Goal: Information Seeking & Learning: Learn about a topic

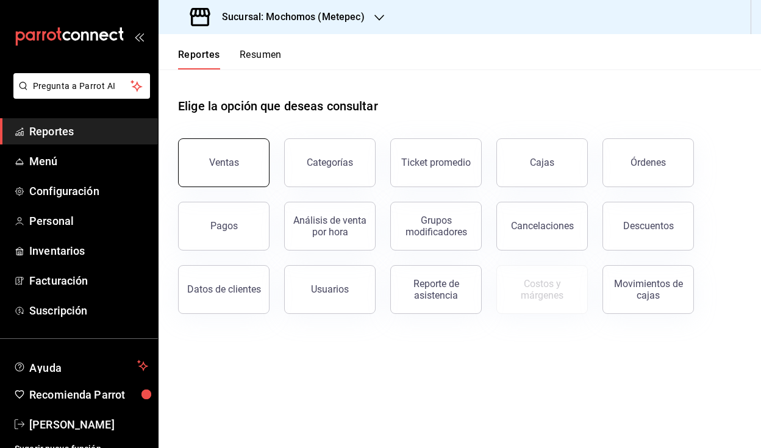
click at [235, 171] on button "Ventas" at bounding box center [224, 162] width 92 height 49
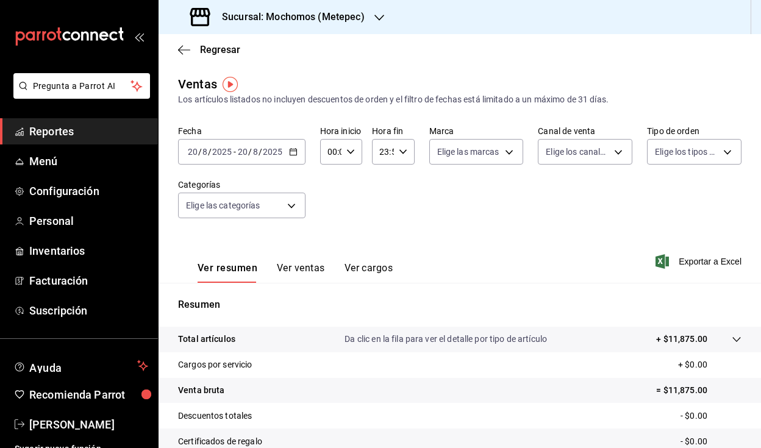
click at [296, 159] on div "[DATE] [DATE] - [DATE] [DATE]" at bounding box center [242, 152] width 128 height 26
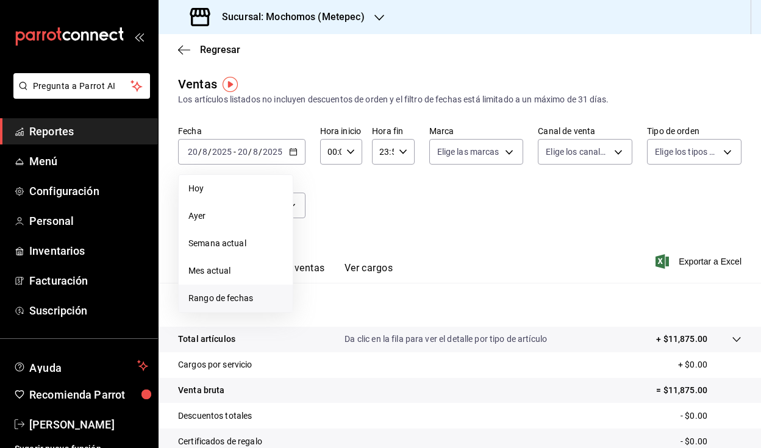
click at [246, 304] on span "Rango de fechas" at bounding box center [236, 298] width 95 height 13
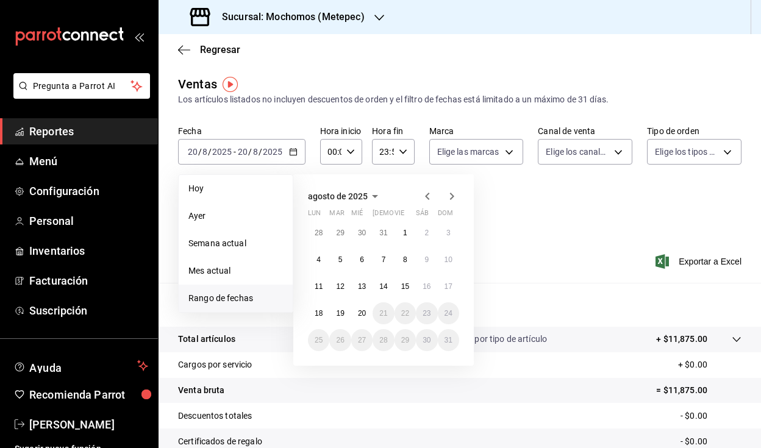
click at [425, 200] on icon "button" at bounding box center [427, 196] width 15 height 15
click at [345, 238] on button "1" at bounding box center [339, 233] width 21 height 22
click at [353, 289] on button "16" at bounding box center [361, 287] width 21 height 22
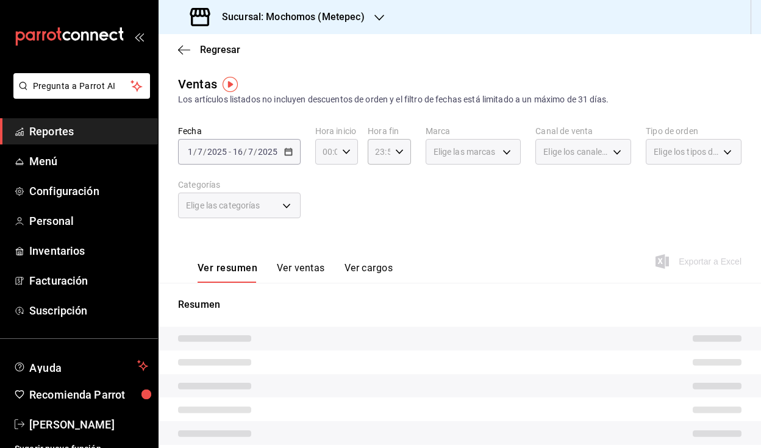
click at [352, 149] on div "00:00 Hora inicio" at bounding box center [336, 152] width 43 height 26
click at [324, 215] on span "06" at bounding box center [325, 214] width 2 height 10
type input "06:00"
click at [422, 145] on div at bounding box center [380, 224] width 761 height 448
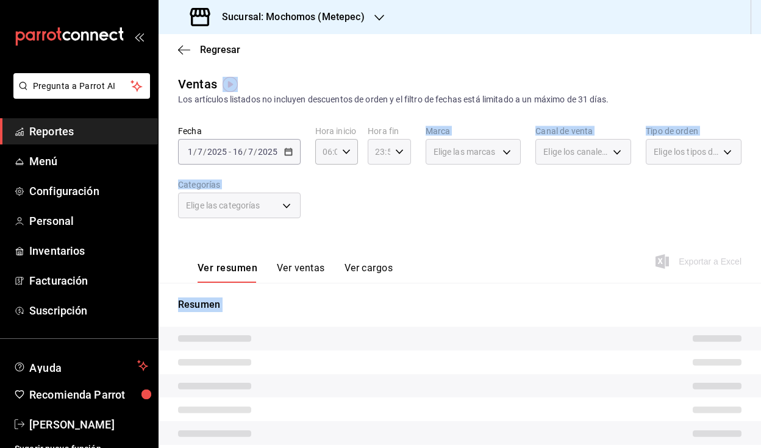
click at [396, 152] on icon "button" at bounding box center [399, 152] width 9 height 9
click at [398, 187] on span "00" at bounding box center [398, 183] width 2 height 10
click at [376, 260] on span "06" at bounding box center [377, 263] width 2 height 10
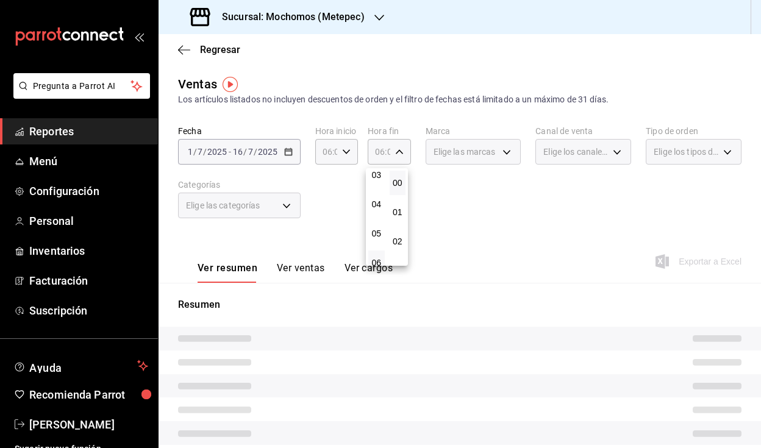
click at [472, 225] on div at bounding box center [380, 224] width 761 height 448
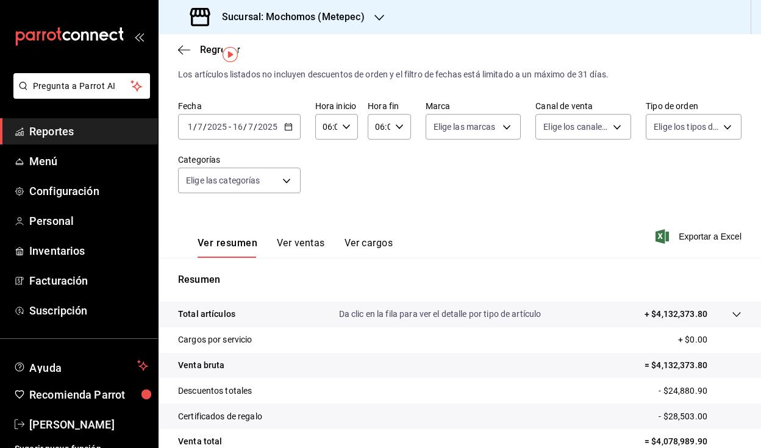
scroll to position [71, 0]
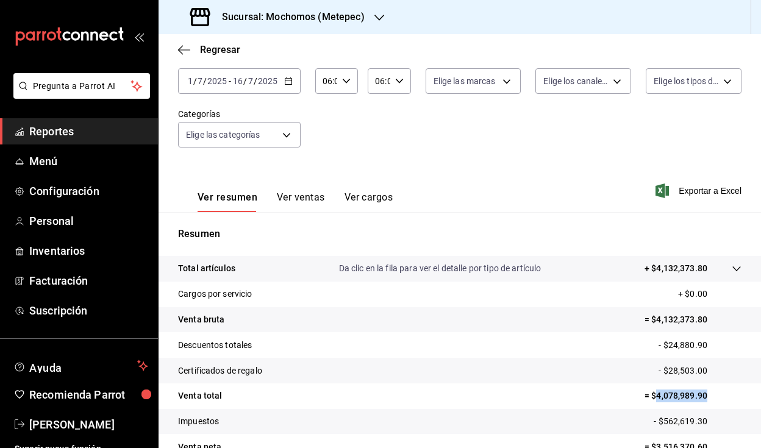
drag, startPoint x: 647, startPoint y: 398, endPoint x: 717, endPoint y: 394, distance: 70.3
click at [717, 394] on p "= $4,078,989.90" at bounding box center [693, 396] width 97 height 13
copy p "4,078,989.90"
click at [287, 81] on icon "button" at bounding box center [288, 81] width 9 height 9
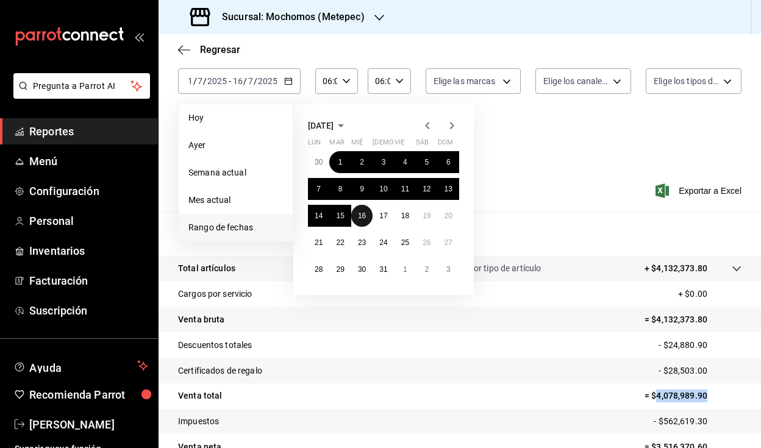
click at [365, 215] on abbr "16" at bounding box center [362, 216] width 8 height 9
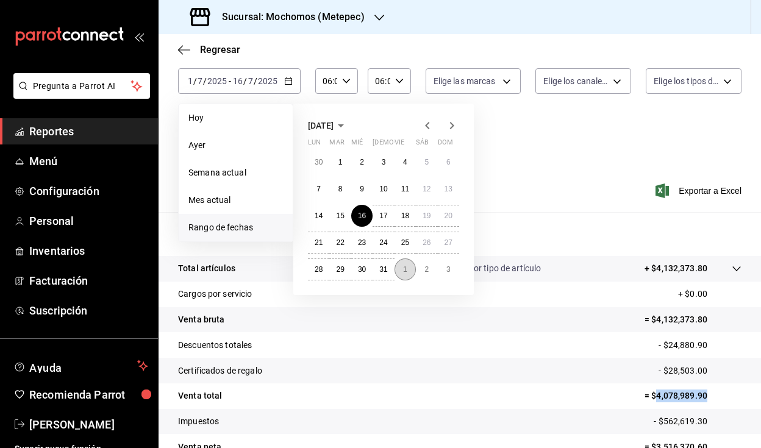
click at [402, 270] on button "1" at bounding box center [405, 270] width 21 height 22
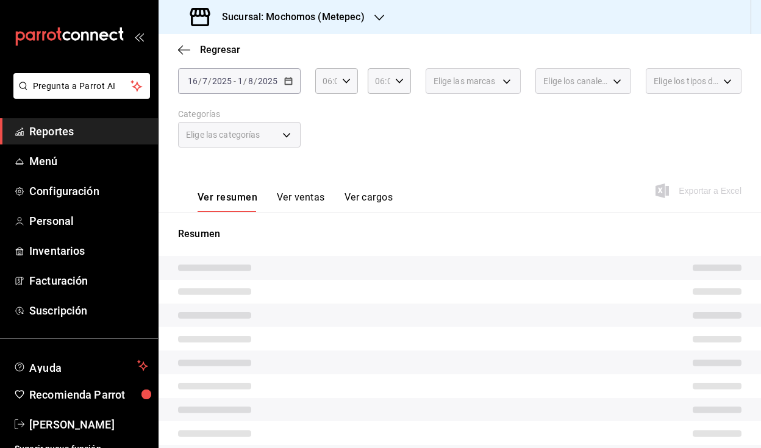
click at [447, 160] on div "Fecha [DATE] [DATE] - [DATE] [DATE] Hora inicio 06:00 Hora inicio Hora fin 06:0…" at bounding box center [460, 108] width 564 height 107
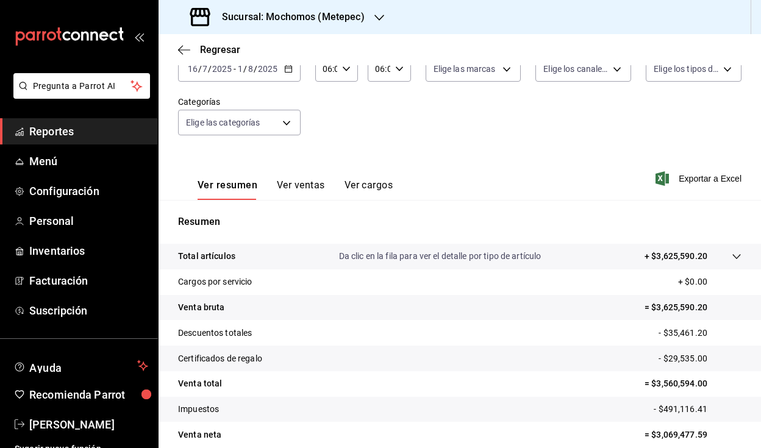
scroll to position [136, 0]
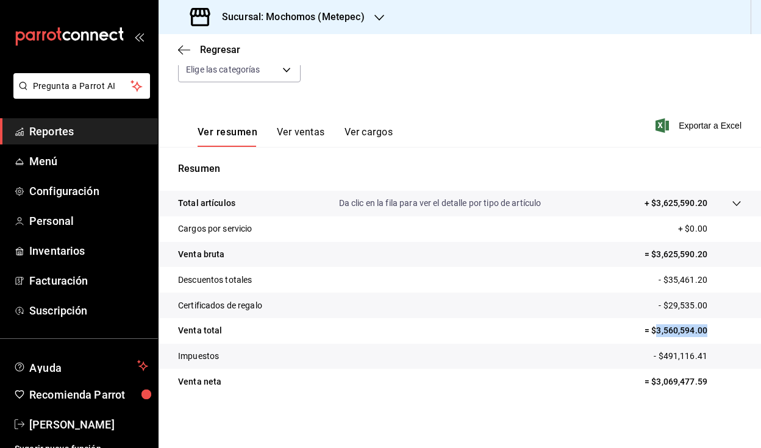
drag, startPoint x: 649, startPoint y: 332, endPoint x: 705, endPoint y: 331, distance: 56.7
click at [705, 331] on p "= $3,560,594.00" at bounding box center [693, 331] width 97 height 13
copy p "3,560,594.00"
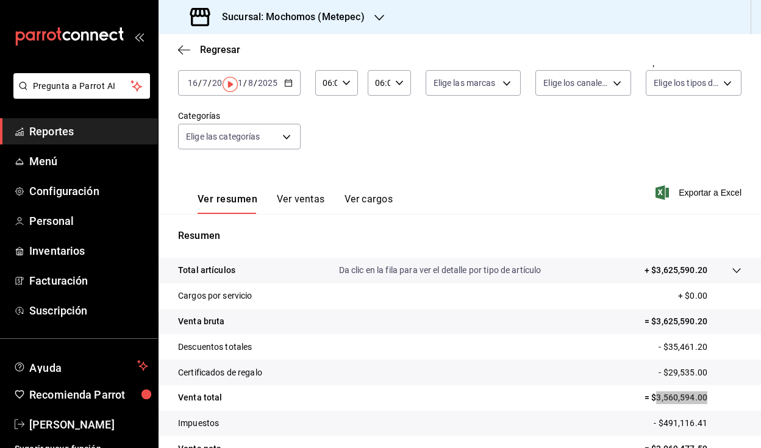
scroll to position [0, 0]
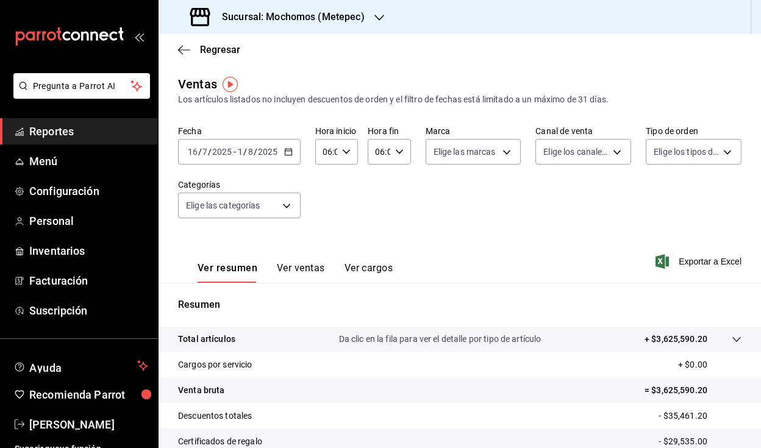
click at [289, 156] on icon "button" at bounding box center [288, 152] width 9 height 9
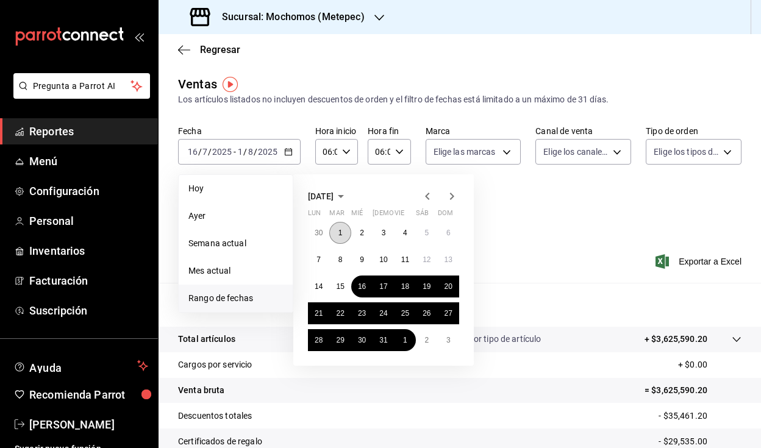
click at [339, 227] on button "1" at bounding box center [339, 233] width 21 height 22
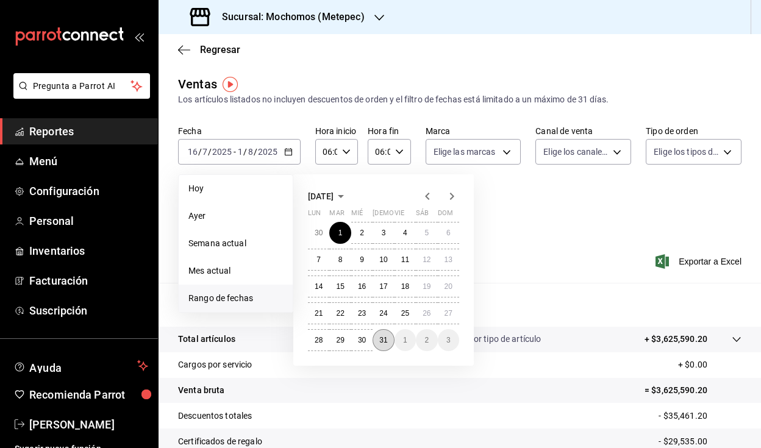
click at [391, 341] on button "31" at bounding box center [383, 340] width 21 height 22
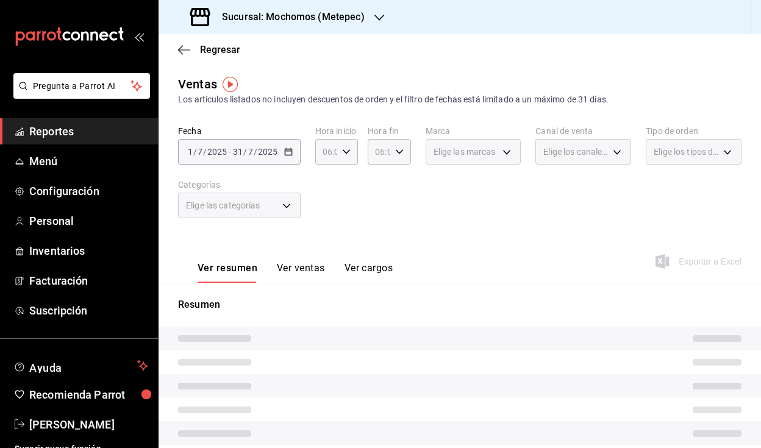
click at [453, 210] on div "Fecha [DATE] [DATE] - [DATE] [DATE] Hora inicio 06:00 Hora inicio Hora fin 06:0…" at bounding box center [460, 179] width 564 height 107
click at [401, 151] on div "06:00 Hora fin" at bounding box center [389, 152] width 43 height 26
click at [397, 181] on span "00" at bounding box center [398, 183] width 2 height 10
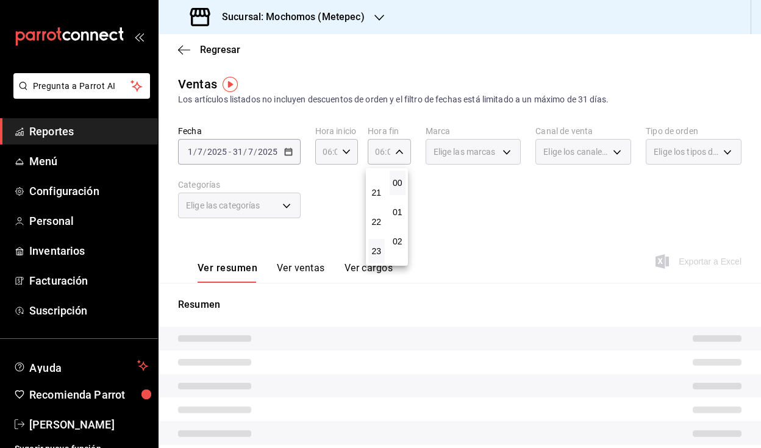
click at [382, 257] on button "23" at bounding box center [376, 251] width 16 height 24
click at [472, 220] on div at bounding box center [380, 224] width 761 height 448
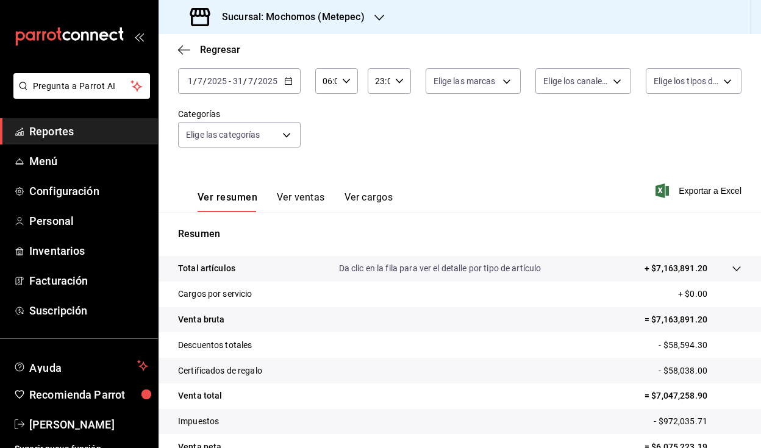
scroll to position [71, 0]
click at [290, 83] on icon "button" at bounding box center [288, 81] width 9 height 9
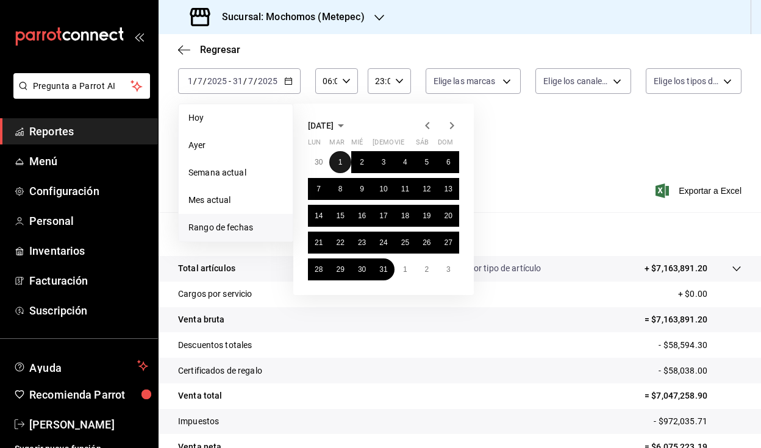
click at [340, 165] on abbr "1" at bounding box center [341, 162] width 4 height 9
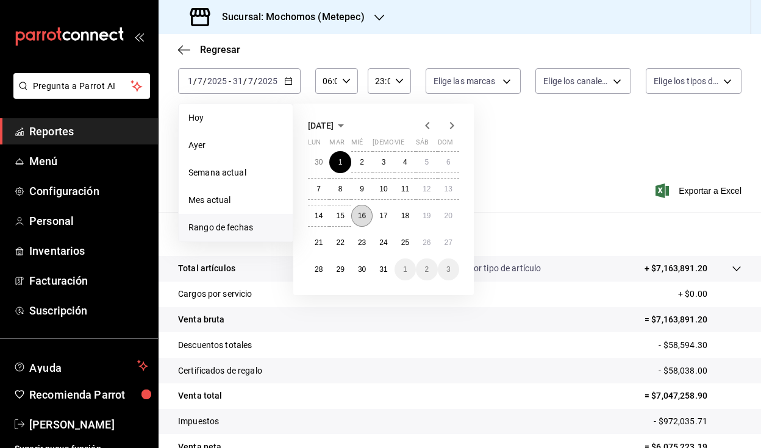
click at [356, 217] on button "16" at bounding box center [361, 216] width 21 height 22
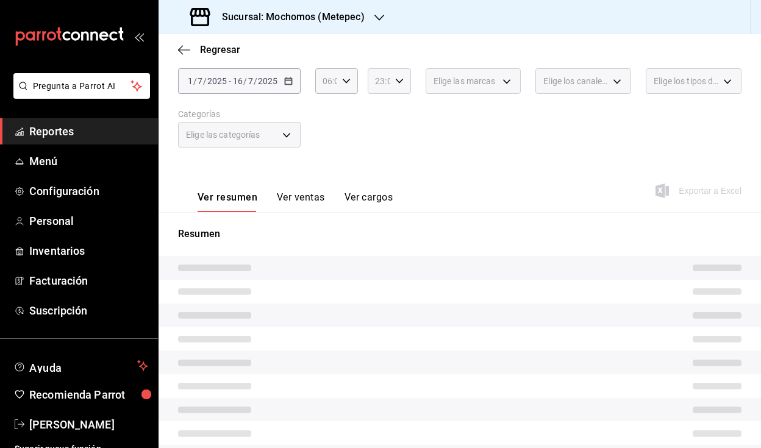
click at [387, 87] on div "23:00 Hora fin" at bounding box center [389, 81] width 43 height 26
click at [397, 116] on span "00" at bounding box center [398, 112] width 2 height 10
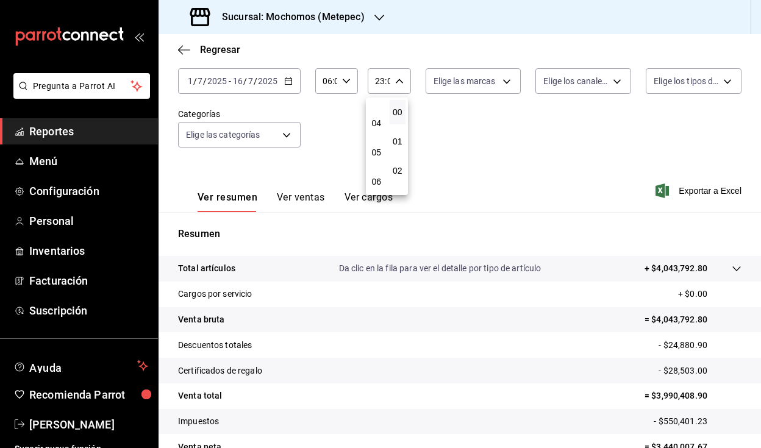
scroll to position [106, 0]
click at [376, 179] on span "06" at bounding box center [377, 182] width 2 height 10
type input "06:00"
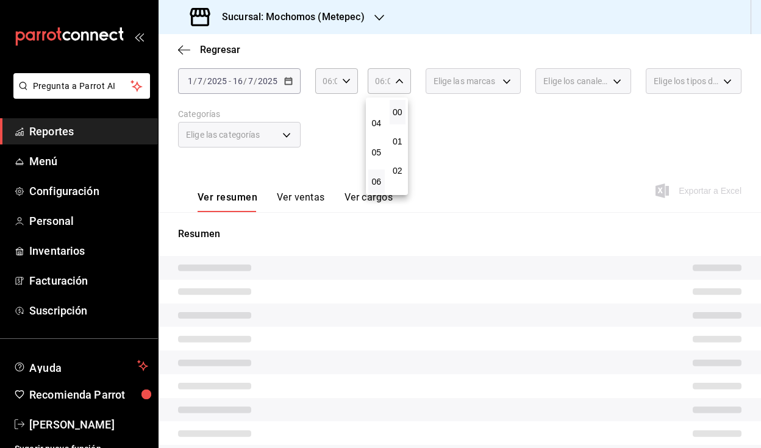
click at [475, 137] on div at bounding box center [380, 224] width 761 height 448
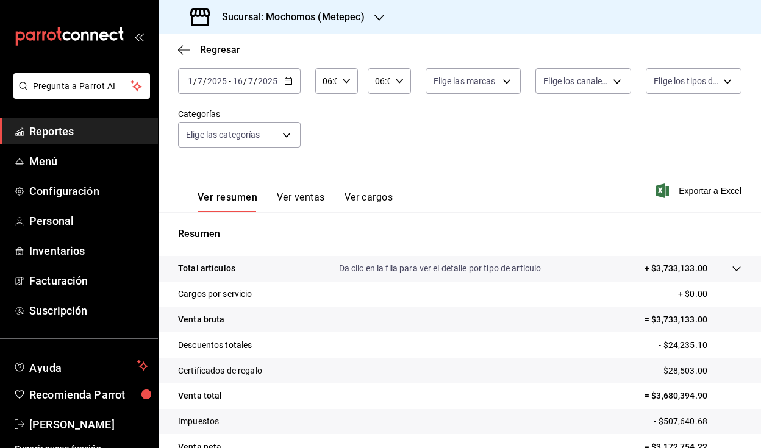
click at [672, 384] on tr "Venta total = $3,680,394.90" at bounding box center [460, 397] width 603 height 26
drag, startPoint x: 648, startPoint y: 394, endPoint x: 709, endPoint y: 395, distance: 61.0
click at [709, 395] on p "= $3,680,394.90" at bounding box center [693, 396] width 97 height 13
copy p "3,680,394.90"
click at [287, 84] on \(Stroke\) "button" at bounding box center [288, 81] width 7 height 7
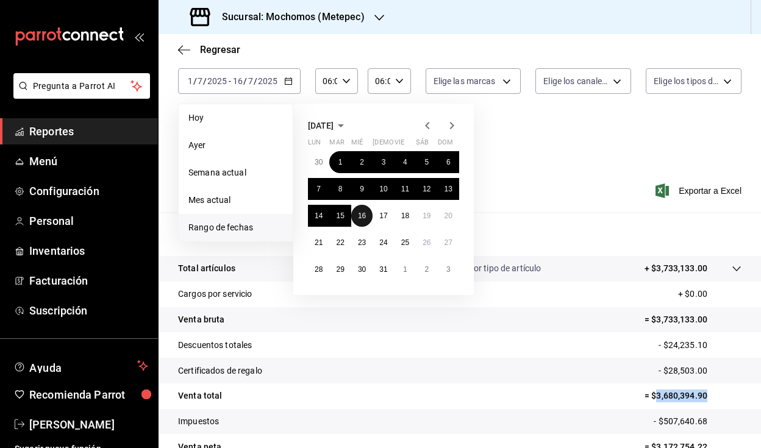
click at [364, 216] on abbr "16" at bounding box center [362, 216] width 8 height 9
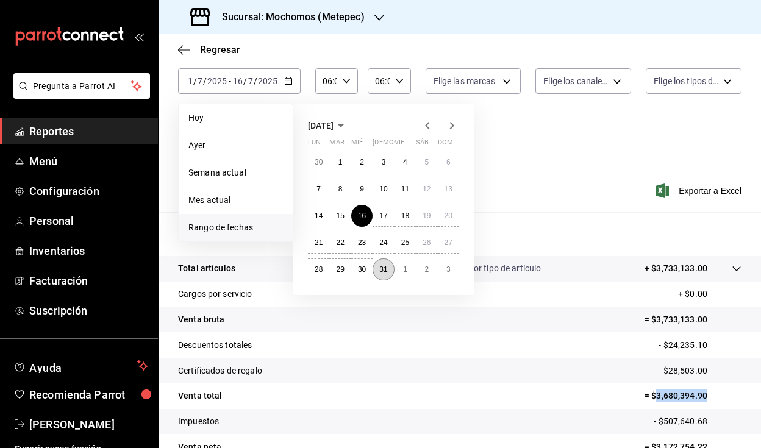
click at [388, 265] on button "31" at bounding box center [383, 270] width 21 height 22
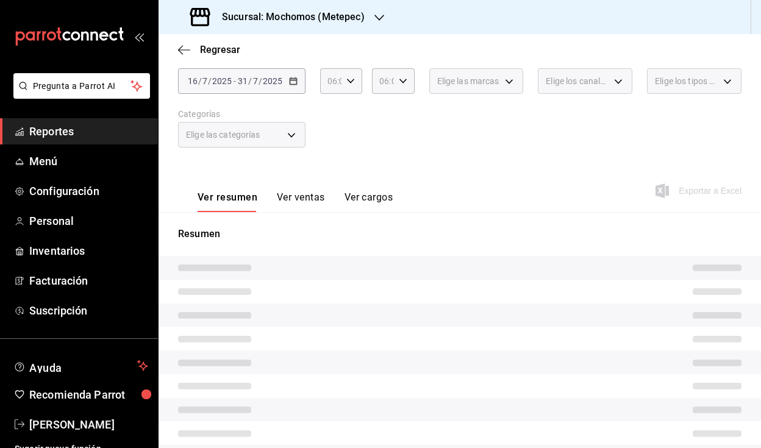
click at [297, 84] on div "[DATE] [DATE] - [DATE] [DATE]" at bounding box center [242, 81] width 128 height 26
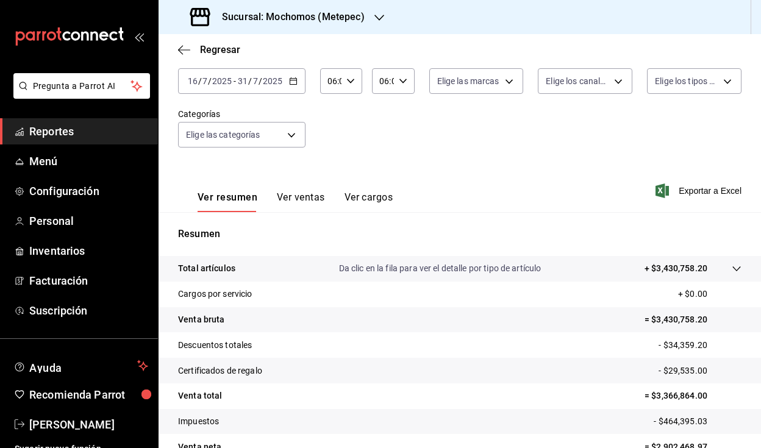
click at [292, 81] on icon "button" at bounding box center [293, 81] width 9 height 9
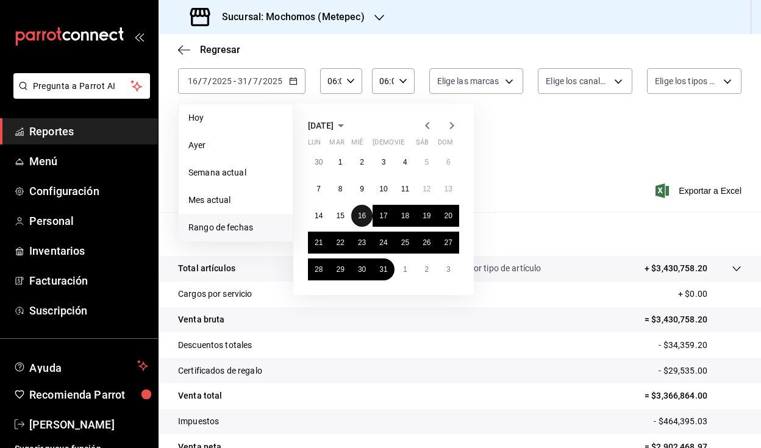
click at [357, 217] on button "16" at bounding box center [361, 216] width 21 height 22
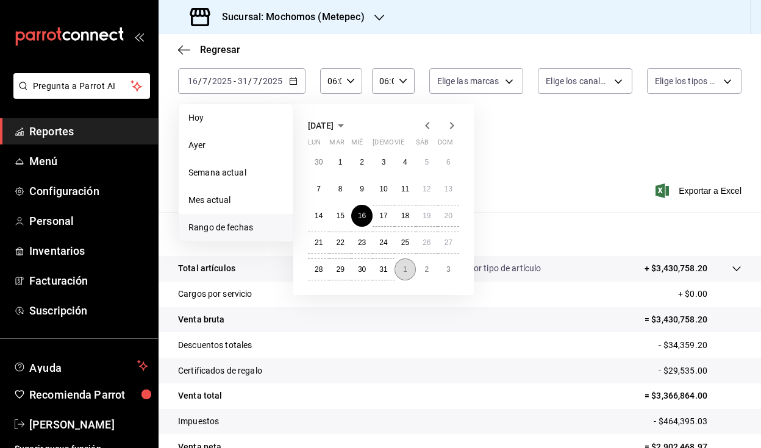
click at [402, 271] on button "1" at bounding box center [405, 270] width 21 height 22
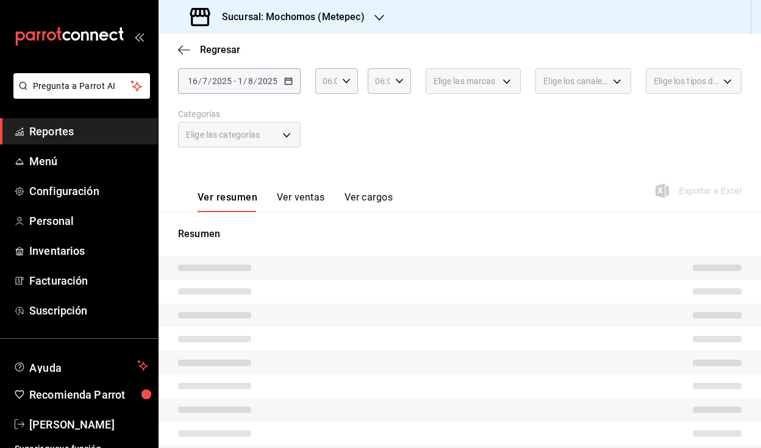
click at [454, 170] on div "Ver resumen Ver ventas Ver cargos Exportar a Excel" at bounding box center [460, 187] width 603 height 50
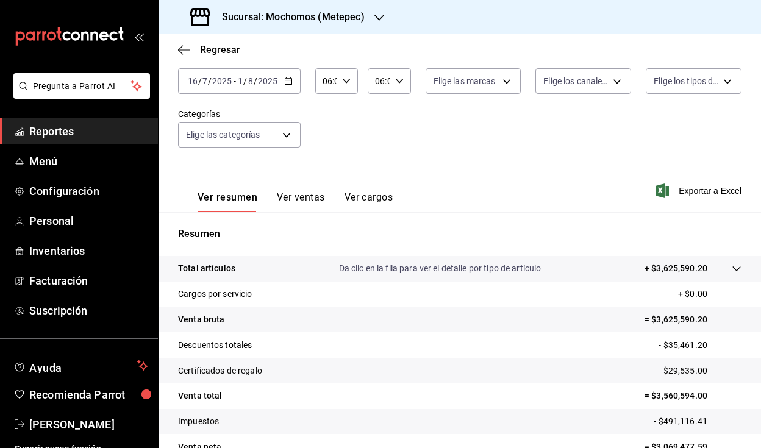
click at [289, 79] on icon "button" at bounding box center [288, 81] width 9 height 9
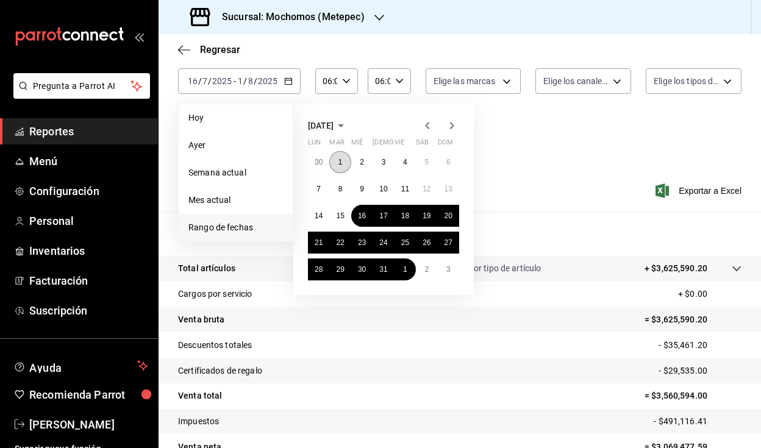
click at [338, 156] on button "1" at bounding box center [339, 162] width 21 height 22
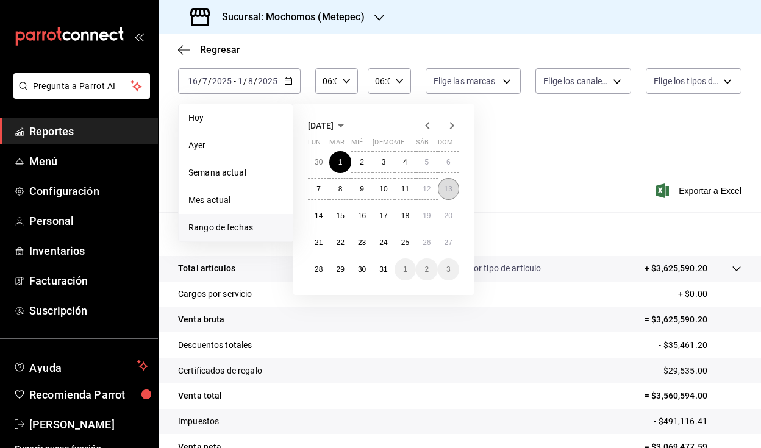
click at [444, 193] on button "13" at bounding box center [448, 189] width 21 height 22
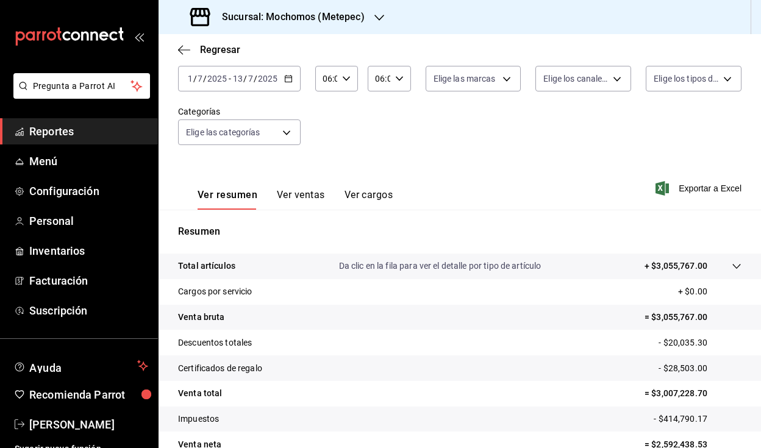
scroll to position [73, 0]
drag, startPoint x: 648, startPoint y: 394, endPoint x: 701, endPoint y: 393, distance: 53.1
click at [701, 393] on p "= $3,007,228.70" at bounding box center [693, 393] width 97 height 13
copy p "3,007,228.70"
click at [296, 82] on div "[DATE] [DATE] - [DATE] [DATE]" at bounding box center [239, 79] width 123 height 26
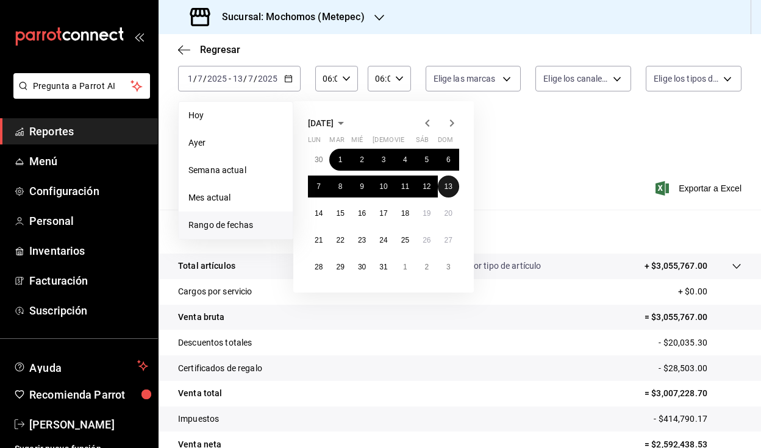
click at [447, 189] on abbr "13" at bounding box center [449, 186] width 8 height 9
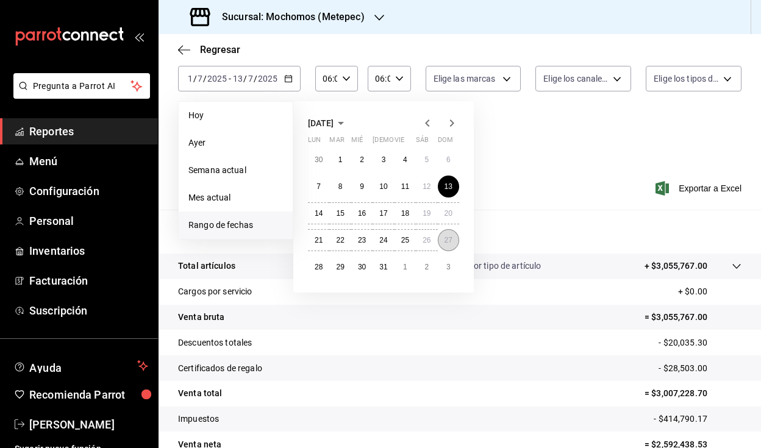
click at [449, 239] on abbr "27" at bounding box center [449, 240] width 8 height 9
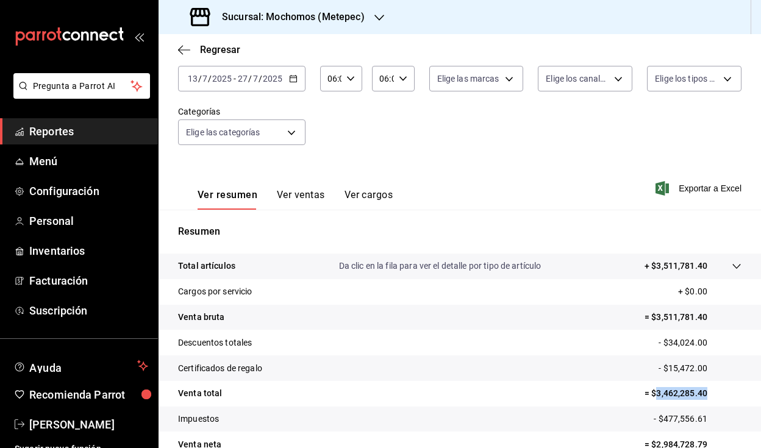
drag, startPoint x: 650, startPoint y: 394, endPoint x: 709, endPoint y: 391, distance: 59.3
click at [709, 391] on p "= $3,462,285.40" at bounding box center [693, 393] width 97 height 13
copy p "3,462,285.40"
click at [295, 81] on icon "button" at bounding box center [293, 78] width 9 height 9
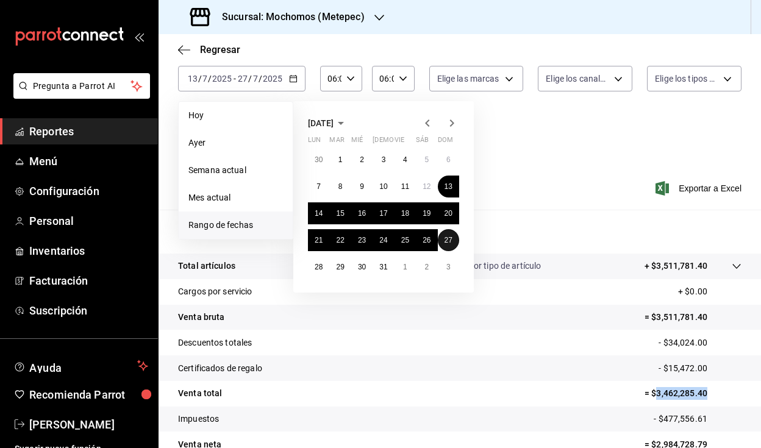
click at [448, 242] on abbr "27" at bounding box center [449, 240] width 8 height 9
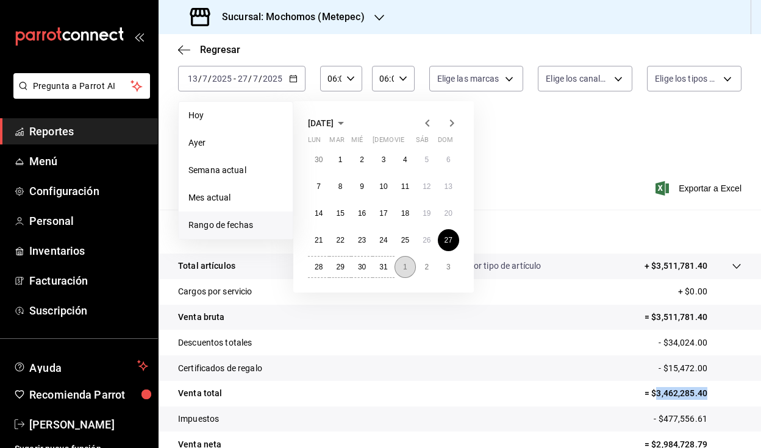
click at [412, 270] on button "1" at bounding box center [405, 267] width 21 height 22
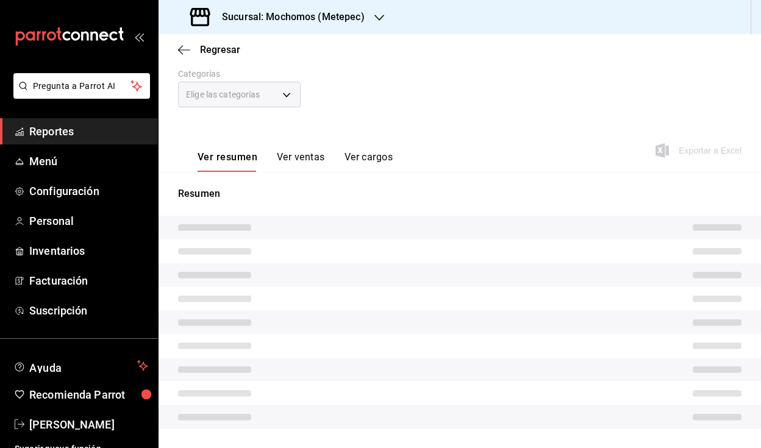
scroll to position [111, 0]
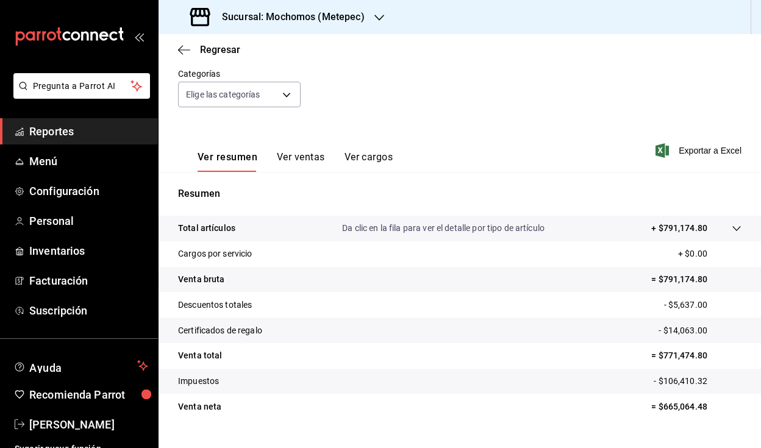
drag, startPoint x: 657, startPoint y: 357, endPoint x: 714, endPoint y: 356, distance: 57.4
click at [722, 356] on p "= $771,474.80" at bounding box center [697, 356] width 90 height 13
drag, startPoint x: 697, startPoint y: 356, endPoint x: 655, endPoint y: 357, distance: 42.7
click at [655, 357] on p "= $771,474.80" at bounding box center [697, 356] width 90 height 13
copy p "771,474.80"
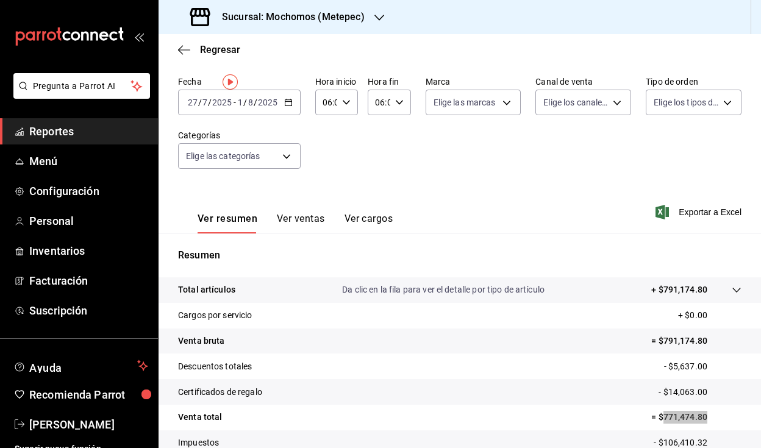
scroll to position [0, 0]
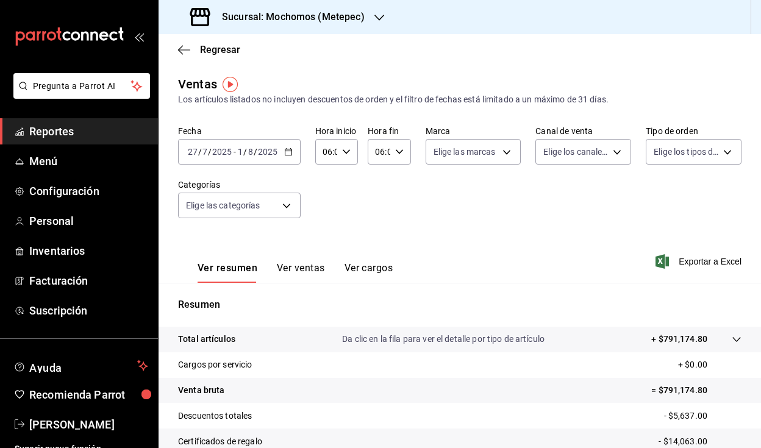
click at [286, 26] on div "Sucursal: Mochomos (Metepec)" at bounding box center [278, 17] width 221 height 34
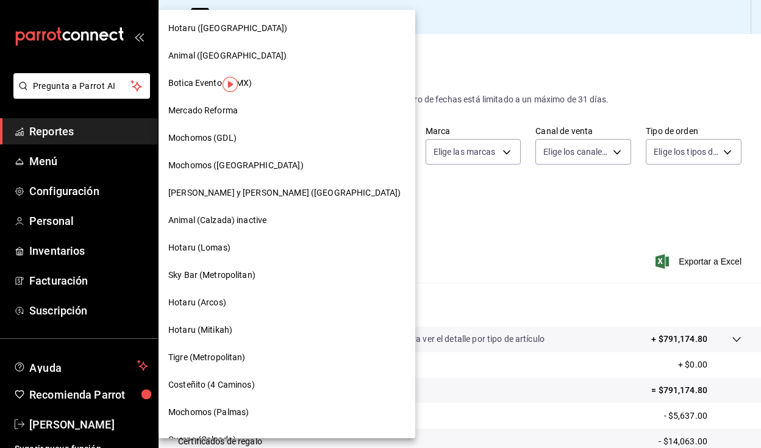
click at [253, 134] on div "Mochomos (GDL)" at bounding box center [286, 138] width 237 height 13
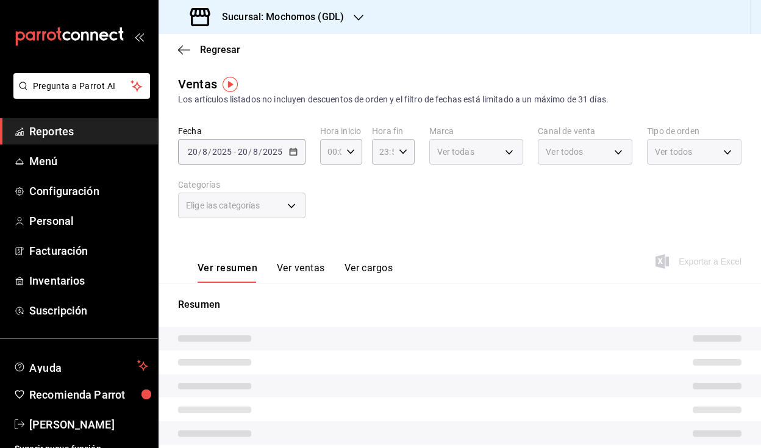
type input "06:00"
click at [293, 154] on div "[DATE] [DATE] - [DATE] [DATE]" at bounding box center [239, 152] width 123 height 26
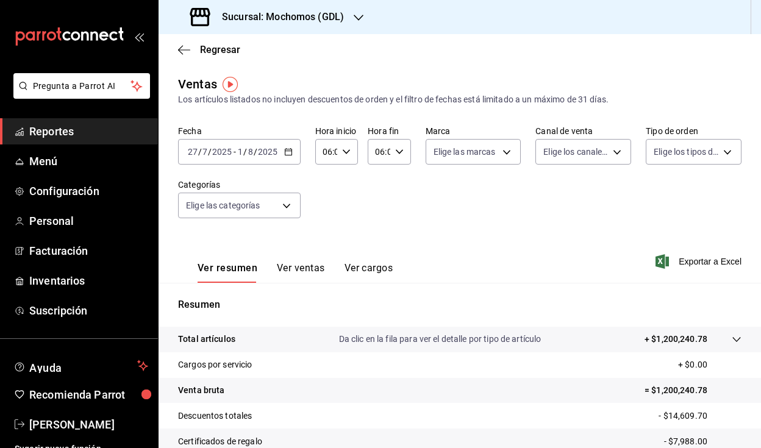
click at [289, 153] on icon "button" at bounding box center [288, 152] width 9 height 9
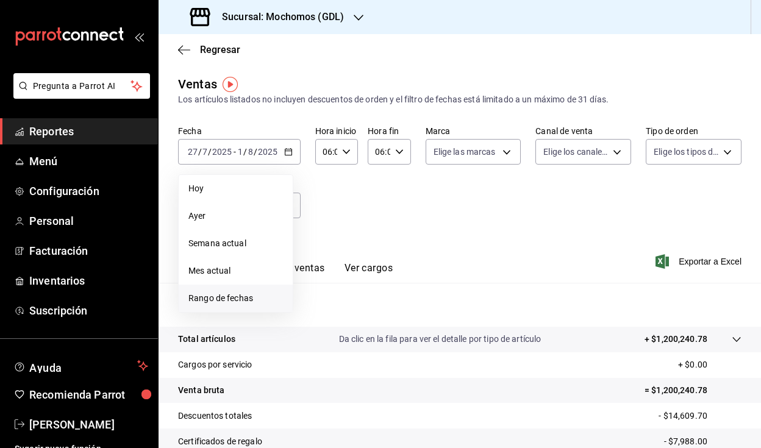
click at [245, 293] on span "Rango de fechas" at bounding box center [236, 298] width 95 height 13
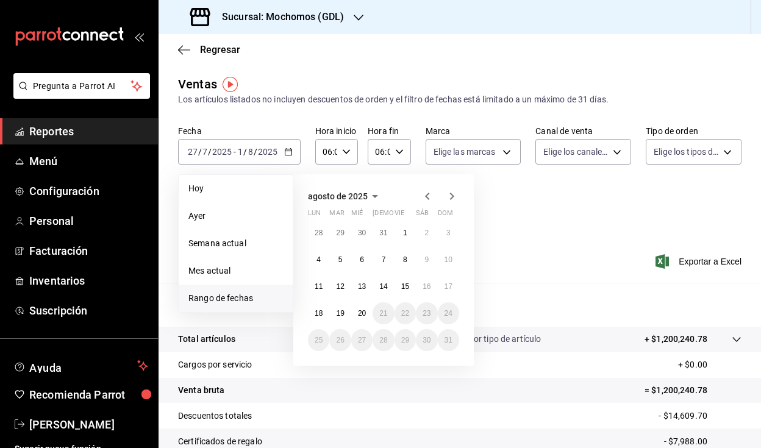
click at [428, 198] on icon "button" at bounding box center [427, 196] width 4 height 7
click at [342, 232] on abbr "1" at bounding box center [341, 233] width 4 height 9
click at [359, 290] on abbr "16" at bounding box center [362, 286] width 8 height 9
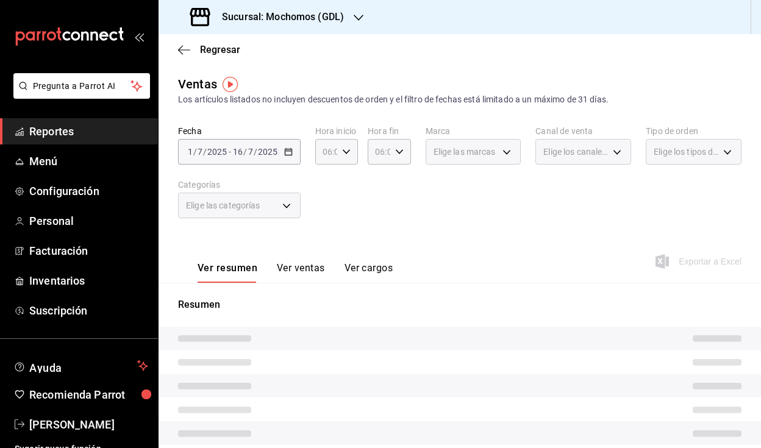
click at [378, 199] on div "Fecha [DATE] [DATE] - [DATE] [DATE] Hora inicio 06:00 Hora inicio Hora fin 06:0…" at bounding box center [460, 179] width 564 height 107
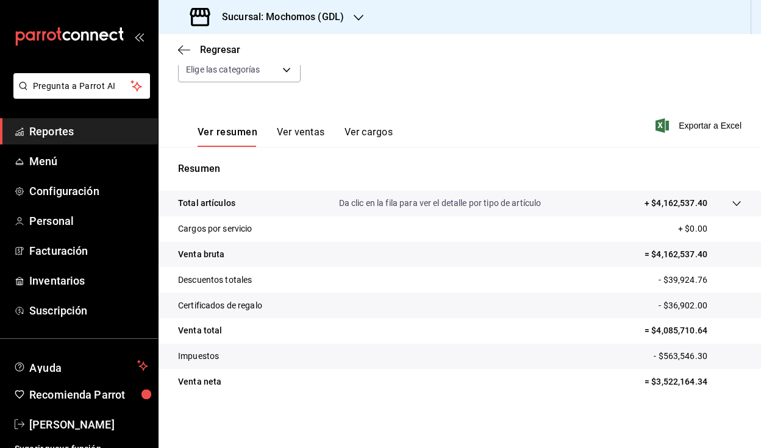
scroll to position [136, 0]
drag, startPoint x: 692, startPoint y: 331, endPoint x: 645, endPoint y: 331, distance: 46.4
click at [645, 331] on p "= $4,085,710.64" at bounding box center [693, 331] width 97 height 13
copy p "4,085,710.64"
click at [351, 69] on div "Fecha [DATE] [DATE] - [DATE] [DATE] Hora inicio 06:00 Hora inicio Hora fin 06:0…" at bounding box center [460, 43] width 564 height 107
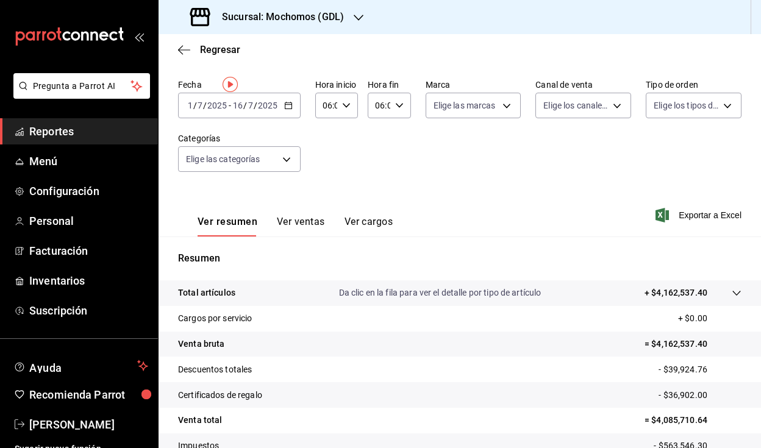
scroll to position [0, 0]
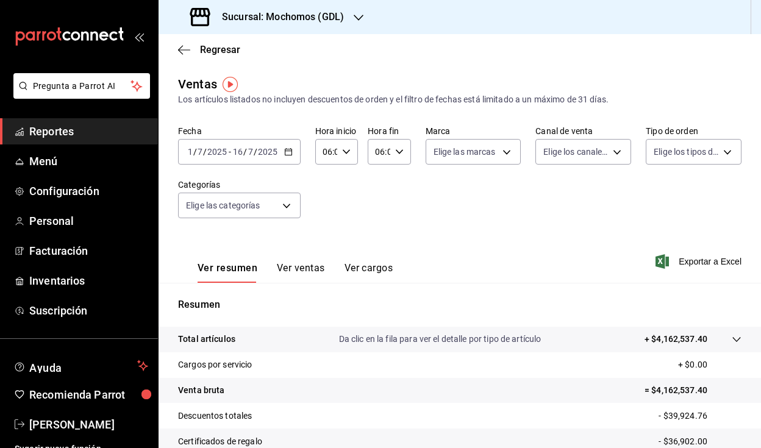
click at [288, 154] on icon "button" at bounding box center [288, 152] width 9 height 9
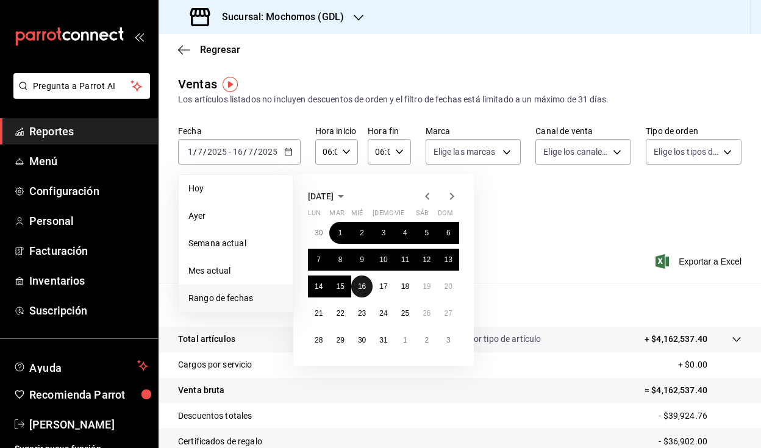
click at [359, 286] on abbr "16" at bounding box center [362, 286] width 8 height 9
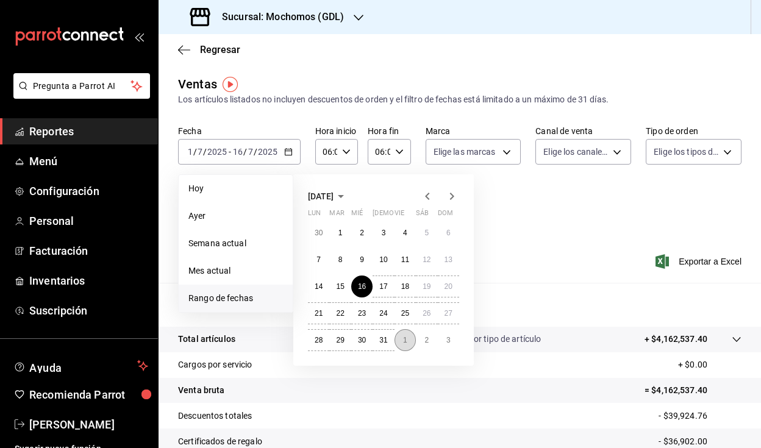
click at [408, 336] on button "1" at bounding box center [405, 340] width 21 height 22
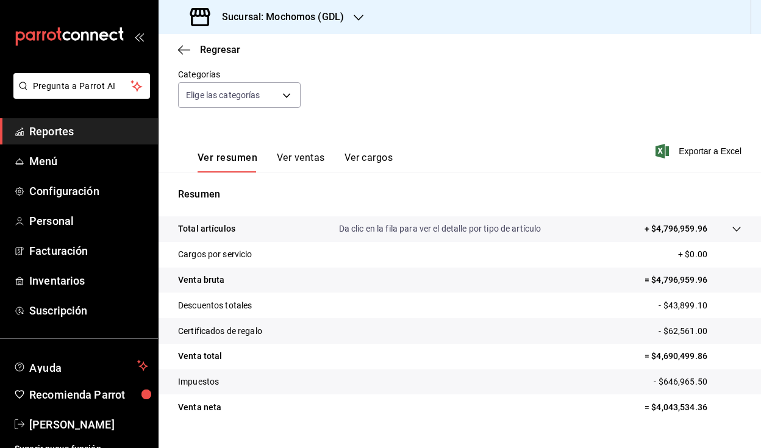
scroll to position [132, 0]
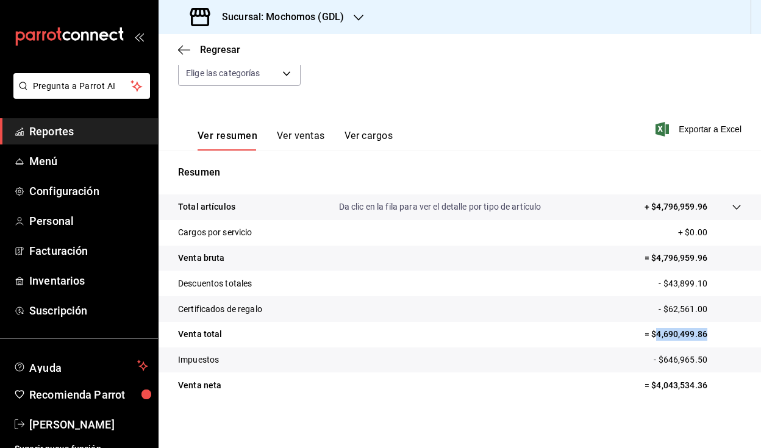
drag, startPoint x: 649, startPoint y: 332, endPoint x: 700, endPoint y: 336, distance: 51.4
click at [700, 336] on p "= $4,690,499.86" at bounding box center [693, 334] width 97 height 13
copy p "4,690,499.86"
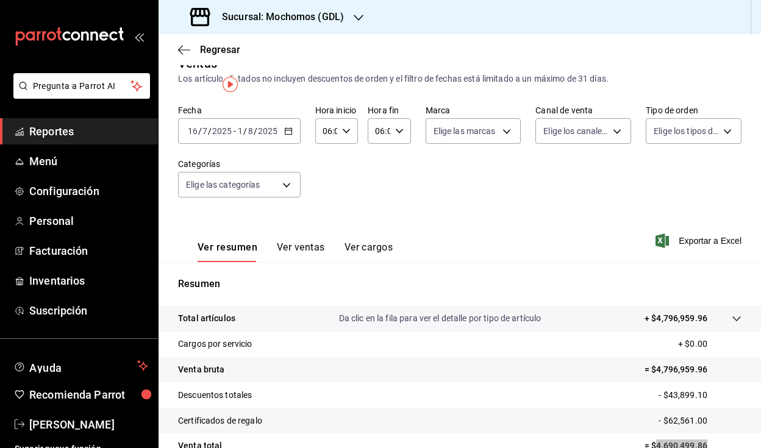
scroll to position [0, 0]
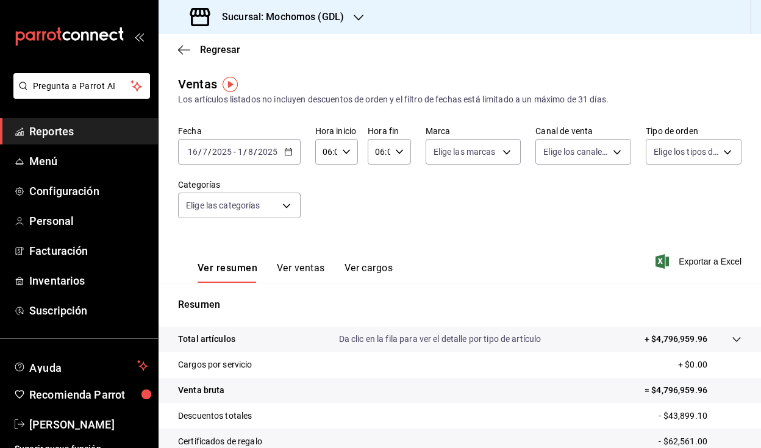
click at [266, 26] on div "Sucursal: Mochomos (GDL)" at bounding box center [268, 17] width 200 height 34
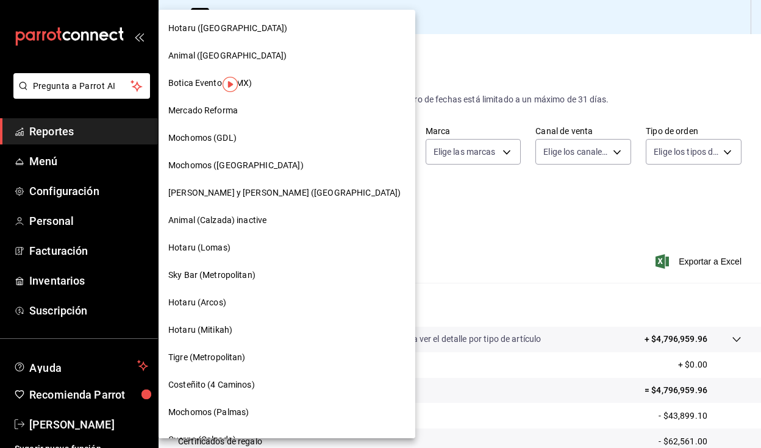
click at [440, 46] on div at bounding box center [380, 224] width 761 height 448
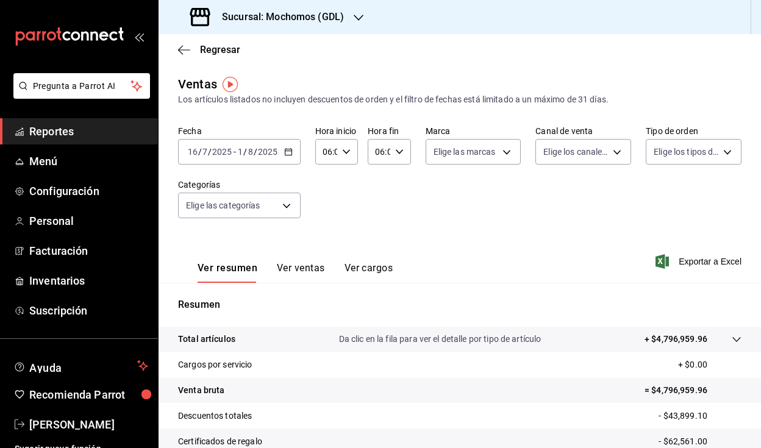
click at [313, 15] on h3 "Sucursal: Mochomos (GDL)" at bounding box center [278, 17] width 132 height 15
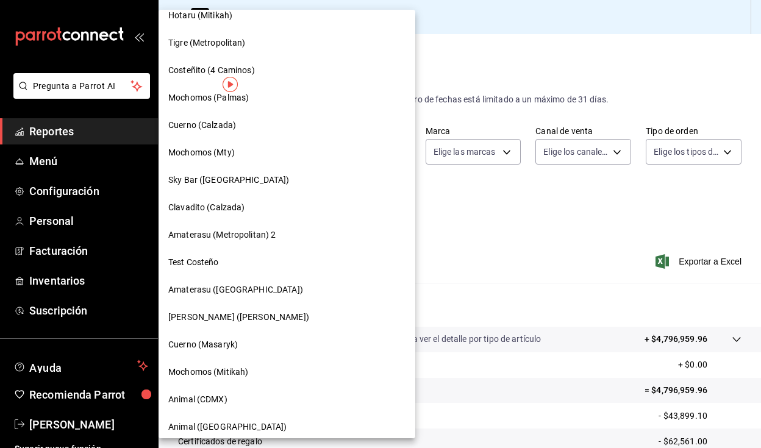
scroll to position [310, 0]
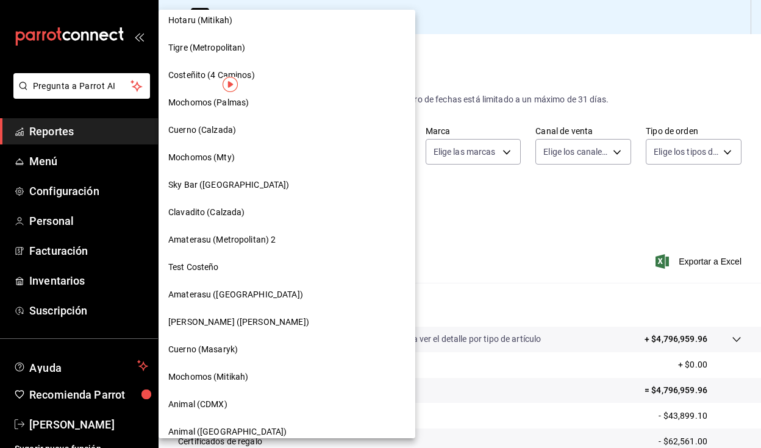
click at [251, 134] on div "Cuerno (Calzada)" at bounding box center [286, 130] width 237 height 13
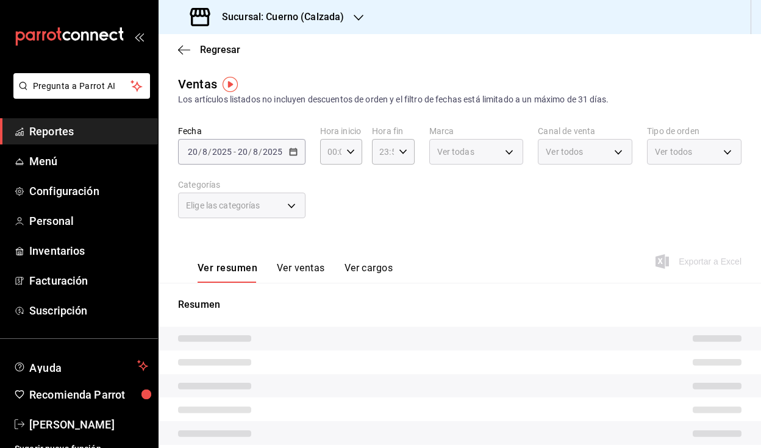
type input "06:00"
click at [332, 211] on div "Fecha [DATE] [DATE] - [DATE] [DATE] Hora inicio 06:00 Hora inicio Hora fin 06:0…" at bounding box center [460, 179] width 564 height 107
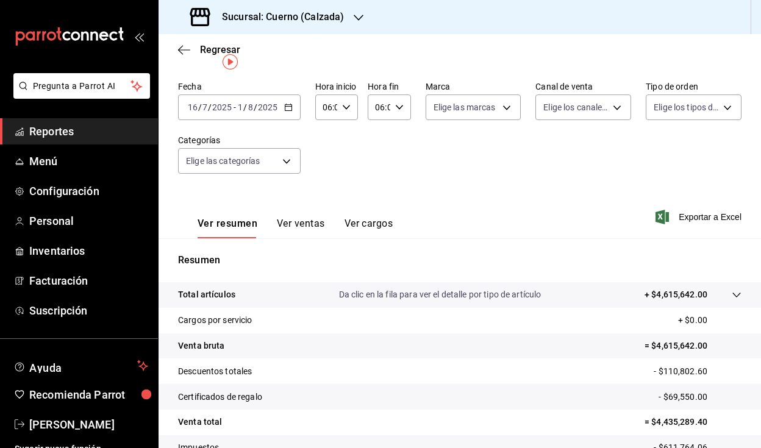
scroll to position [63, 0]
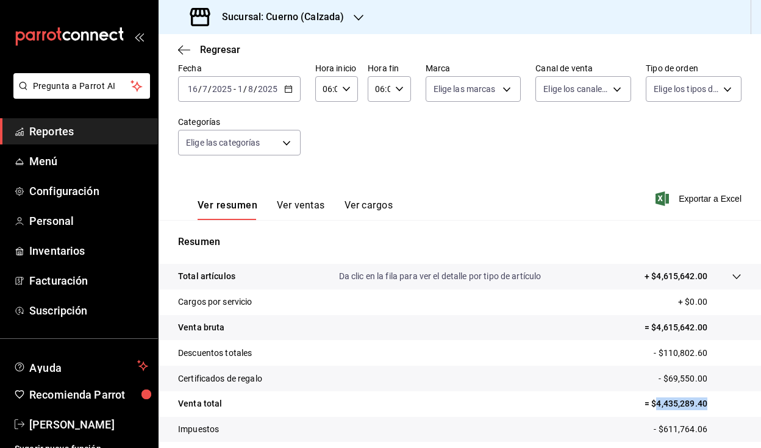
drag, startPoint x: 648, startPoint y: 403, endPoint x: 715, endPoint y: 400, distance: 67.2
click at [715, 400] on p "= $4,435,289.40" at bounding box center [693, 404] width 97 height 13
copy p "4,435,289.40"
click at [284, 92] on icon "button" at bounding box center [288, 89] width 9 height 9
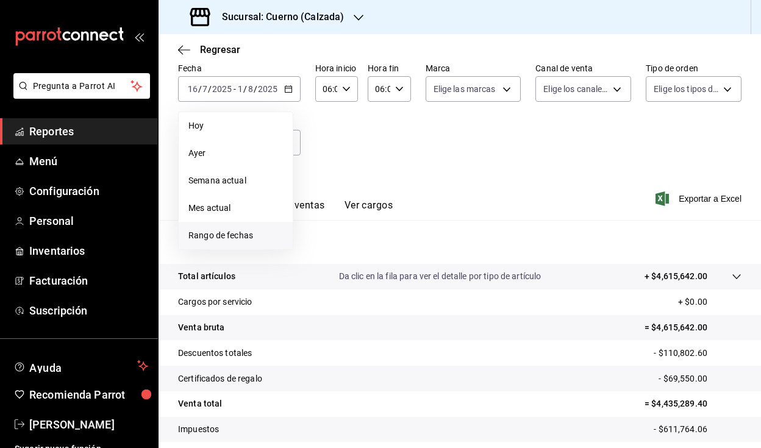
click at [243, 227] on li "Rango de fechas" at bounding box center [236, 235] width 114 height 27
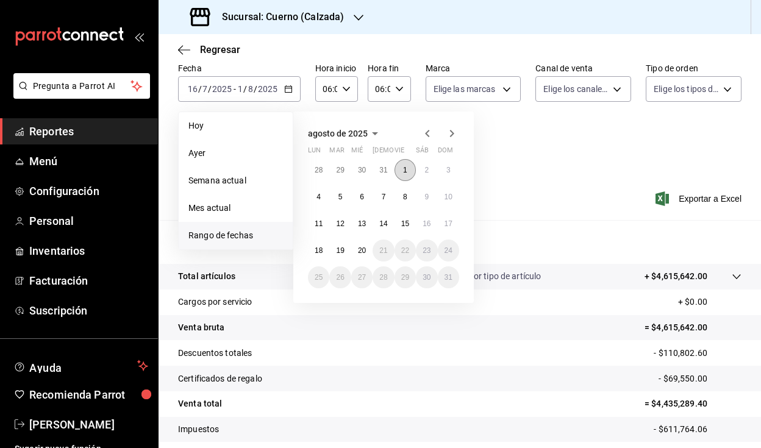
click at [401, 172] on button "1" at bounding box center [405, 170] width 21 height 22
click at [423, 223] on abbr "16" at bounding box center [427, 224] width 8 height 9
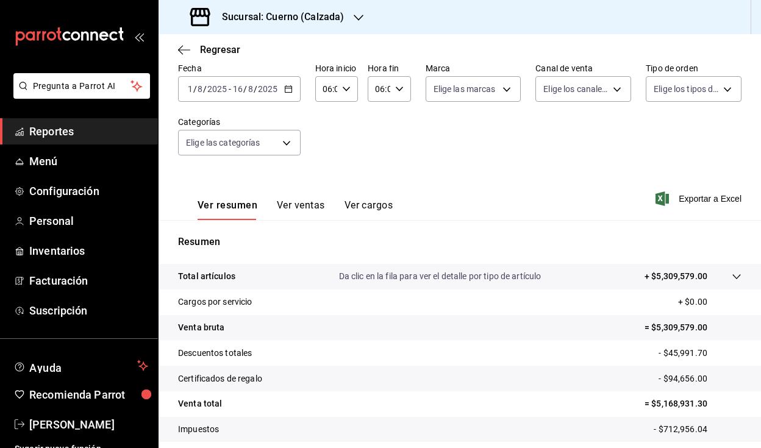
click at [290, 92] on \(Stroke\) "button" at bounding box center [288, 89] width 7 height 7
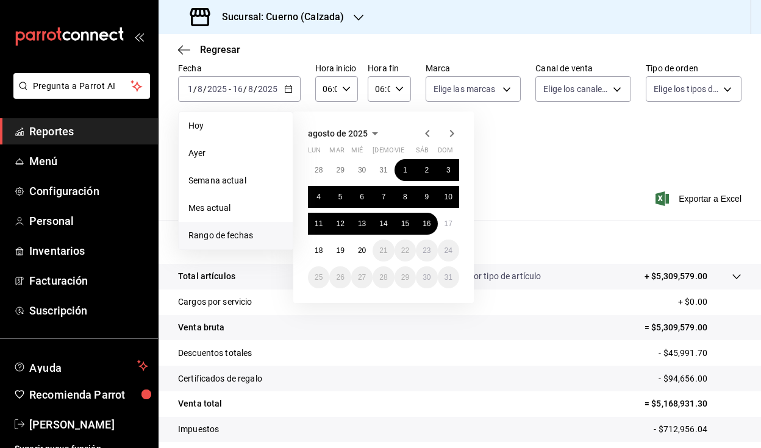
click at [430, 132] on icon "button" at bounding box center [427, 133] width 15 height 15
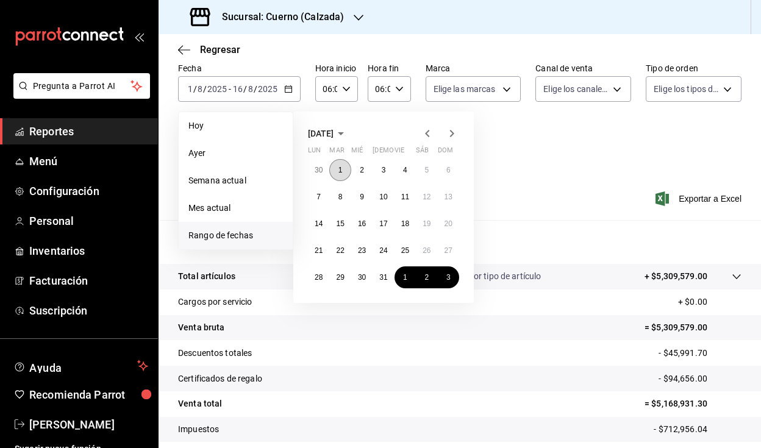
click at [337, 171] on button "1" at bounding box center [339, 170] width 21 height 22
click at [368, 227] on button "16" at bounding box center [361, 224] width 21 height 22
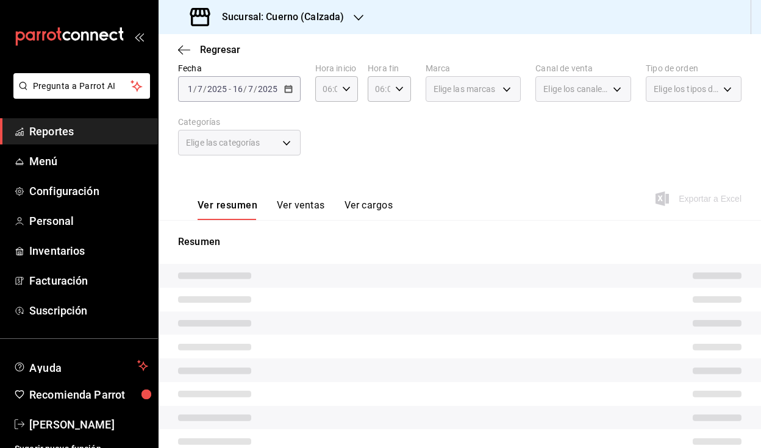
click at [438, 150] on div "Fecha [DATE] [DATE] - [DATE] [DATE] Hora inicio 06:00 Hora inicio Hora fin 06:0…" at bounding box center [460, 116] width 564 height 107
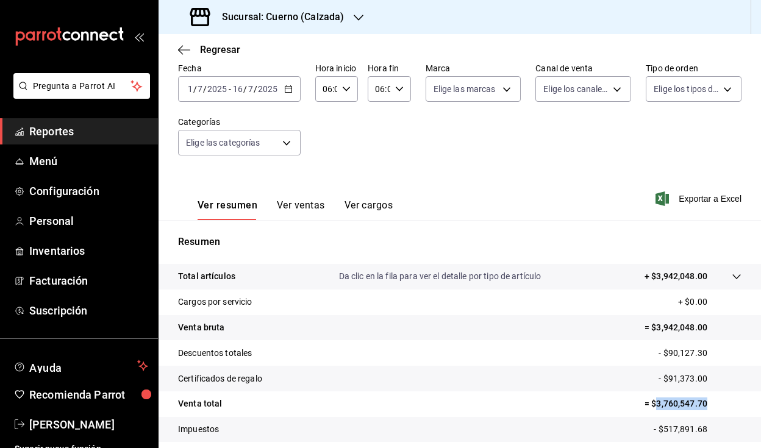
drag, startPoint x: 650, startPoint y: 400, endPoint x: 699, endPoint y: 402, distance: 49.5
click at [699, 402] on p "= $3,760,547.70" at bounding box center [693, 404] width 97 height 13
copy p "3,760,547.70"
click at [307, 23] on h3 "Sucursal: Cuerno (Calzada)" at bounding box center [278, 17] width 132 height 15
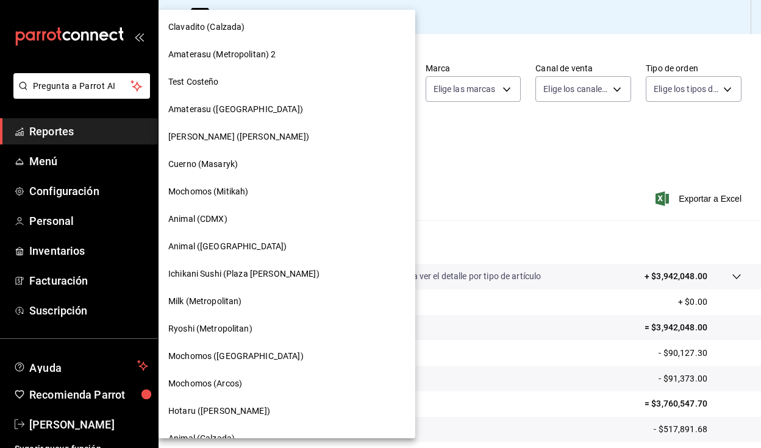
scroll to position [496, 0]
click at [268, 214] on div "Animal (CDMX)" at bounding box center [286, 218] width 237 height 13
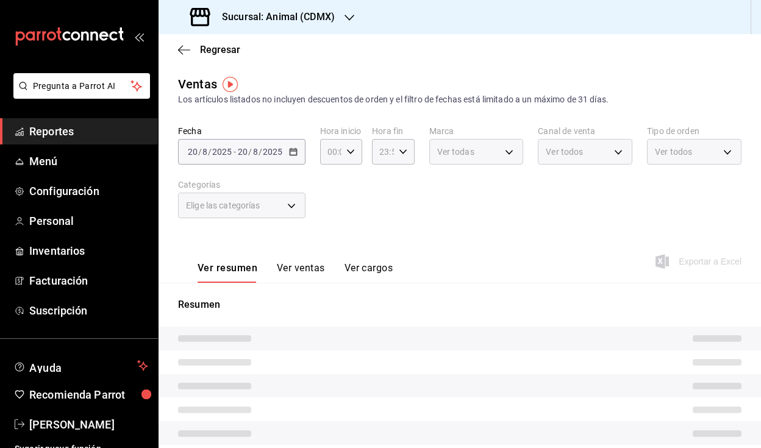
type input "06:00"
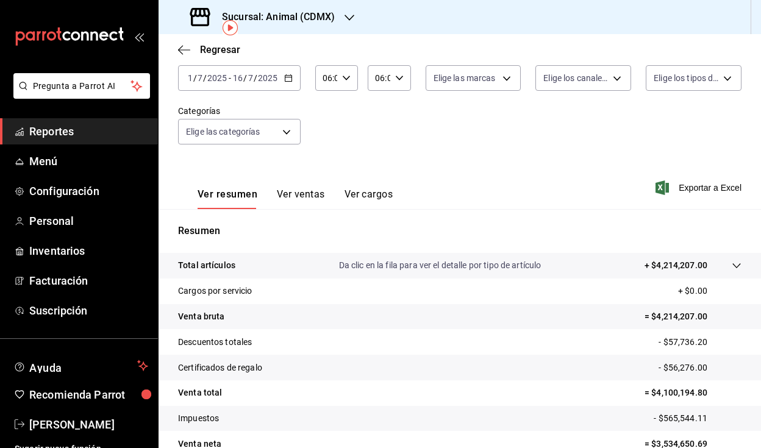
scroll to position [136, 0]
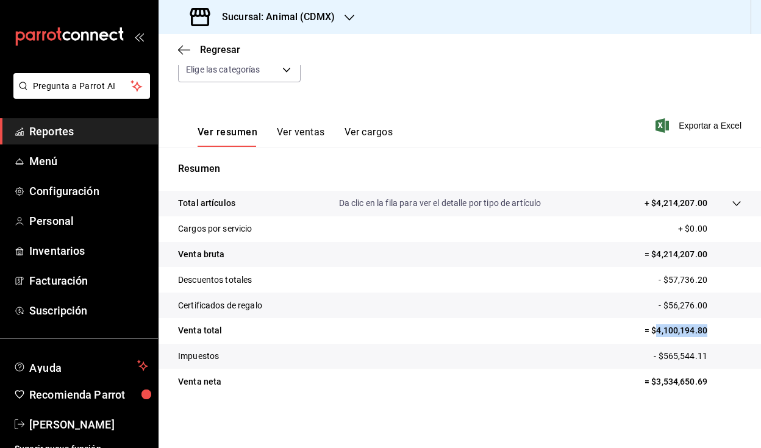
drag, startPoint x: 648, startPoint y: 332, endPoint x: 723, endPoint y: 332, distance: 75.0
click at [723, 332] on p "= $4,100,194.80" at bounding box center [693, 331] width 97 height 13
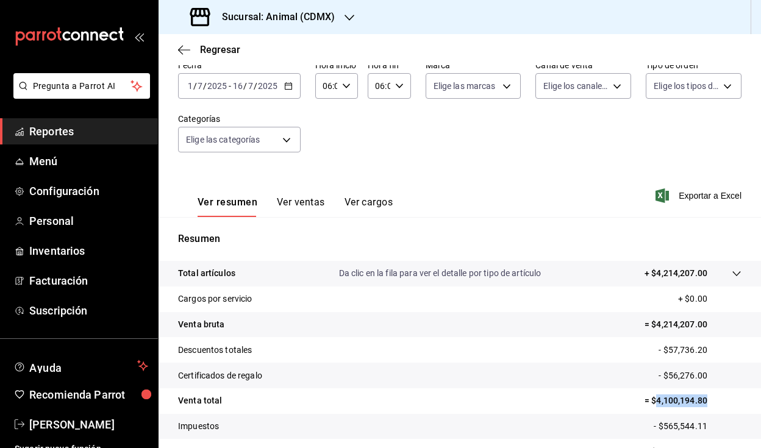
scroll to position [0, 0]
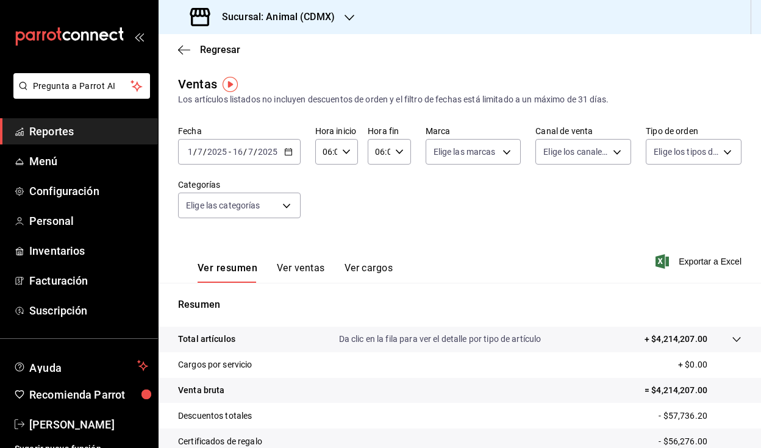
click at [295, 150] on div "[DATE] [DATE] - [DATE] [DATE]" at bounding box center [239, 152] width 123 height 26
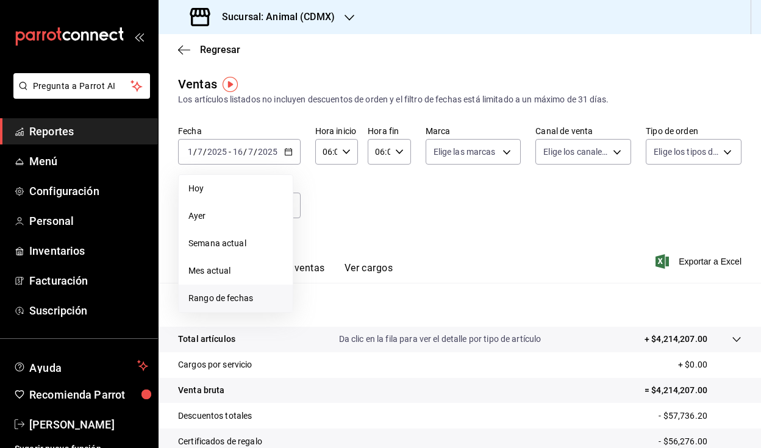
click at [240, 290] on li "Rango de fechas" at bounding box center [236, 298] width 114 height 27
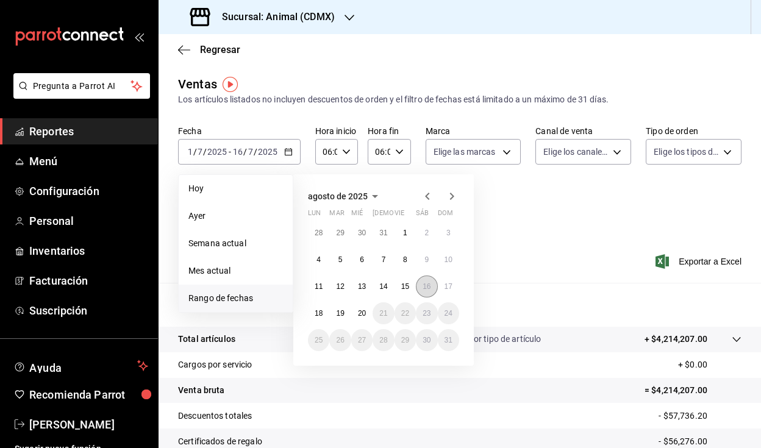
click at [432, 289] on button "16" at bounding box center [426, 287] width 21 height 22
click at [432, 202] on icon "button" at bounding box center [427, 196] width 15 height 15
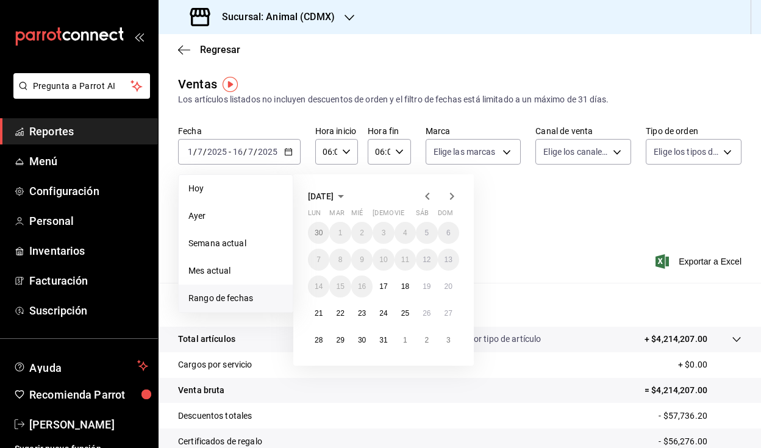
click at [483, 205] on div "[DATE] lun mar mié jue vie sáb dom 30 1 2 3 4 5 6 7 8 9 10 11 12 13 14 15 16 17…" at bounding box center [400, 265] width 214 height 201
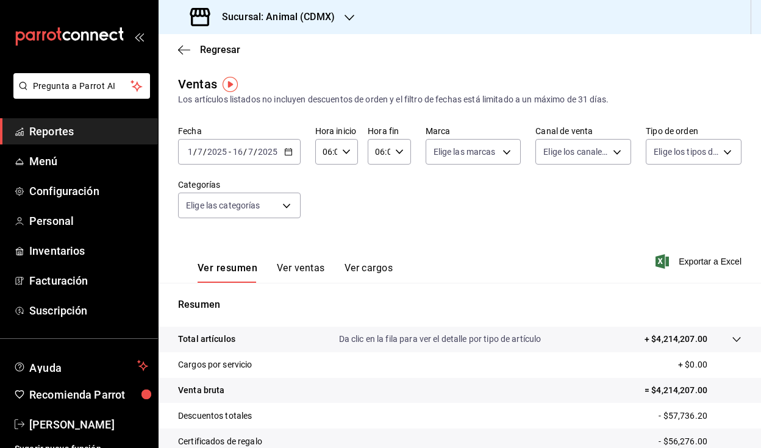
click at [528, 221] on div "Fecha [DATE] [DATE] - [DATE] [DATE] Hora inicio 06:00 Hora inicio Hora fin 06:0…" at bounding box center [460, 179] width 564 height 107
click at [286, 159] on div "[DATE] [DATE] - [DATE] [DATE]" at bounding box center [239, 152] width 123 height 26
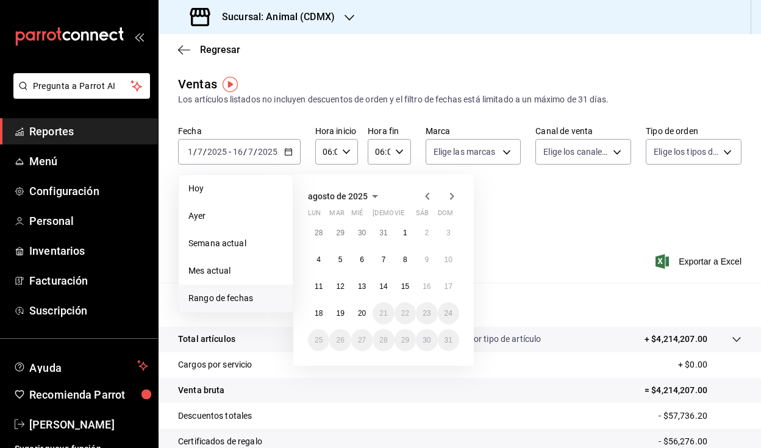
click at [433, 196] on icon "button" at bounding box center [427, 196] width 15 height 15
click at [362, 282] on abbr "16" at bounding box center [362, 286] width 8 height 9
click at [404, 340] on abbr "1" at bounding box center [405, 340] width 4 height 9
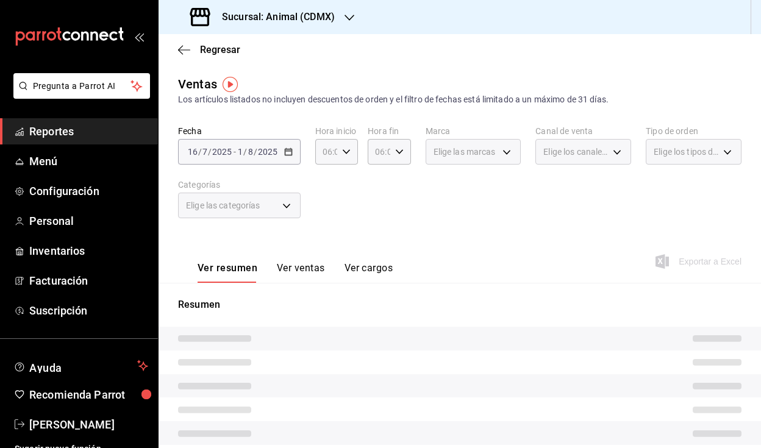
click at [483, 230] on div "Fecha [DATE] [DATE] - [DATE] [DATE] Hora inicio 06:00 Hora inicio Hora fin 06:0…" at bounding box center [460, 179] width 564 height 107
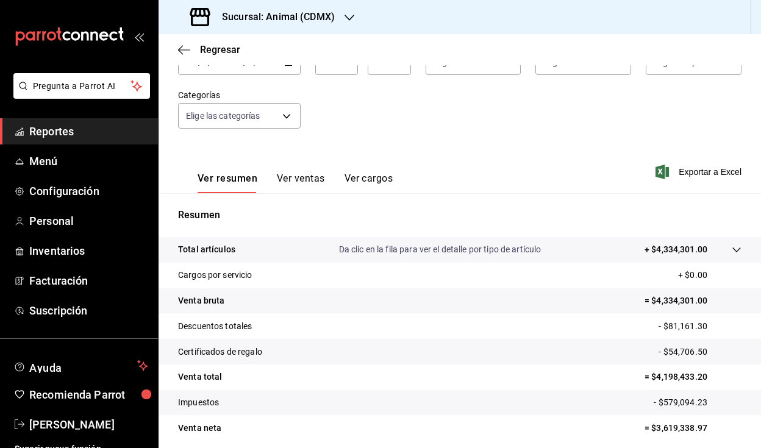
scroll to position [102, 0]
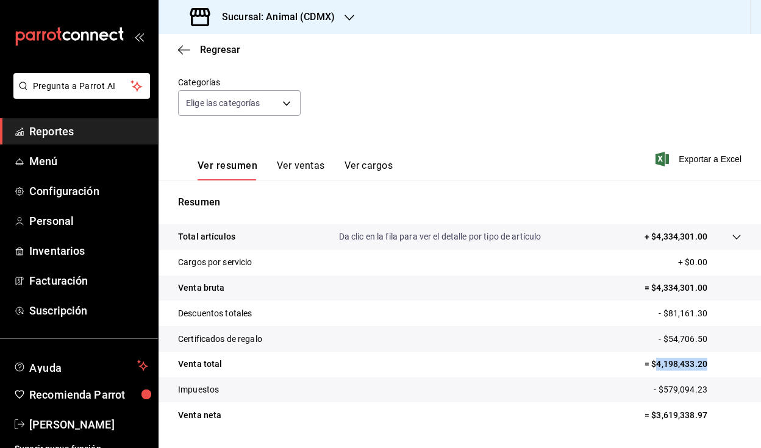
drag, startPoint x: 650, startPoint y: 366, endPoint x: 725, endPoint y: 369, distance: 75.1
click at [725, 369] on p "= $4,198,433.20" at bounding box center [693, 364] width 97 height 13
click at [250, 20] on h3 "Sucursal: Animal (CDMX)" at bounding box center [273, 17] width 123 height 15
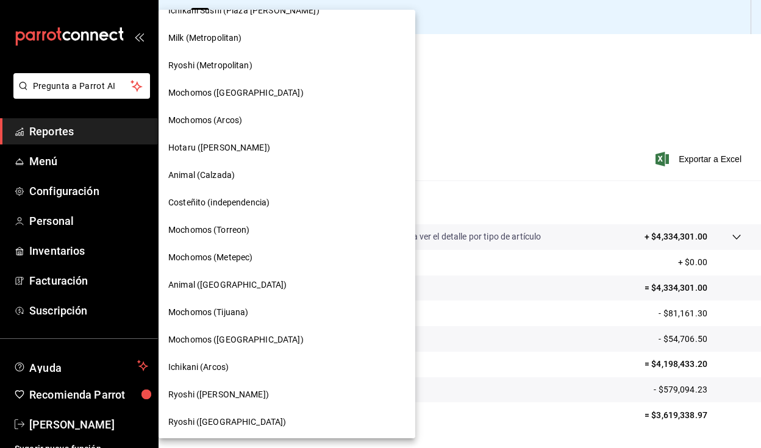
scroll to position [761, 0]
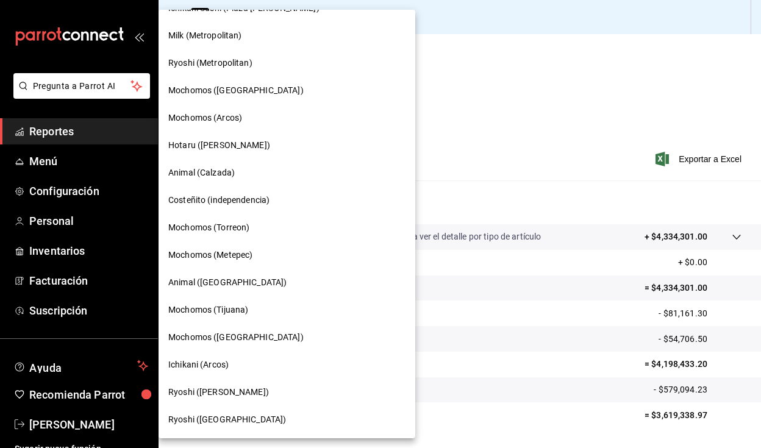
click at [464, 92] on div at bounding box center [380, 224] width 761 height 448
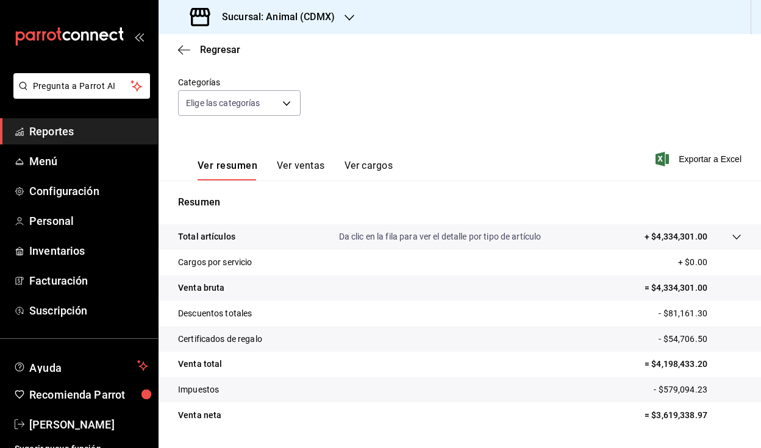
click at [315, 20] on h3 "Sucursal: Animal (CDMX)" at bounding box center [273, 17] width 123 height 15
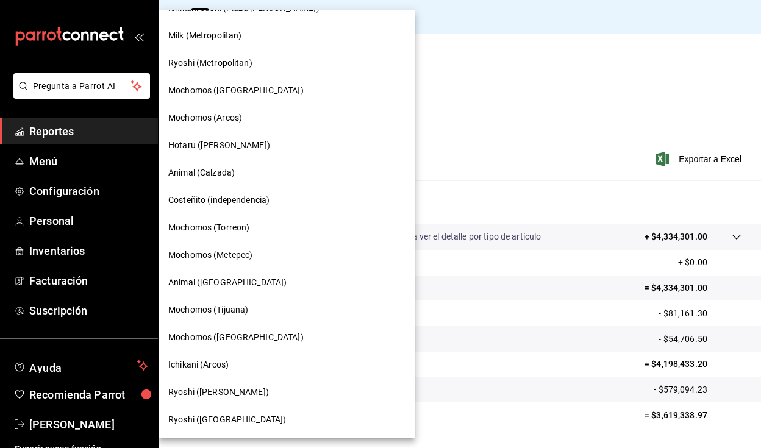
click at [520, 107] on div at bounding box center [380, 224] width 761 height 448
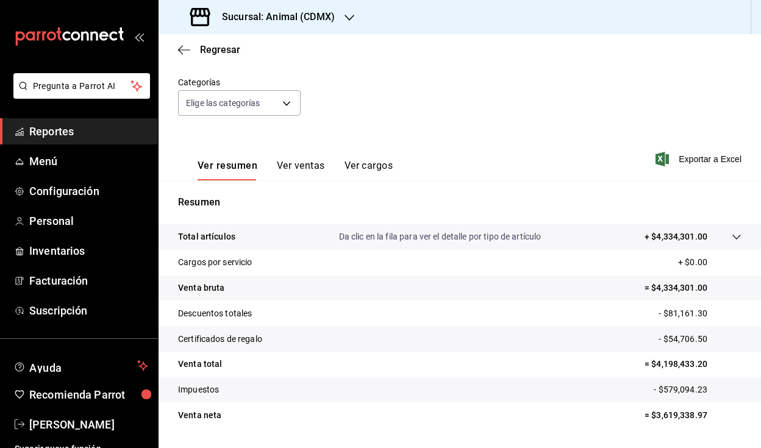
click at [253, 21] on h3 "Sucursal: Animal (CDMX)" at bounding box center [273, 17] width 123 height 15
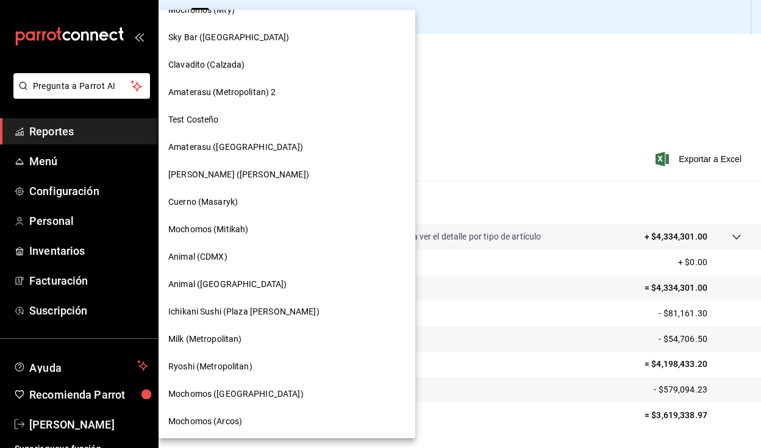
scroll to position [467, 0]
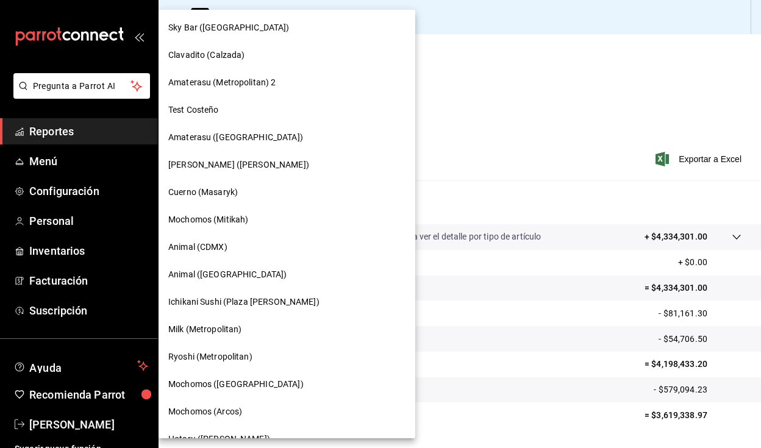
click at [300, 262] on div "Animal ([GEOGRAPHIC_DATA])" at bounding box center [287, 274] width 257 height 27
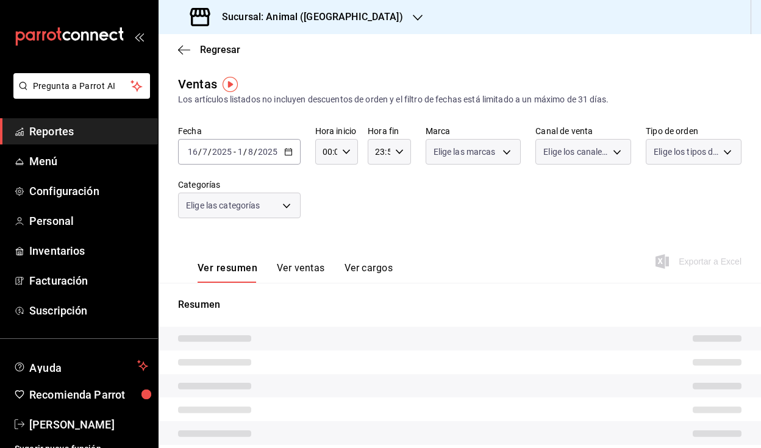
type input "06:00"
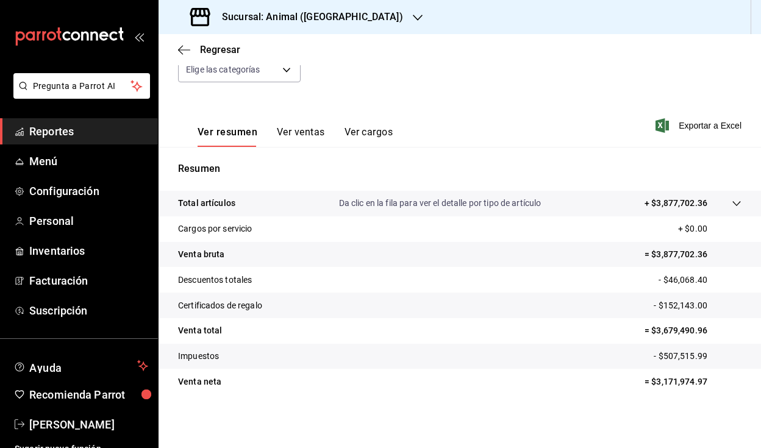
scroll to position [43, 0]
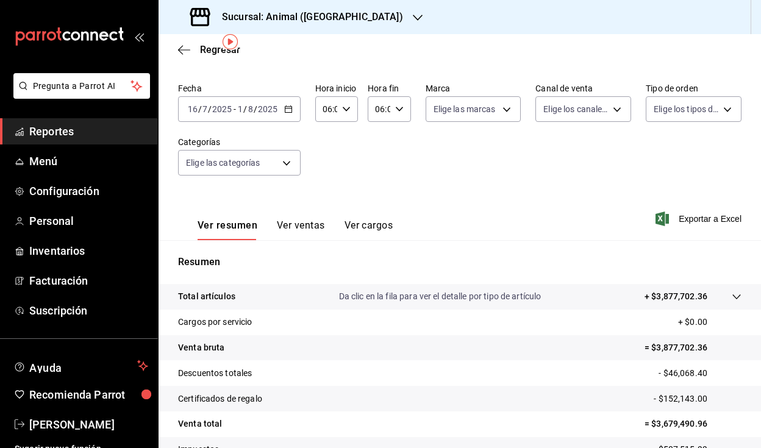
click at [286, 112] on icon "button" at bounding box center [288, 109] width 9 height 9
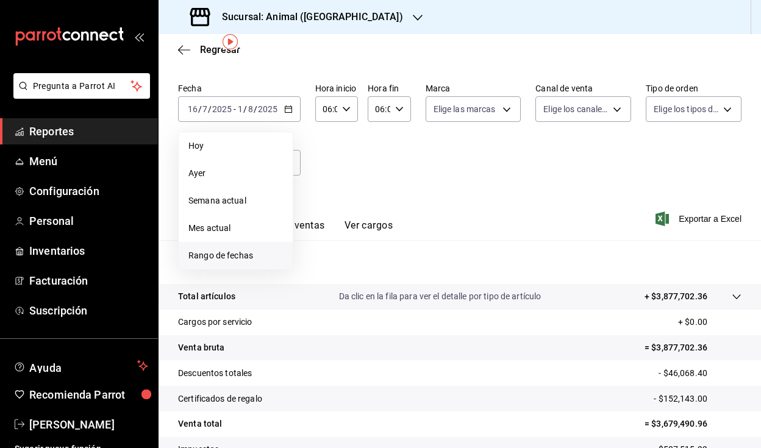
click at [249, 248] on li "Rango de fechas" at bounding box center [236, 255] width 114 height 27
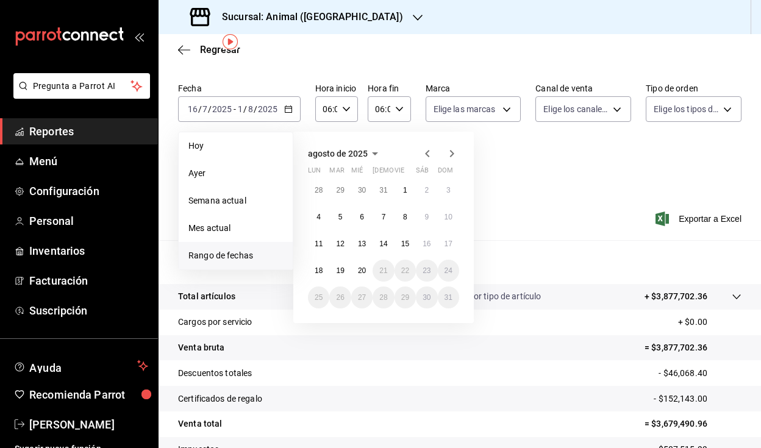
click at [425, 154] on icon "button" at bounding box center [427, 153] width 15 height 15
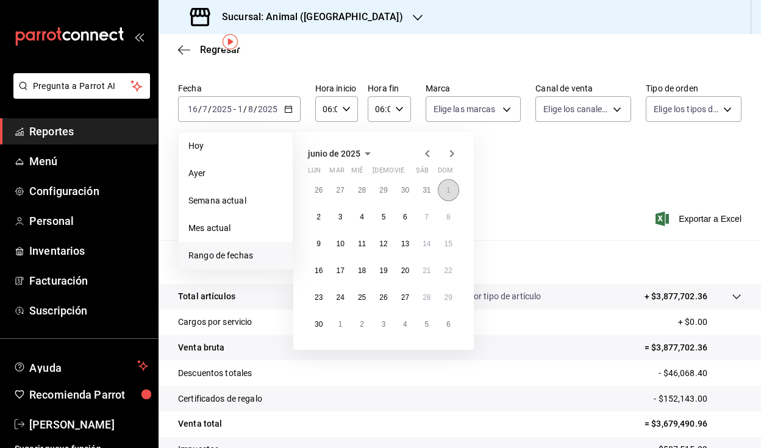
click at [447, 191] on abbr "1" at bounding box center [449, 190] width 4 height 9
click at [319, 269] on abbr "16" at bounding box center [319, 271] width 8 height 9
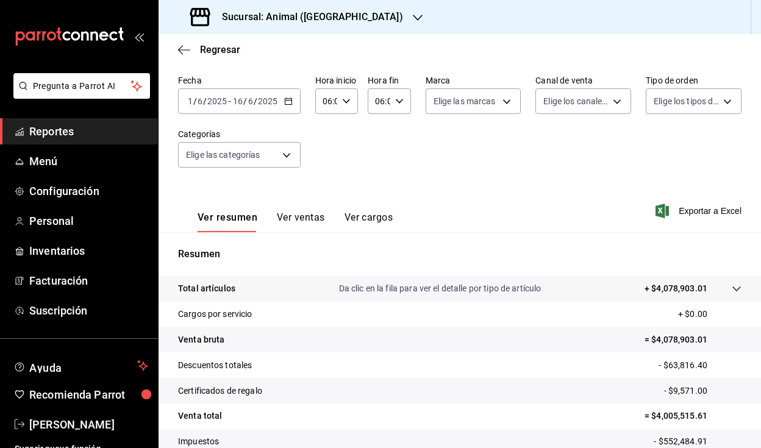
scroll to position [62, 0]
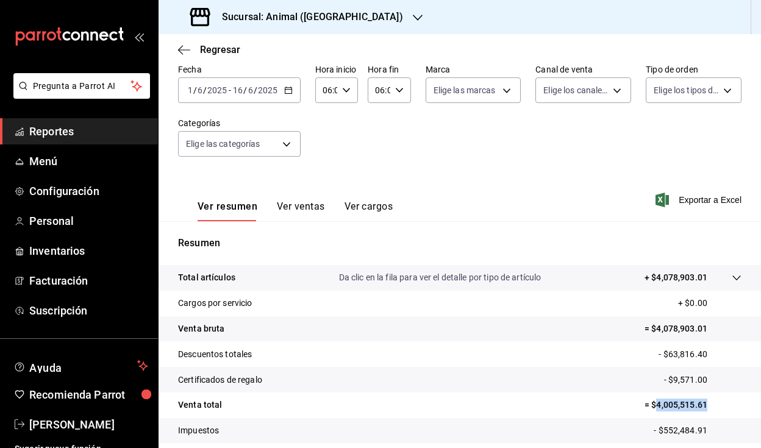
drag, startPoint x: 647, startPoint y: 405, endPoint x: 703, endPoint y: 404, distance: 55.5
click at [703, 404] on p "= $4,005,515.61" at bounding box center [693, 405] width 97 height 13
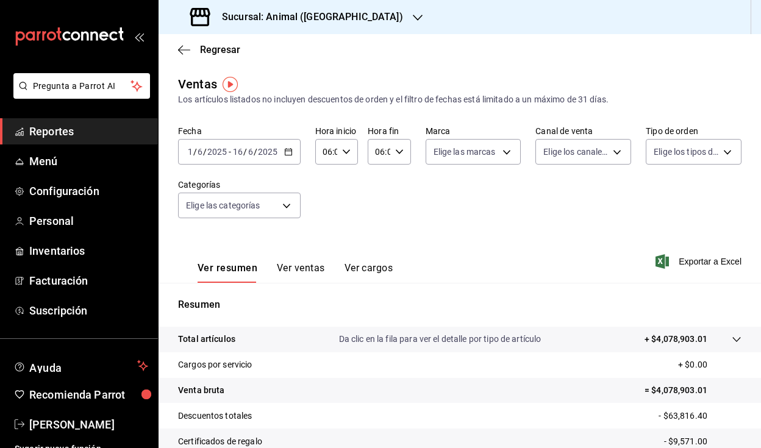
click at [287, 153] on icon "button" at bounding box center [288, 152] width 9 height 9
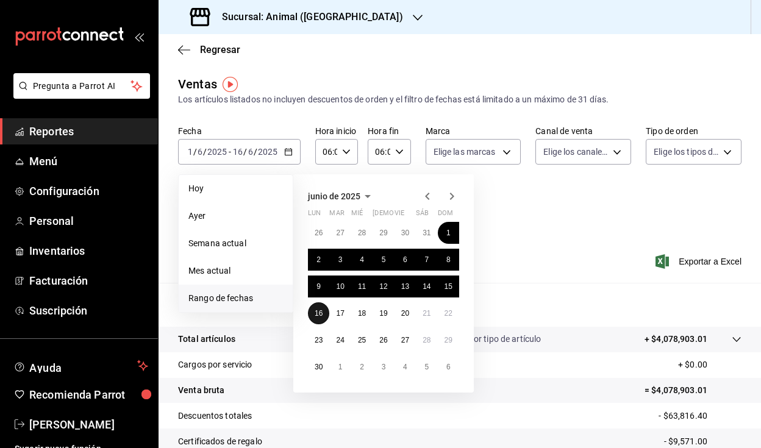
click at [320, 315] on abbr "16" at bounding box center [319, 313] width 8 height 9
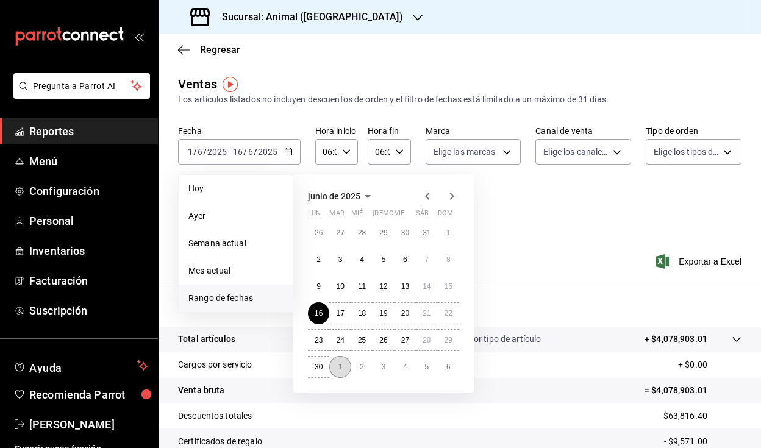
click at [342, 368] on button "1" at bounding box center [339, 367] width 21 height 22
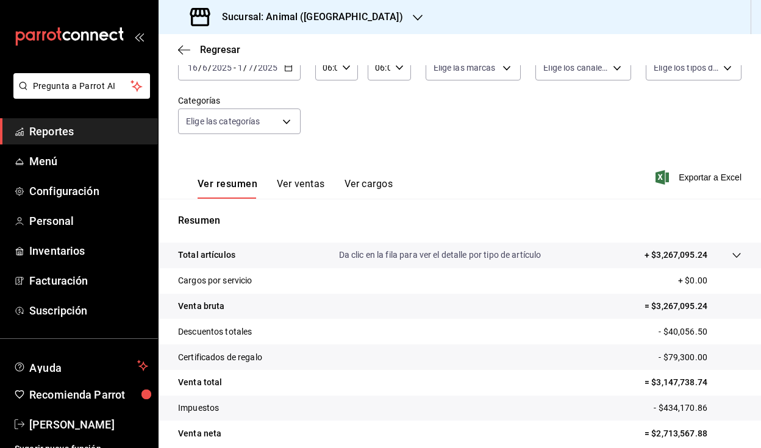
scroll to position [87, 0]
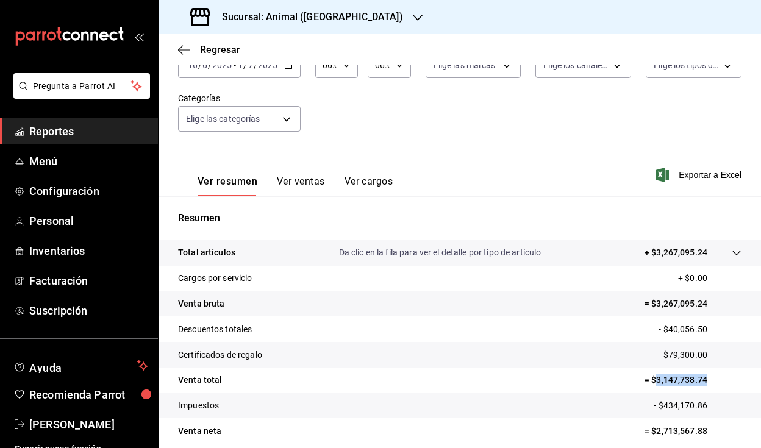
drag, startPoint x: 648, startPoint y: 379, endPoint x: 700, endPoint y: 377, distance: 51.9
click at [700, 377] on p "= $3,147,738.74" at bounding box center [693, 380] width 97 height 13
click at [314, 21] on h3 "Sucursal: Animal ([GEOGRAPHIC_DATA])" at bounding box center [307, 17] width 191 height 15
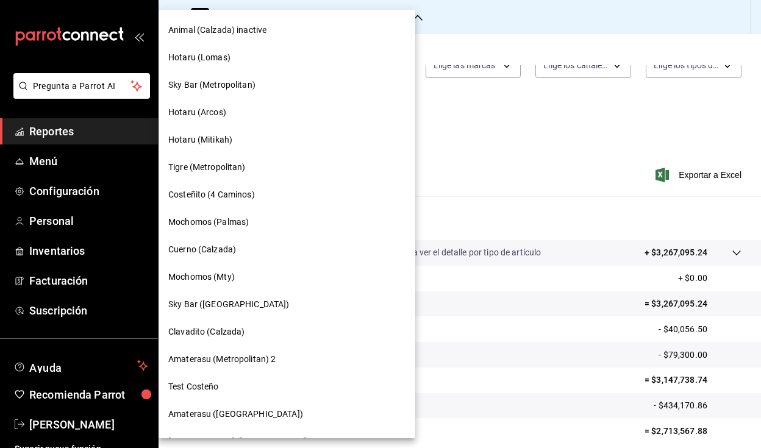
scroll to position [190, 0]
click at [248, 248] on div "Cuerno (Calzada)" at bounding box center [286, 249] width 237 height 13
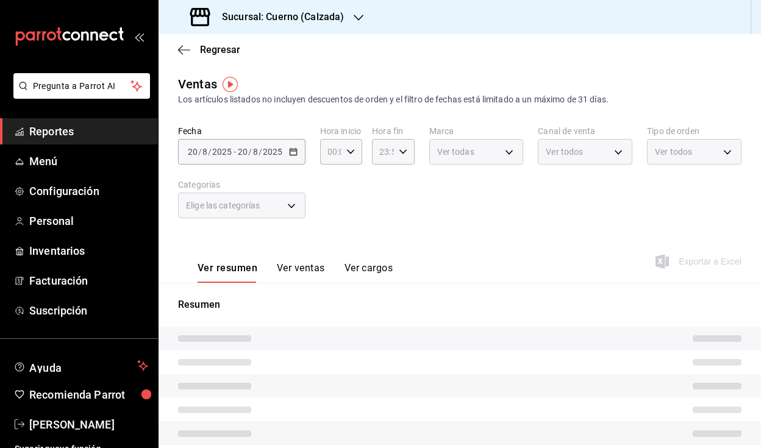
type input "06:00"
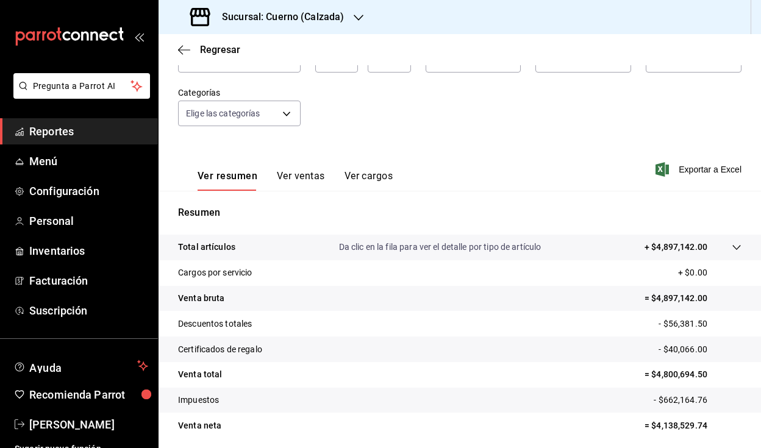
scroll to position [136, 0]
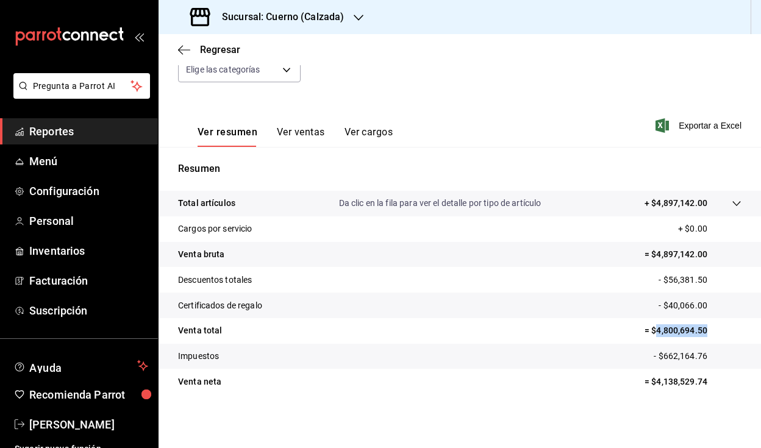
drag, startPoint x: 649, startPoint y: 328, endPoint x: 706, endPoint y: 336, distance: 57.9
click at [706, 336] on p "= $4,800,694.50" at bounding box center [693, 331] width 97 height 13
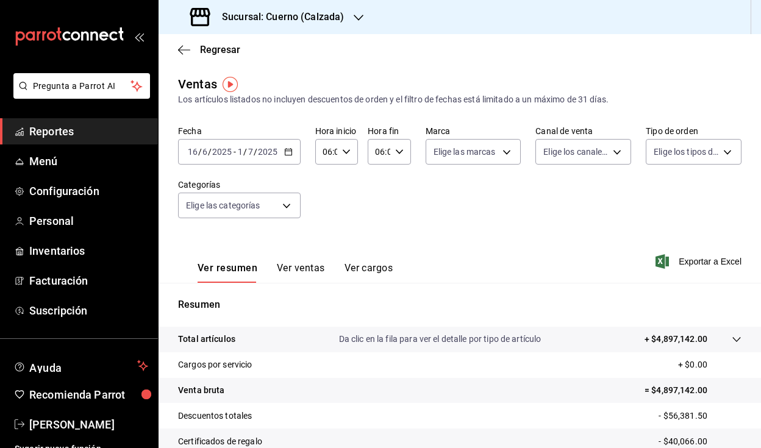
click at [287, 150] on icon "button" at bounding box center [288, 152] width 9 height 9
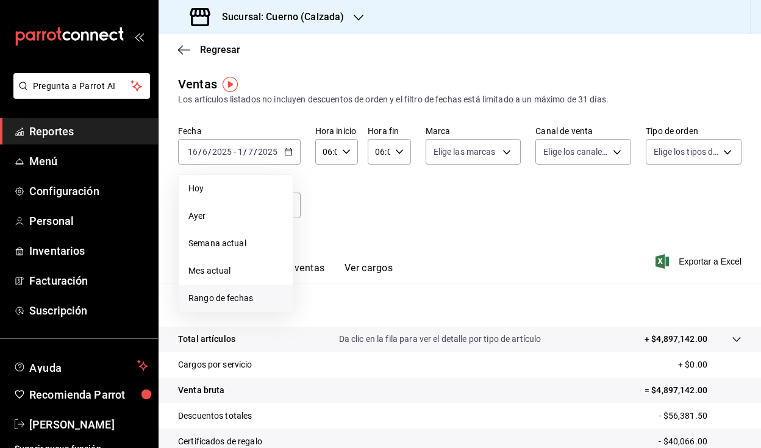
click at [239, 298] on span "Rango de fechas" at bounding box center [236, 298] width 95 height 13
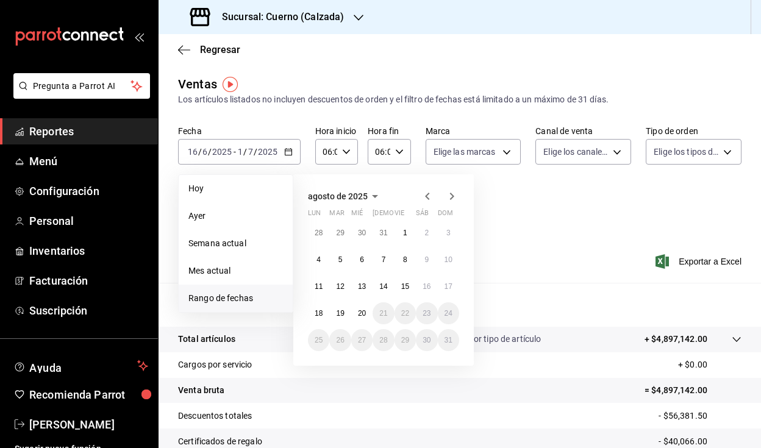
click at [427, 196] on icon "button" at bounding box center [427, 196] width 15 height 15
click at [426, 196] on icon "button" at bounding box center [427, 196] width 4 height 7
click at [449, 200] on icon "button" at bounding box center [452, 196] width 15 height 15
click at [335, 236] on button "1" at bounding box center [339, 233] width 21 height 22
click at [357, 284] on button "16" at bounding box center [361, 287] width 21 height 22
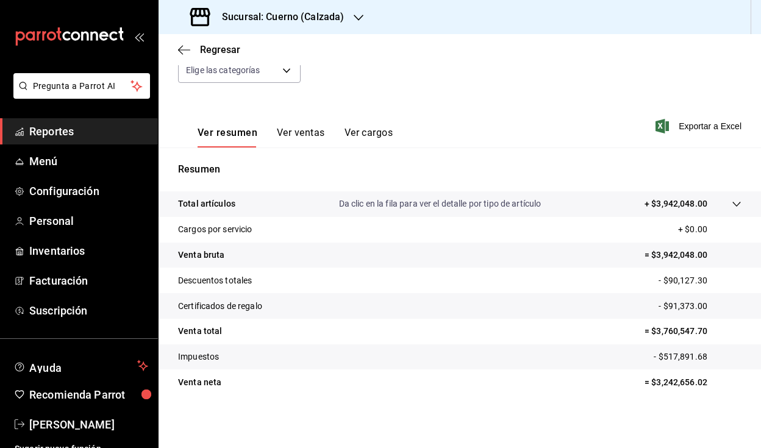
scroll to position [136, 0]
drag, startPoint x: 650, startPoint y: 329, endPoint x: 699, endPoint y: 328, distance: 48.2
click at [699, 328] on p "= $3,760,547.70" at bounding box center [693, 331] width 97 height 13
click at [706, 331] on p "= $3,760,547.70" at bounding box center [693, 331] width 97 height 13
drag, startPoint x: 647, startPoint y: 331, endPoint x: 698, endPoint y: 330, distance: 50.7
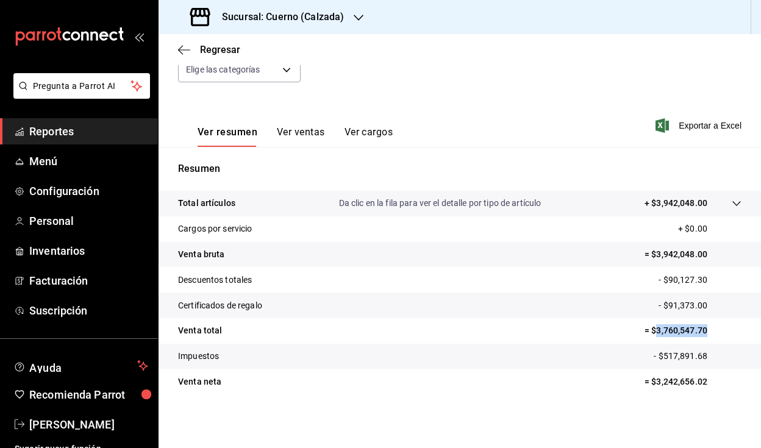
click at [698, 330] on p "= $3,760,547.70" at bounding box center [693, 331] width 97 height 13
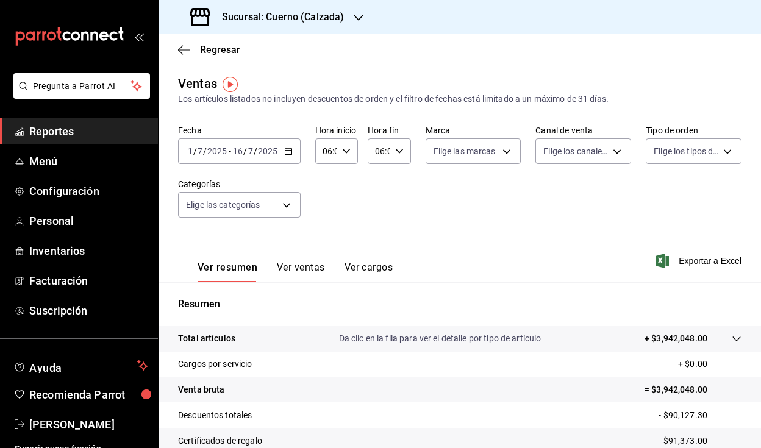
scroll to position [0, 0]
click at [288, 151] on icon "button" at bounding box center [288, 152] width 9 height 9
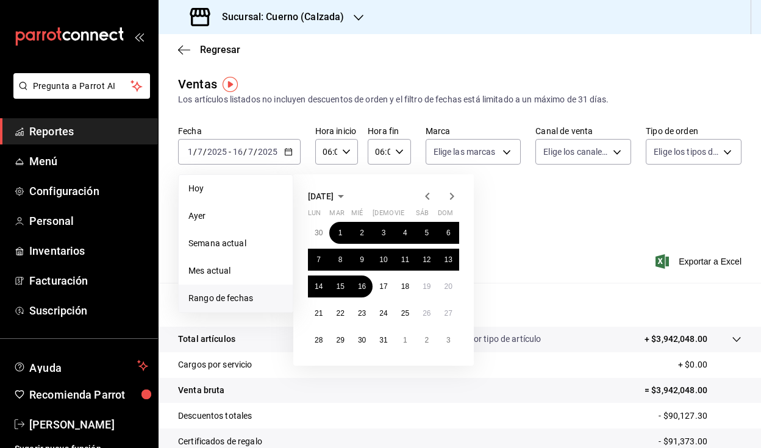
click at [597, 210] on div "Fecha [DATE] [DATE] - [DATE] [DATE] [DATE] [DATE] Semana actual Mes actual [GEO…" at bounding box center [460, 179] width 564 height 107
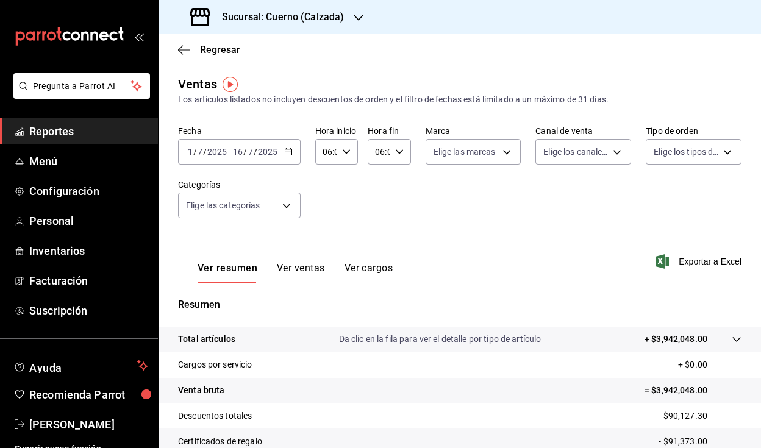
click at [288, 153] on icon "button" at bounding box center [288, 152] width 9 height 9
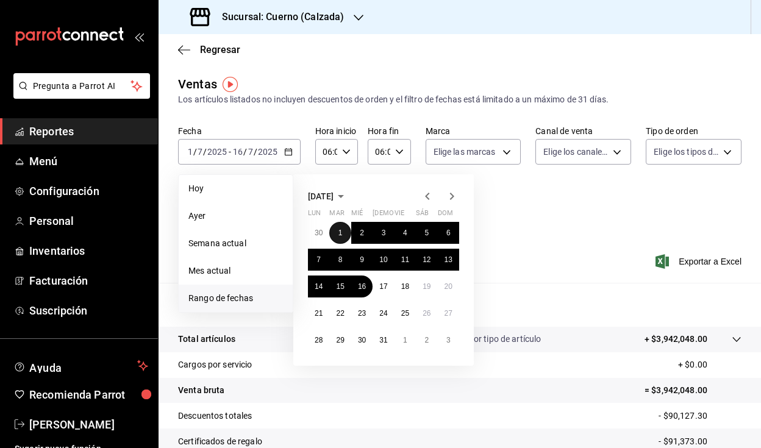
click at [341, 235] on abbr "1" at bounding box center [341, 233] width 4 height 9
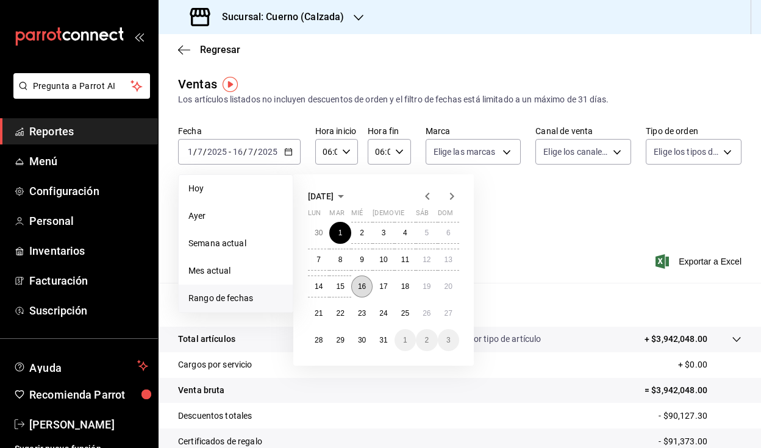
click at [368, 290] on button "16" at bounding box center [361, 287] width 21 height 22
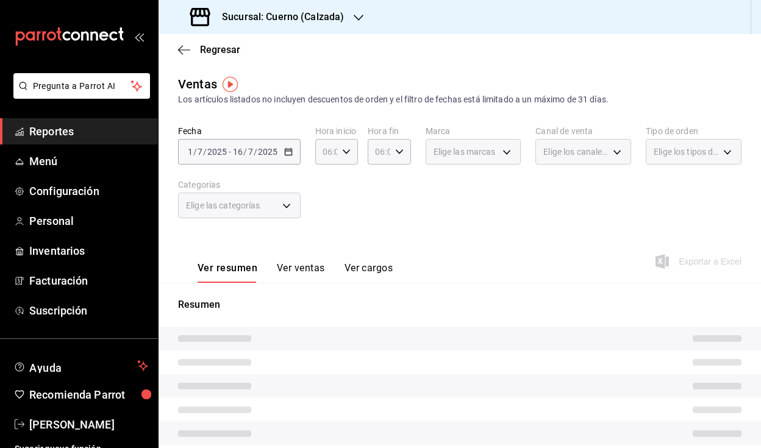
click at [476, 239] on div "Ver resumen Ver ventas Ver cargos Exportar a Excel" at bounding box center [460, 258] width 603 height 50
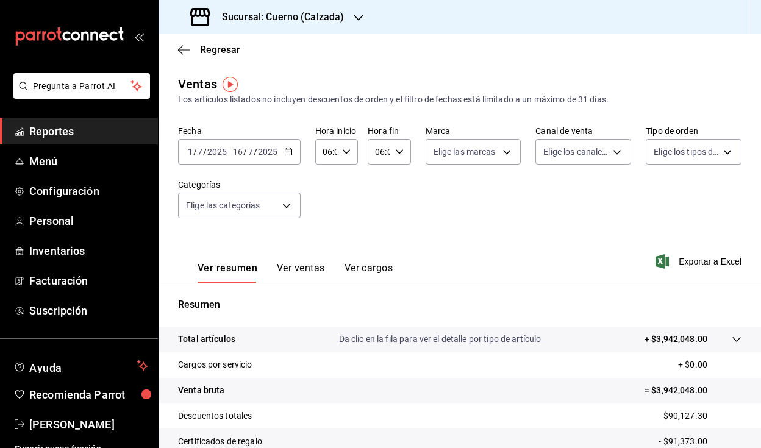
click at [285, 148] on icon "button" at bounding box center [288, 152] width 9 height 9
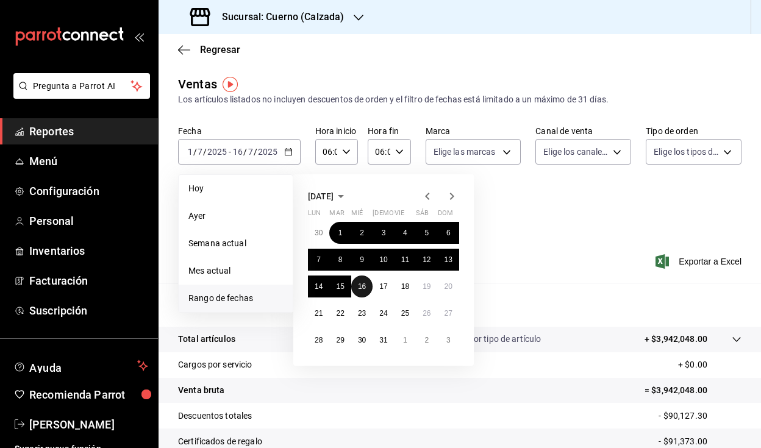
click at [367, 293] on button "16" at bounding box center [361, 287] width 21 height 22
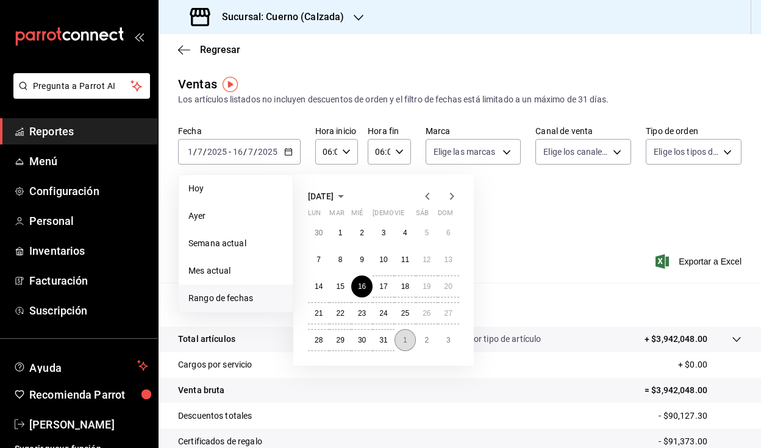
click at [402, 340] on button "1" at bounding box center [405, 340] width 21 height 22
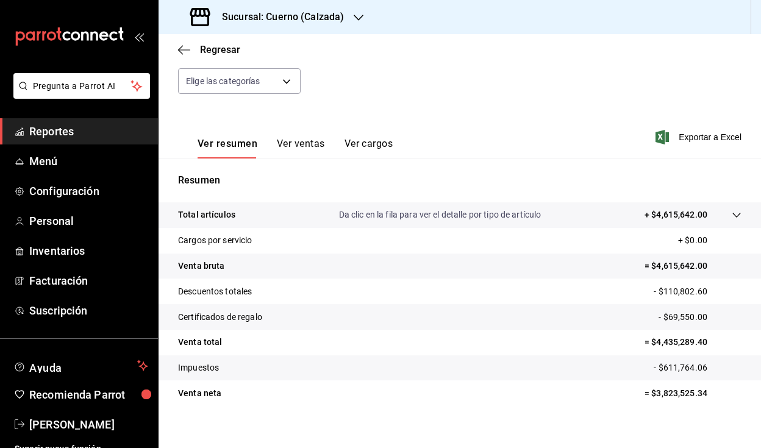
scroll to position [125, 0]
drag, startPoint x: 650, startPoint y: 343, endPoint x: 699, endPoint y: 343, distance: 48.8
click at [699, 343] on p "= $4,435,289.40" at bounding box center [693, 342] width 97 height 13
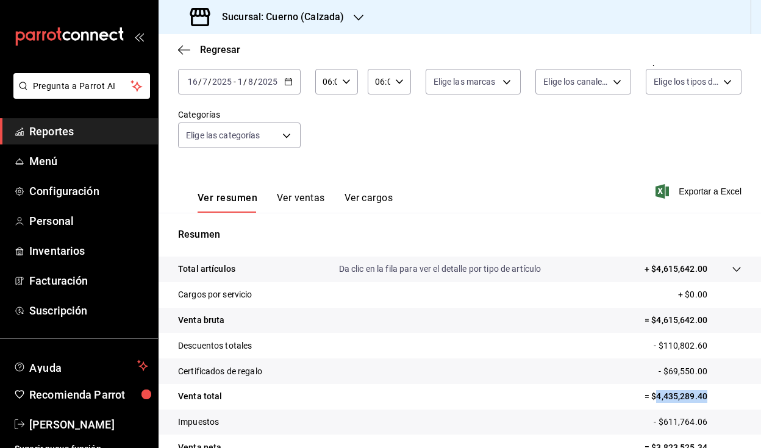
scroll to position [0, 0]
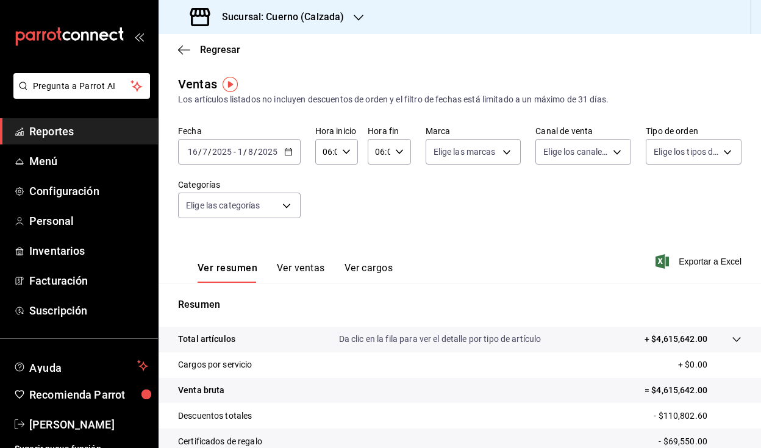
click at [290, 153] on icon "button" at bounding box center [288, 152] width 9 height 9
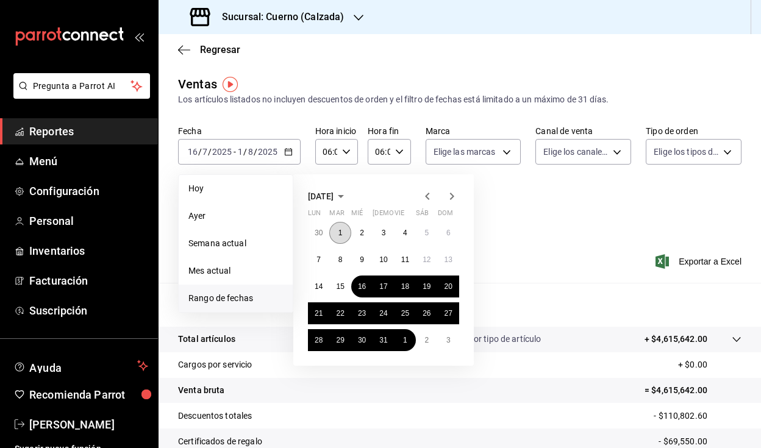
click at [343, 234] on button "1" at bounding box center [339, 233] width 21 height 22
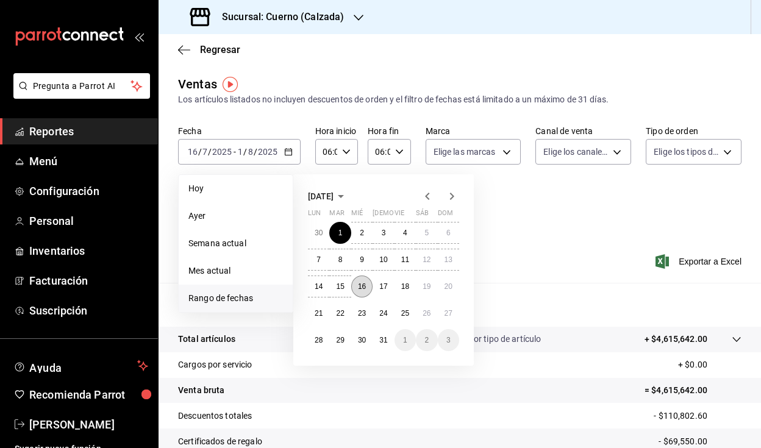
click at [361, 287] on abbr "16" at bounding box center [362, 286] width 8 height 9
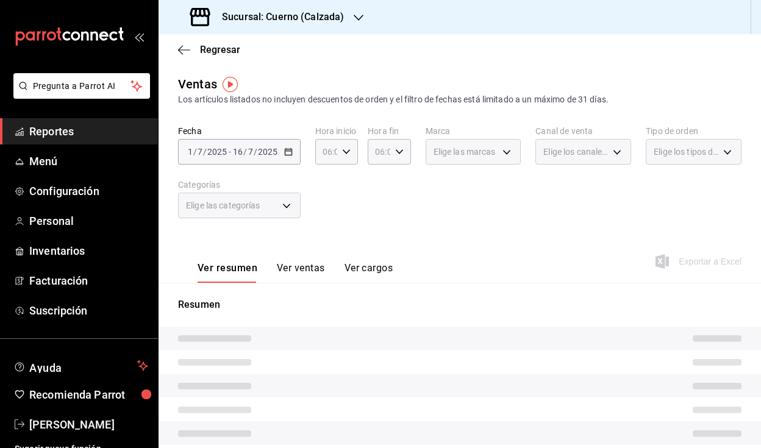
click at [490, 232] on div "Fecha [DATE] [DATE] - [DATE] [DATE] Hora inicio 06:00 Hora inicio Hora fin 06:0…" at bounding box center [460, 179] width 564 height 107
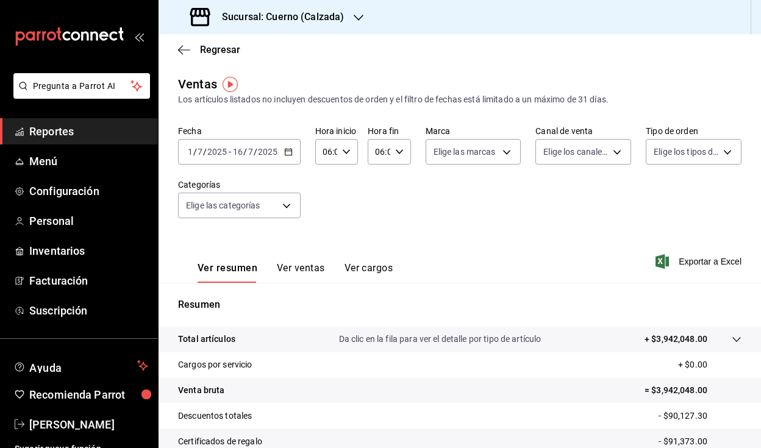
click at [490, 232] on div "Fecha [DATE] [DATE] - [DATE] [DATE] Hora inicio 06:00 Hora inicio Hora fin 06:0…" at bounding box center [460, 179] width 564 height 107
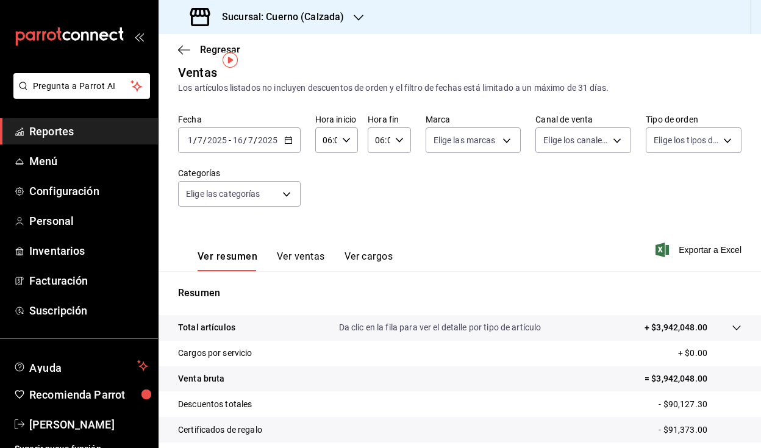
scroll to position [25, 0]
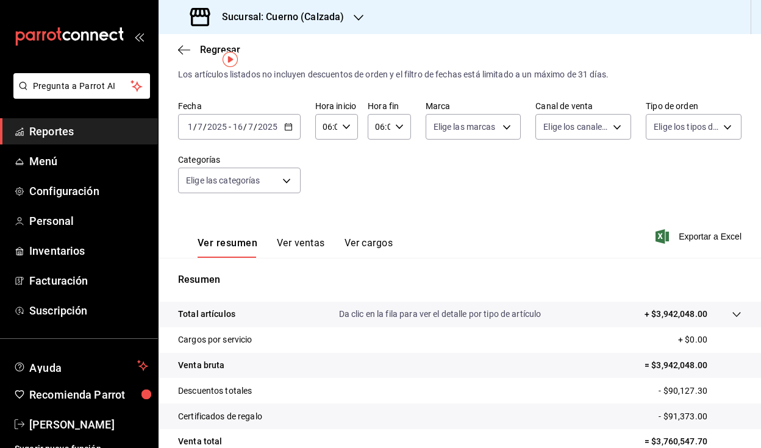
click at [637, 390] on tr "Descuentos totales - $90,127.30" at bounding box center [460, 391] width 603 height 26
click at [654, 406] on tr "Certificados de regalo - $91,373.00" at bounding box center [460, 417] width 603 height 26
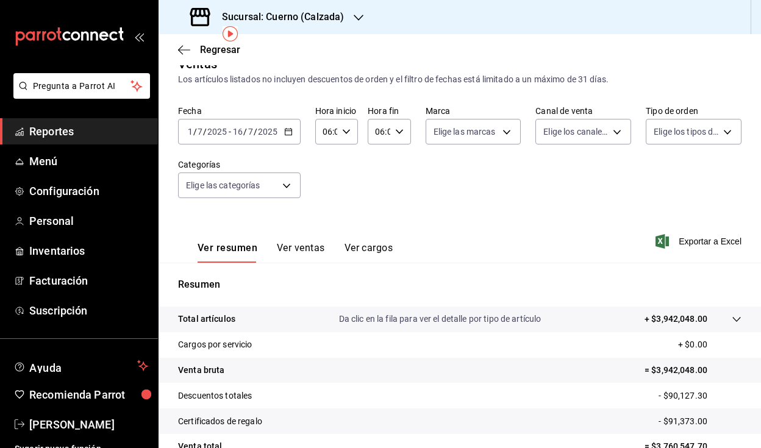
scroll to position [0, 0]
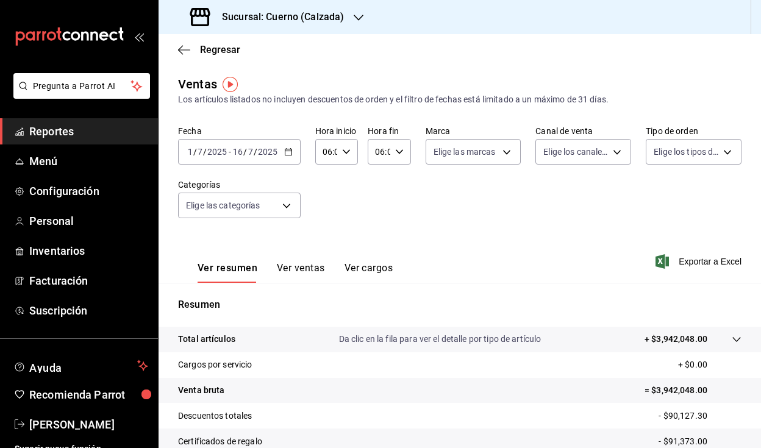
click at [286, 153] on icon "button" at bounding box center [288, 152] width 9 height 9
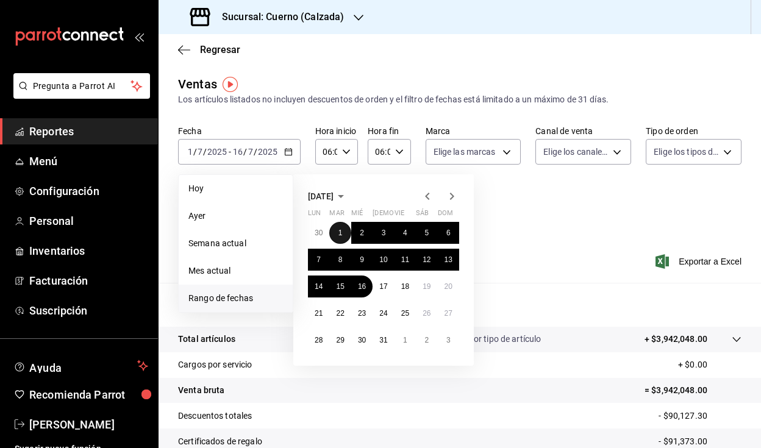
click at [344, 231] on button "1" at bounding box center [339, 233] width 21 height 22
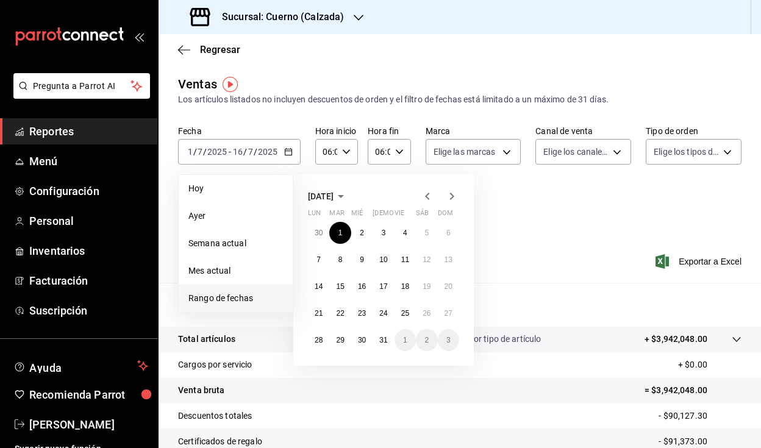
click at [552, 229] on div "Fecha [DATE] [DATE] - [DATE] [DATE] [DATE] [DATE] Semana actual Mes actual [GEO…" at bounding box center [460, 179] width 564 height 107
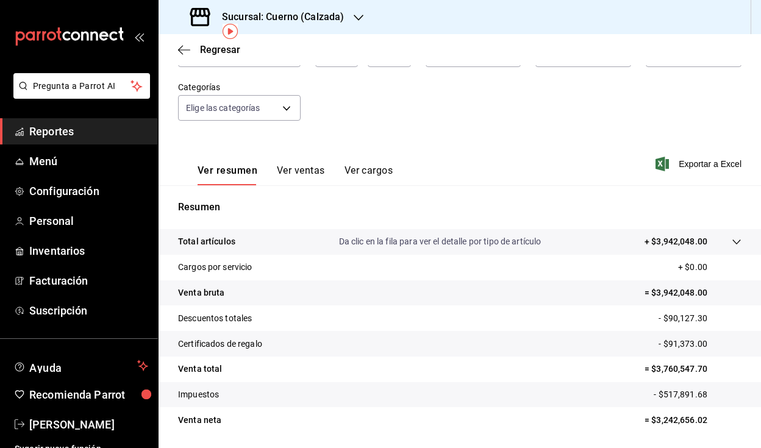
scroll to position [49, 0]
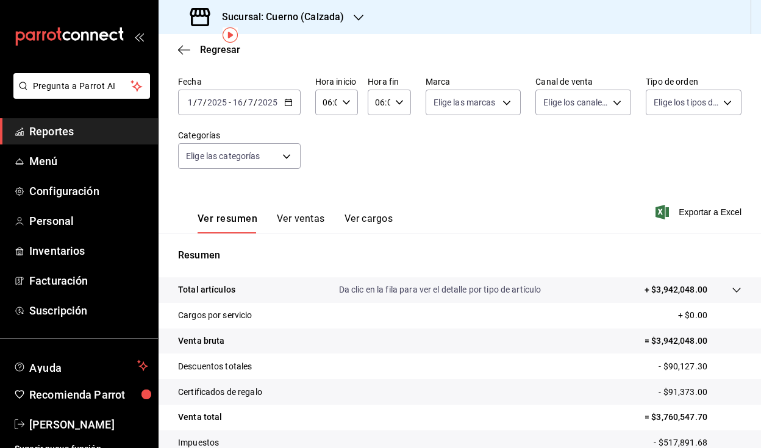
click at [282, 103] on div "[DATE] [DATE] - [DATE] [DATE]" at bounding box center [239, 103] width 123 height 26
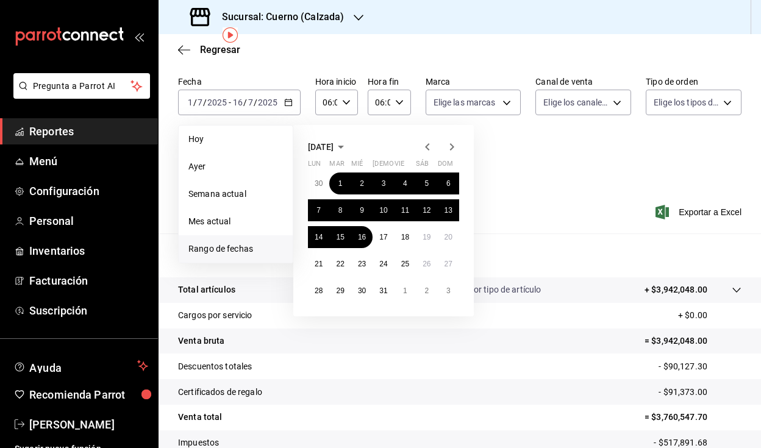
click at [426, 149] on icon "button" at bounding box center [427, 147] width 15 height 15
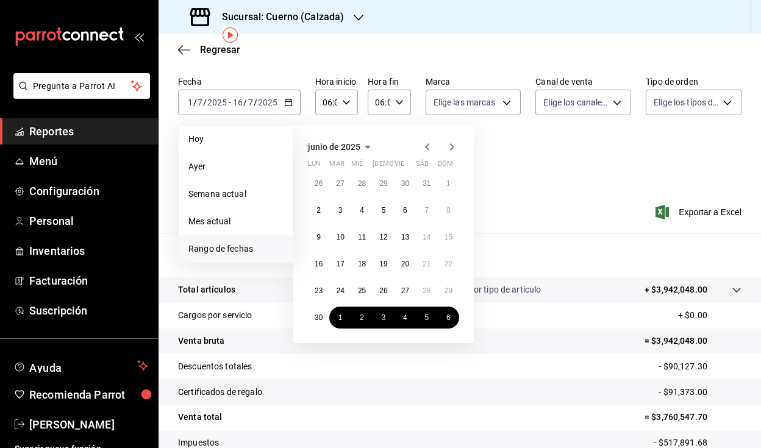
click at [428, 149] on icon "button" at bounding box center [427, 146] width 4 height 7
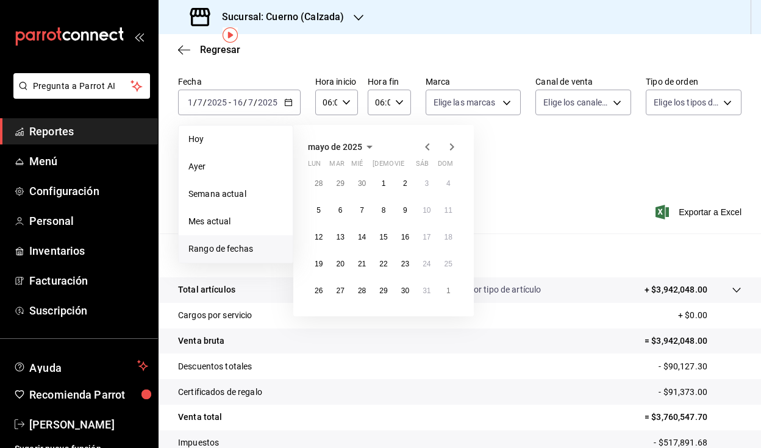
click at [444, 147] on div at bounding box center [439, 147] width 39 height 15
click at [448, 147] on icon "button" at bounding box center [452, 147] width 15 height 15
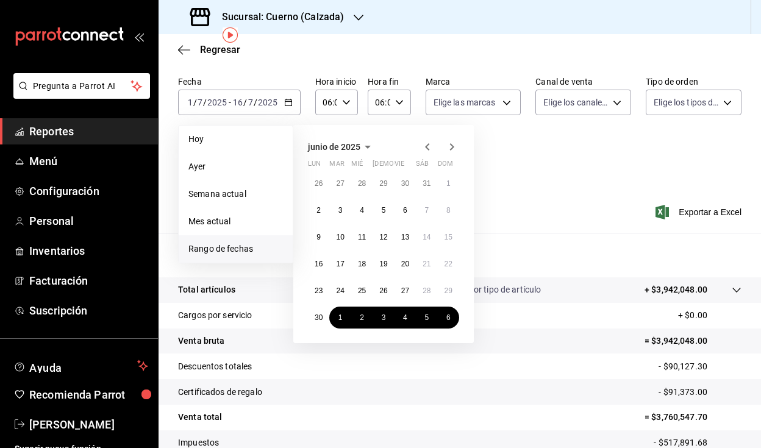
click at [425, 148] on icon "button" at bounding box center [427, 147] width 15 height 15
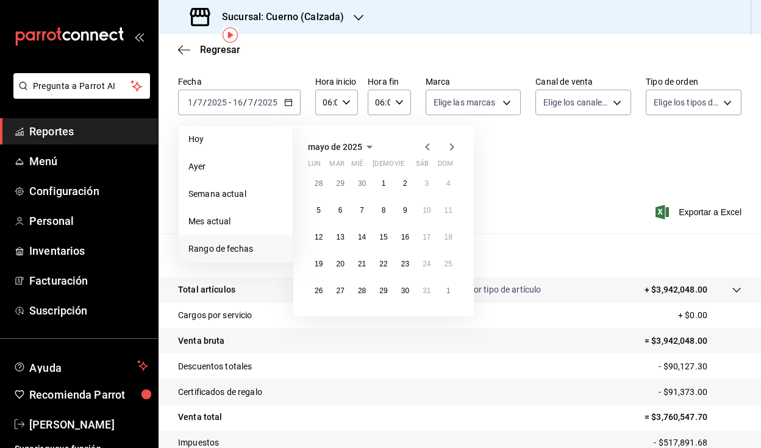
click at [455, 146] on icon "button" at bounding box center [452, 147] width 15 height 15
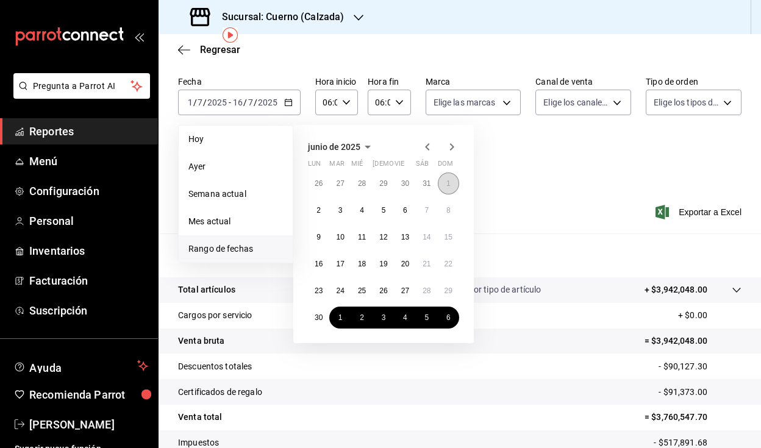
click at [441, 185] on button "1" at bounding box center [448, 184] width 21 height 22
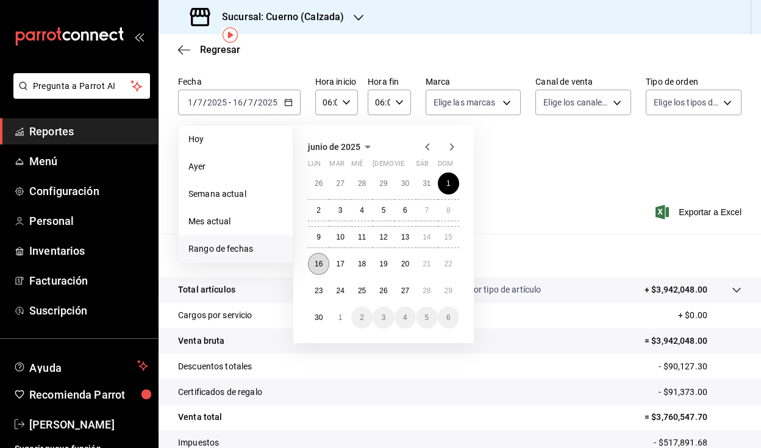
click at [322, 265] on abbr "16" at bounding box center [319, 264] width 8 height 9
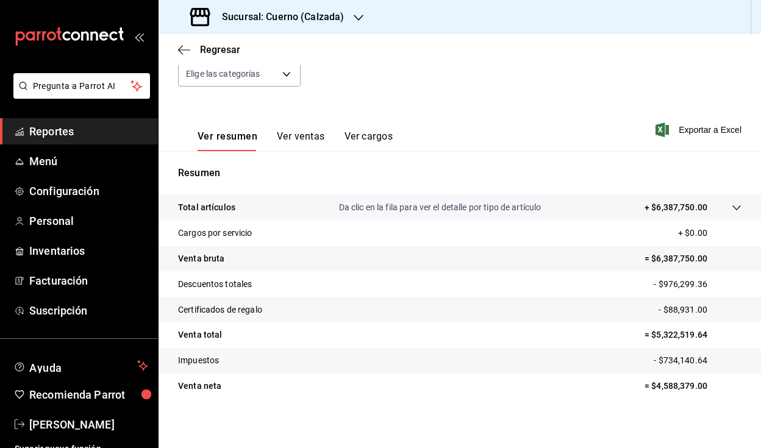
scroll to position [132, 0]
drag, startPoint x: 649, startPoint y: 336, endPoint x: 697, endPoint y: 334, distance: 48.2
click at [706, 334] on p "= $5,322,519.64" at bounding box center [693, 334] width 97 height 13
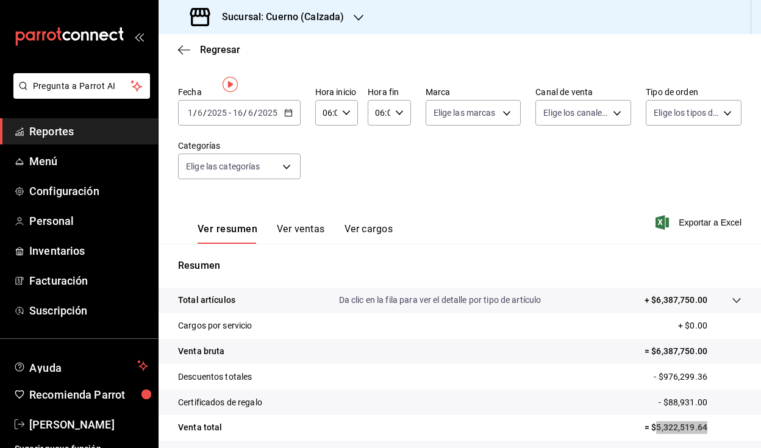
scroll to position [0, 0]
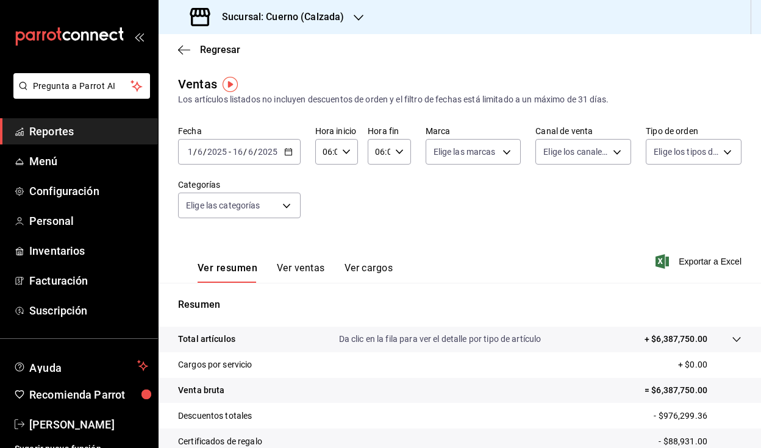
click at [288, 152] on icon "button" at bounding box center [288, 152] width 9 height 9
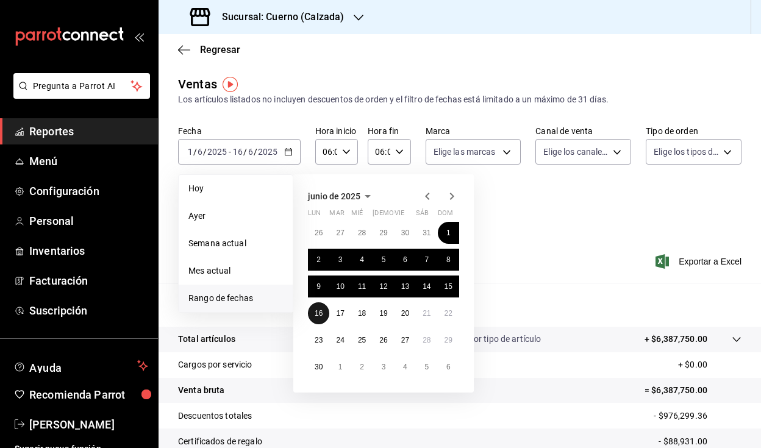
click at [318, 316] on abbr "16" at bounding box center [319, 313] width 8 height 9
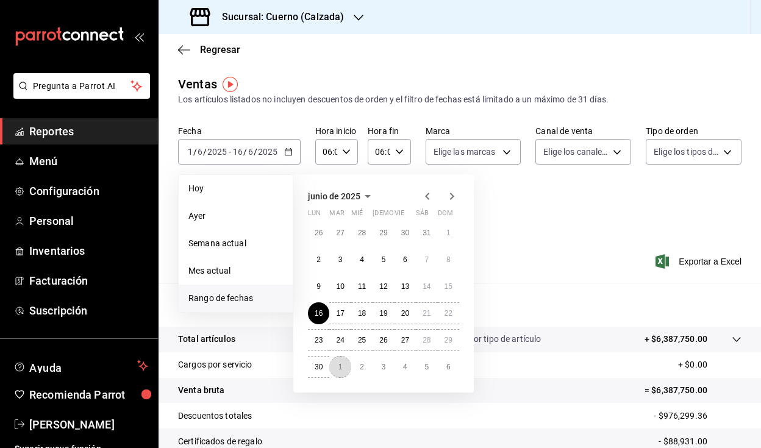
click at [339, 365] on abbr "1" at bounding box center [341, 367] width 4 height 9
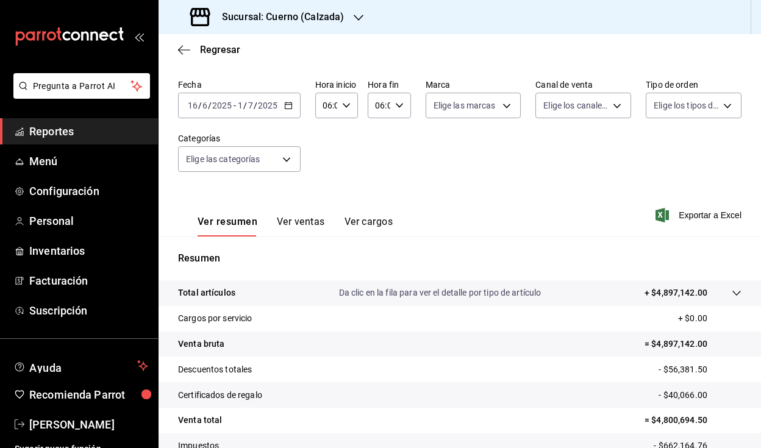
scroll to position [107, 0]
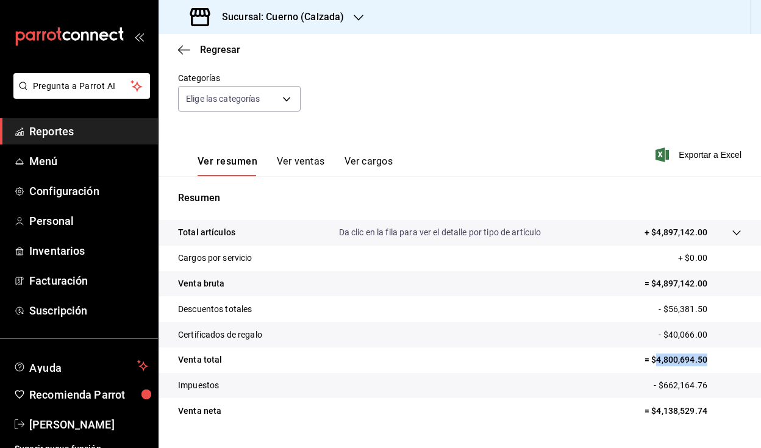
drag, startPoint x: 647, startPoint y: 359, endPoint x: 699, endPoint y: 356, distance: 51.9
click at [699, 356] on p "= $4,800,694.50" at bounding box center [693, 360] width 97 height 13
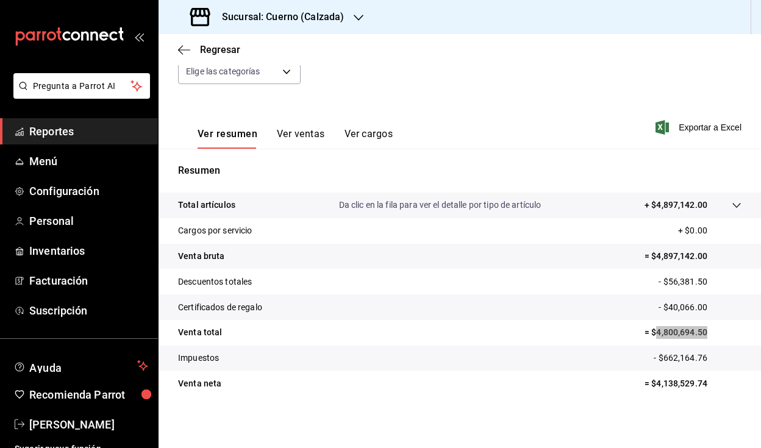
scroll to position [136, 0]
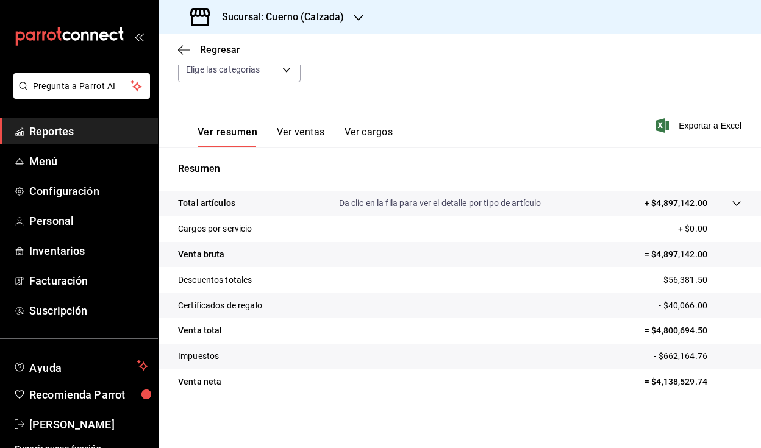
click at [277, 28] on div "Sucursal: Cuerno (Calzada)" at bounding box center [268, 17] width 200 height 34
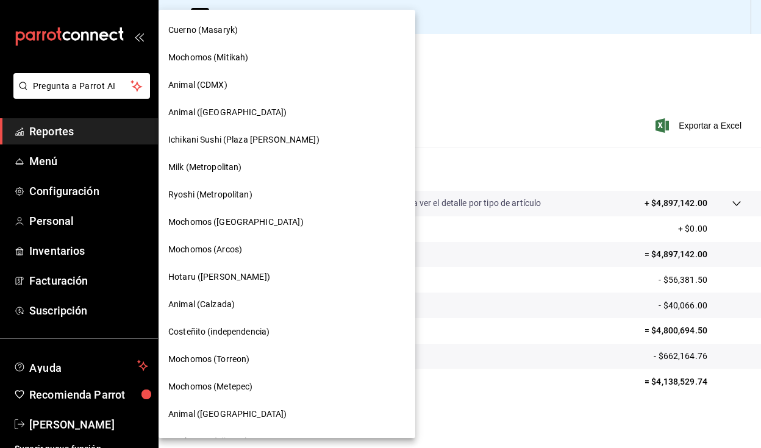
scroll to position [631, 0]
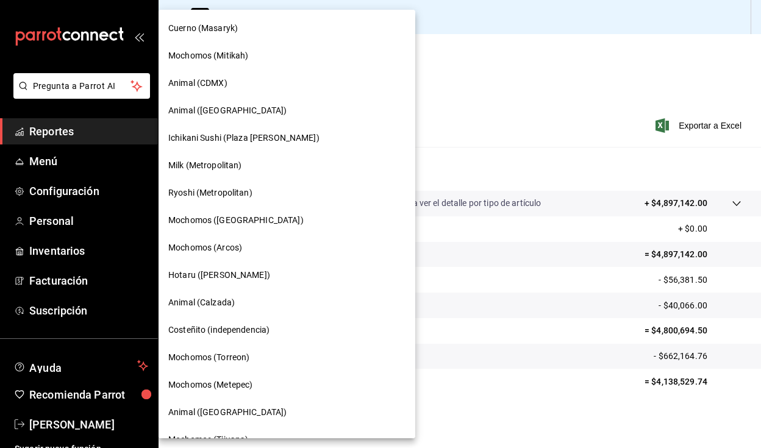
click at [287, 383] on div "Mochomos (Metepec)" at bounding box center [286, 385] width 237 height 13
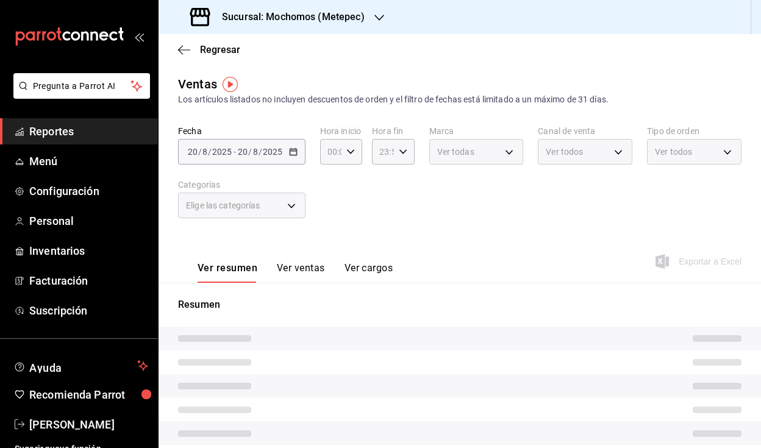
type input "06:00"
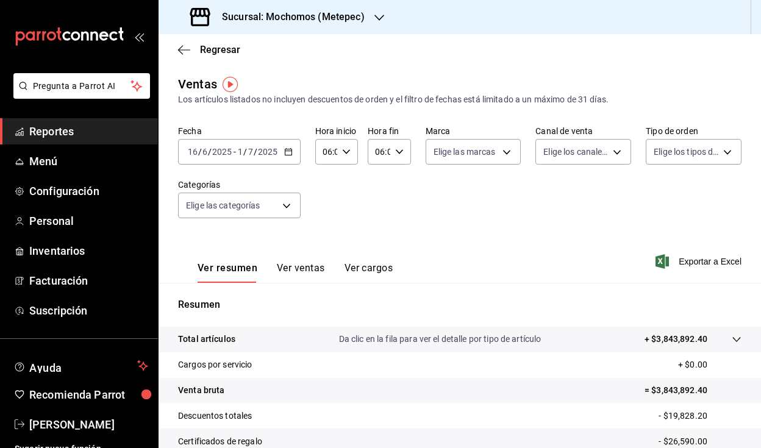
click at [290, 151] on \(Stroke\) "button" at bounding box center [288, 151] width 7 height 1
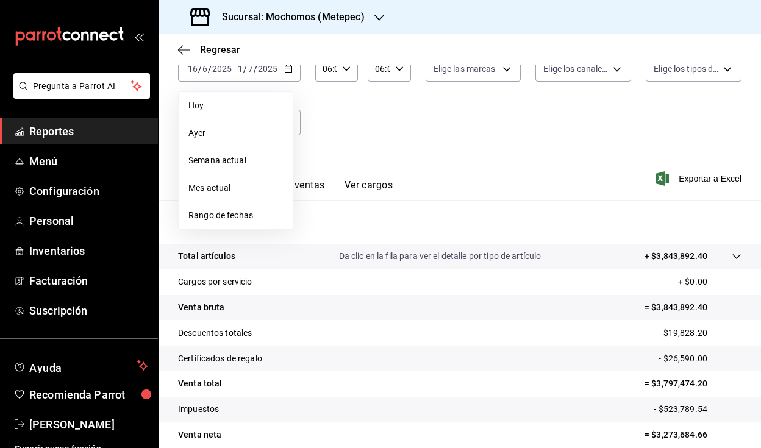
scroll to position [136, 0]
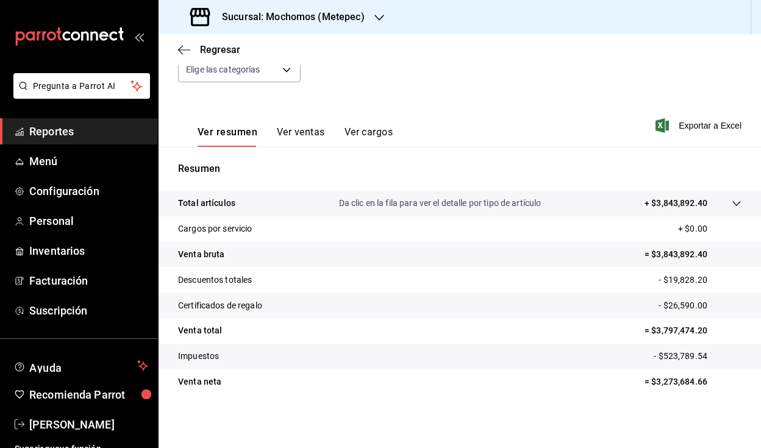
click at [654, 333] on p "= $3,797,474.20" at bounding box center [693, 331] width 97 height 13
drag, startPoint x: 649, startPoint y: 333, endPoint x: 709, endPoint y: 334, distance: 60.4
click at [709, 334] on p "= $3,797,474.20" at bounding box center [693, 331] width 97 height 13
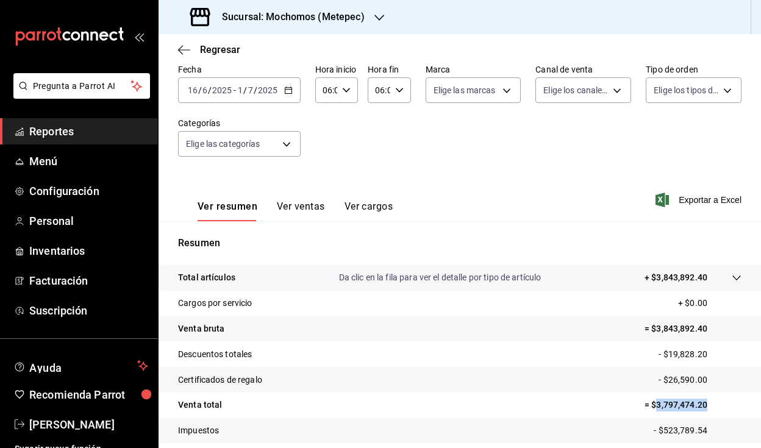
scroll to position [0, 0]
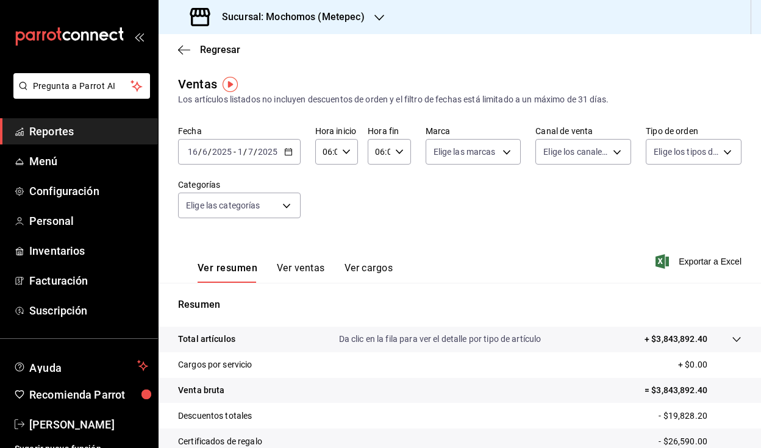
click at [289, 151] on \(Stroke\) "button" at bounding box center [288, 151] width 7 height 1
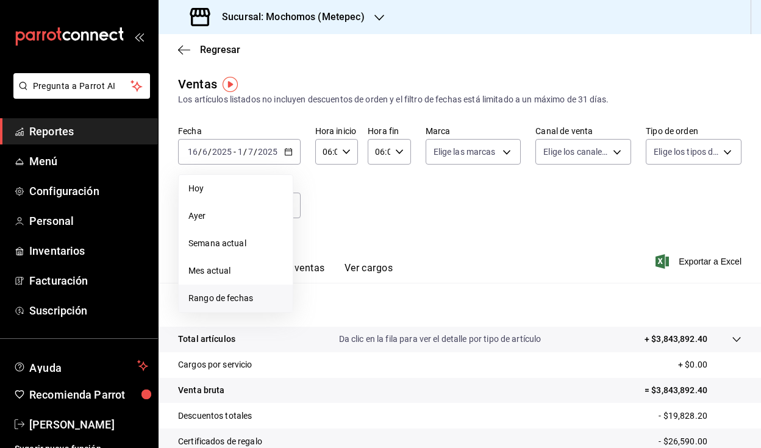
click at [249, 297] on span "Rango de fechas" at bounding box center [236, 298] width 95 height 13
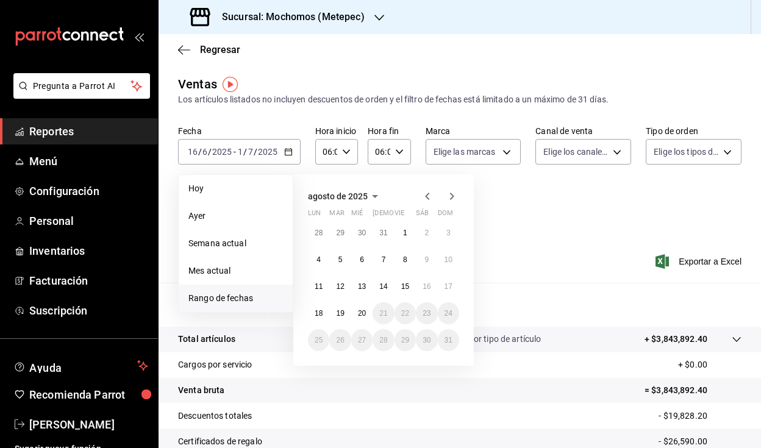
click at [425, 195] on icon "button" at bounding box center [427, 196] width 15 height 15
click at [444, 233] on button "1" at bounding box center [448, 233] width 21 height 22
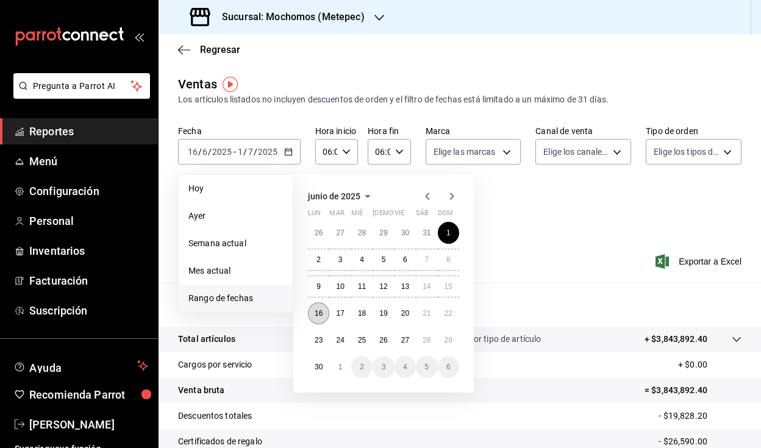
click at [323, 316] on abbr "16" at bounding box center [319, 313] width 8 height 9
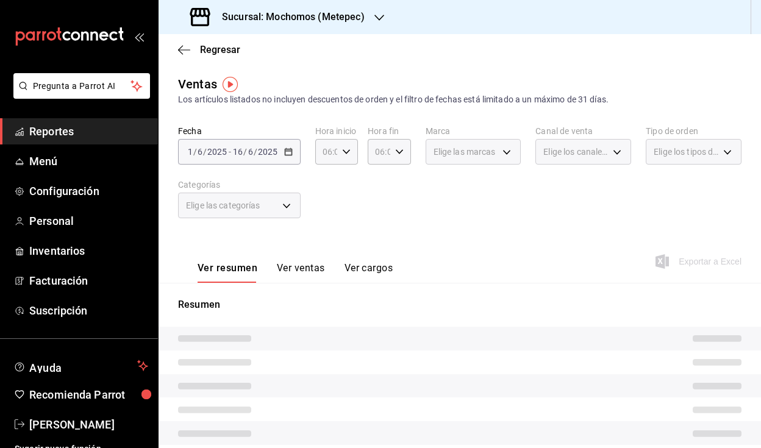
click at [429, 226] on div "Fecha [DATE] [DATE] - [DATE] [DATE] Hora inicio 06:00 Hora inicio Hora fin 06:0…" at bounding box center [460, 179] width 564 height 107
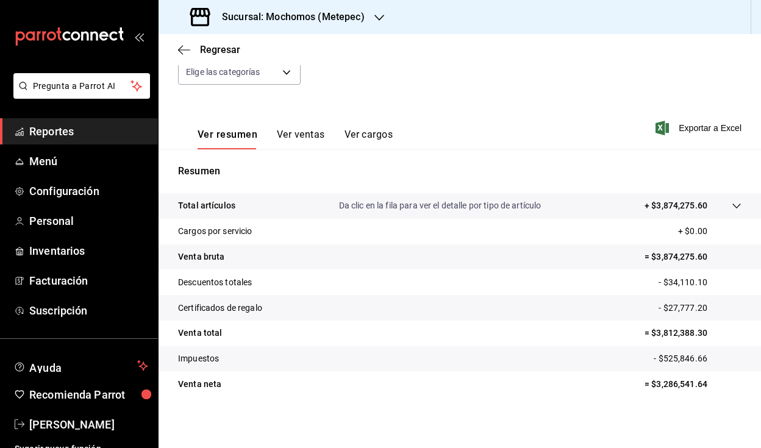
scroll to position [136, 0]
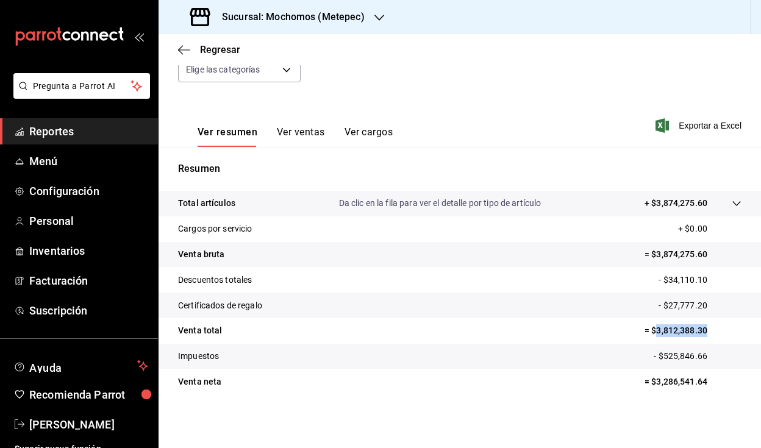
drag, startPoint x: 647, startPoint y: 333, endPoint x: 705, endPoint y: 339, distance: 57.6
click at [705, 339] on tr "Venta total = $3,812,388.30" at bounding box center [460, 331] width 603 height 26
click at [303, 27] on div "Sucursal: Mochomos (Metepec)" at bounding box center [278, 17] width 221 height 34
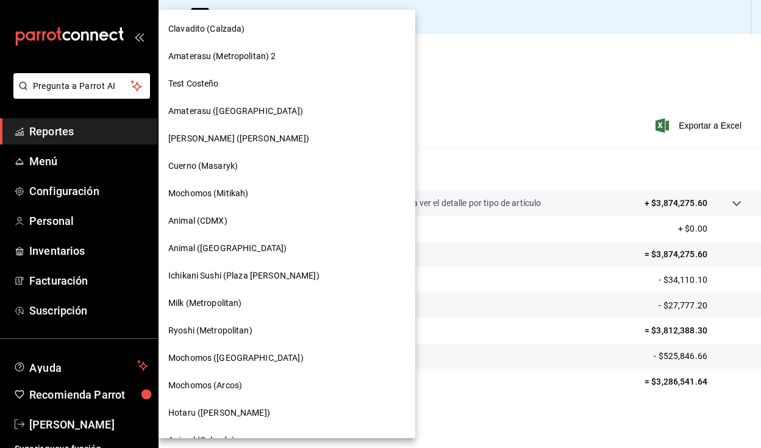
scroll to position [494, 0]
click at [226, 223] on span "Animal (CDMX)" at bounding box center [197, 221] width 59 height 13
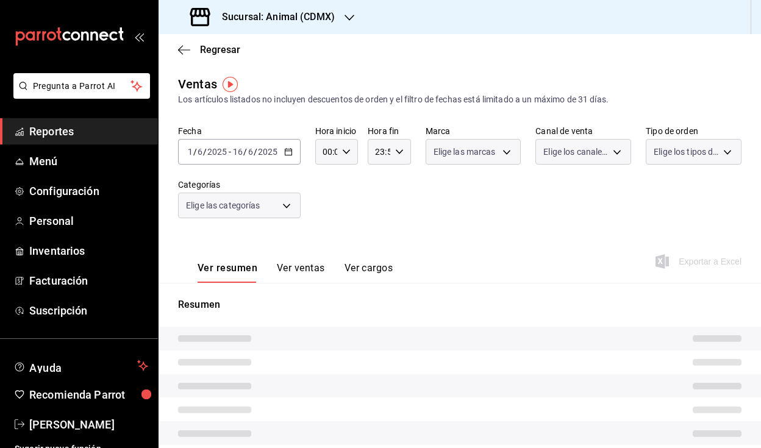
type input "06:00"
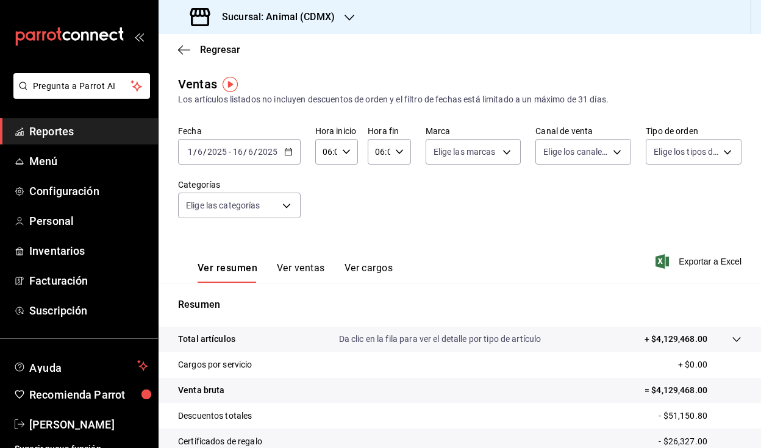
click at [287, 154] on icon "button" at bounding box center [288, 152] width 9 height 9
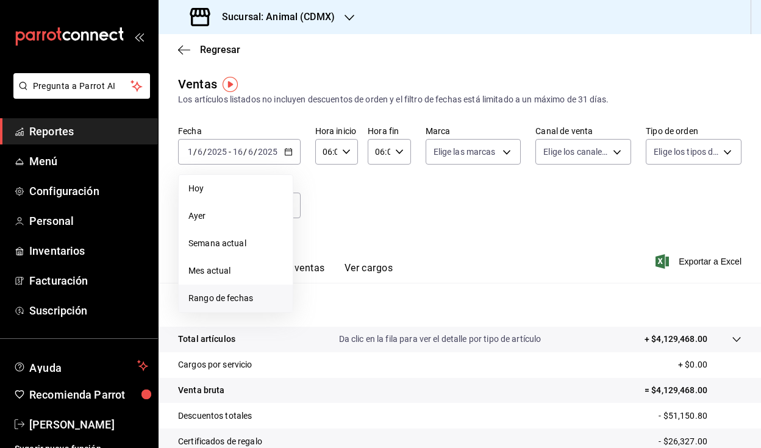
click at [271, 299] on span "Rango de fechas" at bounding box center [236, 298] width 95 height 13
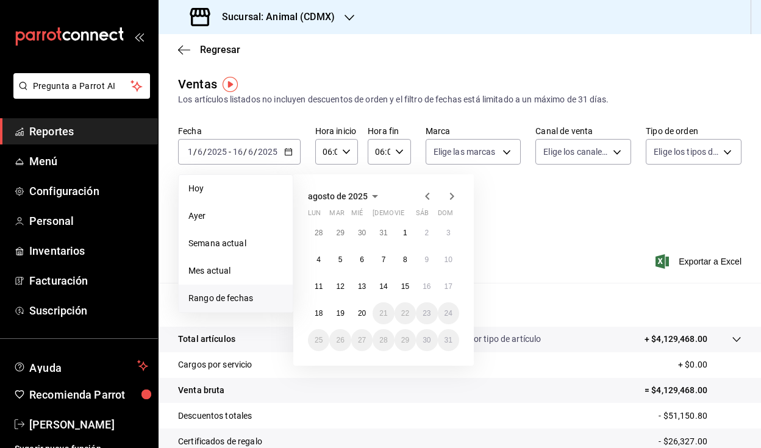
click at [430, 194] on icon "button" at bounding box center [427, 196] width 15 height 15
click at [385, 237] on button "1" at bounding box center [383, 233] width 21 height 22
click at [403, 293] on button "16" at bounding box center [405, 287] width 21 height 22
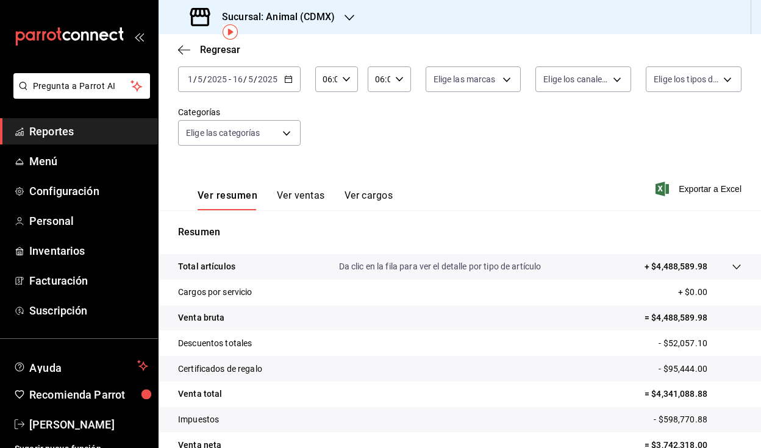
scroll to position [90, 0]
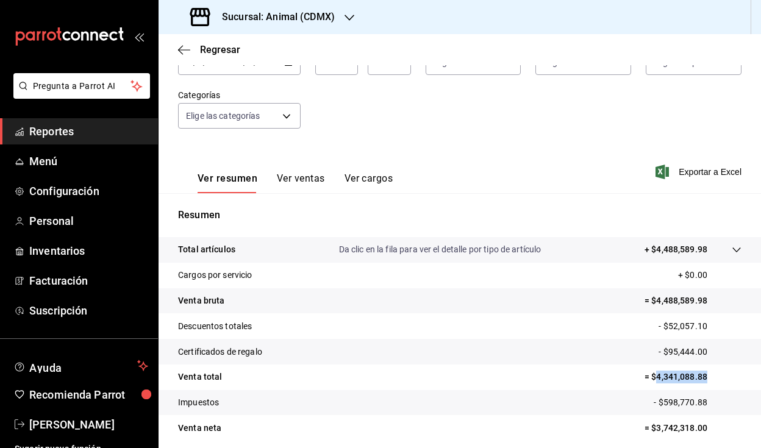
drag, startPoint x: 648, startPoint y: 376, endPoint x: 710, endPoint y: 379, distance: 61.7
click at [710, 379] on p "= $4,341,088.88" at bounding box center [693, 377] width 97 height 13
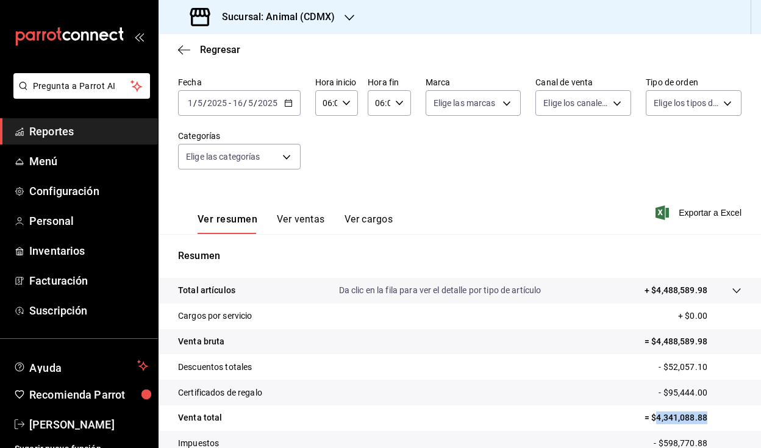
scroll to position [0, 0]
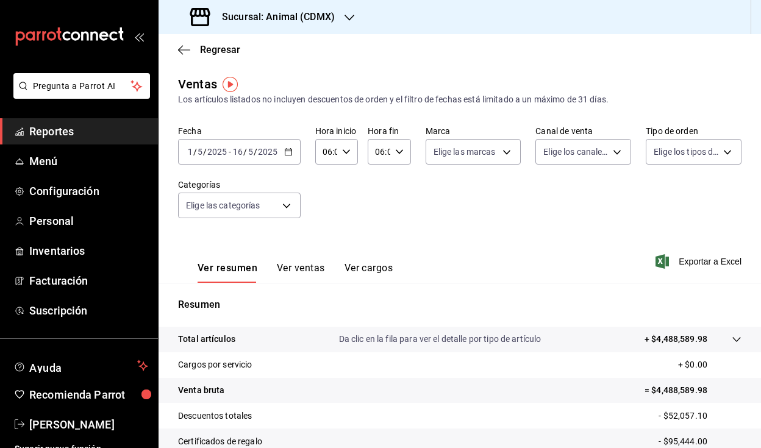
click at [288, 151] on \(Stroke\) "button" at bounding box center [288, 151] width 7 height 1
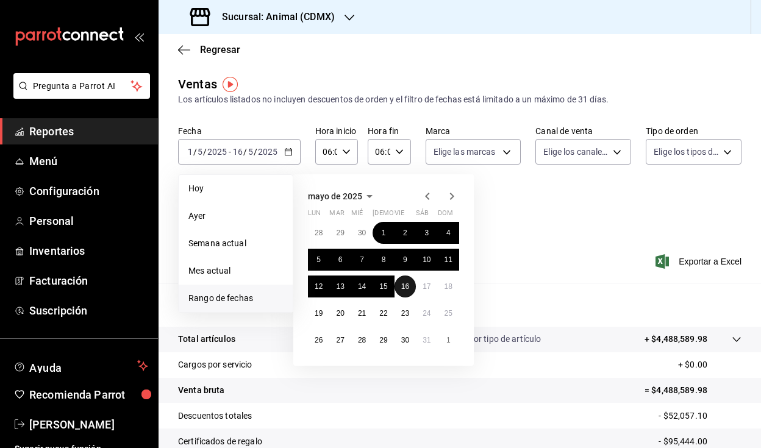
click at [408, 284] on abbr "16" at bounding box center [405, 286] width 8 height 9
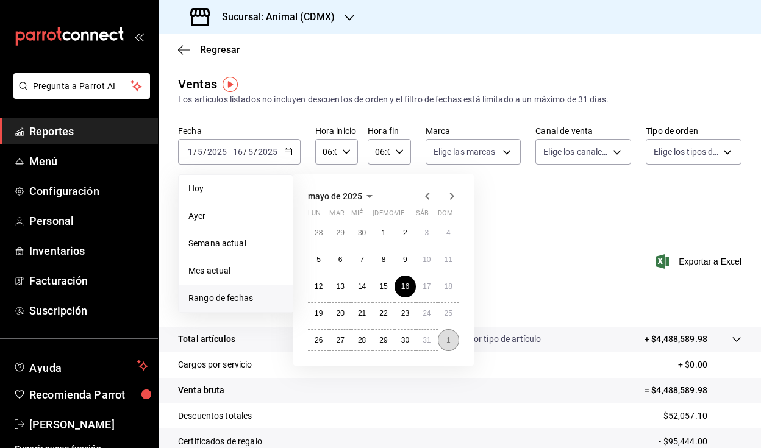
click at [452, 343] on button "1" at bounding box center [448, 340] width 21 height 22
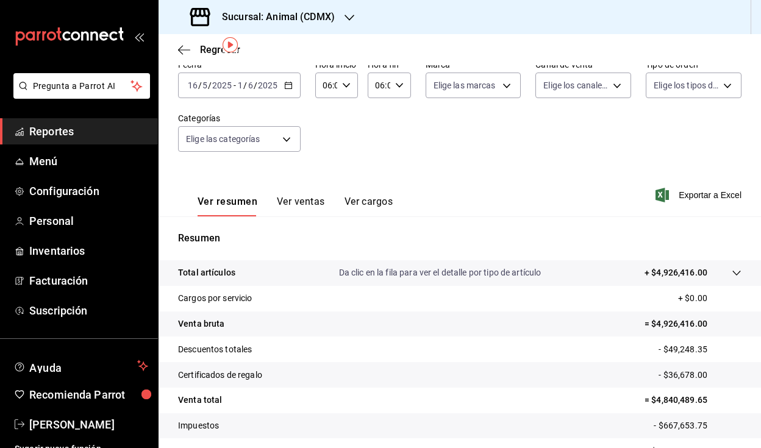
scroll to position [73, 0]
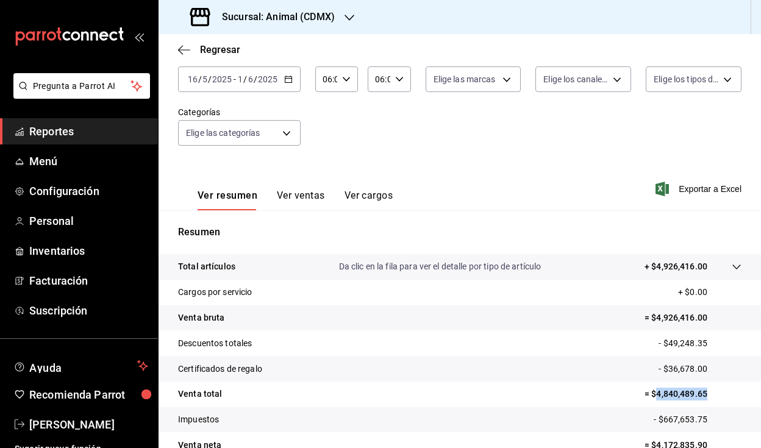
drag, startPoint x: 648, startPoint y: 396, endPoint x: 714, endPoint y: 393, distance: 66.0
click at [714, 393] on p "= $4,840,489.65" at bounding box center [693, 394] width 97 height 13
click at [304, 23] on h3 "Sucursal: Animal (CDMX)" at bounding box center [273, 17] width 123 height 15
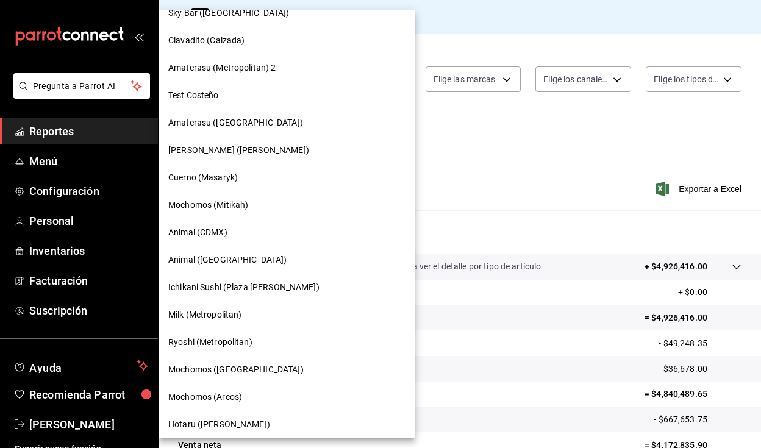
scroll to position [484, 0]
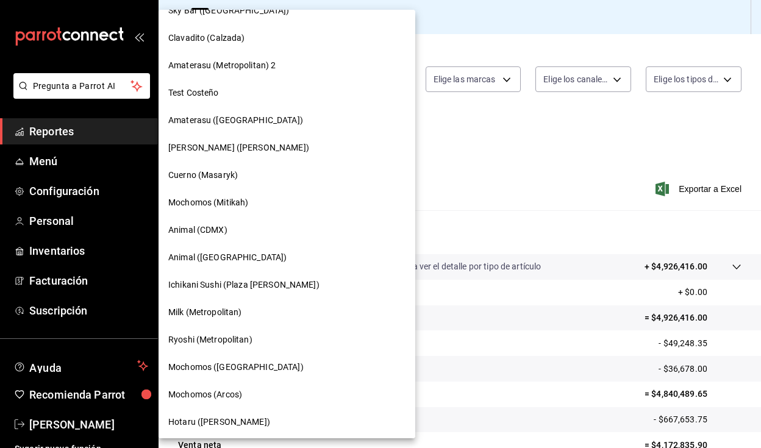
click at [275, 265] on div "Animal ([GEOGRAPHIC_DATA])" at bounding box center [287, 257] width 257 height 27
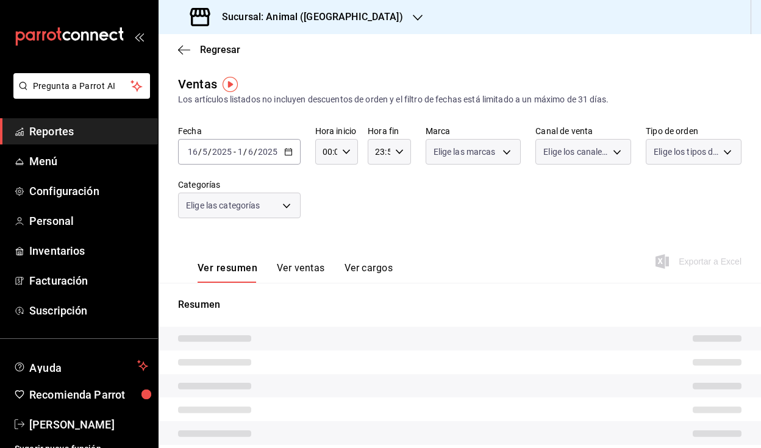
type input "06:00"
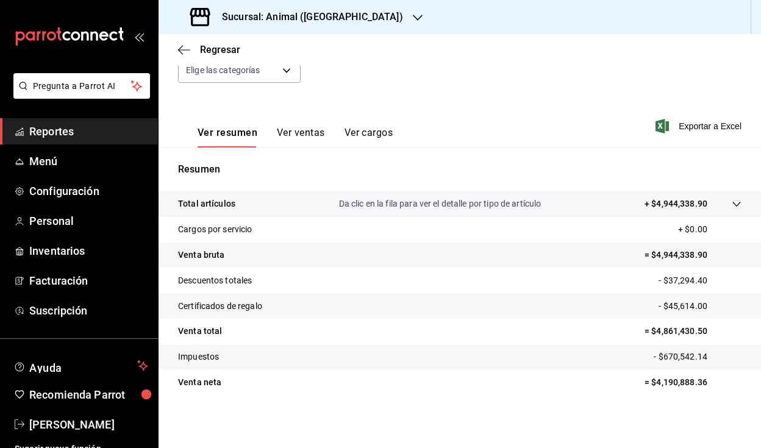
scroll to position [136, 0]
drag, startPoint x: 648, startPoint y: 332, endPoint x: 720, endPoint y: 334, distance: 72.6
click at [720, 334] on p "= $4,861,430.50" at bounding box center [693, 331] width 97 height 13
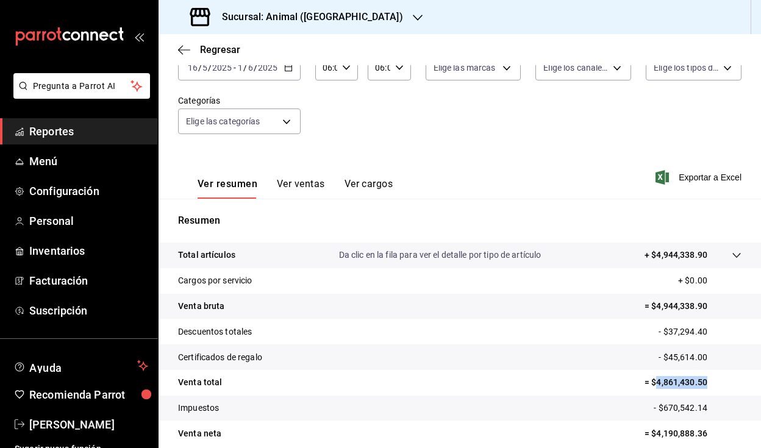
scroll to position [0, 0]
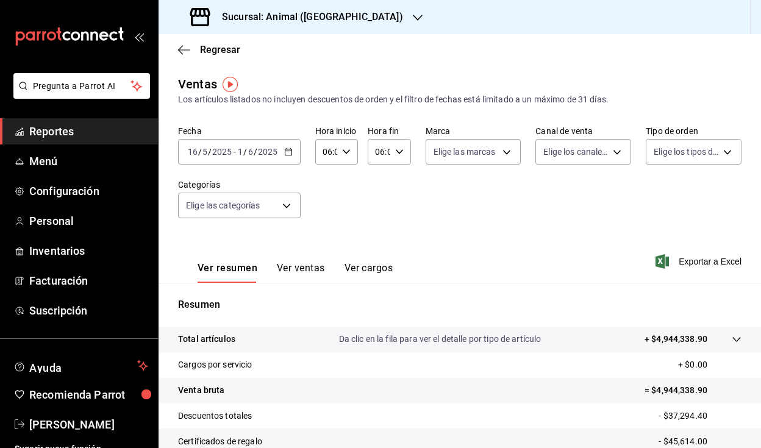
click at [290, 149] on icon "button" at bounding box center [288, 152] width 9 height 9
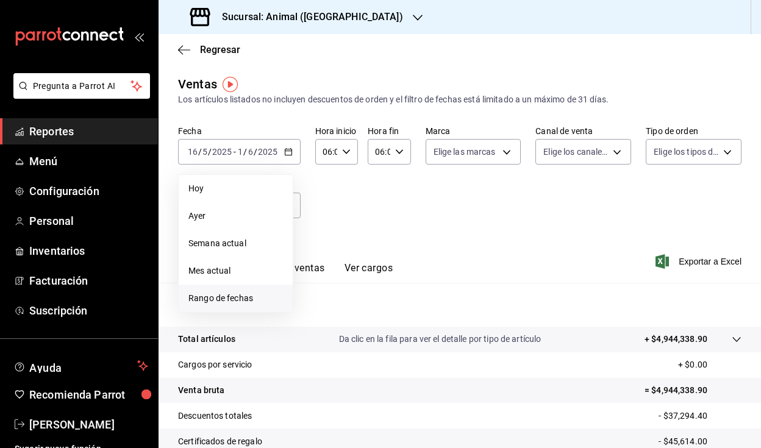
click at [229, 294] on span "Rango de fechas" at bounding box center [236, 298] width 95 height 13
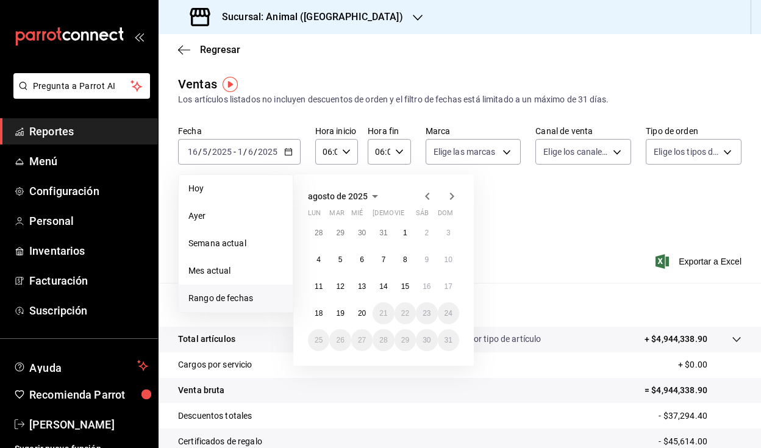
click at [426, 199] on icon "button" at bounding box center [427, 196] width 15 height 15
click at [382, 231] on abbr "1" at bounding box center [384, 233] width 4 height 9
click at [403, 284] on abbr "16" at bounding box center [405, 286] width 8 height 9
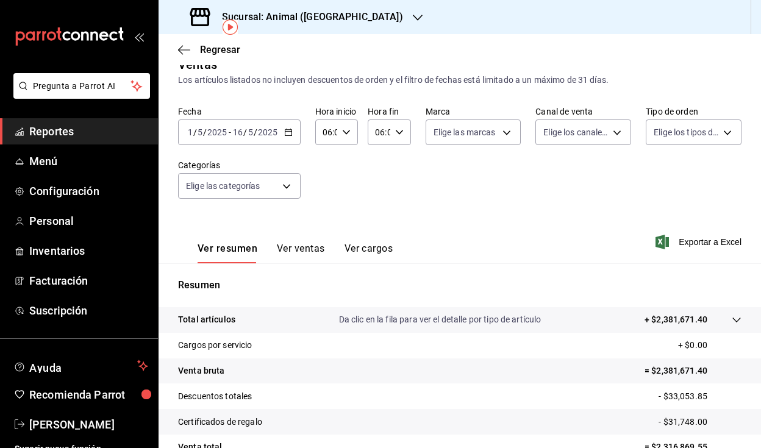
scroll to position [79, 0]
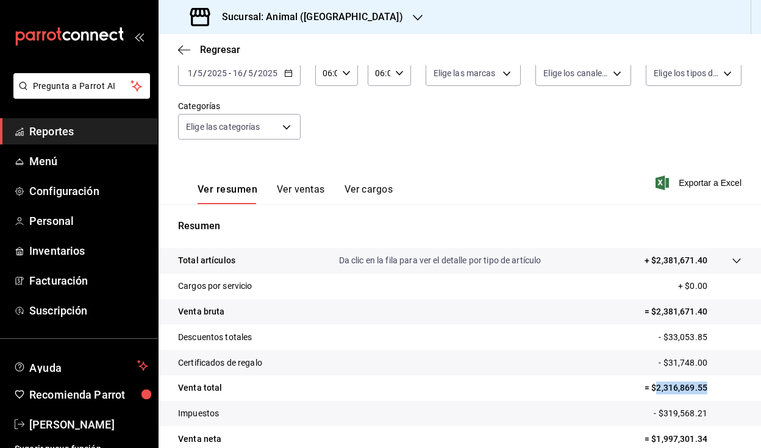
drag, startPoint x: 648, startPoint y: 390, endPoint x: 702, endPoint y: 389, distance: 53.7
click at [702, 389] on p "= $2,316,869.55" at bounding box center [693, 388] width 97 height 13
click at [306, 11] on h3 "Sucursal: Animal ([GEOGRAPHIC_DATA])" at bounding box center [307, 17] width 191 height 15
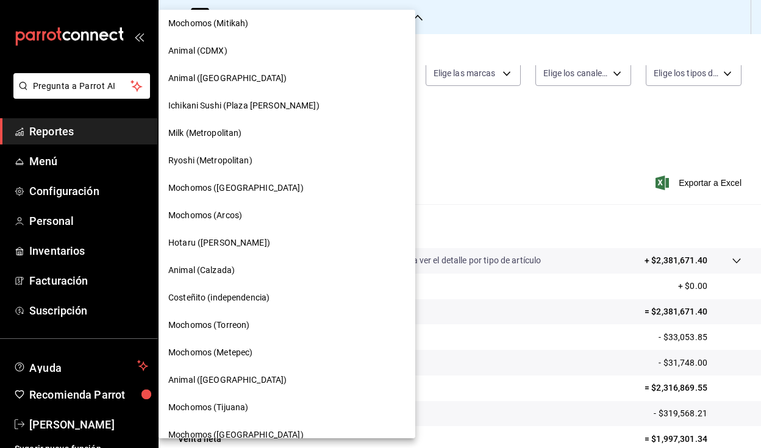
scroll to position [670, 0]
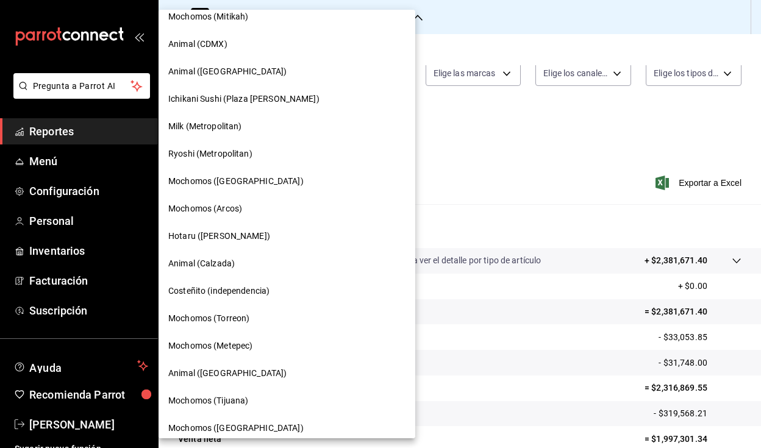
click at [256, 352] on div "Mochomos (Metepec)" at bounding box center [287, 345] width 257 height 27
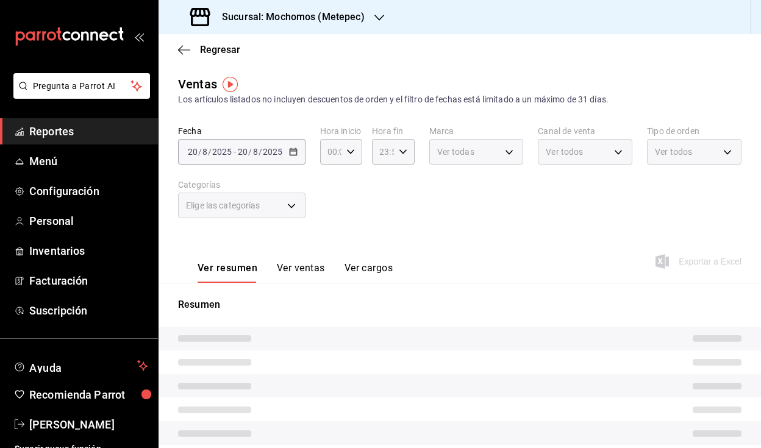
type input "06:00"
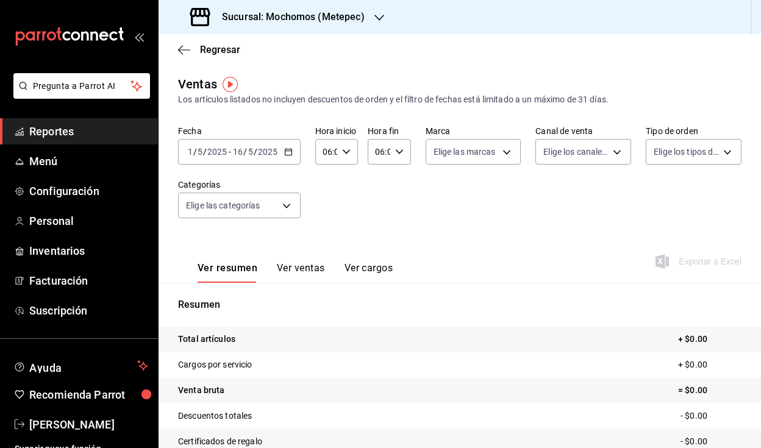
click at [289, 153] on icon "button" at bounding box center [288, 152] width 9 height 9
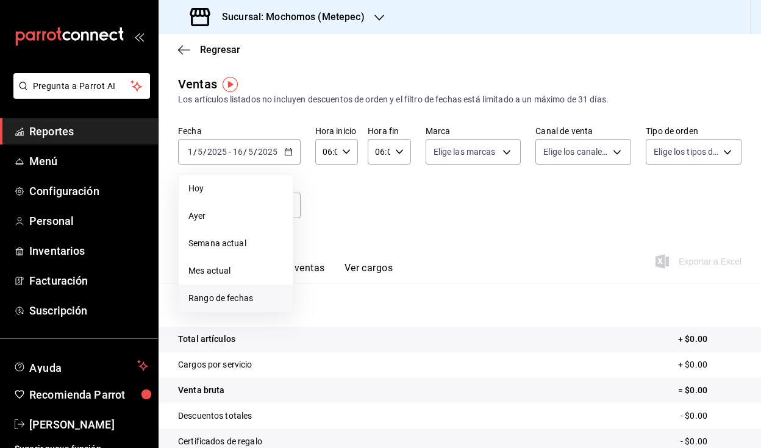
click at [242, 292] on span "Rango de fechas" at bounding box center [236, 298] width 95 height 13
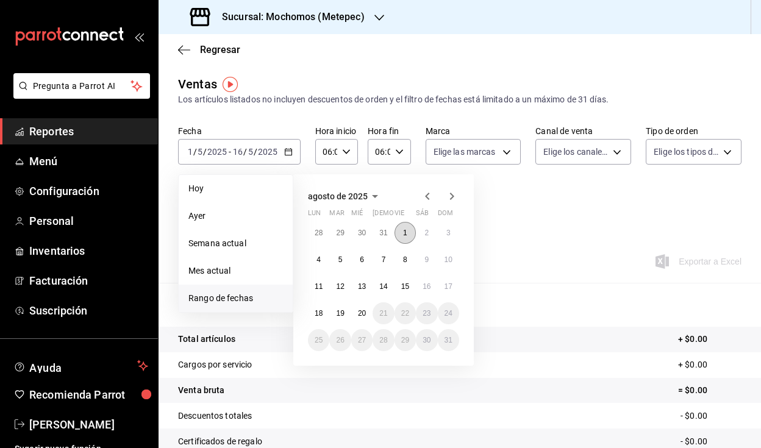
click at [409, 232] on button "1" at bounding box center [405, 233] width 21 height 22
click at [425, 199] on icon "button" at bounding box center [427, 196] width 15 height 15
click at [425, 198] on icon "button" at bounding box center [427, 196] width 15 height 15
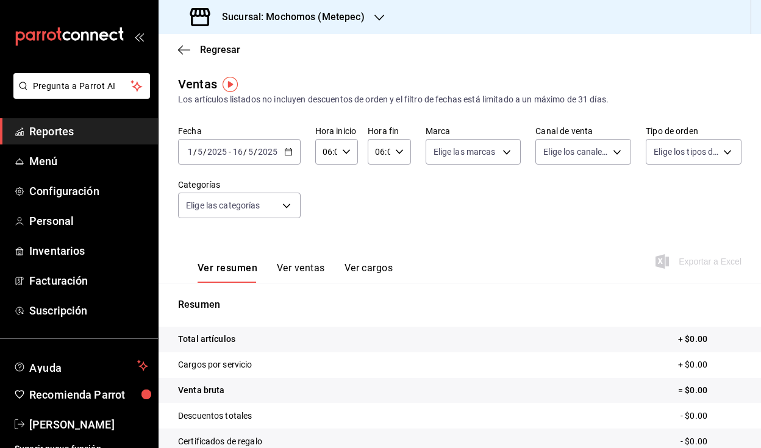
click at [535, 217] on div "Fecha [DATE] [DATE] - [DATE] [DATE] Hora inicio 06:00 Hora inicio Hora fin 06:0…" at bounding box center [460, 179] width 564 height 107
click at [287, 151] on icon "button" at bounding box center [288, 152] width 9 height 9
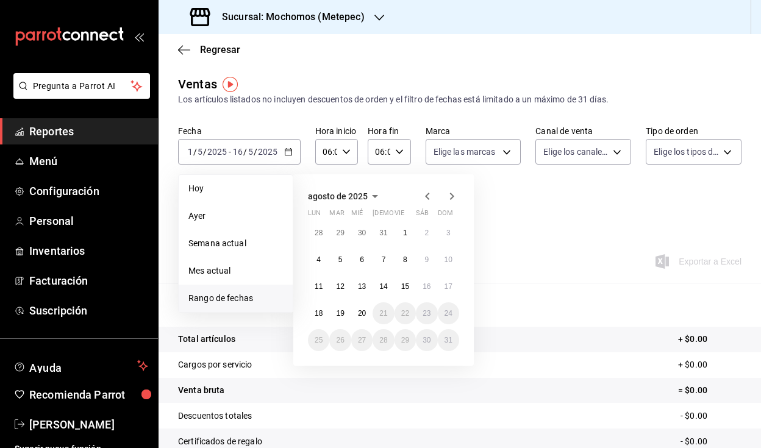
click at [431, 196] on icon "button" at bounding box center [427, 196] width 15 height 15
click at [411, 291] on button "16" at bounding box center [405, 287] width 21 height 22
click at [444, 340] on button "1" at bounding box center [448, 340] width 21 height 22
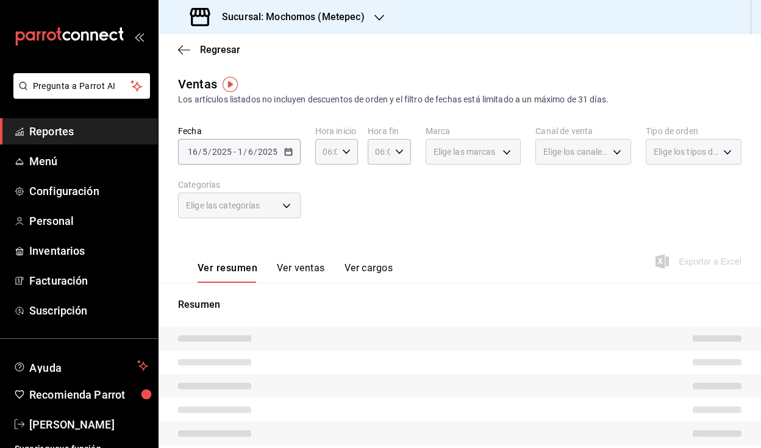
click at [386, 201] on div "Fecha [DATE] [DATE] - [DATE] [DATE] Hora inicio 06:00 Hora inicio Hora fin 06:0…" at bounding box center [460, 179] width 564 height 107
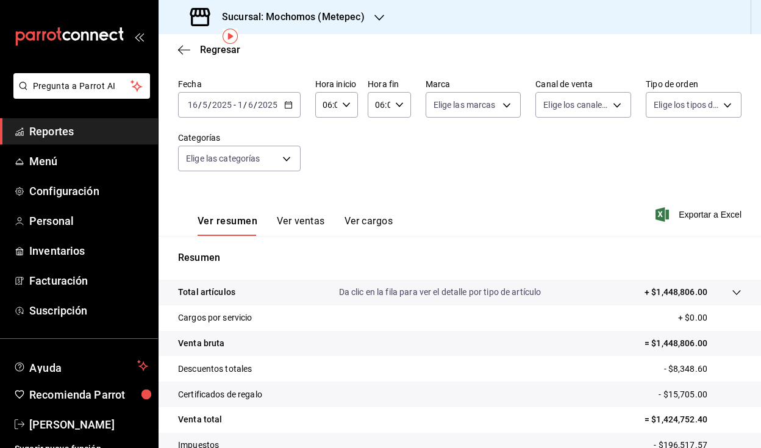
scroll to position [48, 0]
click at [271, 18] on h3 "Sucursal: Mochomos (Metepec)" at bounding box center [288, 17] width 153 height 15
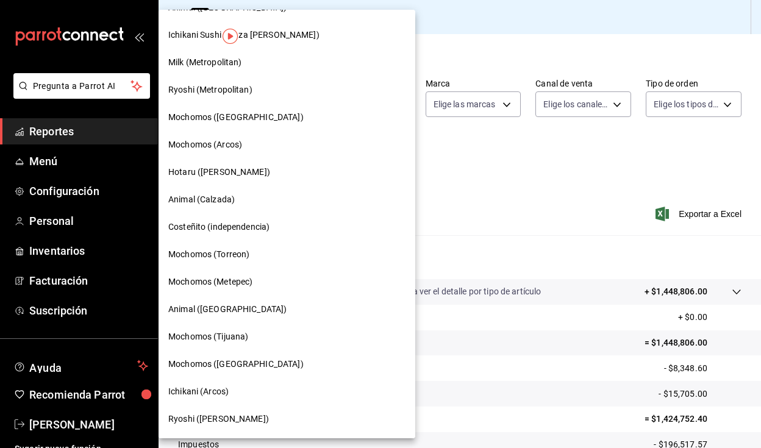
scroll to position [738, 0]
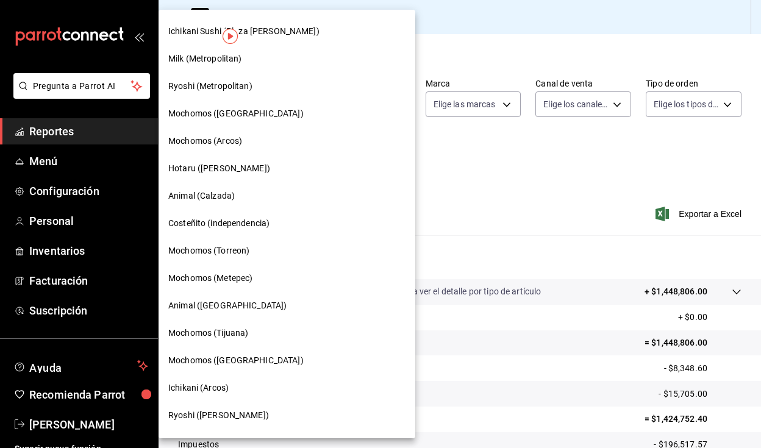
click at [216, 168] on span "Hotaru ([PERSON_NAME])" at bounding box center [219, 168] width 102 height 13
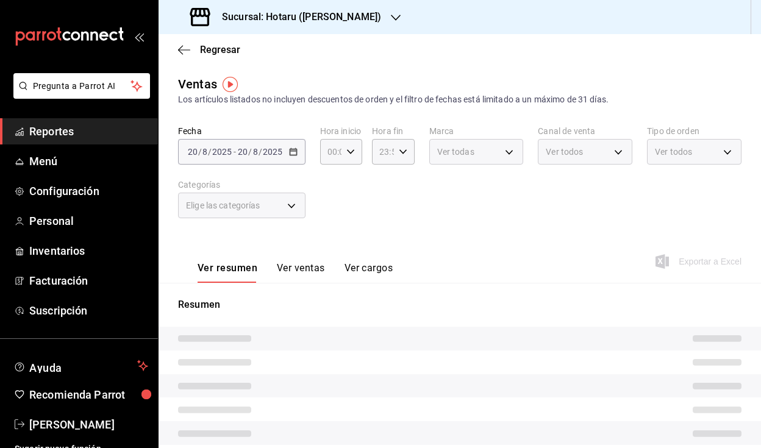
type input "06:00"
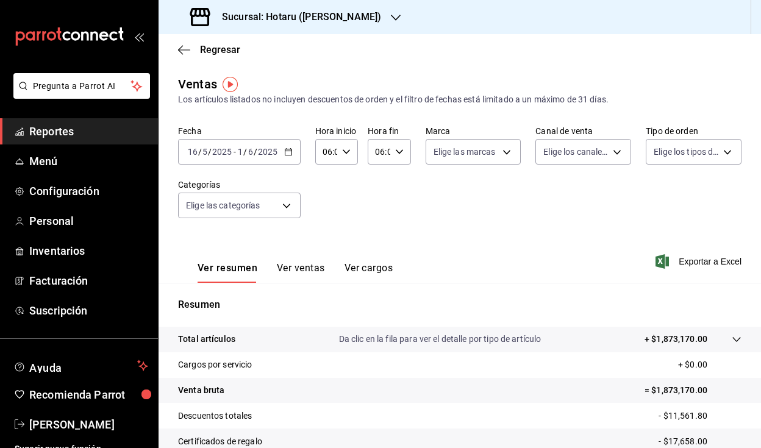
click at [287, 152] on icon "button" at bounding box center [288, 152] width 9 height 9
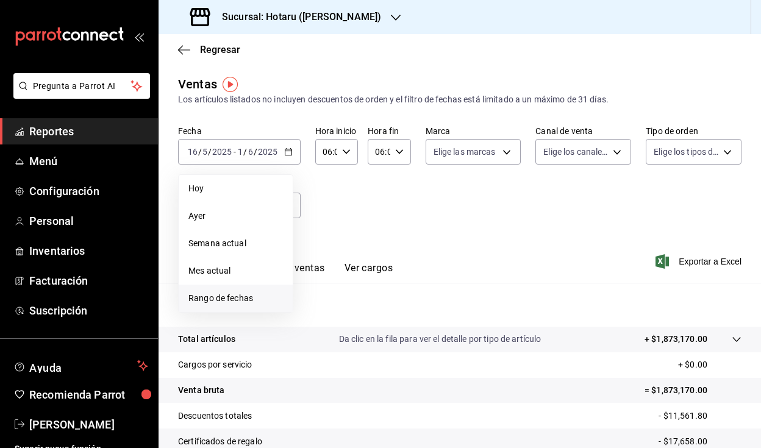
click at [243, 294] on span "Rango de fechas" at bounding box center [236, 298] width 95 height 13
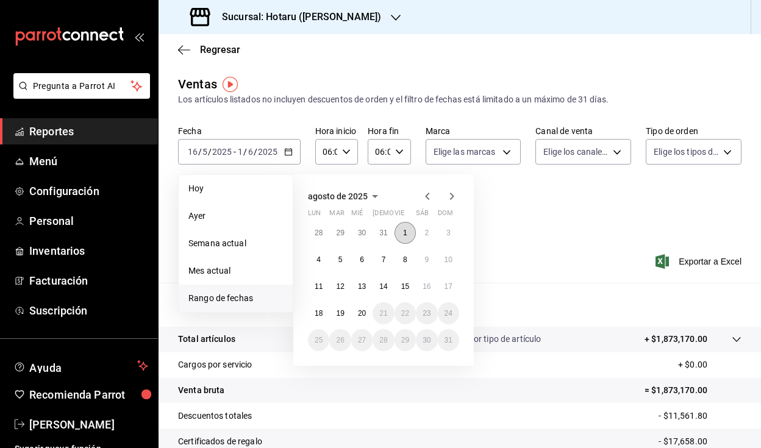
click at [409, 237] on button "1" at bounding box center [405, 233] width 21 height 22
click at [426, 198] on icon "button" at bounding box center [427, 196] width 15 height 15
click at [531, 202] on div "Fecha [DATE] [DATE] - [DATE] [DATE] [DATE] [DATE] Semana actual Mes actual [GEO…" at bounding box center [460, 179] width 564 height 107
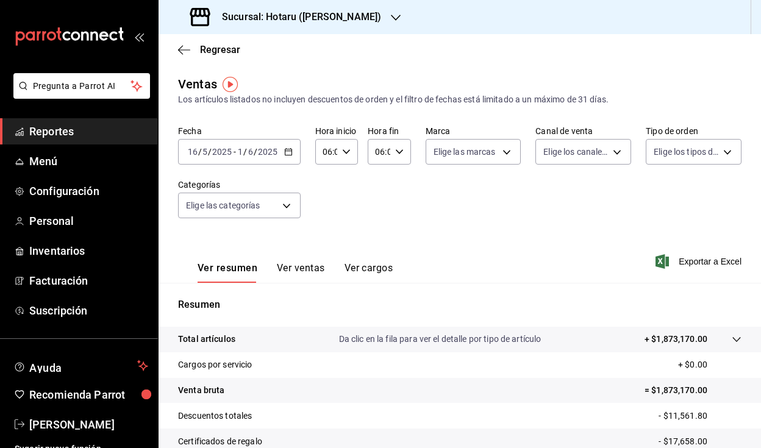
click at [291, 152] on icon "button" at bounding box center [288, 152] width 9 height 9
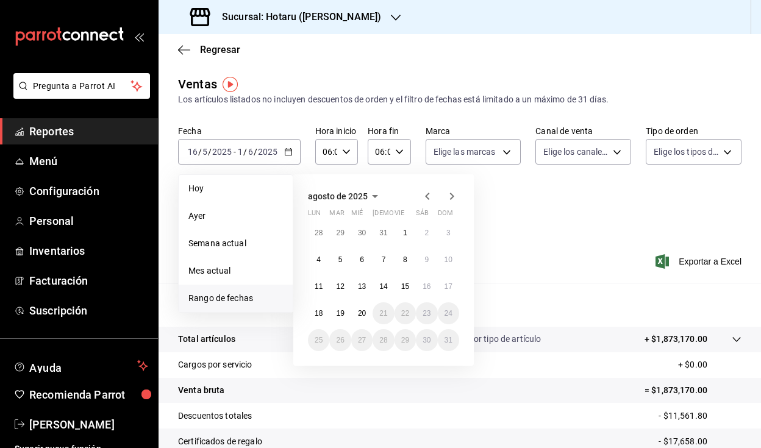
click at [429, 193] on icon "button" at bounding box center [427, 196] width 15 height 15
click at [339, 234] on abbr "1" at bounding box center [341, 233] width 4 height 9
click at [362, 289] on abbr "16" at bounding box center [362, 286] width 8 height 9
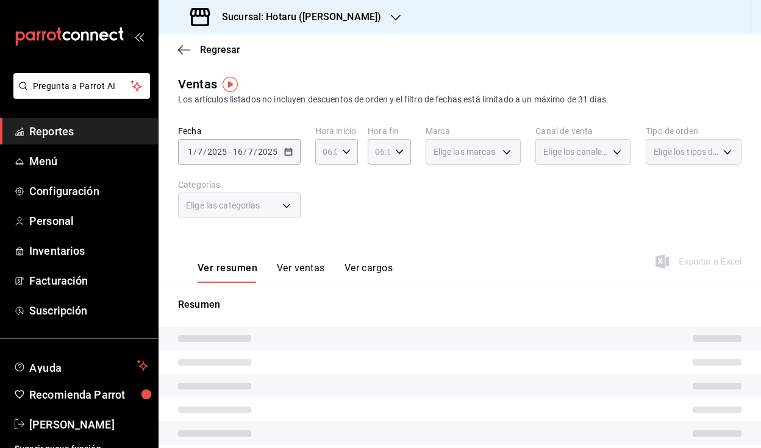
click at [444, 206] on div "Fecha [DATE] [DATE] - [DATE] [DATE] Hora inicio 06:00 Hora inicio Hora fin 06:0…" at bounding box center [460, 179] width 564 height 107
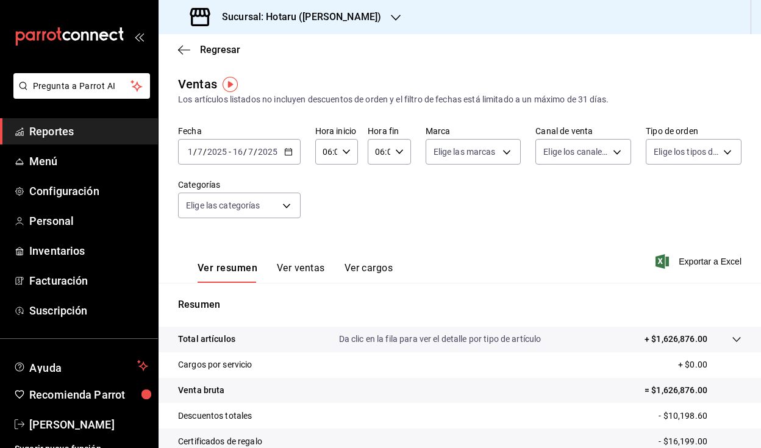
click at [287, 151] on \(Stroke\) "button" at bounding box center [288, 151] width 7 height 1
click at [363, 65] on div "Regresar" at bounding box center [460, 49] width 603 height 31
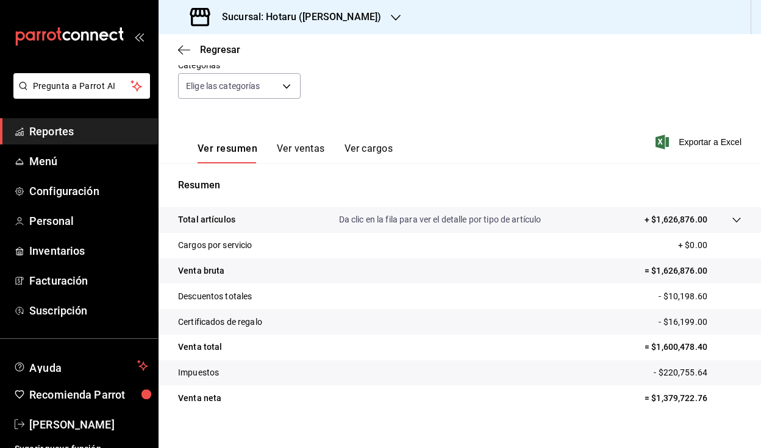
scroll to position [136, 0]
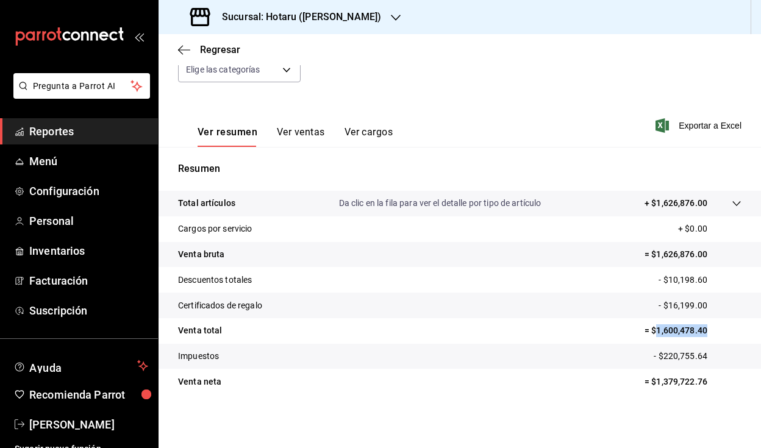
drag, startPoint x: 648, startPoint y: 331, endPoint x: 721, endPoint y: 329, distance: 73.2
click at [721, 329] on p "= $1,600,478.40" at bounding box center [693, 331] width 97 height 13
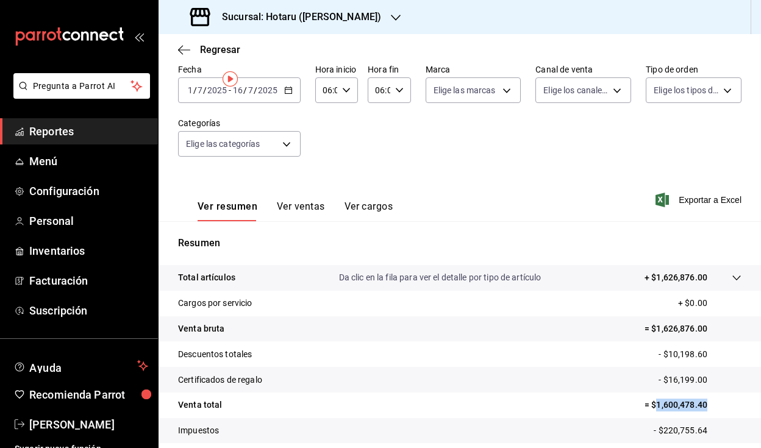
scroll to position [0, 0]
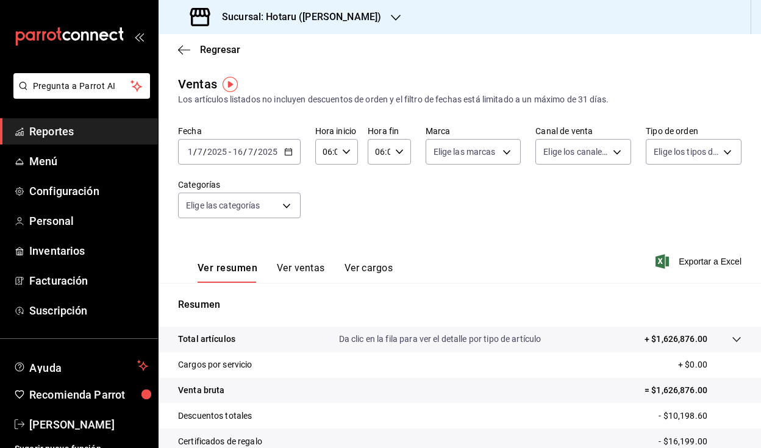
click at [283, 153] on div "[DATE] [DATE] - [DATE] [DATE]" at bounding box center [239, 152] width 123 height 26
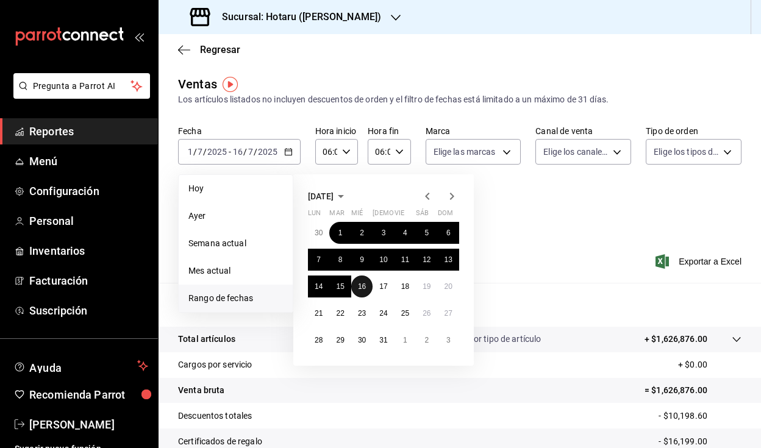
click at [370, 285] on button "16" at bounding box center [361, 287] width 21 height 22
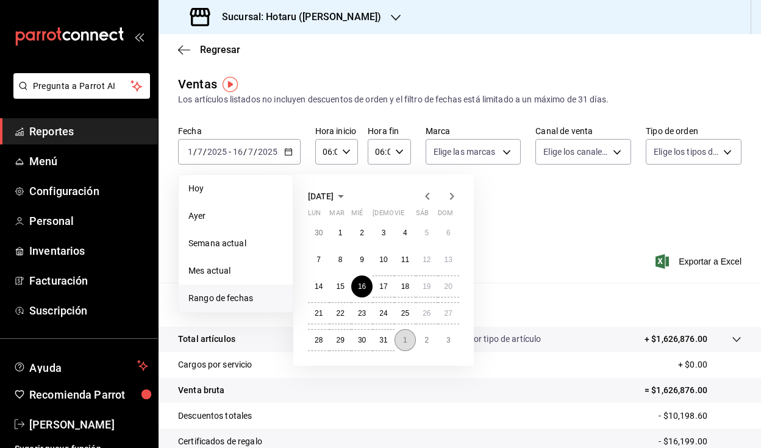
click at [406, 347] on button "1" at bounding box center [405, 340] width 21 height 22
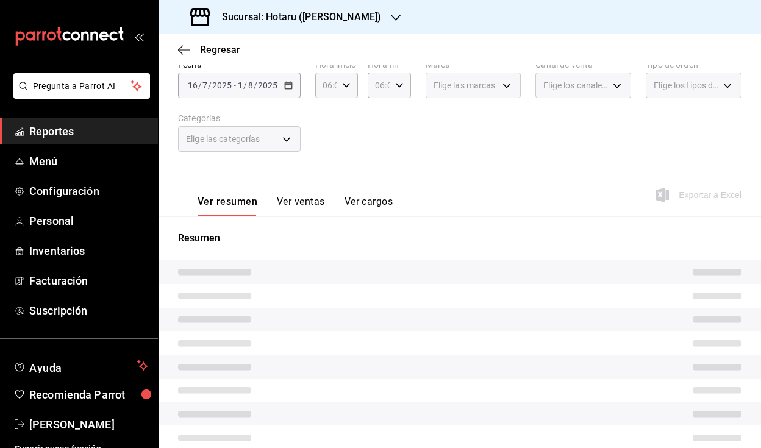
scroll to position [94, 0]
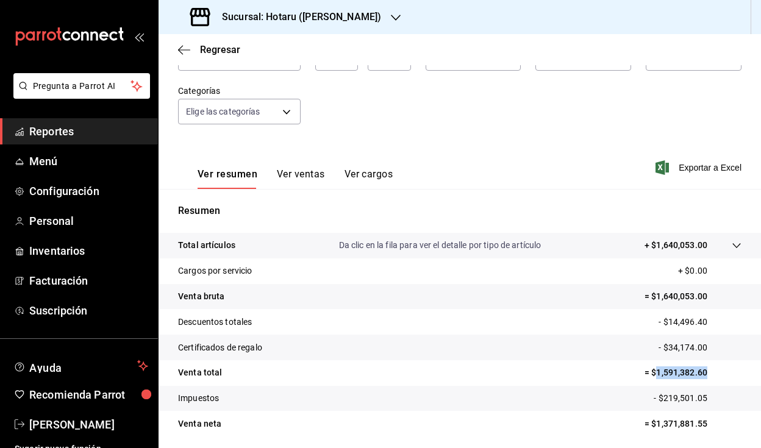
drag, startPoint x: 649, startPoint y: 373, endPoint x: 717, endPoint y: 372, distance: 68.3
click at [717, 372] on p "= $1,591,382.60" at bounding box center [693, 373] width 97 height 13
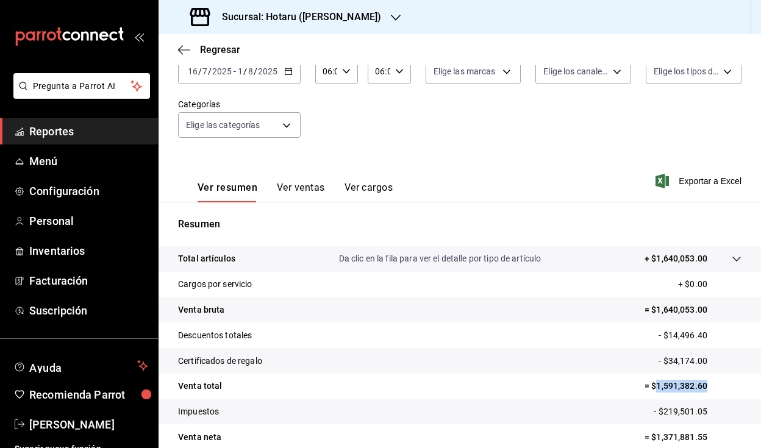
scroll to position [0, 0]
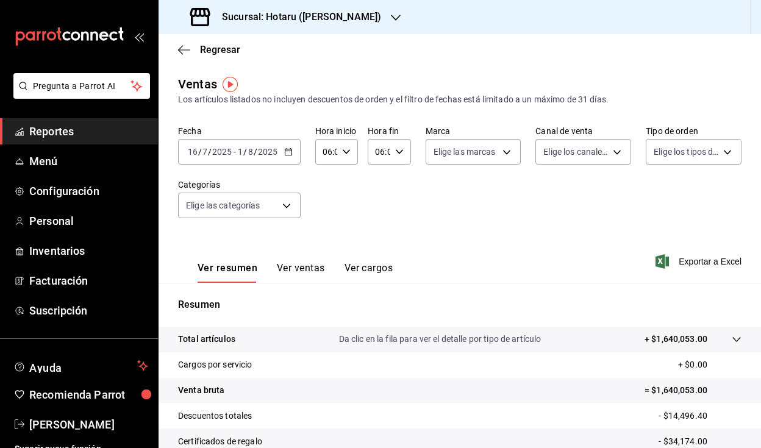
click at [290, 153] on icon "button" at bounding box center [288, 152] width 9 height 9
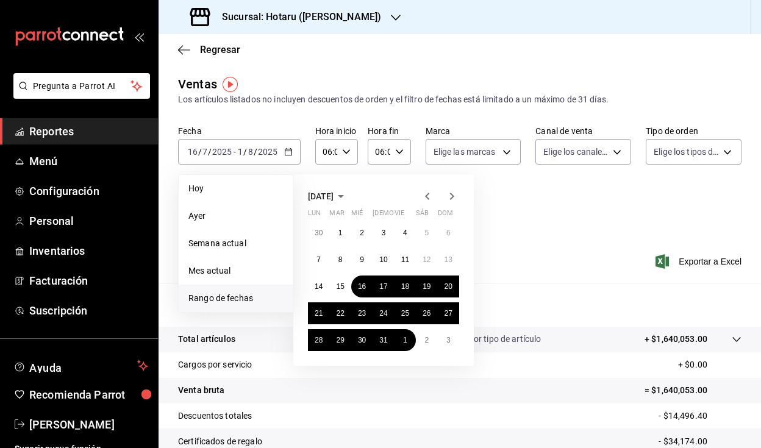
click at [426, 193] on icon "button" at bounding box center [427, 196] width 15 height 15
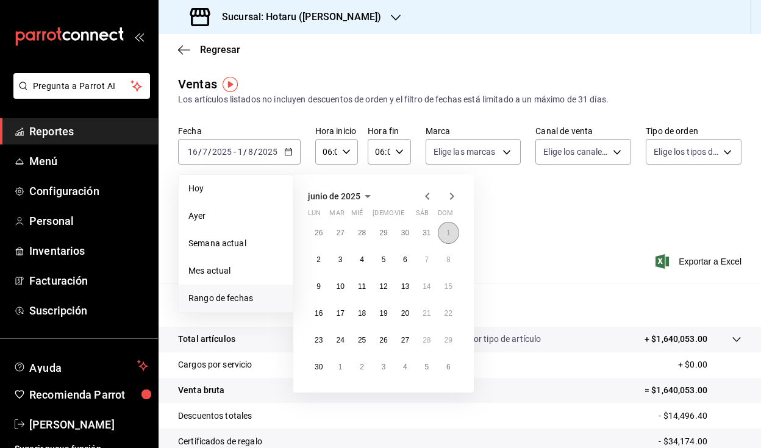
click at [447, 233] on abbr "1" at bounding box center [449, 233] width 4 height 9
click at [325, 314] on button "16" at bounding box center [318, 314] width 21 height 22
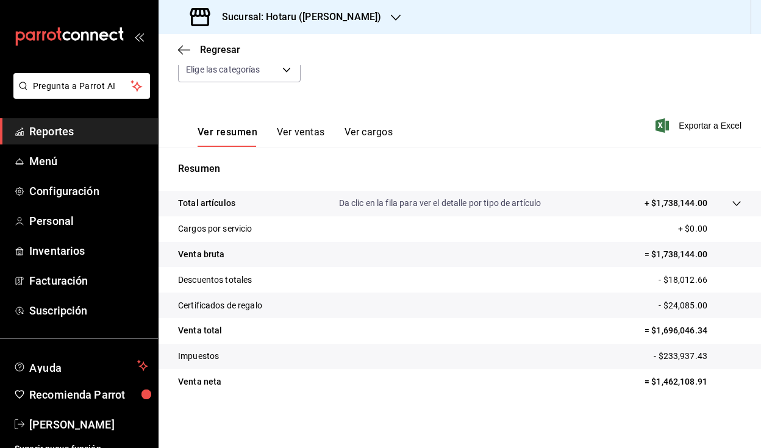
scroll to position [136, 0]
drag, startPoint x: 649, startPoint y: 332, endPoint x: 710, endPoint y: 336, distance: 61.2
click at [710, 336] on p "= $1,696,046.34" at bounding box center [693, 331] width 97 height 13
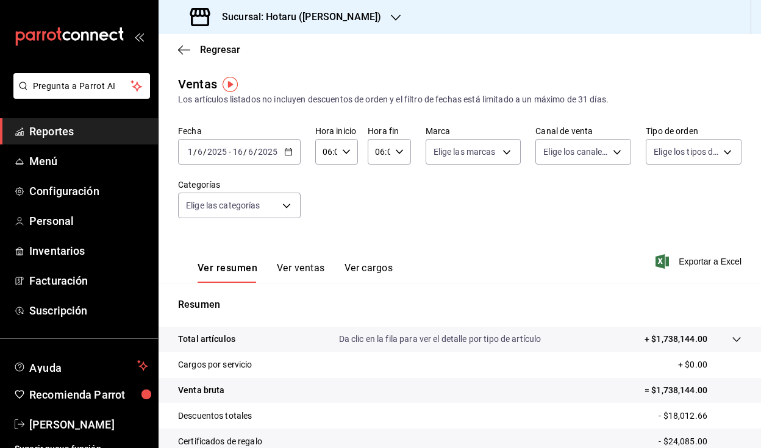
click at [295, 152] on div "[DATE] [DATE] - [DATE] [DATE]" at bounding box center [239, 152] width 123 height 26
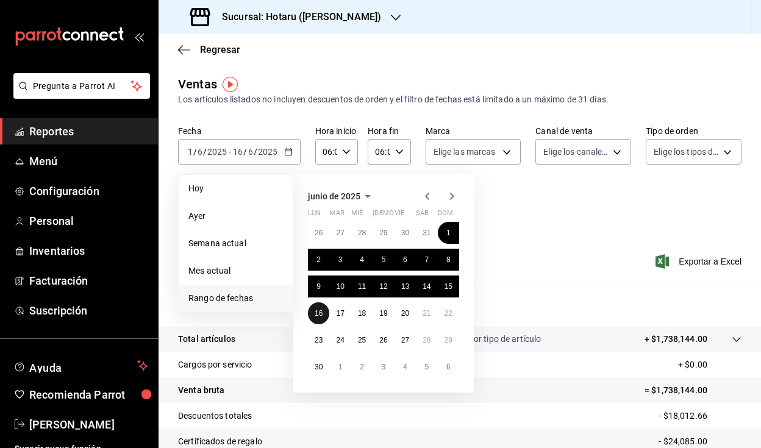
click at [322, 312] on abbr "16" at bounding box center [319, 313] width 8 height 9
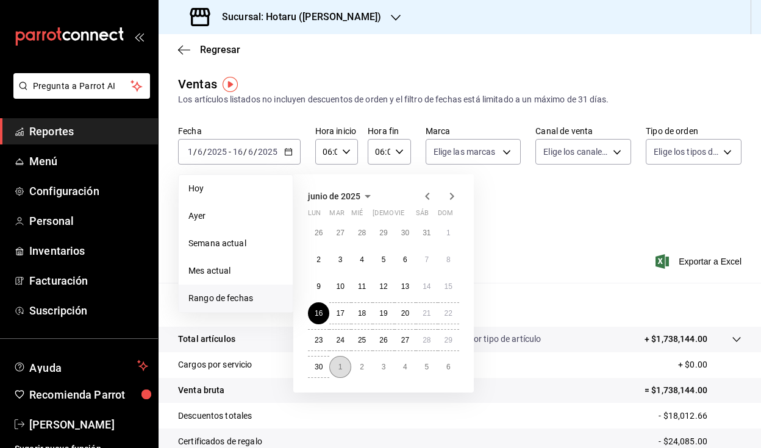
click at [340, 367] on abbr "1" at bounding box center [341, 367] width 4 height 9
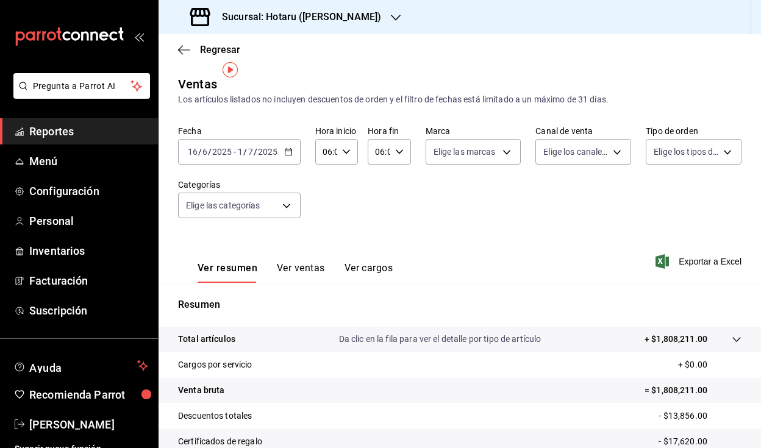
scroll to position [51, 0]
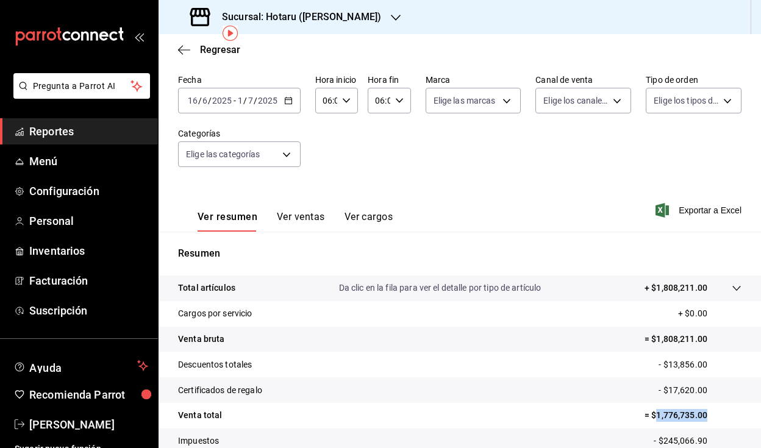
drag, startPoint x: 649, startPoint y: 413, endPoint x: 719, endPoint y: 423, distance: 70.8
click at [719, 423] on tr "Venta total = $1,776,735.00" at bounding box center [460, 416] width 603 height 26
click at [289, 101] on icon "button" at bounding box center [288, 100] width 9 height 9
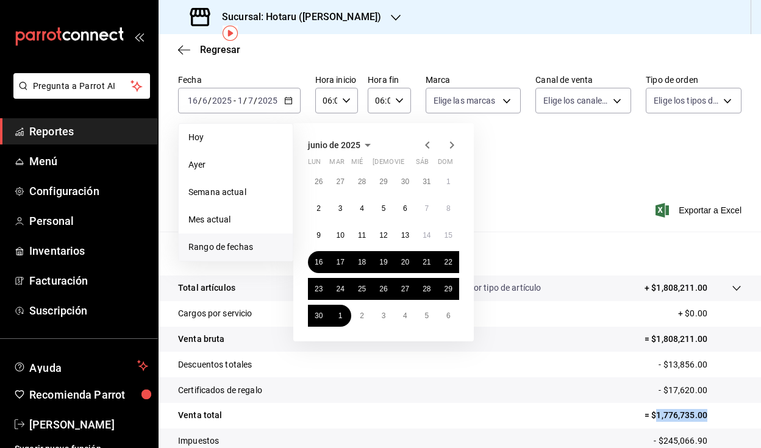
click at [428, 147] on icon "button" at bounding box center [427, 145] width 4 height 7
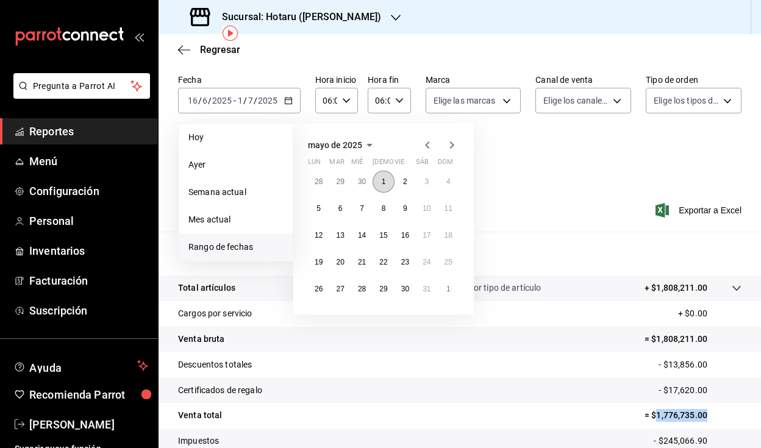
click at [390, 182] on button "1" at bounding box center [383, 182] width 21 height 22
click at [405, 238] on abbr "16" at bounding box center [405, 235] width 8 height 9
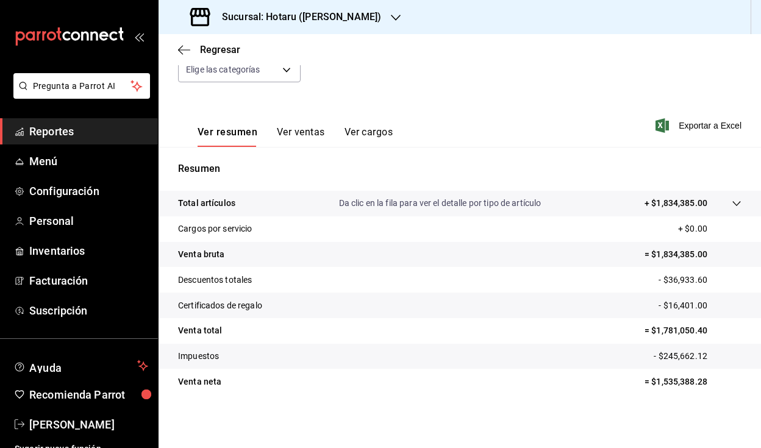
scroll to position [136, 0]
drag, startPoint x: 699, startPoint y: 331, endPoint x: 649, endPoint y: 331, distance: 50.0
click at [649, 331] on p "= $1,781,050.40" at bounding box center [693, 331] width 97 height 13
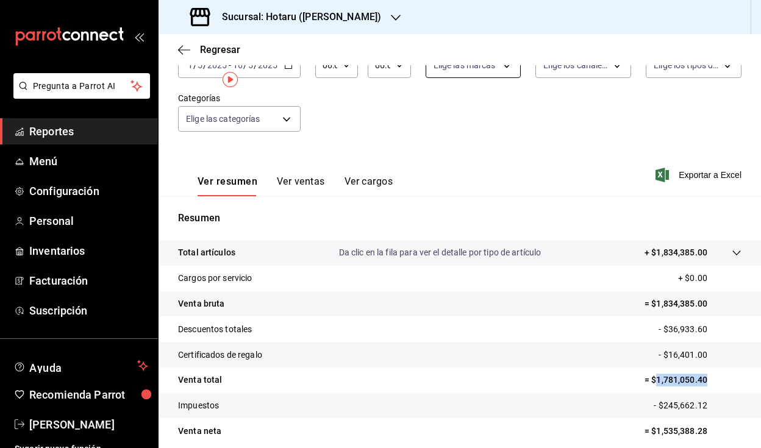
scroll to position [0, 0]
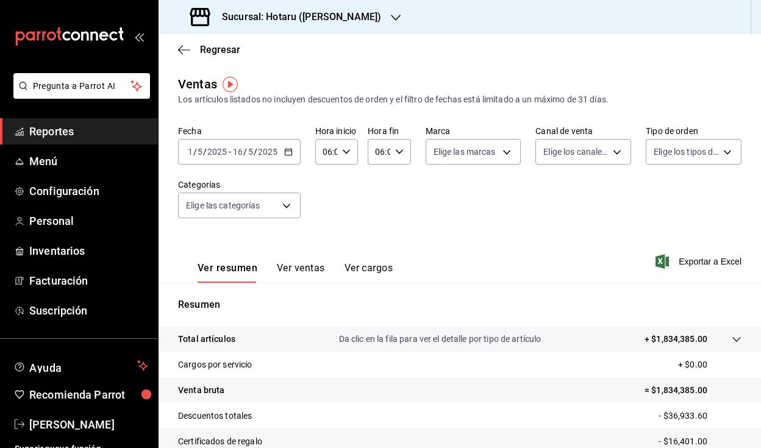
click at [289, 153] on icon "button" at bounding box center [288, 152] width 9 height 9
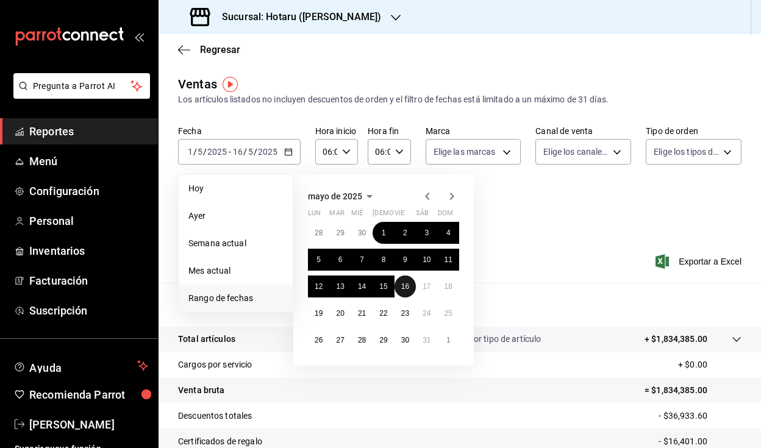
click at [406, 289] on abbr "16" at bounding box center [405, 286] width 8 height 9
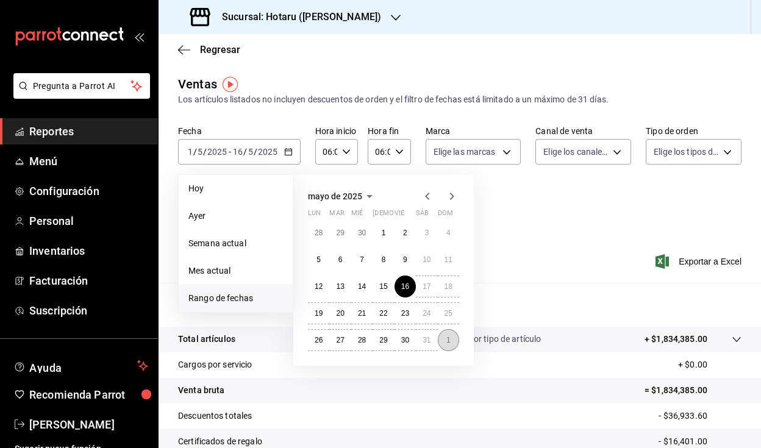
click at [445, 340] on button "1" at bounding box center [448, 340] width 21 height 22
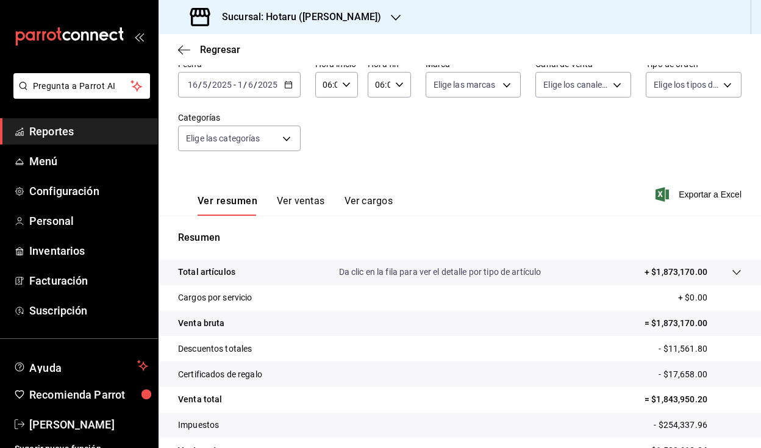
scroll to position [69, 0]
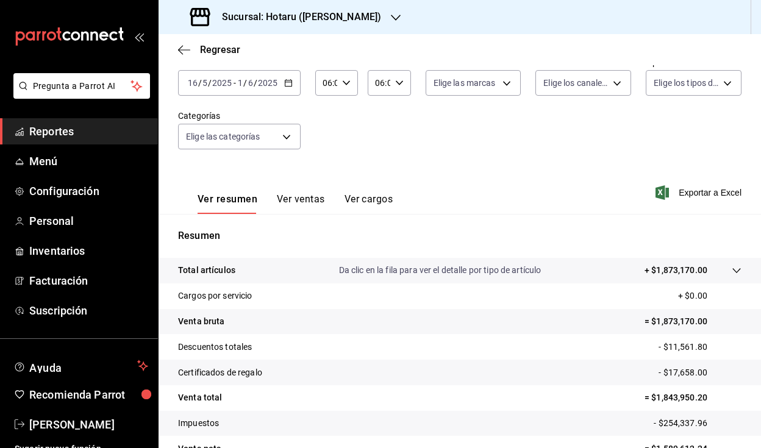
click at [650, 398] on p "= $1,843,950.20" at bounding box center [693, 398] width 97 height 13
drag, startPoint x: 650, startPoint y: 398, endPoint x: 698, endPoint y: 399, distance: 48.2
click at [698, 399] on p "= $1,843,950.20" at bounding box center [693, 398] width 97 height 13
click at [667, 405] on tr "Venta total = $1,843,950.20" at bounding box center [460, 399] width 603 height 26
drag, startPoint x: 649, startPoint y: 400, endPoint x: 699, endPoint y: 398, distance: 50.1
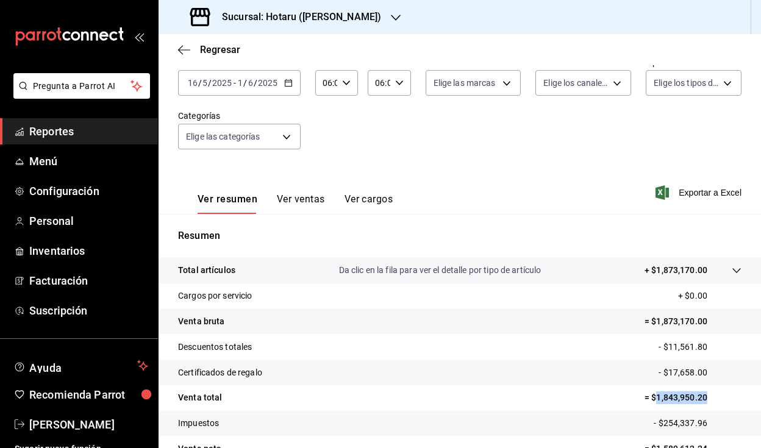
click at [699, 398] on p "= $1,843,950.20" at bounding box center [693, 398] width 97 height 13
click at [290, 81] on icon "button" at bounding box center [288, 83] width 9 height 9
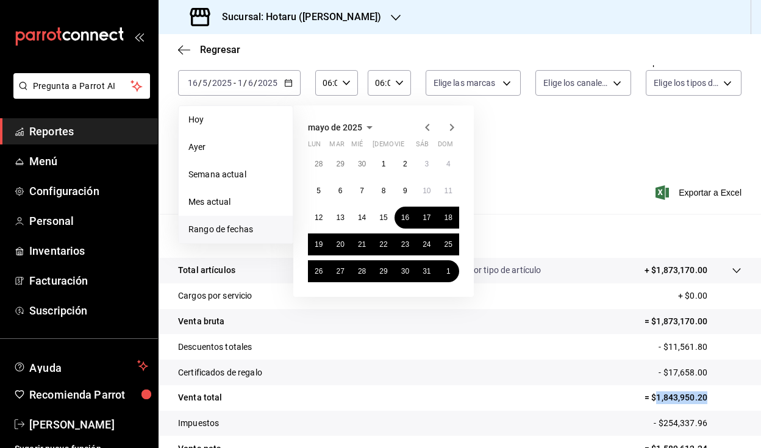
click at [430, 126] on icon "button" at bounding box center [427, 127] width 15 height 15
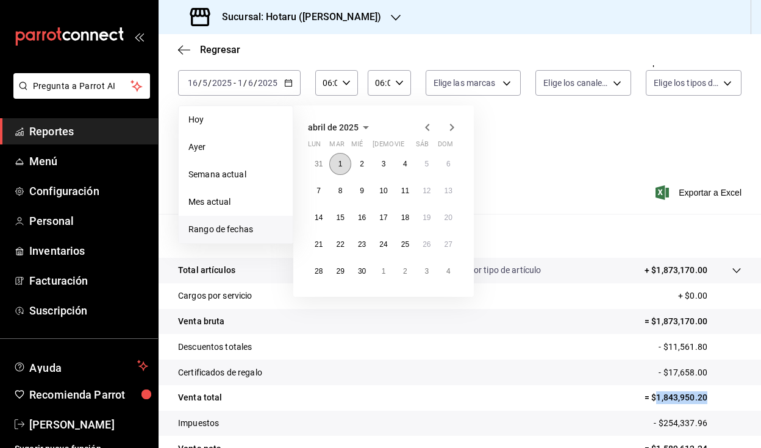
click at [341, 162] on abbr "1" at bounding box center [341, 164] width 4 height 9
click at [364, 223] on button "16" at bounding box center [361, 218] width 21 height 22
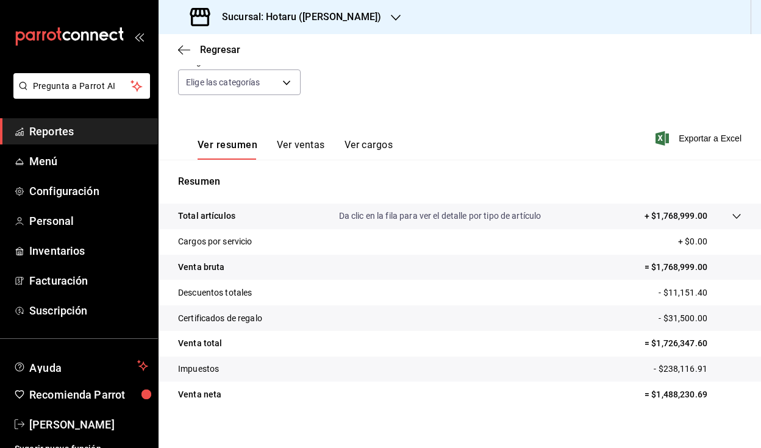
scroll to position [136, 0]
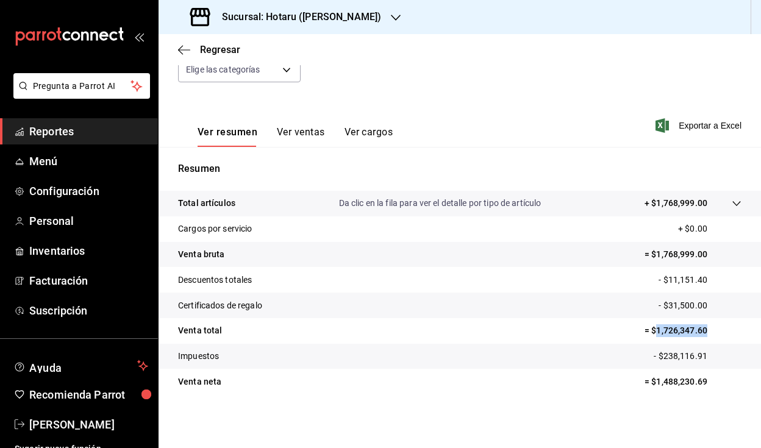
drag, startPoint x: 649, startPoint y: 332, endPoint x: 704, endPoint y: 329, distance: 55.0
click at [704, 329] on p "= $1,726,347.60" at bounding box center [693, 331] width 97 height 13
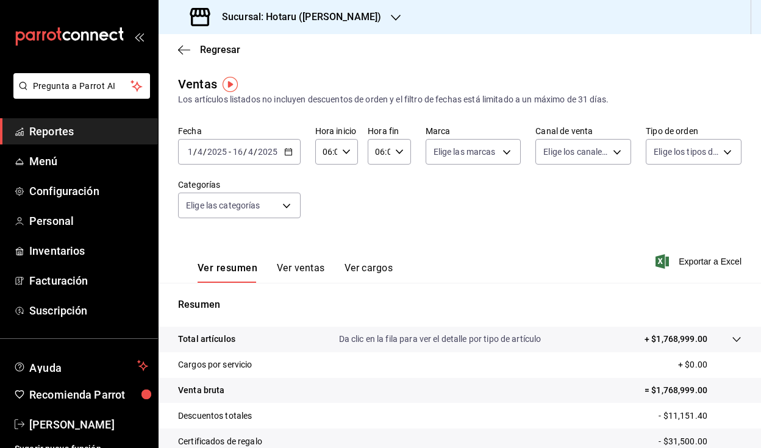
click at [292, 149] on div "[DATE] [DATE] - [DATE] [DATE]" at bounding box center [239, 152] width 123 height 26
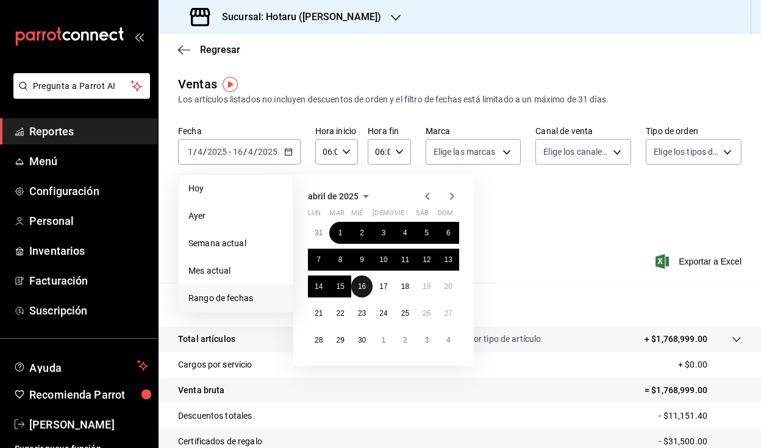
click at [361, 286] on abbr "16" at bounding box center [362, 286] width 8 height 9
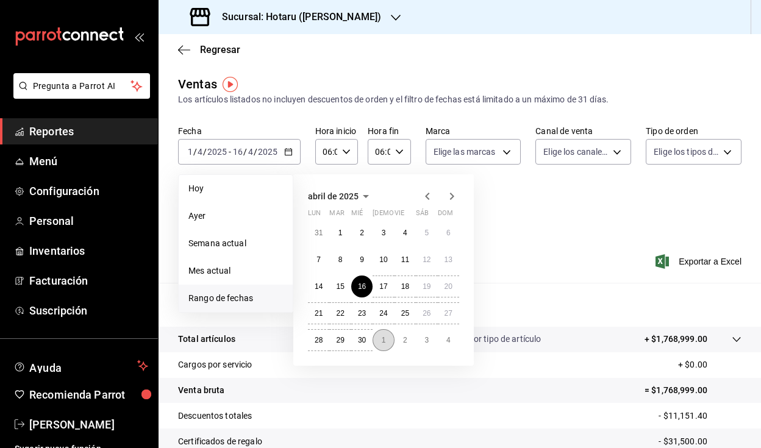
click at [382, 339] on abbr "1" at bounding box center [384, 340] width 4 height 9
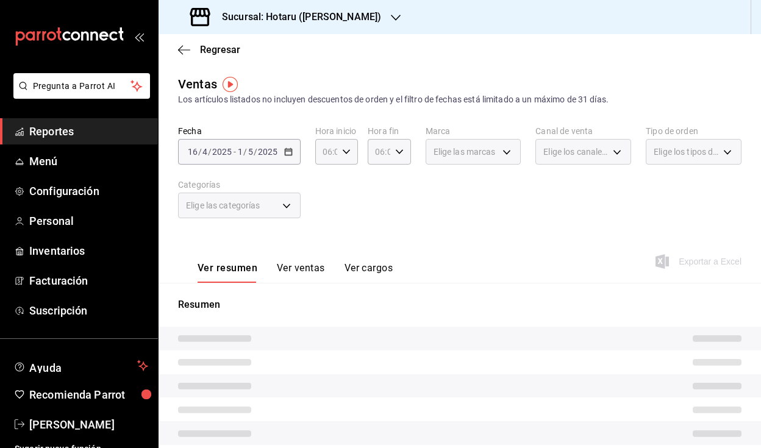
click at [488, 226] on div "Fecha [DATE] [DATE] - [DATE] [DATE] Hora inicio 06:00 Hora inicio Hora fin 06:0…" at bounding box center [460, 179] width 564 height 107
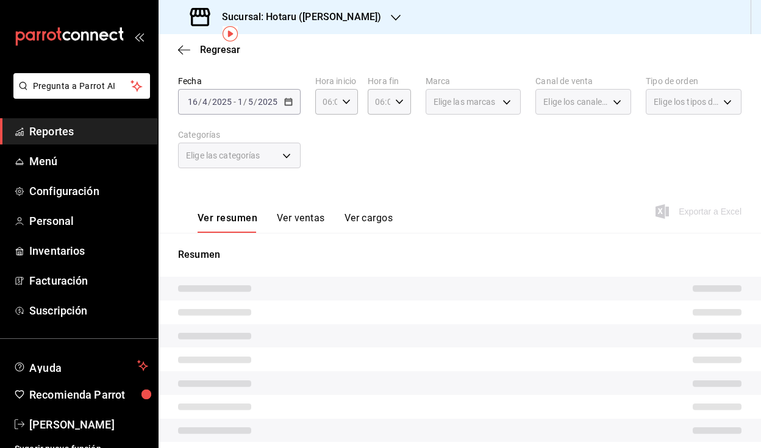
scroll to position [51, 0]
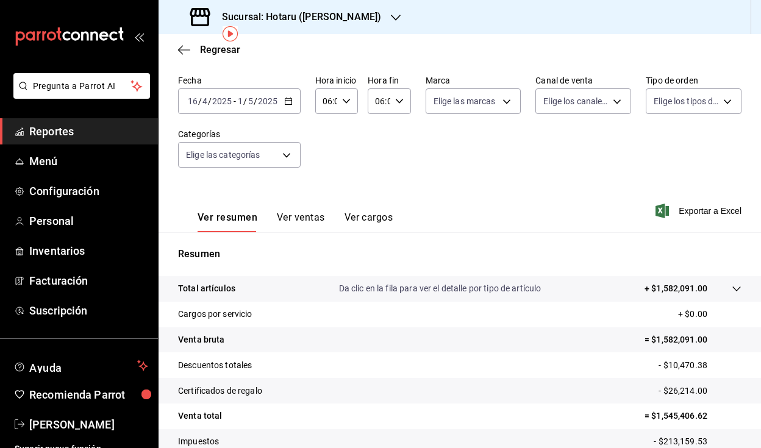
click at [651, 415] on p "= $1,545,406.62" at bounding box center [693, 416] width 97 height 13
drag, startPoint x: 647, startPoint y: 416, endPoint x: 701, endPoint y: 419, distance: 53.8
click at [701, 419] on p "= $1,545,406.62" at bounding box center [693, 416] width 97 height 13
click at [289, 99] on icon "button" at bounding box center [288, 101] width 9 height 9
click at [290, 102] on icon "button" at bounding box center [288, 101] width 9 height 9
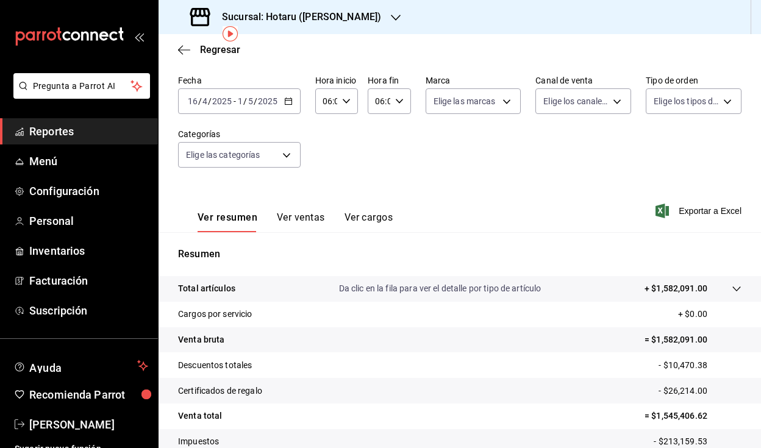
click at [529, 144] on div "Fecha [DATE] [DATE] - [DATE] [DATE] Hora inicio 06:00 Hora inicio Hora fin 06:0…" at bounding box center [460, 128] width 564 height 107
click at [284, 20] on h3 "Sucursal: Hotaru ([PERSON_NAME])" at bounding box center [296, 17] width 169 height 15
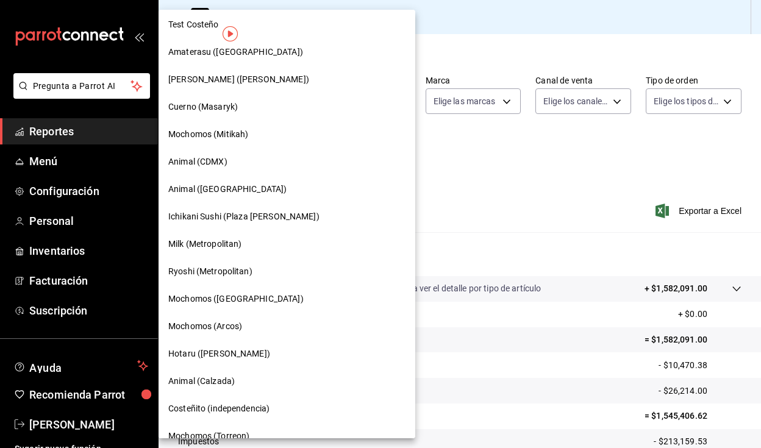
scroll to position [556, 0]
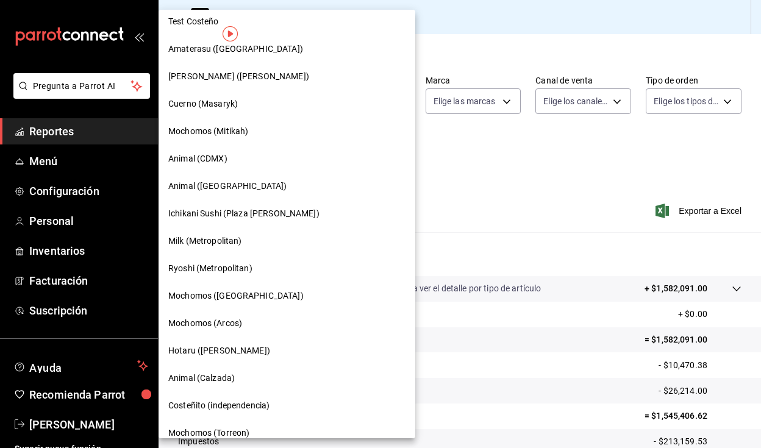
click at [248, 162] on div "Animal (CDMX)" at bounding box center [286, 159] width 237 height 13
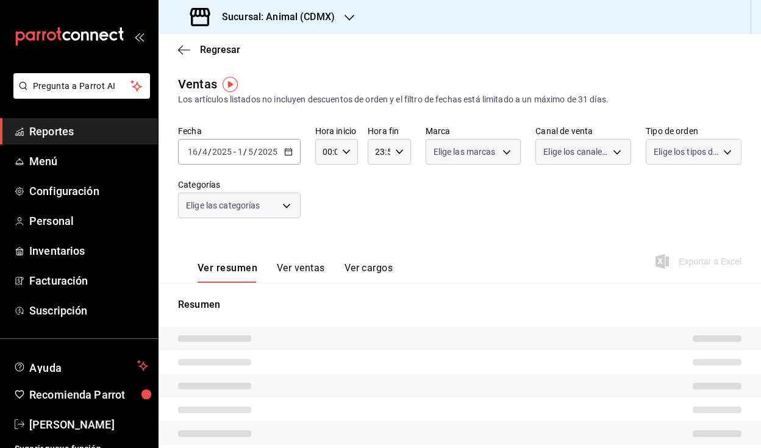
type input "06:00"
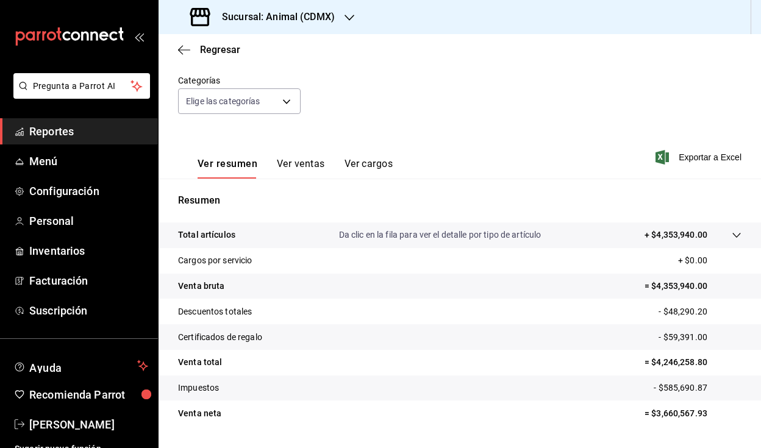
scroll to position [136, 0]
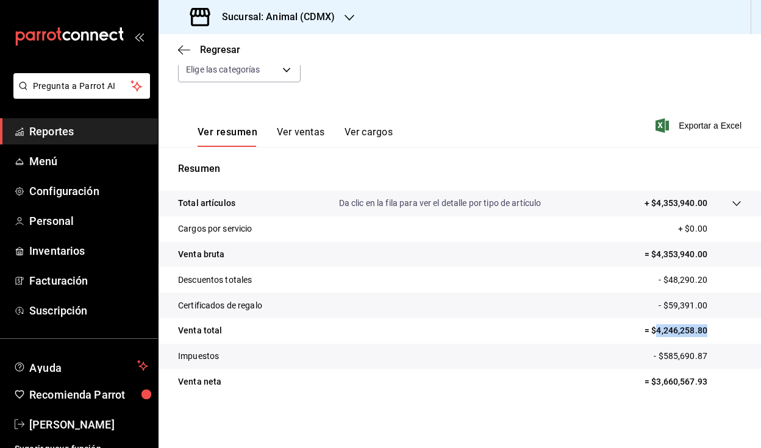
drag, startPoint x: 649, startPoint y: 331, endPoint x: 703, endPoint y: 328, distance: 54.4
click at [703, 328] on p "= $4,246,258.80" at bounding box center [693, 331] width 97 height 13
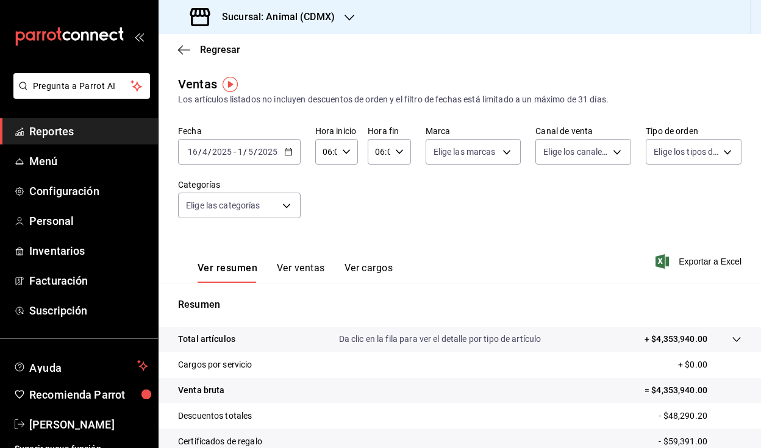
click at [289, 149] on icon "button" at bounding box center [288, 152] width 9 height 9
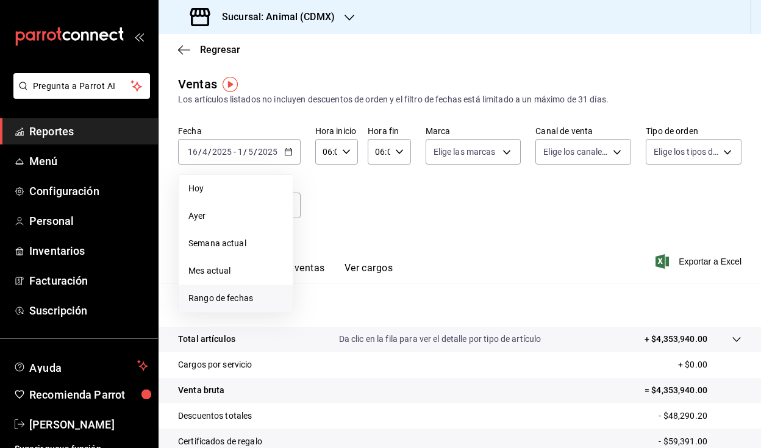
click at [248, 293] on span "Rango de fechas" at bounding box center [236, 298] width 95 height 13
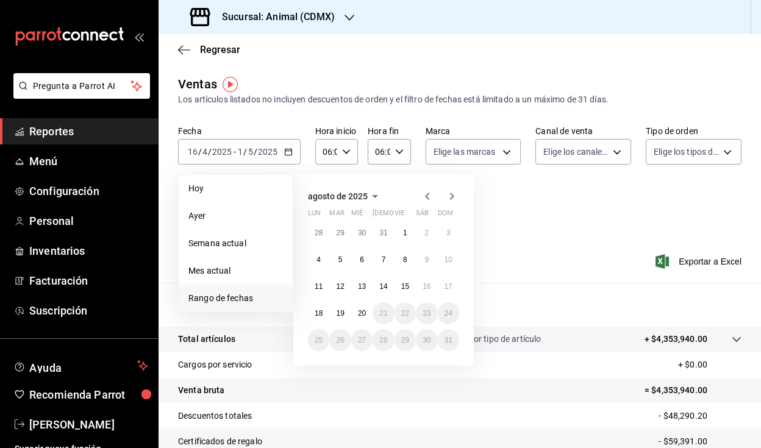
click at [429, 195] on icon "button" at bounding box center [427, 196] width 15 height 15
click at [427, 198] on icon "button" at bounding box center [427, 196] width 15 height 15
click at [337, 232] on button "1" at bounding box center [339, 233] width 21 height 22
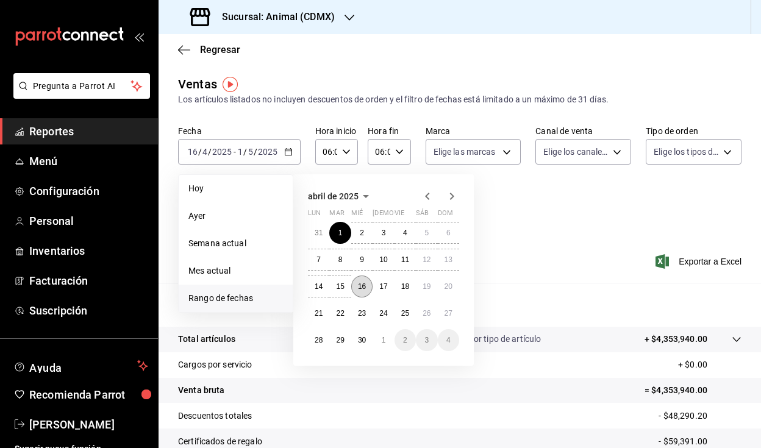
click at [365, 289] on abbr "16" at bounding box center [362, 286] width 8 height 9
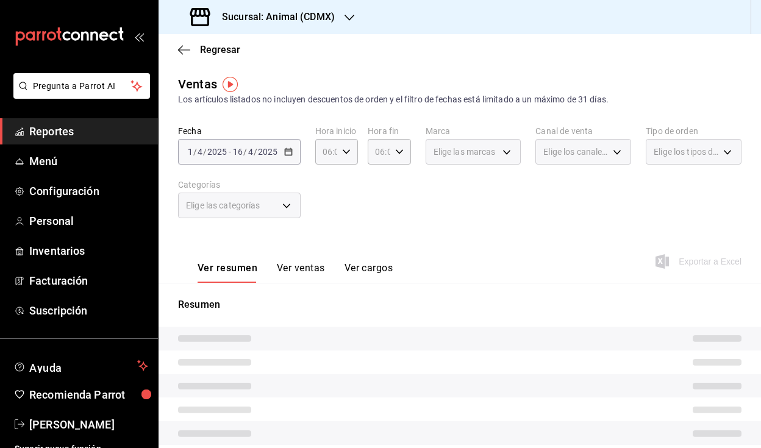
click at [412, 233] on div "Ver resumen Ver ventas Ver cargos Exportar a Excel" at bounding box center [460, 258] width 603 height 50
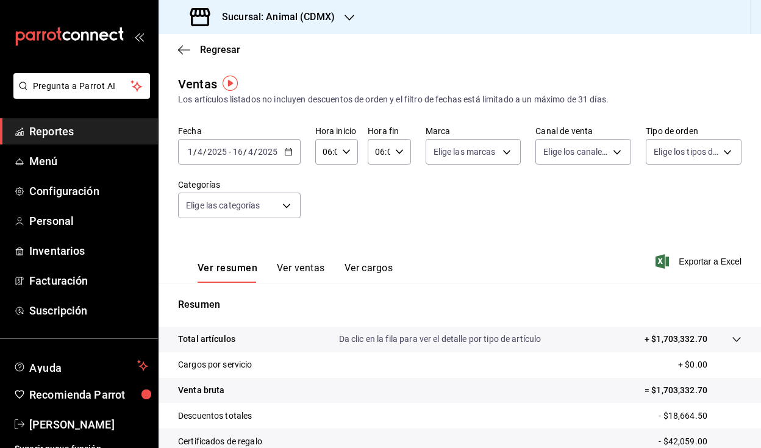
scroll to position [54, 0]
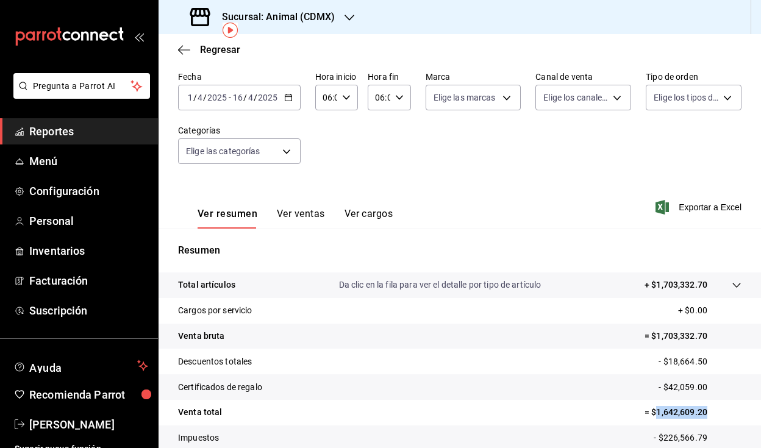
drag, startPoint x: 649, startPoint y: 413, endPoint x: 707, endPoint y: 415, distance: 58.6
click at [707, 415] on p "= $1,642,609.20" at bounding box center [693, 412] width 97 height 13
click at [298, 20] on h3 "Sucursal: Animal (CDMX)" at bounding box center [273, 17] width 123 height 15
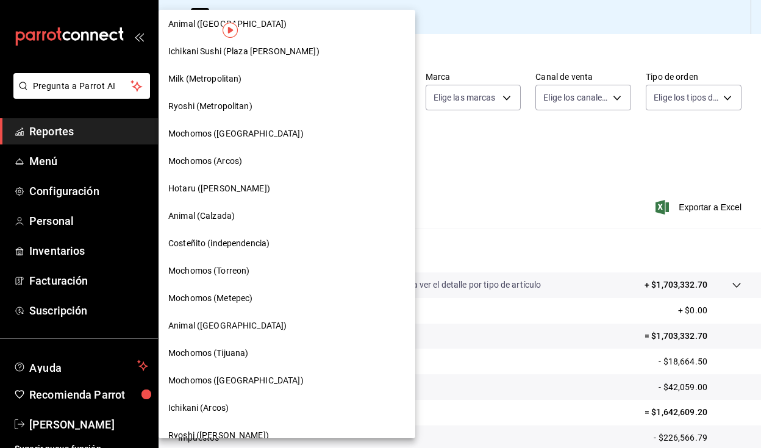
scroll to position [717, 0]
click at [260, 198] on div "Hotaru ([PERSON_NAME])" at bounding box center [287, 189] width 257 height 27
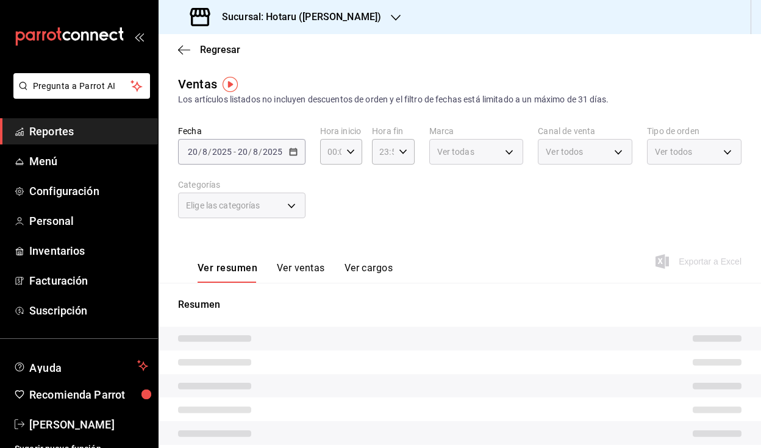
type input "06:00"
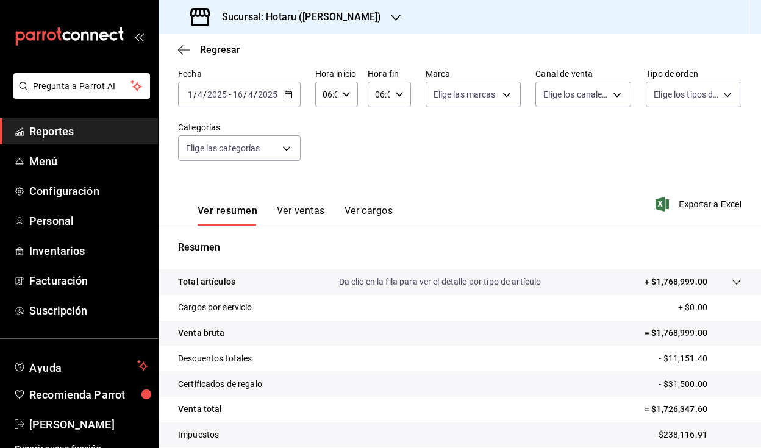
scroll to position [136, 0]
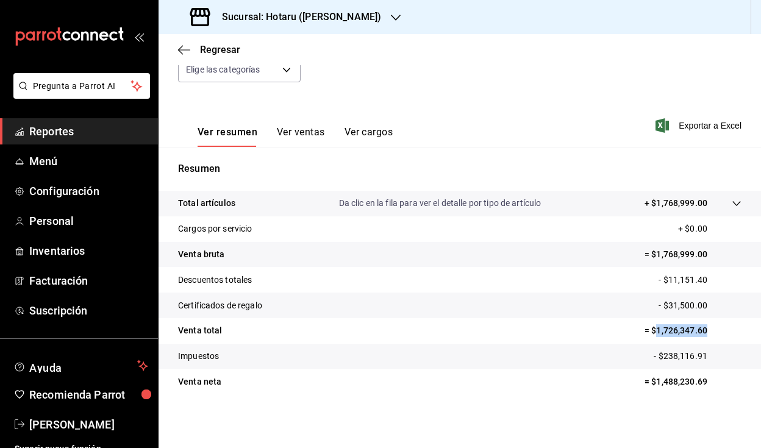
drag, startPoint x: 648, startPoint y: 329, endPoint x: 702, endPoint y: 328, distance: 54.3
click at [702, 328] on p "= $1,726,347.60" at bounding box center [693, 331] width 97 height 13
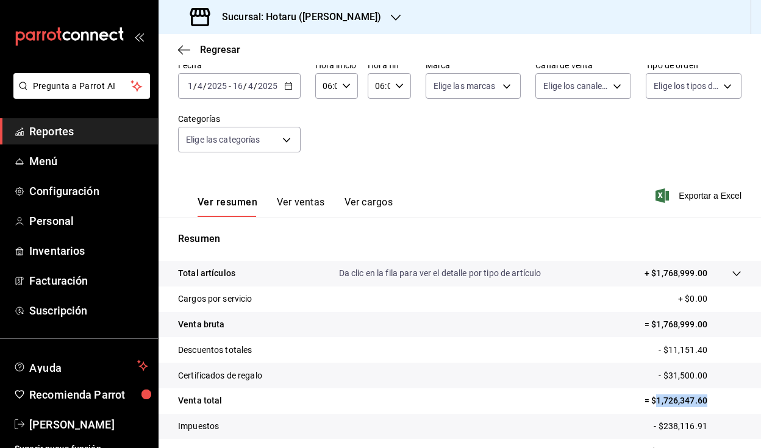
scroll to position [0, 0]
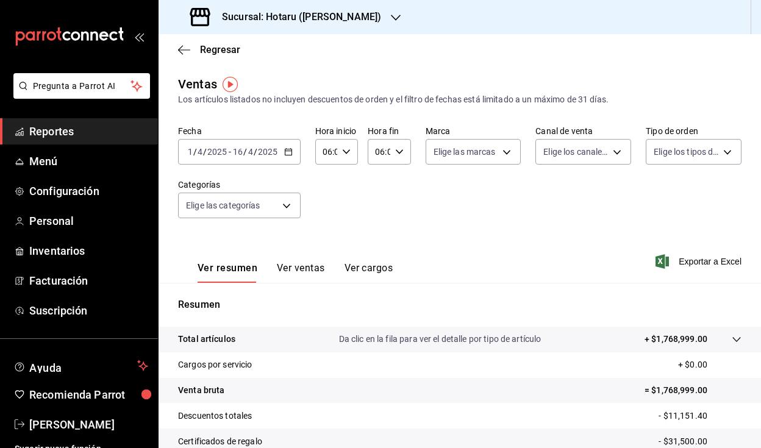
click at [290, 149] on icon "button" at bounding box center [288, 152] width 9 height 9
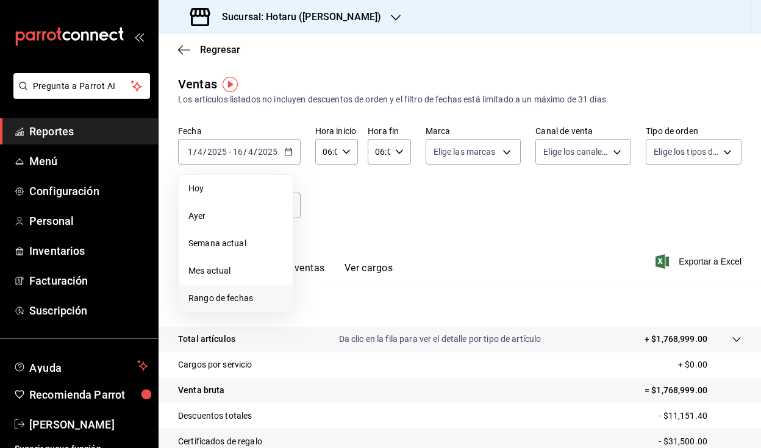
click at [225, 298] on span "Rango de fechas" at bounding box center [236, 298] width 95 height 13
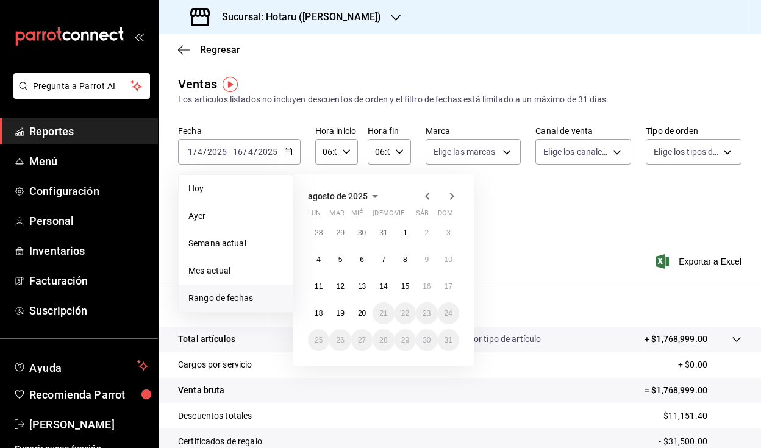
click at [429, 193] on icon "button" at bounding box center [427, 196] width 15 height 15
click at [362, 282] on abbr "16" at bounding box center [362, 286] width 8 height 9
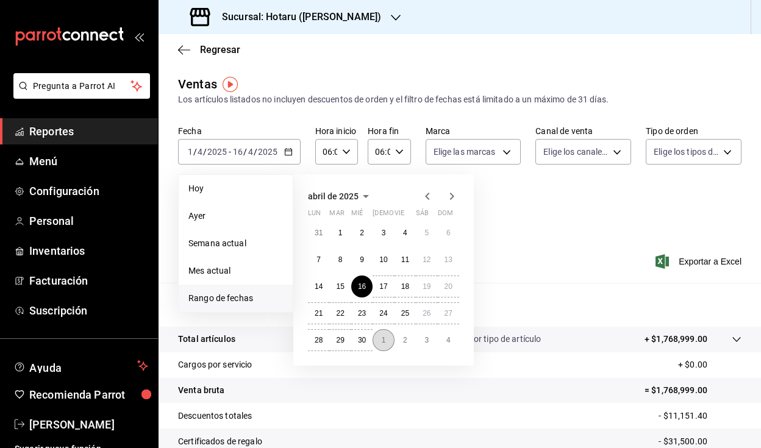
click at [387, 343] on button "1" at bounding box center [383, 340] width 21 height 22
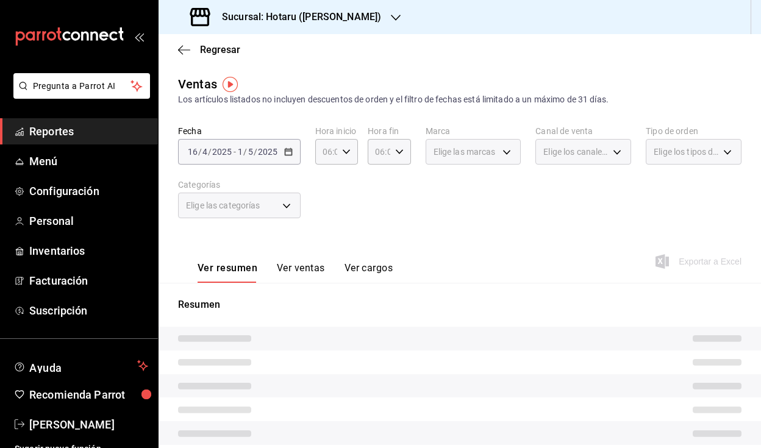
click at [526, 255] on div "Ver resumen Ver ventas Ver cargos Exportar a Excel" at bounding box center [460, 258] width 603 height 50
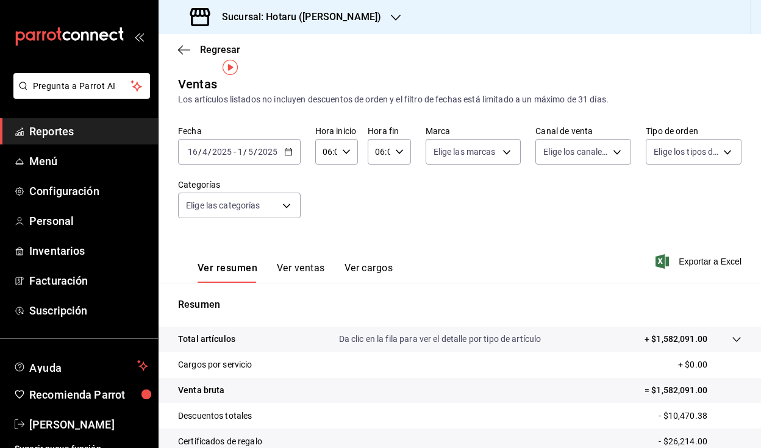
scroll to position [102, 0]
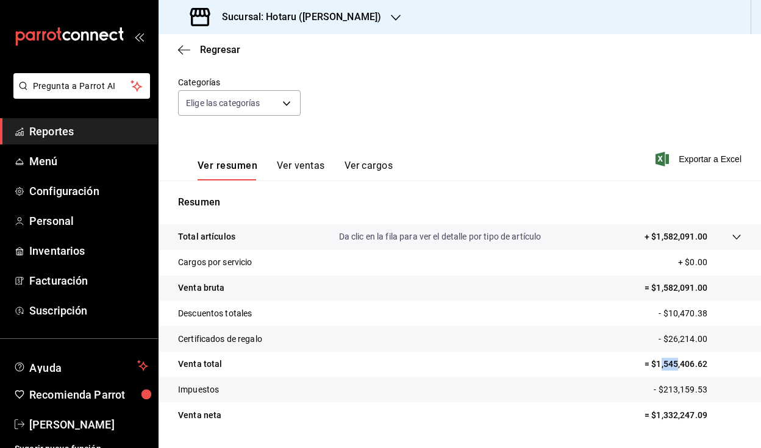
drag, startPoint x: 651, startPoint y: 364, endPoint x: 669, endPoint y: 364, distance: 18.3
click at [669, 364] on p "= $1,545,406.62" at bounding box center [693, 364] width 97 height 13
drag, startPoint x: 698, startPoint y: 364, endPoint x: 647, endPoint y: 365, distance: 51.3
click at [647, 365] on p "= $1,545,406.62" at bounding box center [693, 364] width 97 height 13
click at [276, 19] on h3 "Sucursal: Hotaru ([PERSON_NAME])" at bounding box center [296, 17] width 169 height 15
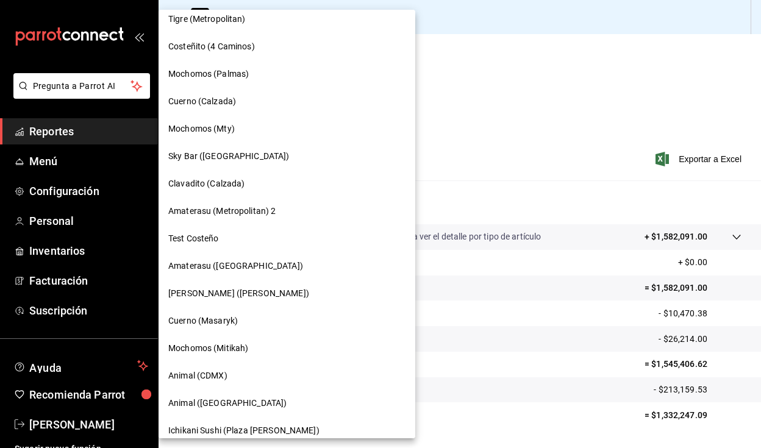
scroll to position [340, 0]
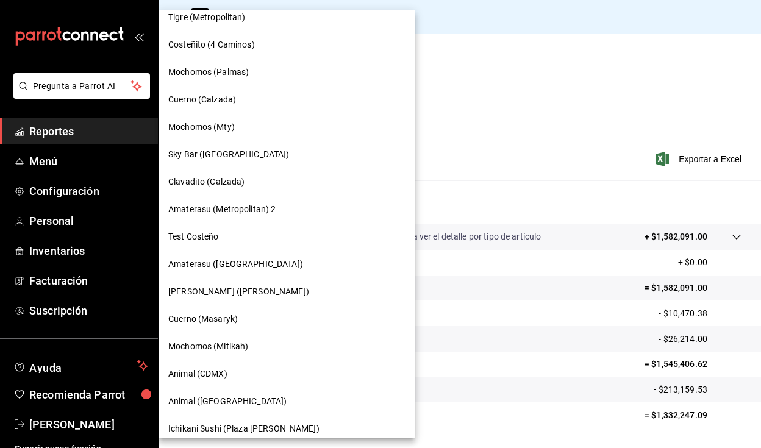
click at [270, 271] on div "Amaterasu ([GEOGRAPHIC_DATA])" at bounding box center [287, 264] width 257 height 27
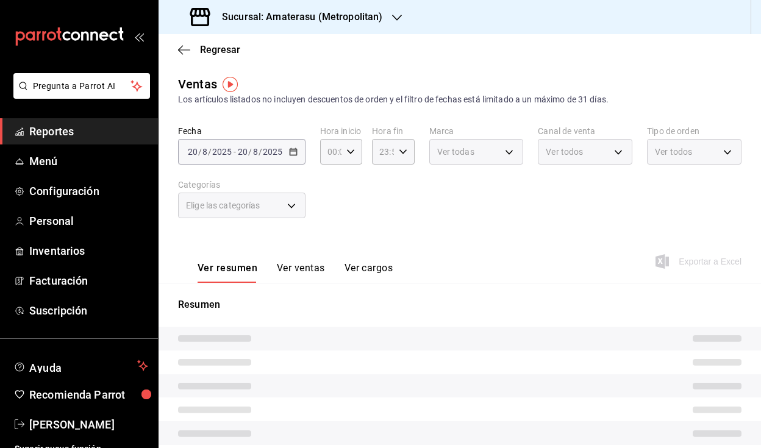
type input "06:00"
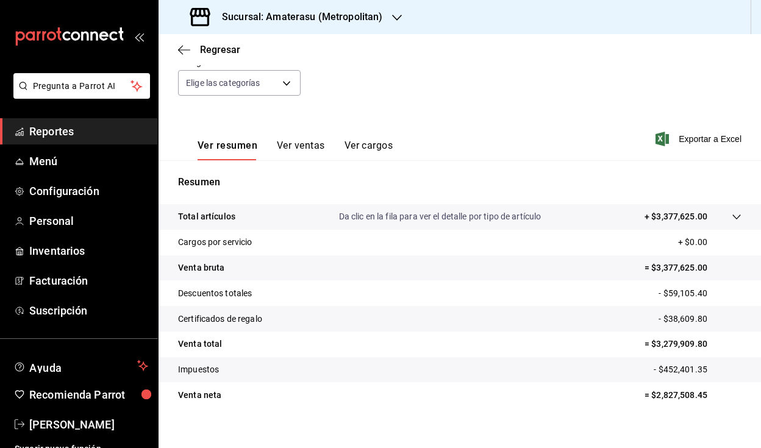
scroll to position [136, 0]
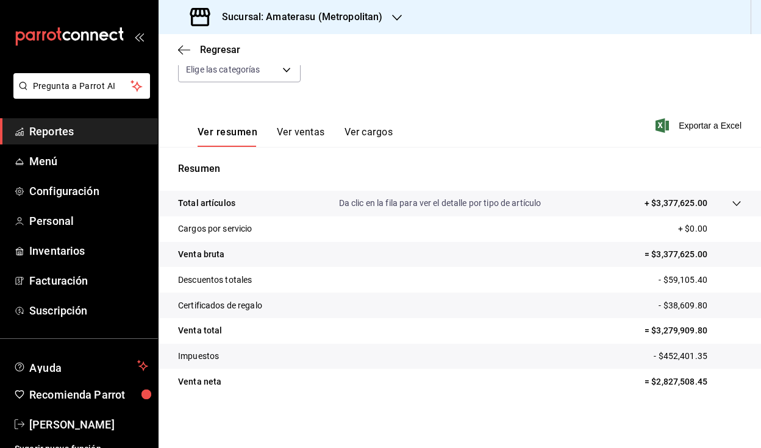
click at [649, 328] on p "= $3,279,909.80" at bounding box center [693, 331] width 97 height 13
drag, startPoint x: 649, startPoint y: 328, endPoint x: 705, endPoint y: 325, distance: 56.2
click at [705, 325] on p "= $3,279,909.80" at bounding box center [693, 331] width 97 height 13
click at [658, 330] on p "= $3,279,909.80" at bounding box center [693, 331] width 97 height 13
drag, startPoint x: 650, startPoint y: 331, endPoint x: 697, endPoint y: 327, distance: 47.1
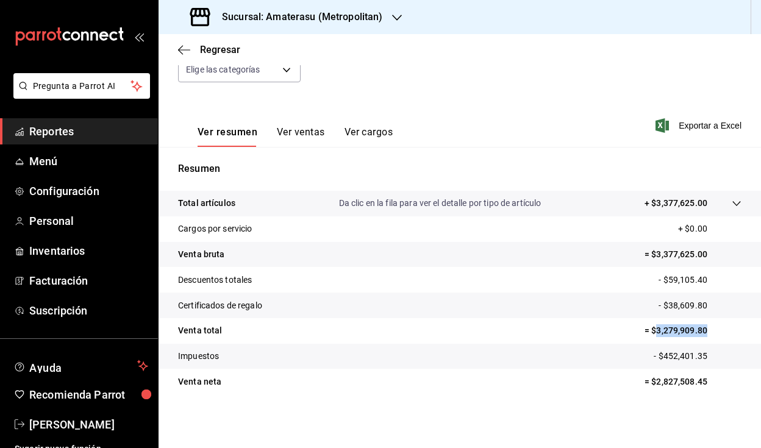
click at [697, 327] on p "= $3,279,909.80" at bounding box center [693, 331] width 97 height 13
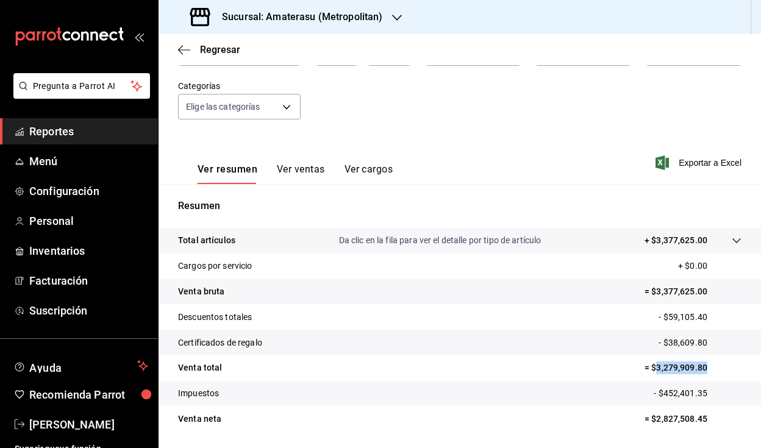
scroll to position [0, 0]
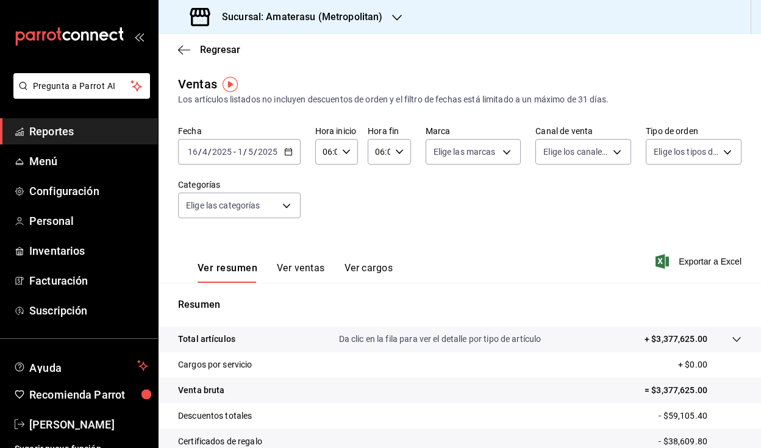
click at [286, 151] on icon "button" at bounding box center [288, 152] width 9 height 9
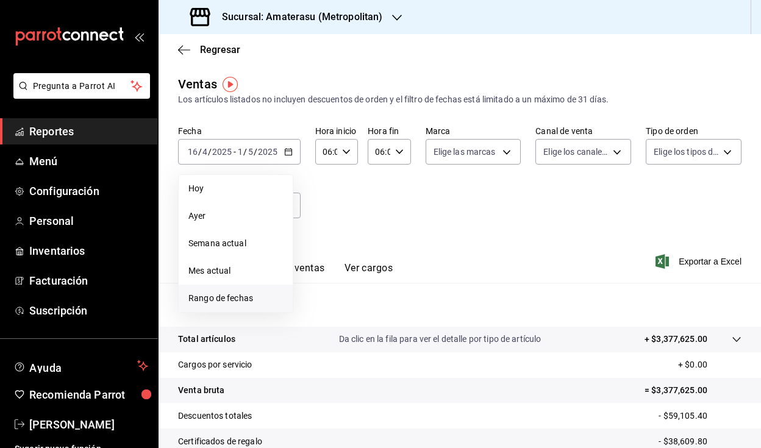
click at [251, 289] on li "Rango de fechas" at bounding box center [236, 298] width 114 height 27
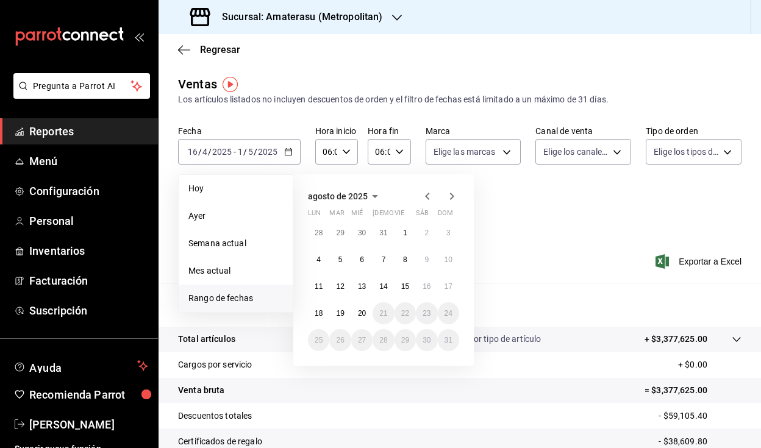
click at [425, 195] on icon "button" at bounding box center [427, 196] width 15 height 15
click at [339, 237] on button "1" at bounding box center [339, 233] width 21 height 22
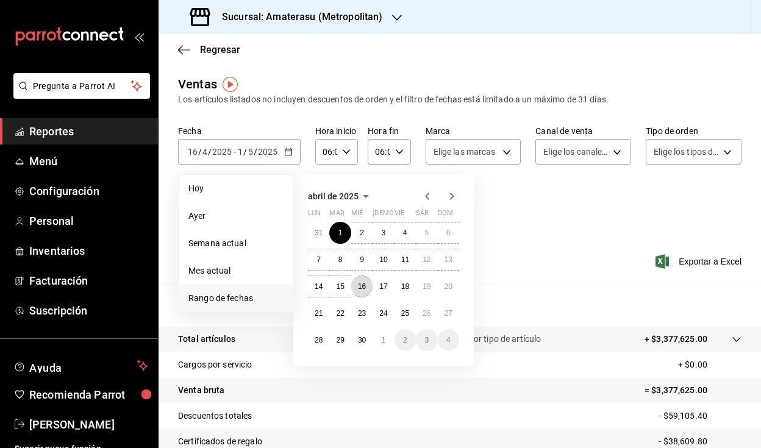
click at [359, 289] on abbr "16" at bounding box center [362, 286] width 8 height 9
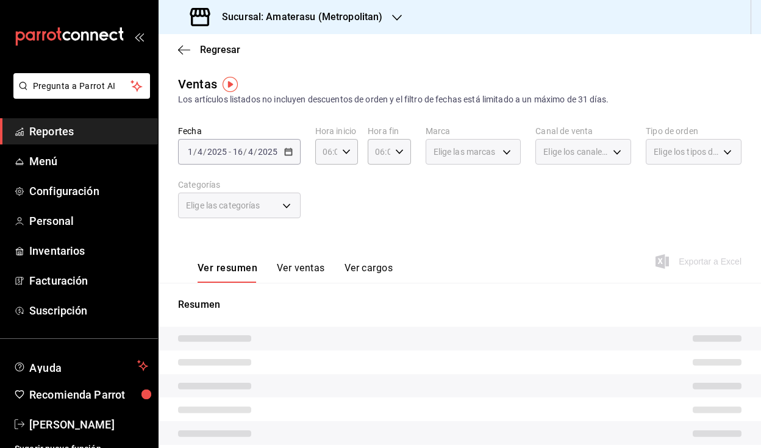
click at [484, 229] on div "Fecha [DATE] [DATE] - [DATE] [DATE] Hora inicio 06:00 Hora inicio Hora fin 06:0…" at bounding box center [460, 179] width 564 height 107
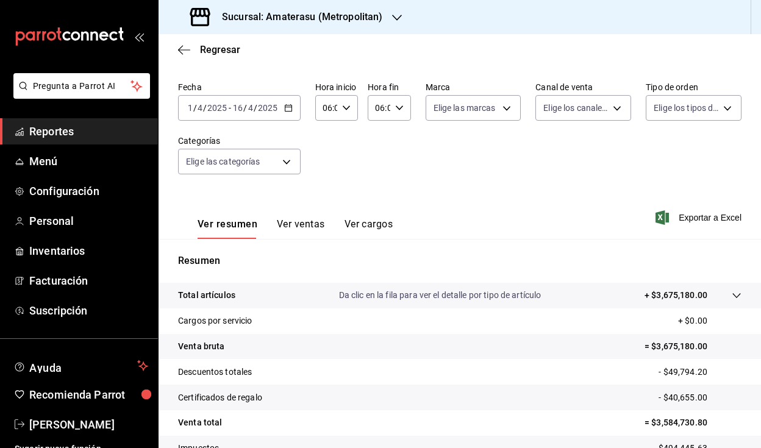
scroll to position [136, 0]
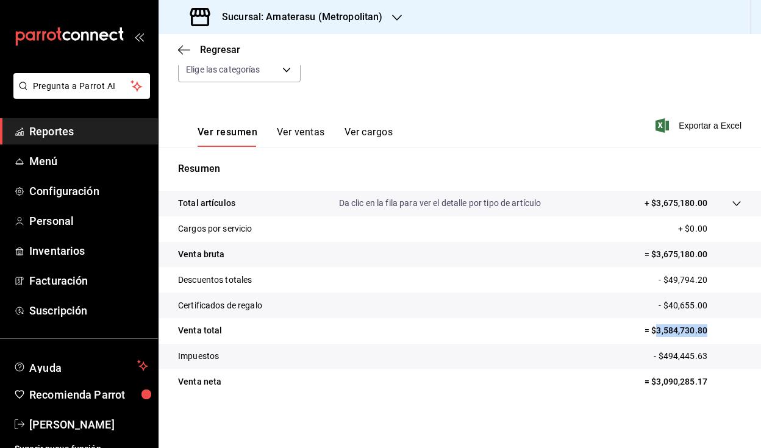
drag, startPoint x: 649, startPoint y: 331, endPoint x: 705, endPoint y: 330, distance: 56.7
click at [705, 330] on p "= $3,584,730.80" at bounding box center [693, 331] width 97 height 13
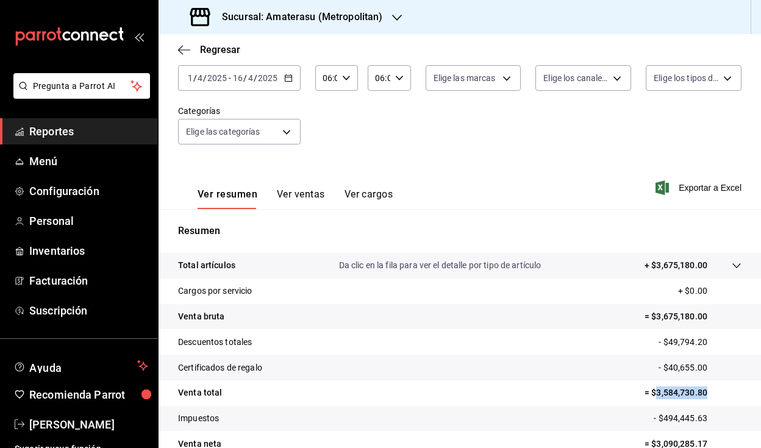
scroll to position [0, 0]
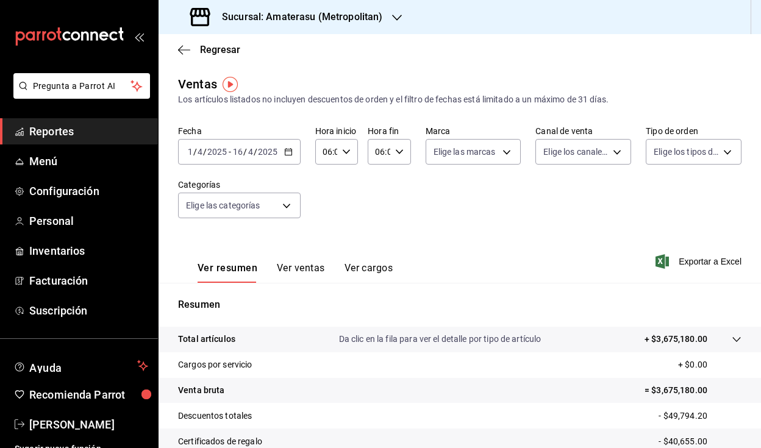
click at [299, 23] on h3 "Sucursal: Amaterasu (Metropolitan)" at bounding box center [297, 17] width 170 height 15
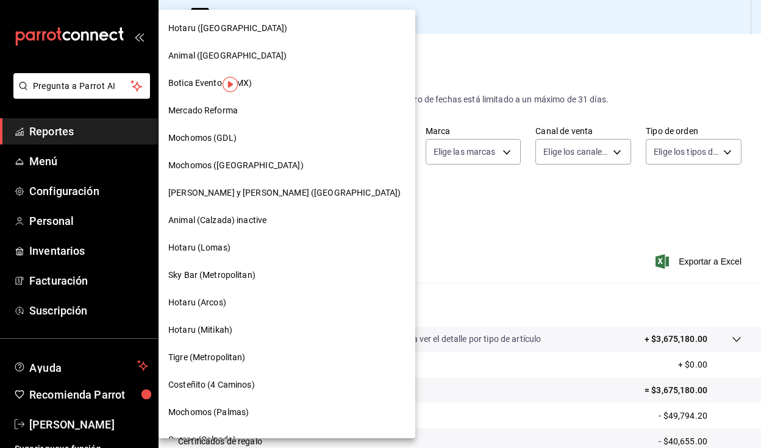
click at [398, 67] on div at bounding box center [380, 224] width 761 height 448
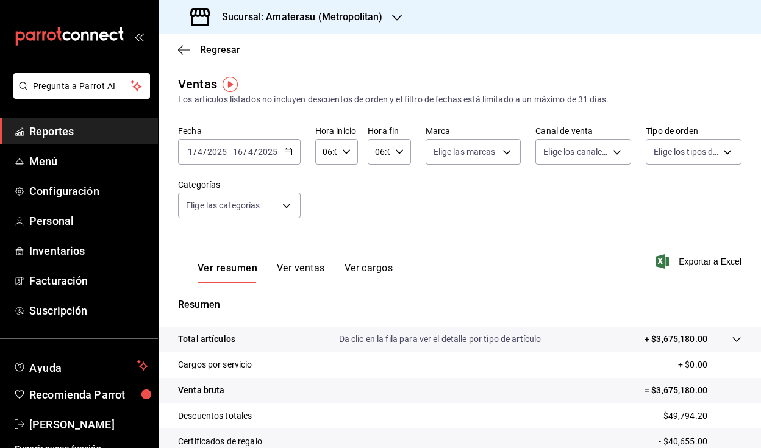
click at [291, 151] on \(Stroke\) "button" at bounding box center [288, 151] width 7 height 1
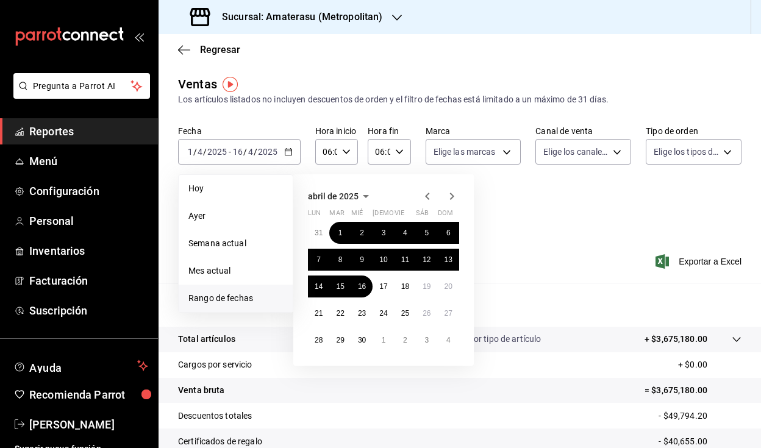
click at [431, 195] on icon "button" at bounding box center [427, 196] width 15 height 15
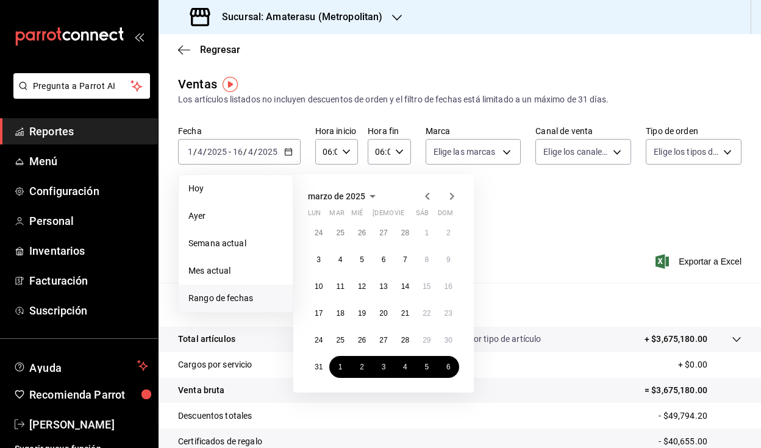
click at [431, 195] on icon "button" at bounding box center [427, 196] width 15 height 15
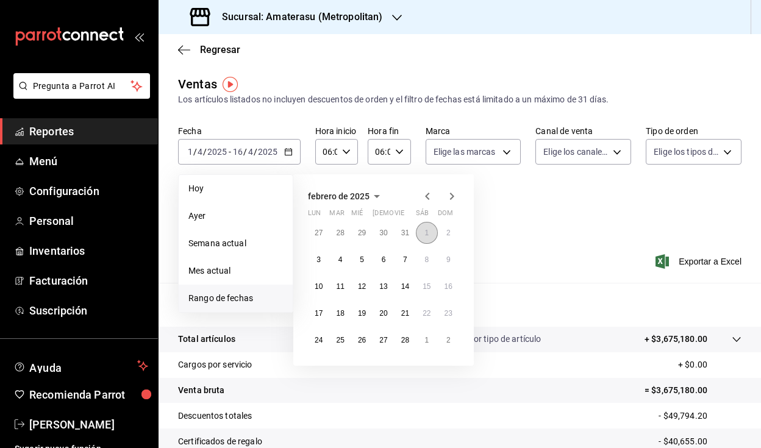
click at [426, 236] on abbr "1" at bounding box center [427, 233] width 4 height 9
click at [446, 286] on abbr "16" at bounding box center [449, 286] width 8 height 9
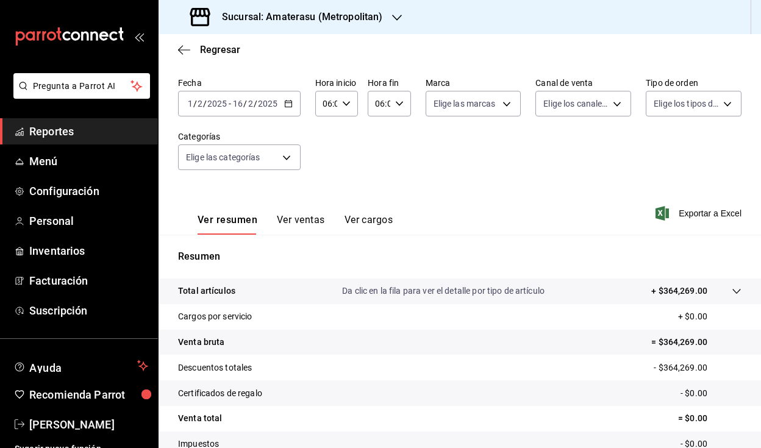
scroll to position [123, 0]
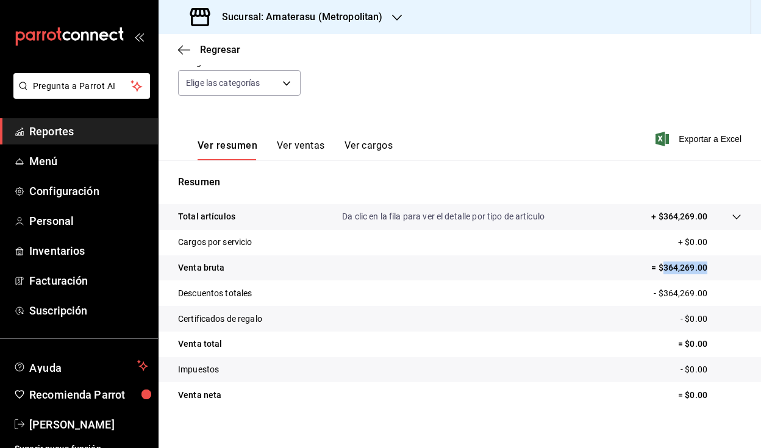
drag, startPoint x: 655, startPoint y: 266, endPoint x: 703, endPoint y: 266, distance: 47.6
click at [703, 266] on p "= $364,269.00" at bounding box center [697, 268] width 90 height 13
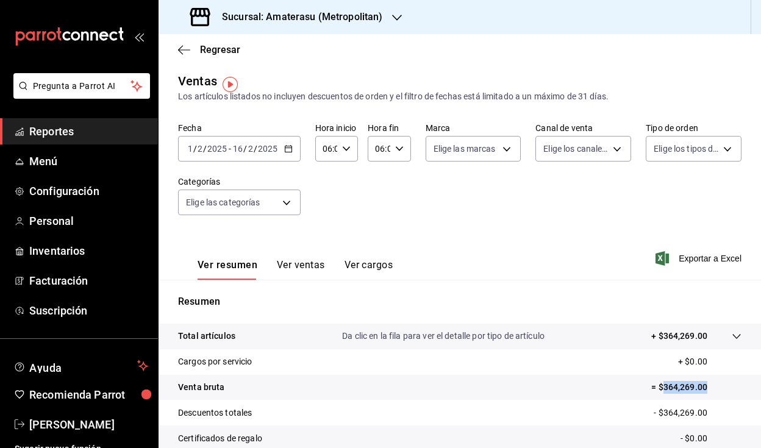
scroll to position [0, 0]
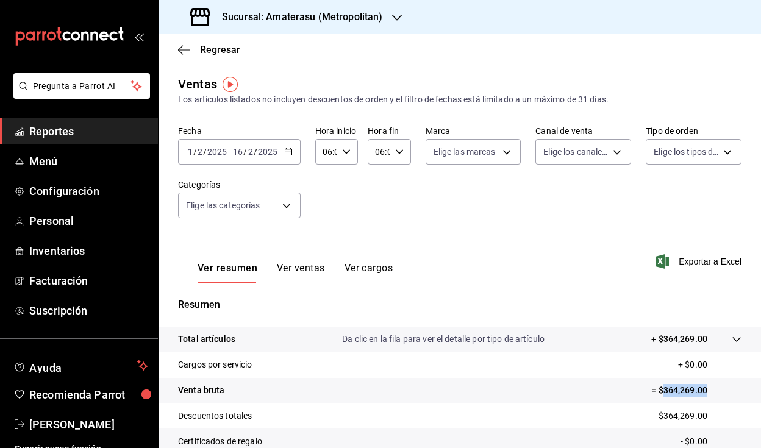
click at [290, 154] on icon "button" at bounding box center [288, 152] width 9 height 9
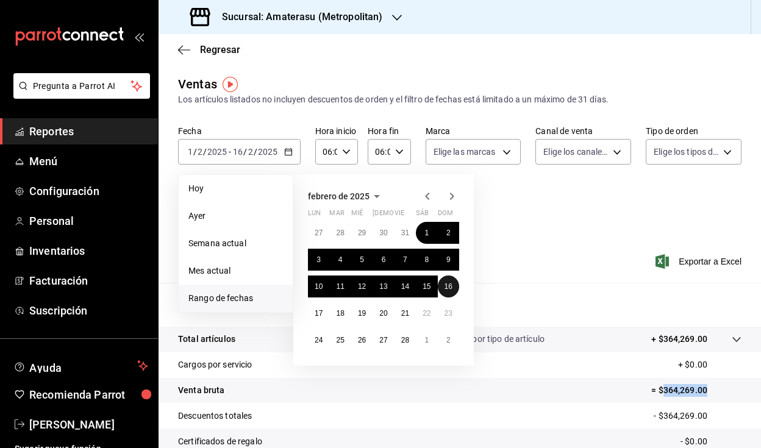
click at [456, 284] on button "16" at bounding box center [448, 287] width 21 height 22
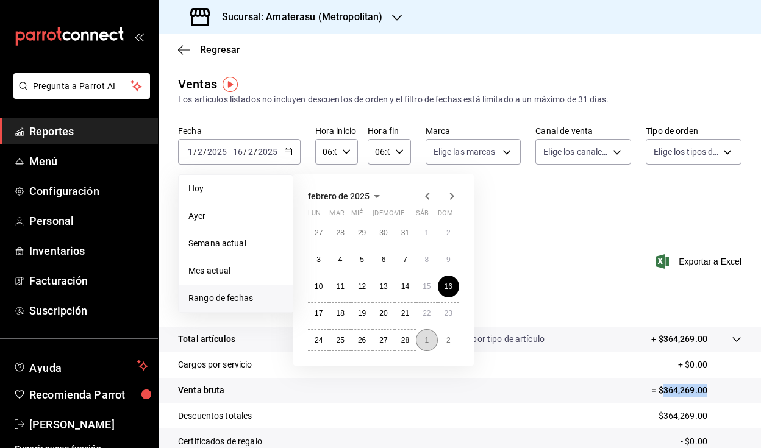
click at [422, 340] on button "1" at bounding box center [426, 340] width 21 height 22
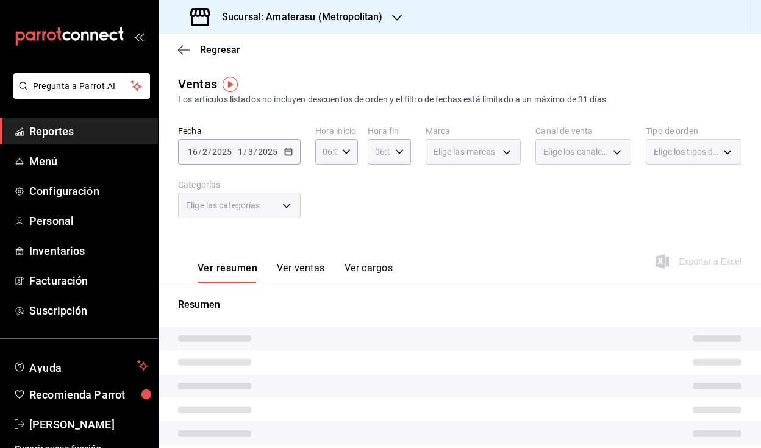
click at [481, 257] on div "Ver resumen Ver ventas Ver cargos Exportar a Excel" at bounding box center [460, 258] width 603 height 50
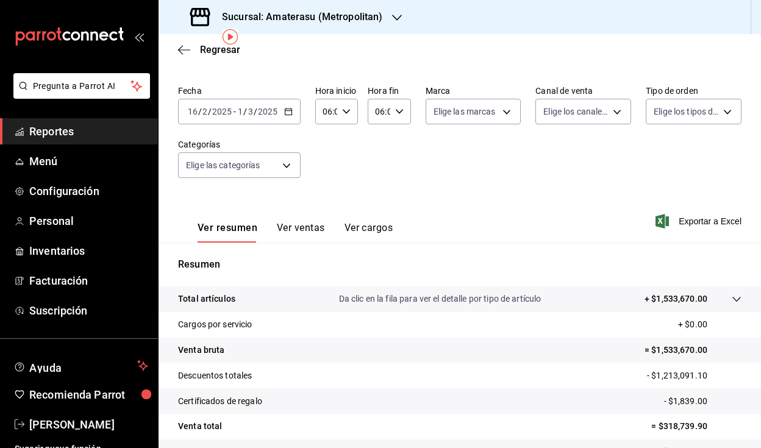
scroll to position [136, 0]
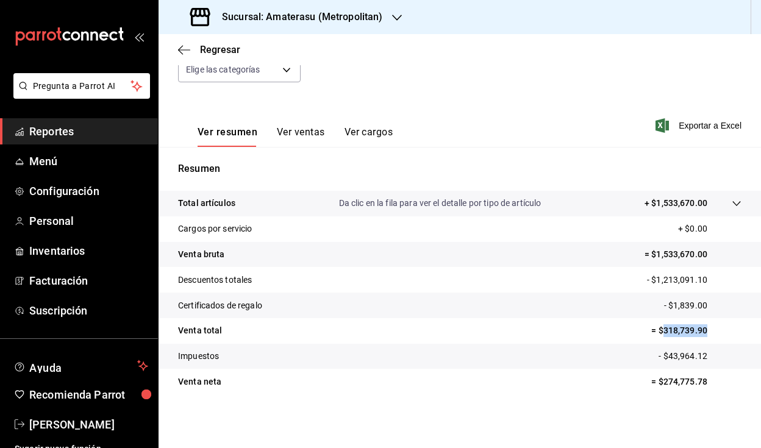
drag, startPoint x: 656, startPoint y: 330, endPoint x: 701, endPoint y: 328, distance: 45.2
click at [701, 328] on p "= $318,739.90" at bounding box center [697, 331] width 90 height 13
click at [291, 24] on div "Sucursal: Amaterasu (Metropolitan)" at bounding box center [287, 17] width 239 height 34
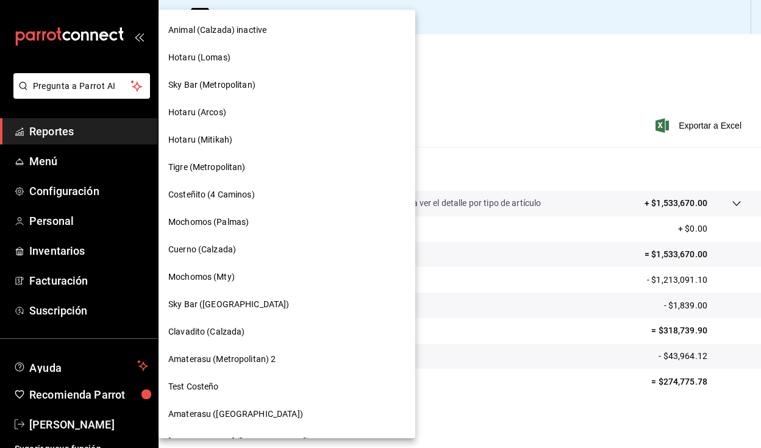
scroll to position [191, 0]
click at [216, 239] on div "Cuerno (Calzada)" at bounding box center [287, 248] width 257 height 27
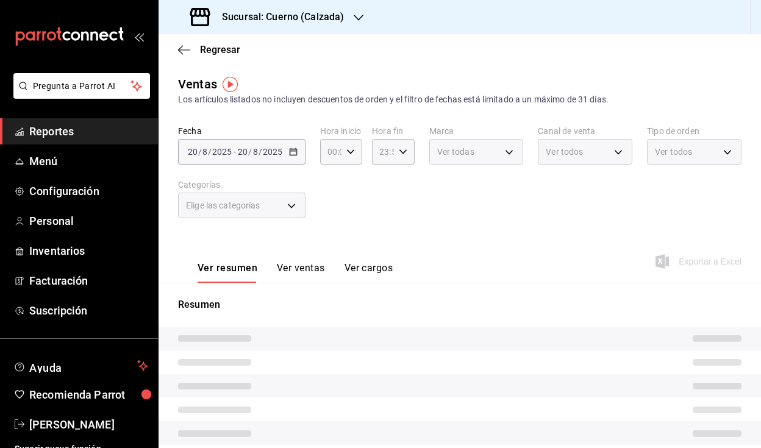
type input "06:00"
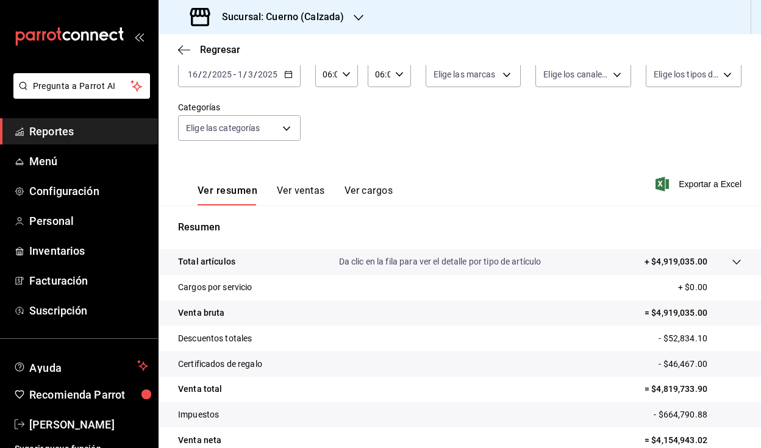
scroll to position [136, 0]
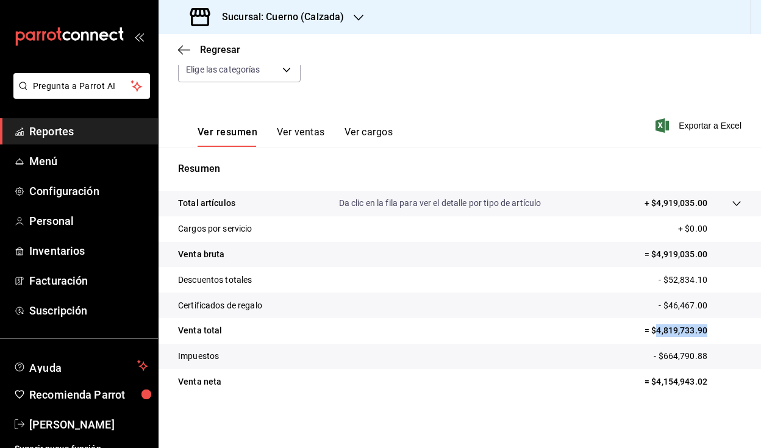
drag, startPoint x: 647, startPoint y: 331, endPoint x: 708, endPoint y: 326, distance: 60.6
click at [708, 326] on p "= $4,819,733.90" at bounding box center [693, 331] width 97 height 13
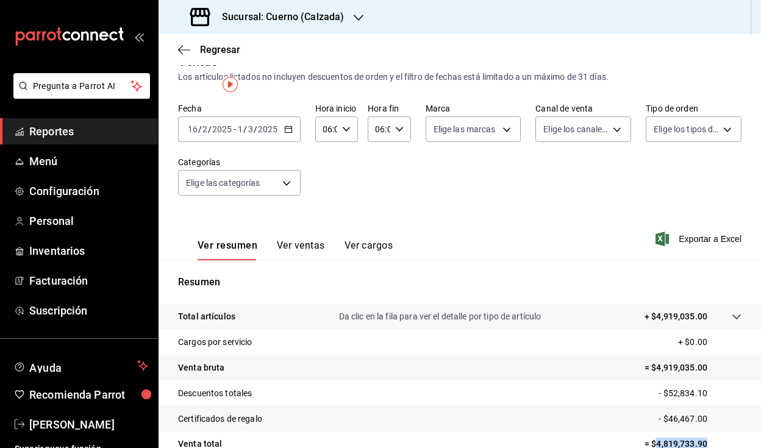
scroll to position [0, 0]
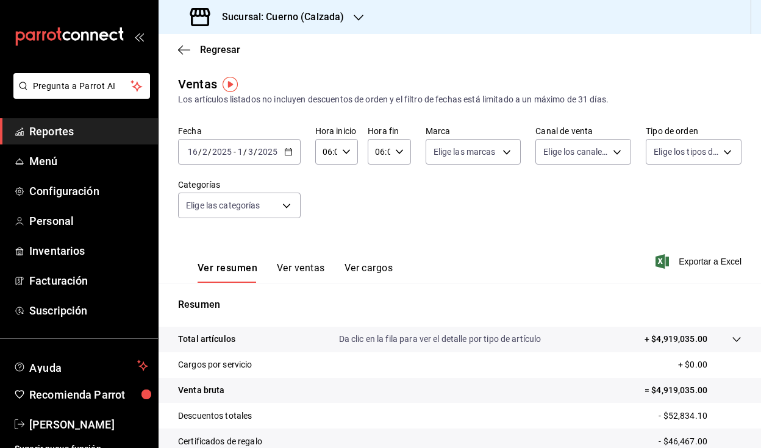
click at [287, 153] on icon "button" at bounding box center [288, 152] width 9 height 9
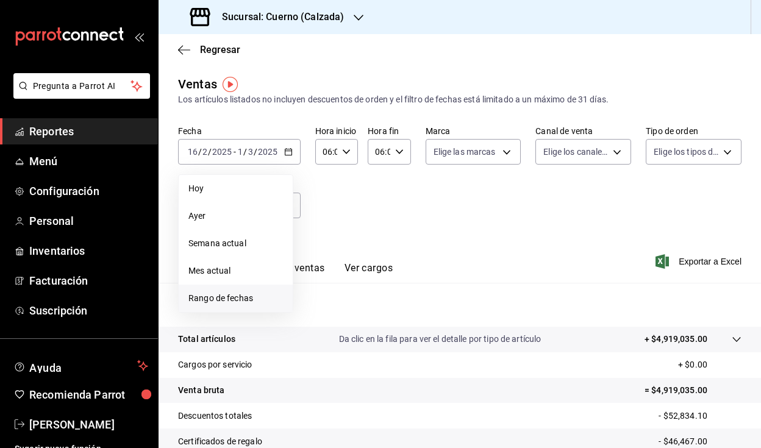
click at [232, 296] on span "Rango de fechas" at bounding box center [236, 298] width 95 height 13
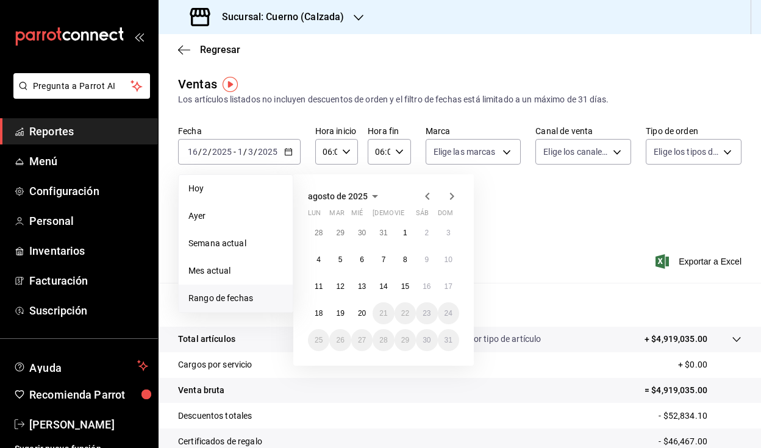
click at [423, 200] on icon "button" at bounding box center [427, 196] width 15 height 15
click at [429, 201] on icon "button" at bounding box center [427, 196] width 15 height 15
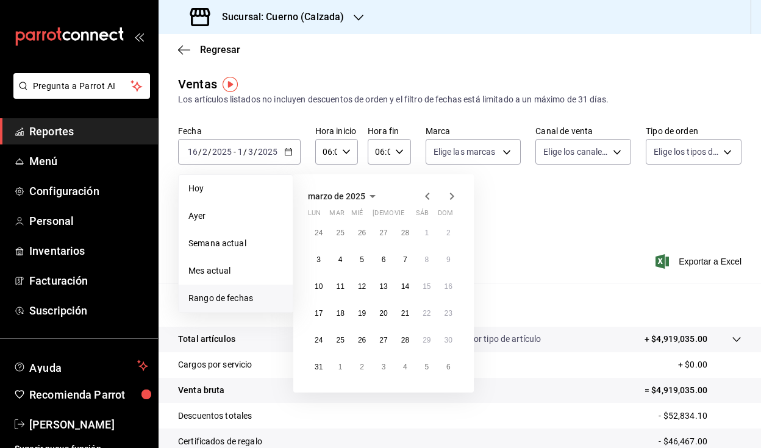
click at [429, 201] on icon "button" at bounding box center [427, 196] width 15 height 15
click at [421, 231] on button "1" at bounding box center [426, 233] width 21 height 22
click at [454, 287] on button "16" at bounding box center [448, 287] width 21 height 22
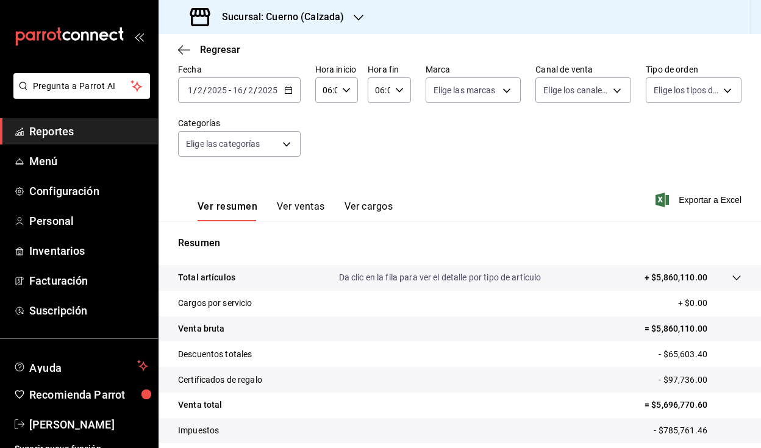
scroll to position [136, 0]
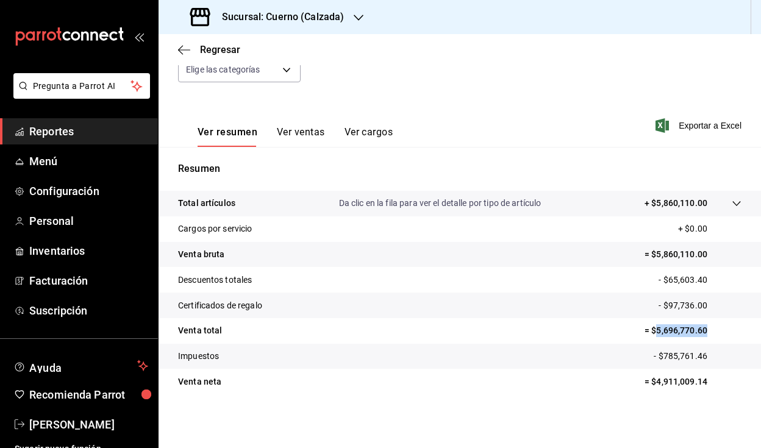
drag, startPoint x: 650, startPoint y: 332, endPoint x: 706, endPoint y: 331, distance: 56.1
click at [706, 331] on p "= $5,696,770.60" at bounding box center [693, 331] width 97 height 13
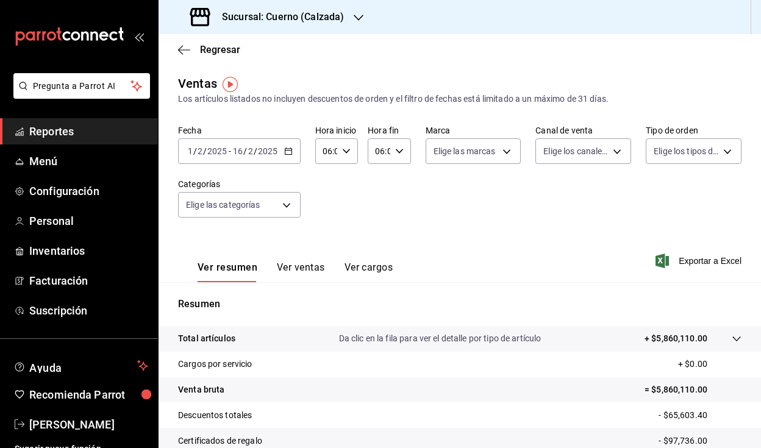
scroll to position [0, 0]
click at [286, 155] on \(Stroke\) "button" at bounding box center [288, 152] width 7 height 7
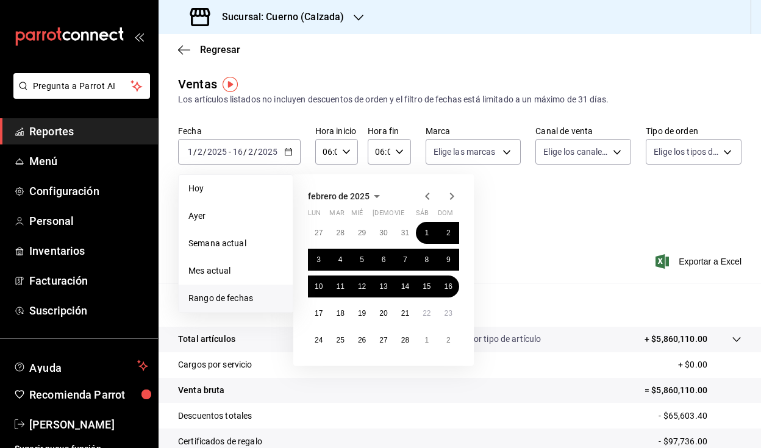
click at [315, 21] on h3 "Sucursal: Cuerno (Calzada)" at bounding box center [278, 17] width 132 height 15
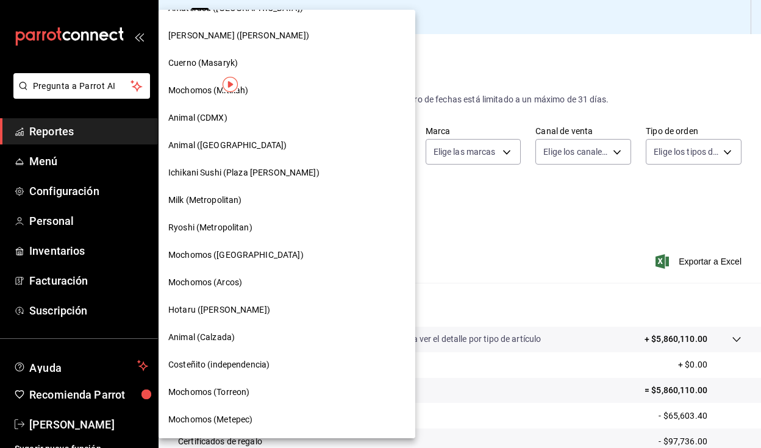
scroll to position [598, 0]
click at [248, 309] on div "Hotaru ([PERSON_NAME])" at bounding box center [286, 309] width 237 height 13
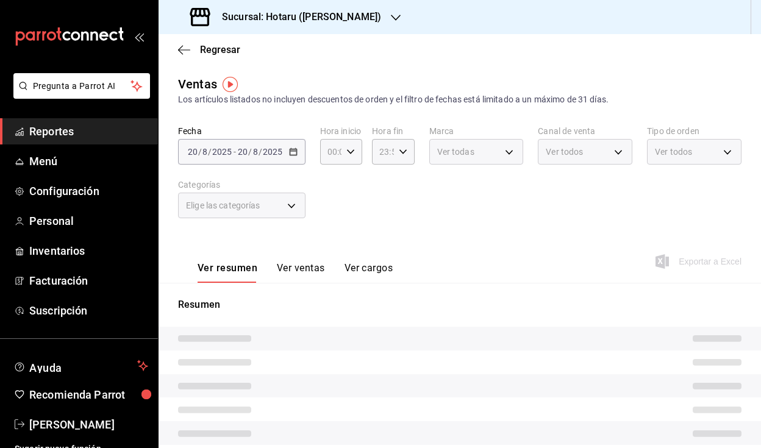
type input "06:00"
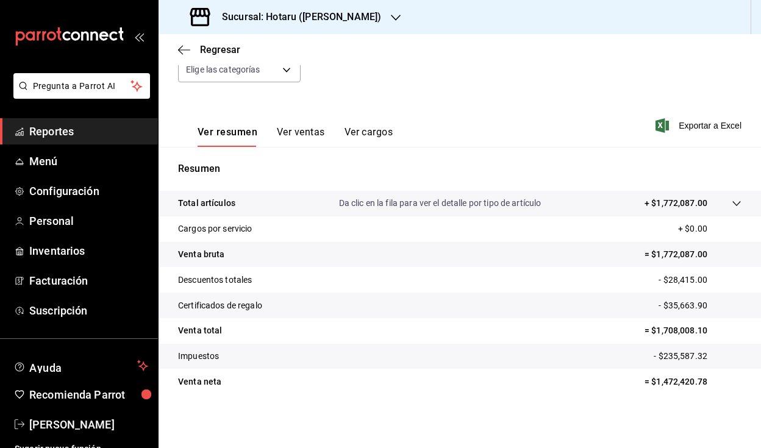
scroll to position [136, 0]
drag, startPoint x: 647, startPoint y: 330, endPoint x: 717, endPoint y: 328, distance: 69.6
click at [717, 328] on p "= $1,708,008.10" at bounding box center [693, 331] width 97 height 13
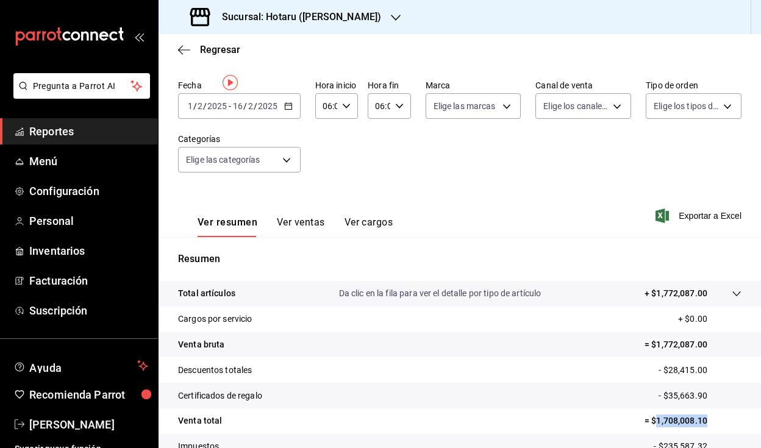
scroll to position [0, 0]
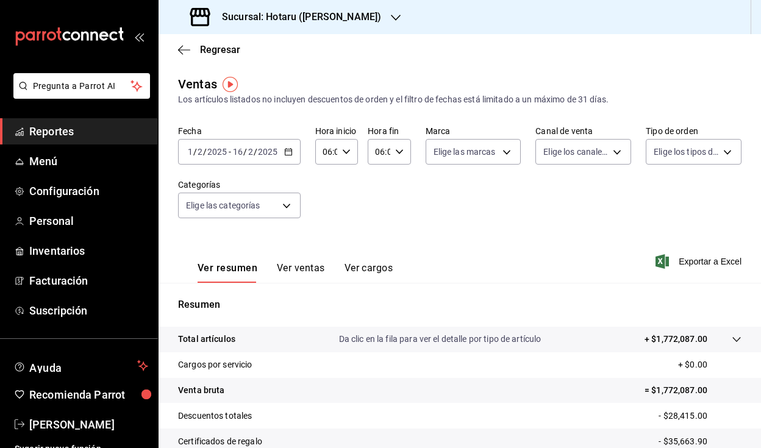
click at [290, 153] on icon "button" at bounding box center [288, 152] width 9 height 9
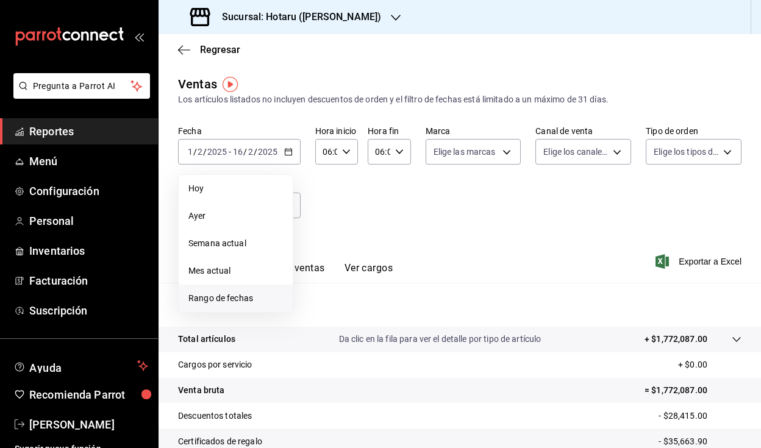
click at [247, 298] on span "Rango de fechas" at bounding box center [236, 298] width 95 height 13
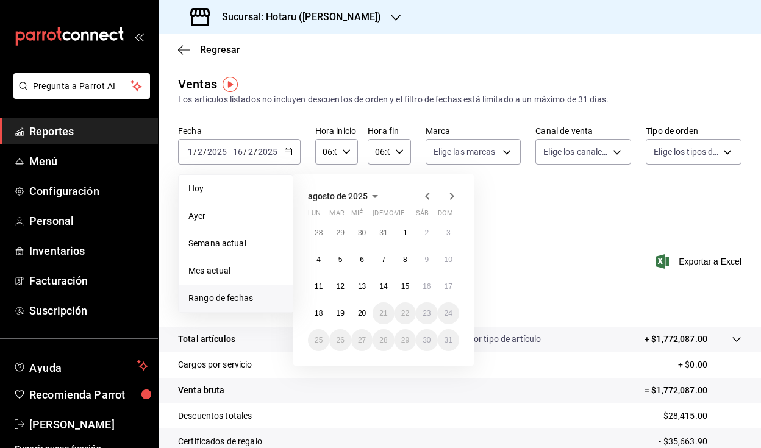
click at [428, 193] on icon "button" at bounding box center [427, 196] width 4 height 7
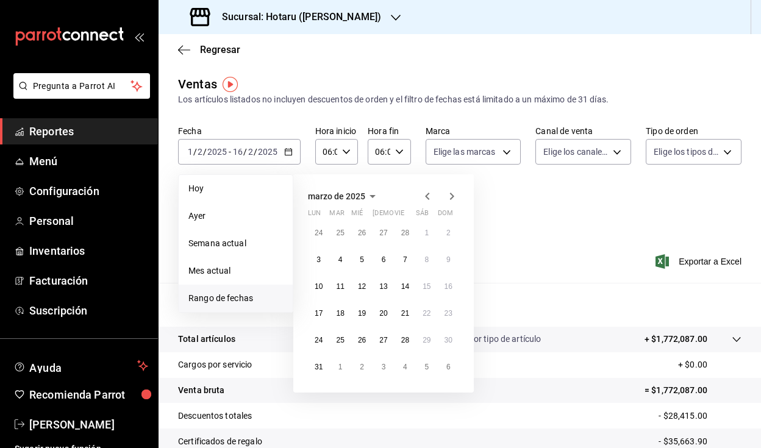
click at [430, 199] on icon "button" at bounding box center [427, 196] width 15 height 15
click at [444, 290] on button "16" at bounding box center [448, 287] width 21 height 22
click at [423, 339] on button "1" at bounding box center [426, 340] width 21 height 22
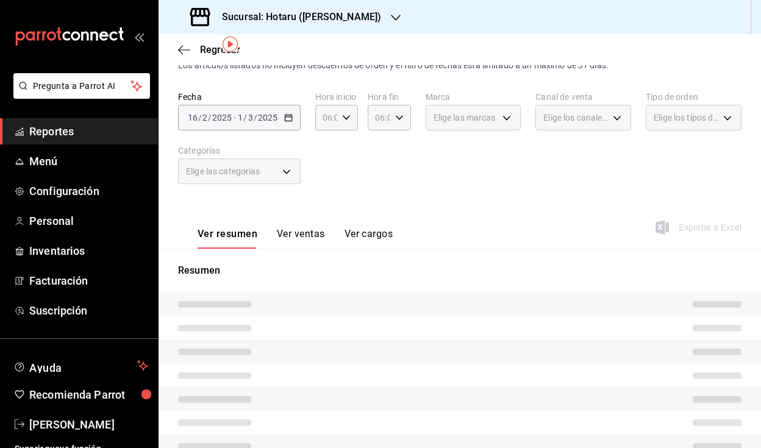
scroll to position [45, 0]
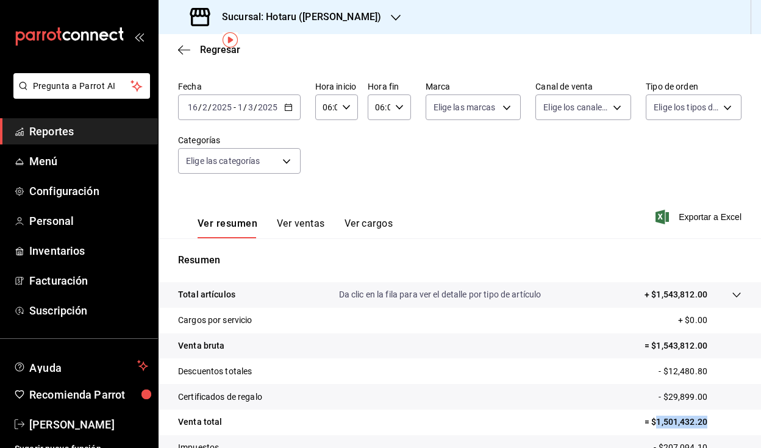
drag, startPoint x: 649, startPoint y: 423, endPoint x: 715, endPoint y: 417, distance: 66.1
click at [715, 417] on p "= $1,501,432.20" at bounding box center [693, 422] width 97 height 13
click at [288, 107] on icon "button" at bounding box center [288, 107] width 9 height 9
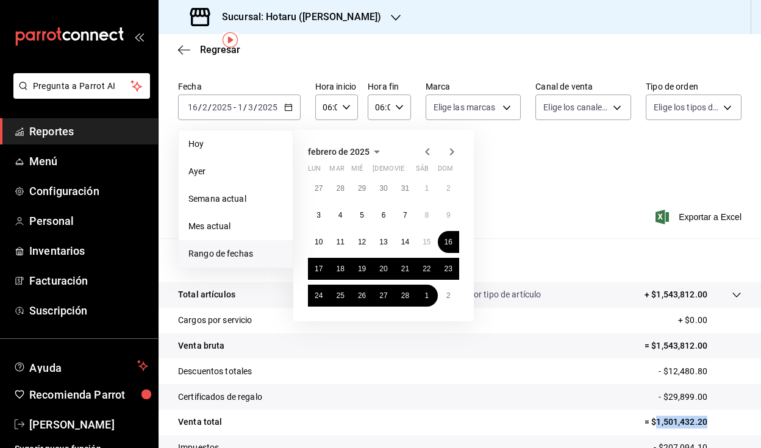
click at [431, 154] on icon "button" at bounding box center [427, 152] width 15 height 15
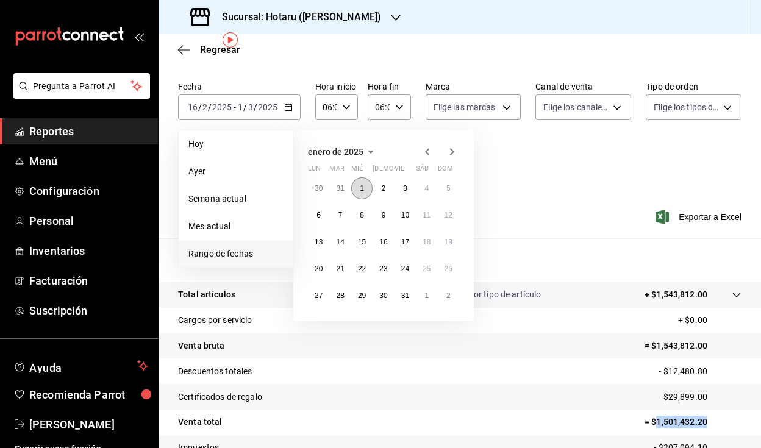
click at [360, 185] on abbr "1" at bounding box center [362, 188] width 4 height 9
click at [381, 241] on abbr "16" at bounding box center [383, 242] width 8 height 9
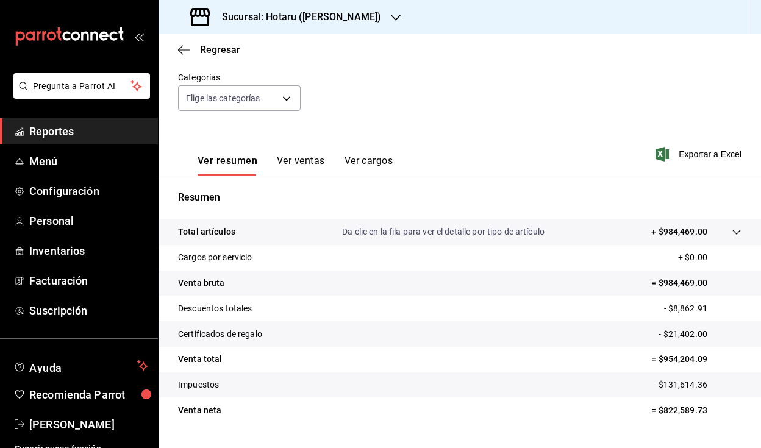
scroll to position [136, 0]
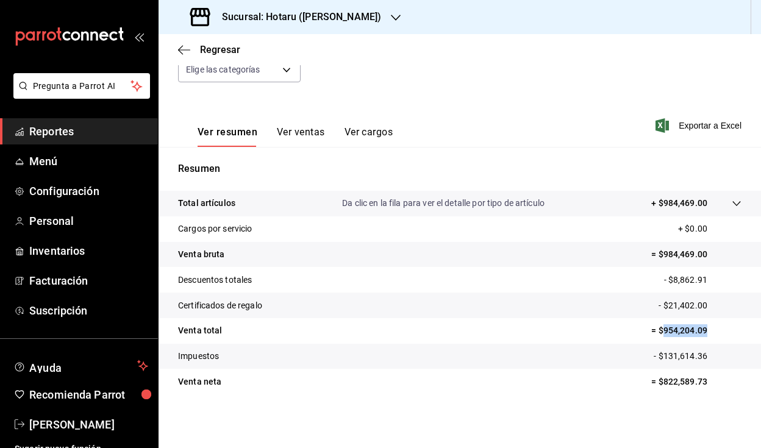
drag, startPoint x: 656, startPoint y: 332, endPoint x: 705, endPoint y: 332, distance: 49.4
click at [706, 332] on p "= $954,204.09" at bounding box center [697, 331] width 90 height 13
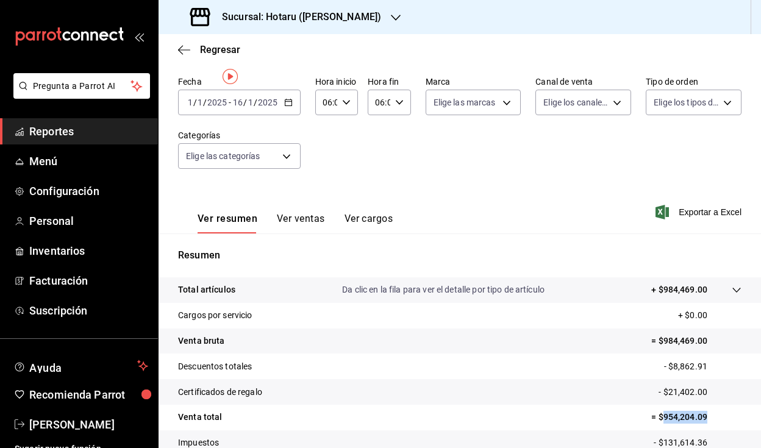
scroll to position [0, 0]
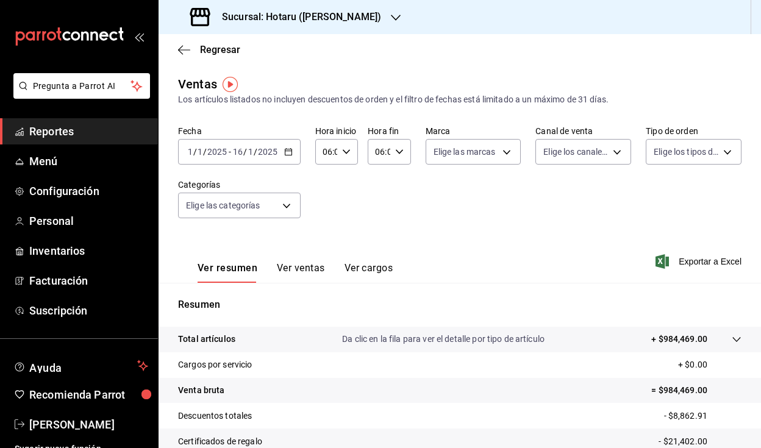
click at [286, 149] on \(Stroke\) "button" at bounding box center [288, 152] width 7 height 7
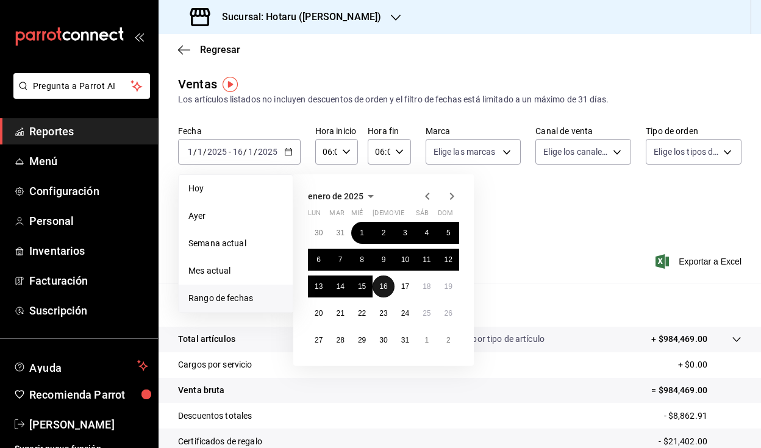
click at [385, 286] on abbr "16" at bounding box center [383, 286] width 8 height 9
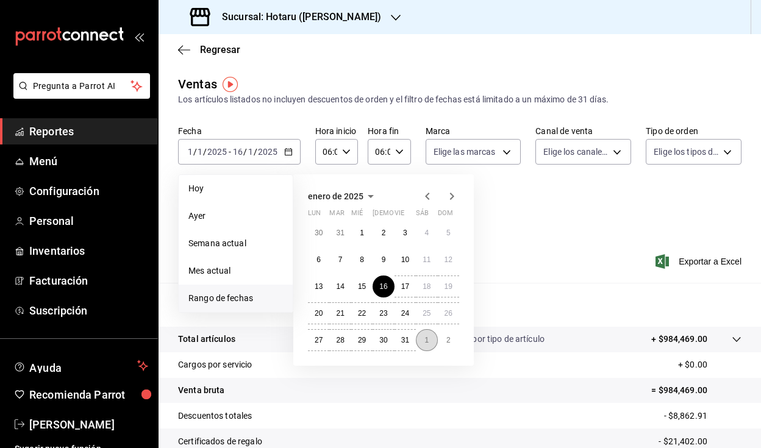
click at [421, 337] on button "1" at bounding box center [426, 340] width 21 height 22
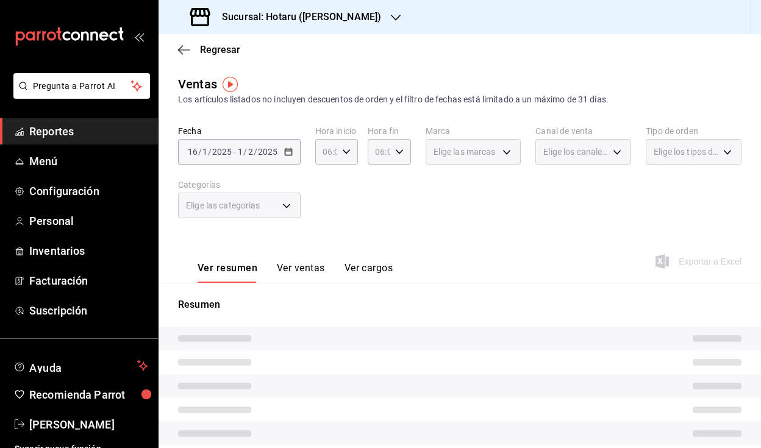
click at [464, 214] on div "Fecha [DATE] [DATE] - [DATE] [DATE] Hora inicio 06:00 Hora inicio Hora fin 06:0…" at bounding box center [460, 179] width 564 height 107
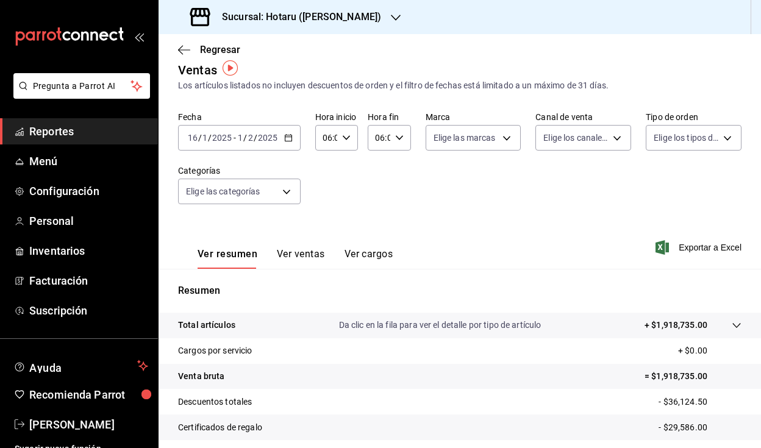
scroll to position [101, 0]
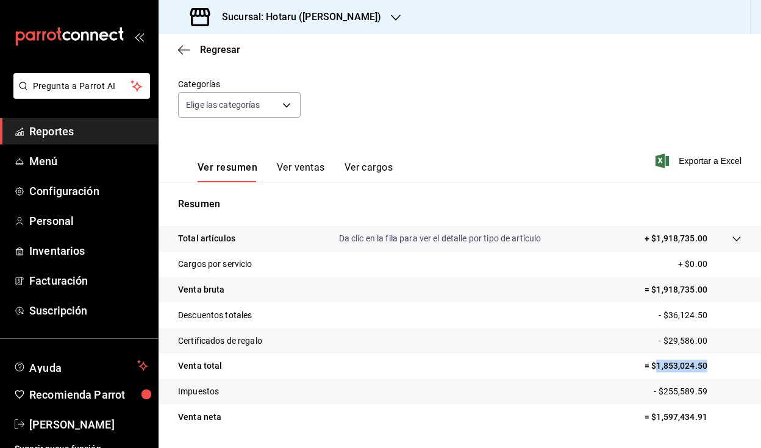
drag, startPoint x: 650, startPoint y: 364, endPoint x: 702, endPoint y: 364, distance: 52.5
click at [702, 364] on p "= $1,853,024.50" at bounding box center [693, 366] width 97 height 13
click at [295, 18] on h3 "Sucursal: Hotaru ([PERSON_NAME])" at bounding box center [296, 17] width 169 height 15
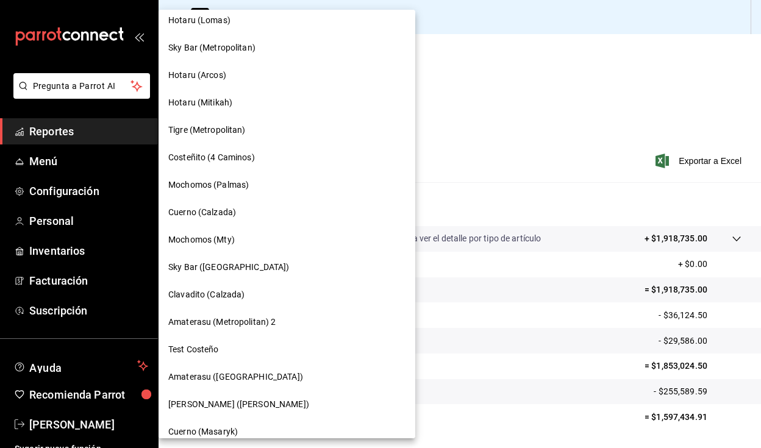
scroll to position [229, 0]
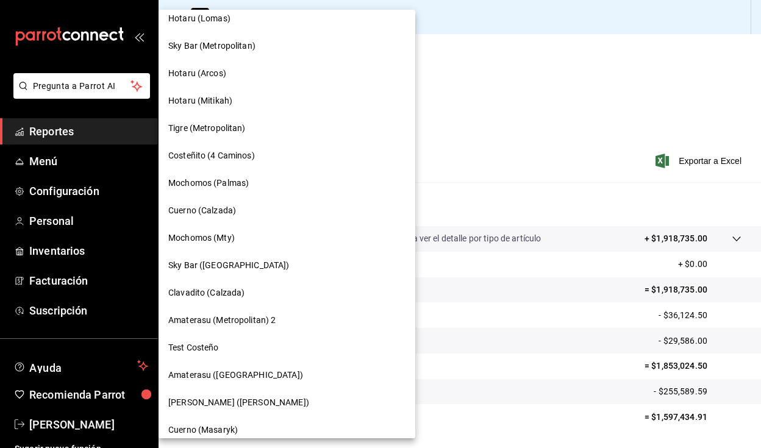
click at [251, 214] on div "Cuerno (Calzada)" at bounding box center [286, 210] width 237 height 13
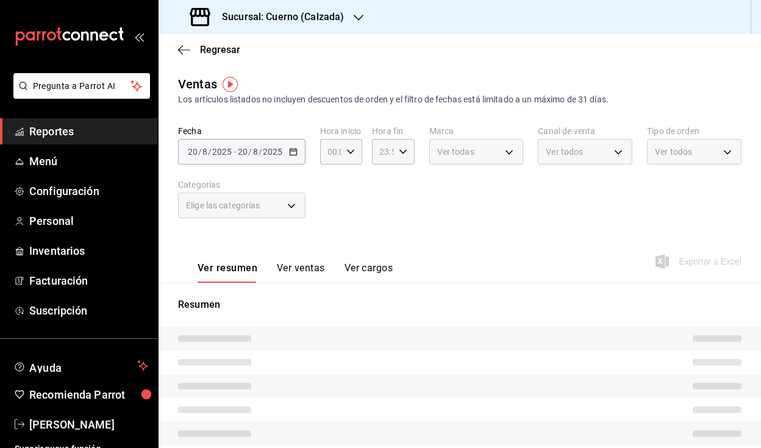
type input "06:00"
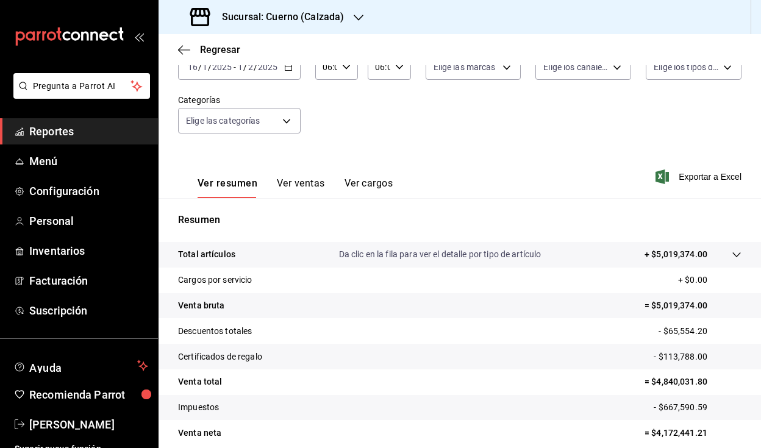
scroll to position [136, 0]
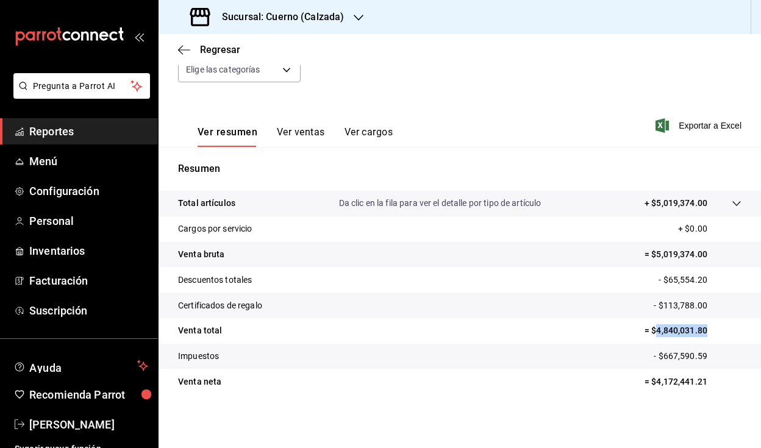
drag, startPoint x: 650, startPoint y: 329, endPoint x: 711, endPoint y: 331, distance: 61.6
click at [711, 331] on p "= $4,840,031.80" at bounding box center [693, 331] width 97 height 13
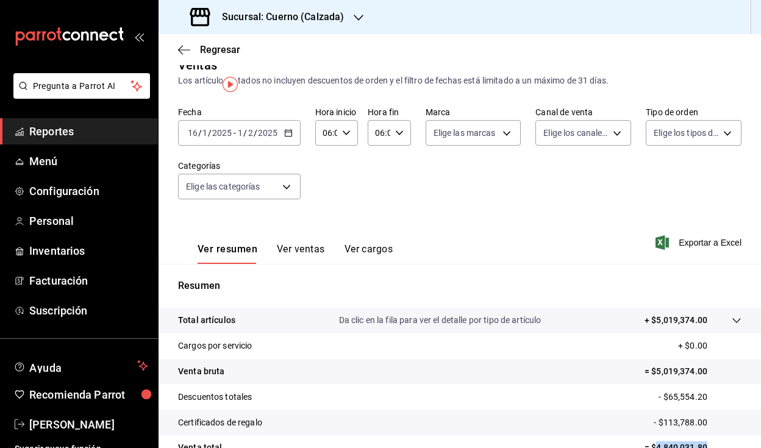
scroll to position [0, 0]
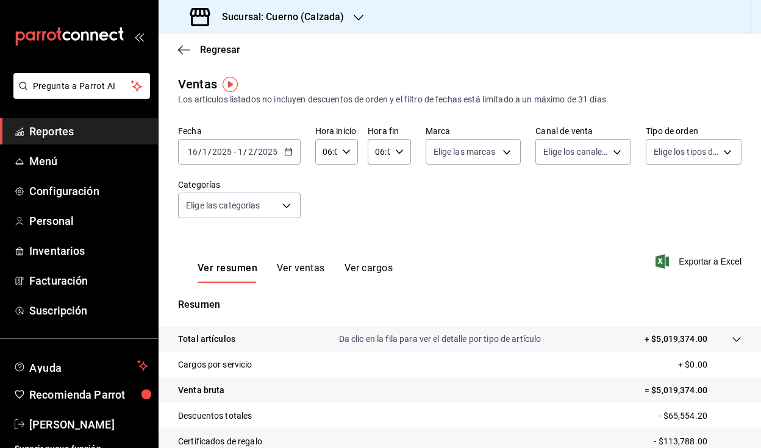
click at [286, 155] on \(Stroke\) "button" at bounding box center [288, 152] width 7 height 7
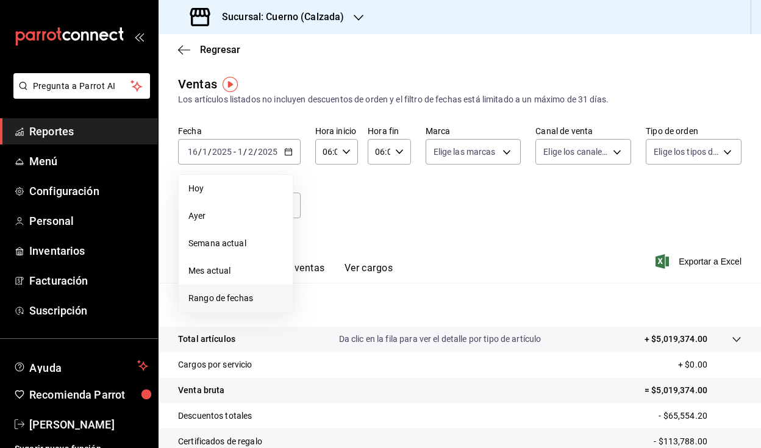
click at [252, 299] on span "Rango de fechas" at bounding box center [236, 298] width 95 height 13
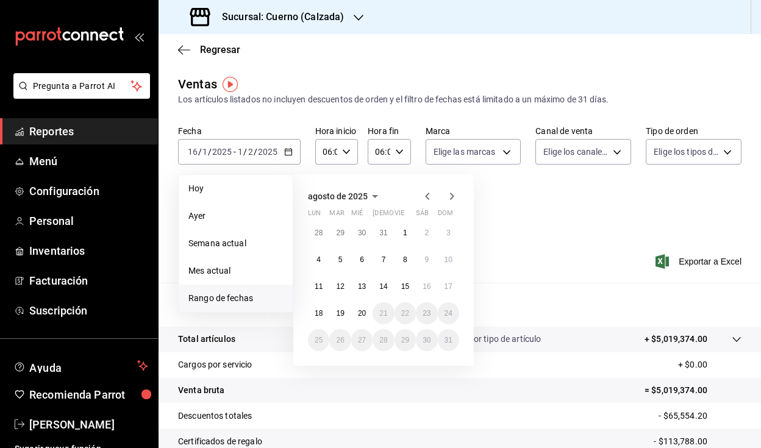
click at [424, 198] on icon "button" at bounding box center [427, 196] width 15 height 15
click at [424, 200] on icon "button" at bounding box center [427, 196] width 15 height 15
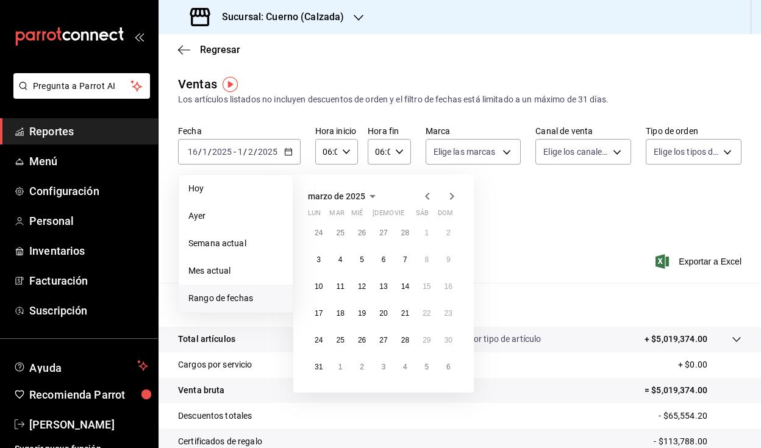
click at [424, 200] on icon "button" at bounding box center [427, 196] width 15 height 15
click at [365, 231] on button "1" at bounding box center [361, 233] width 21 height 22
click at [384, 286] on abbr "16" at bounding box center [383, 286] width 8 height 9
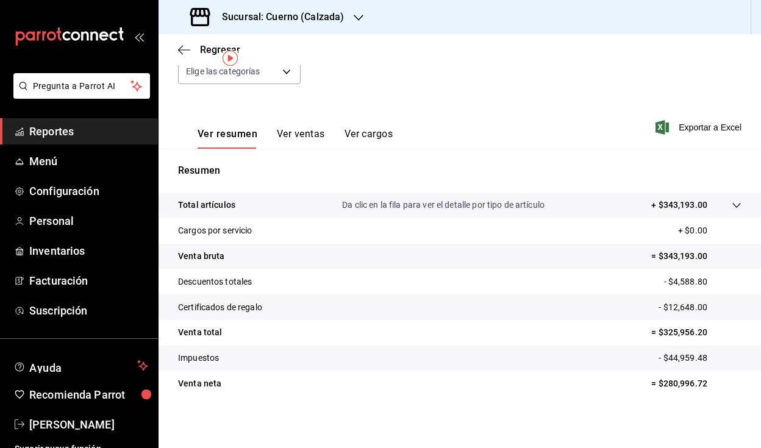
scroll to position [136, 0]
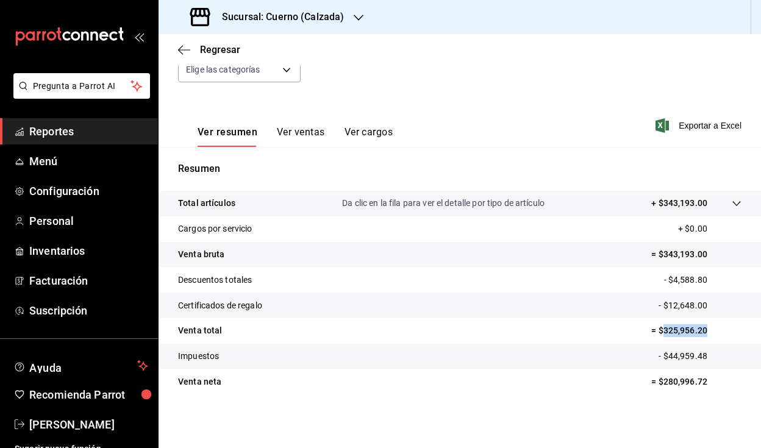
drag, startPoint x: 653, startPoint y: 331, endPoint x: 705, endPoint y: 330, distance: 51.9
click at [705, 330] on p "= $325,956.20" at bounding box center [697, 331] width 90 height 13
click at [245, 21] on h3 "Sucursal: Cuerno (Calzada)" at bounding box center [278, 17] width 132 height 15
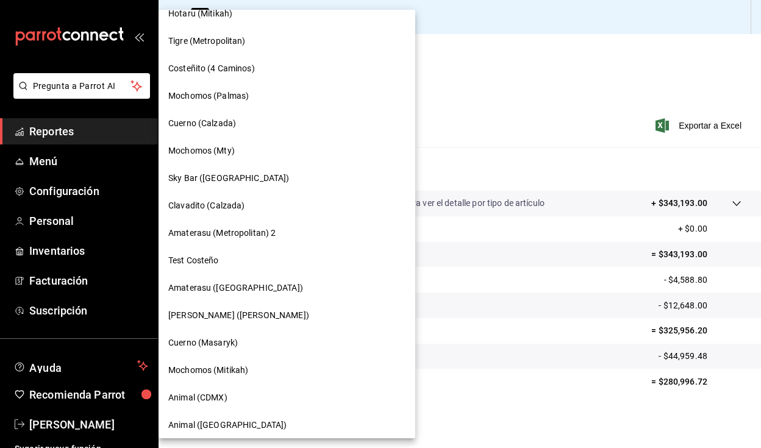
scroll to position [291, 0]
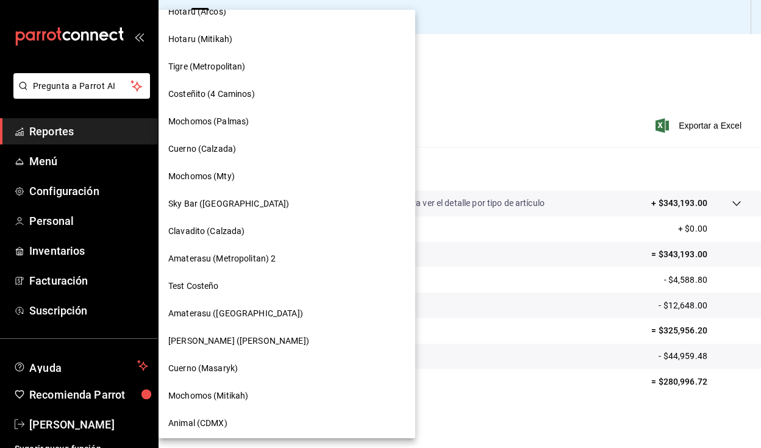
click at [265, 181] on div "Mochomos (Mty)" at bounding box center [286, 176] width 237 height 13
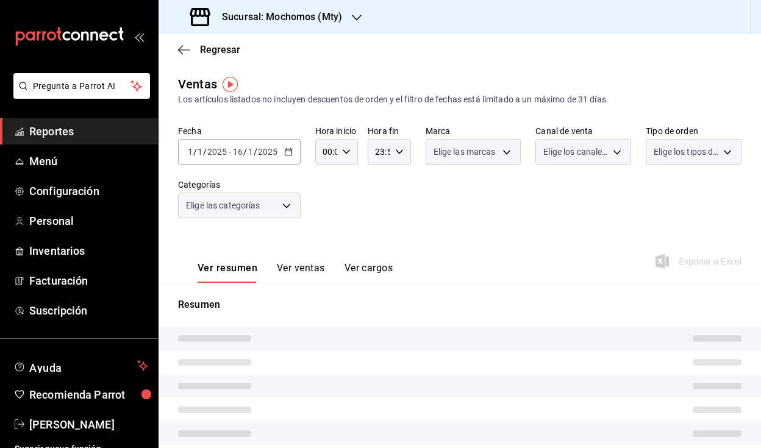
type input "06:00"
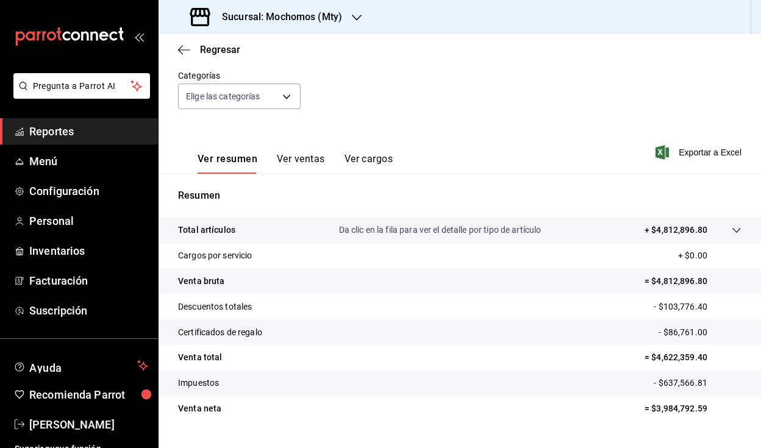
scroll to position [136, 0]
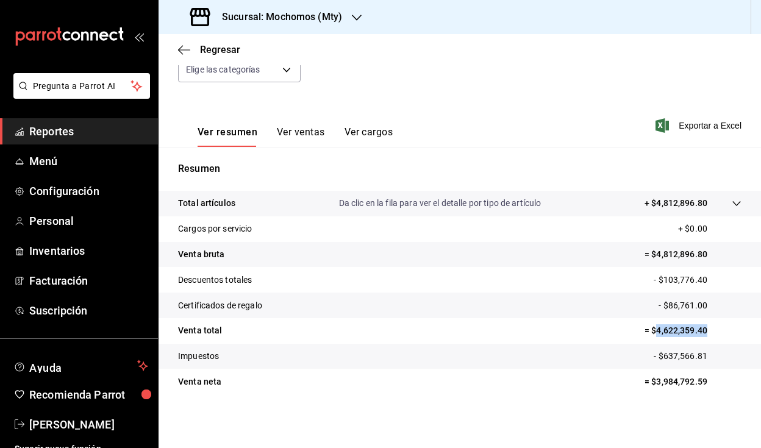
drag, startPoint x: 648, startPoint y: 332, endPoint x: 722, endPoint y: 333, distance: 73.8
click at [722, 333] on p "= $4,622,359.40" at bounding box center [693, 331] width 97 height 13
click at [428, 72] on div "Fecha [DATE] [DATE] - [DATE] [DATE] Hora inicio 06:00 Hora inicio Hora fin 06:0…" at bounding box center [460, 43] width 564 height 107
click at [625, 306] on tr "Certificados de regalo - $86,761.00" at bounding box center [460, 306] width 603 height 26
drag, startPoint x: 649, startPoint y: 329, endPoint x: 706, endPoint y: 329, distance: 57.3
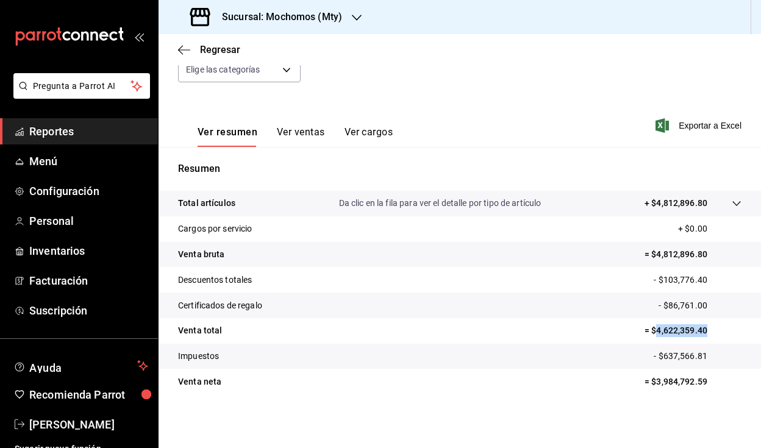
click at [706, 329] on p "= $4,622,359.40" at bounding box center [693, 331] width 97 height 13
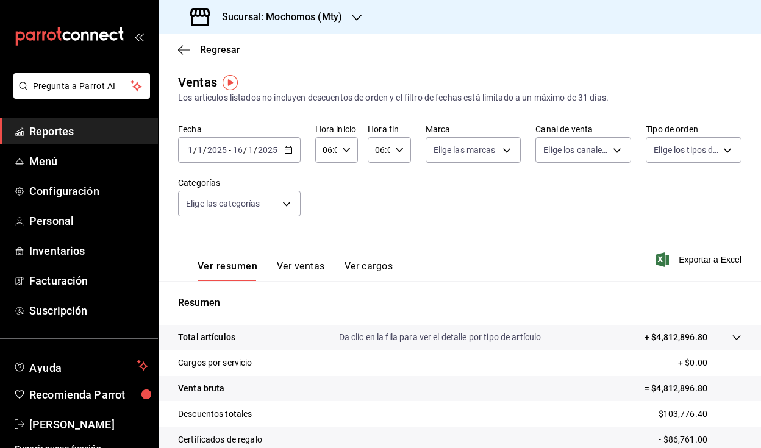
scroll to position [0, 0]
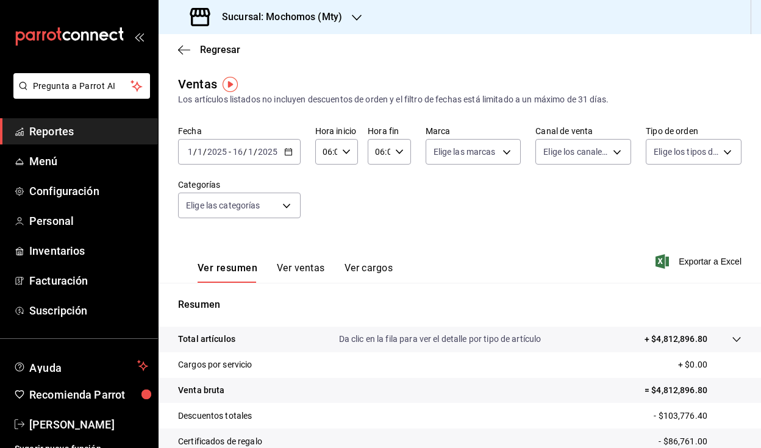
click at [289, 152] on icon "button" at bounding box center [288, 152] width 9 height 9
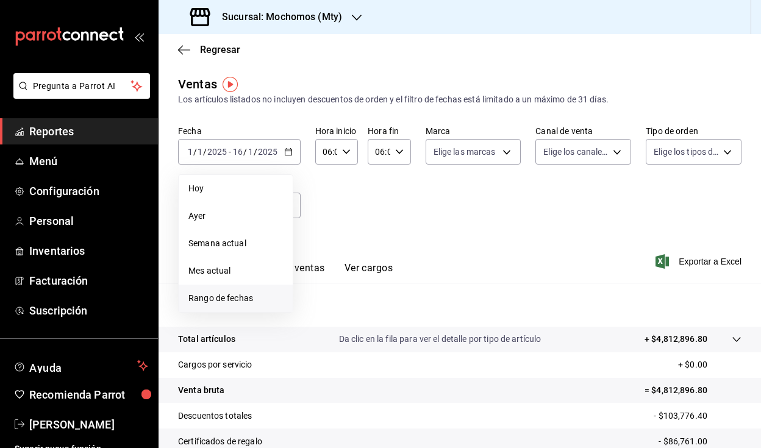
click at [257, 293] on span "Rango de fechas" at bounding box center [236, 298] width 95 height 13
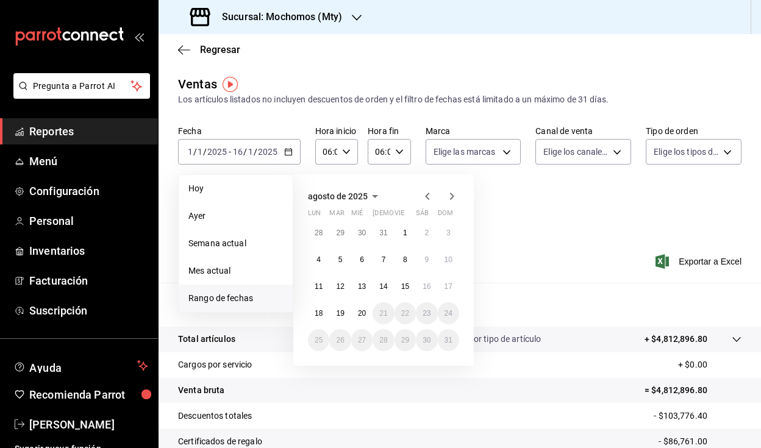
click at [428, 203] on icon "button" at bounding box center [427, 196] width 15 height 15
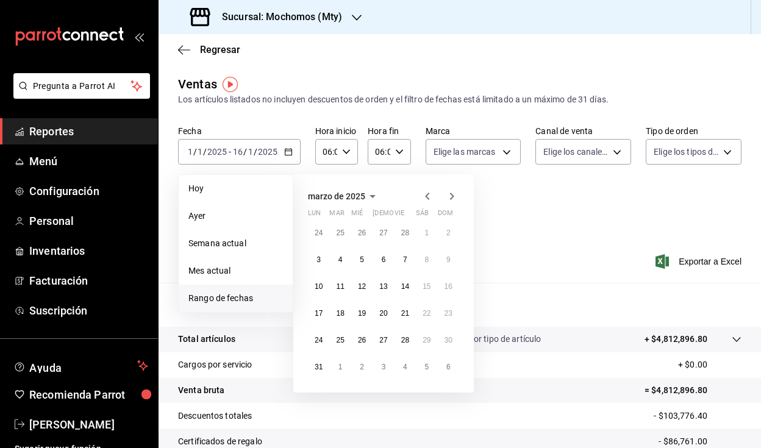
click at [428, 203] on icon "button" at bounding box center [427, 196] width 15 height 15
click at [428, 195] on icon "button" at bounding box center [427, 196] width 15 height 15
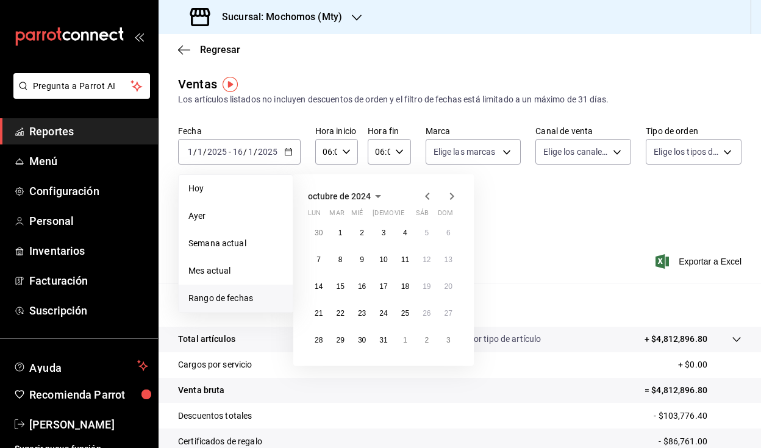
click at [447, 196] on icon "button" at bounding box center [452, 196] width 15 height 15
click at [409, 232] on button "1" at bounding box center [405, 233] width 21 height 22
click at [431, 296] on button "16" at bounding box center [426, 287] width 21 height 22
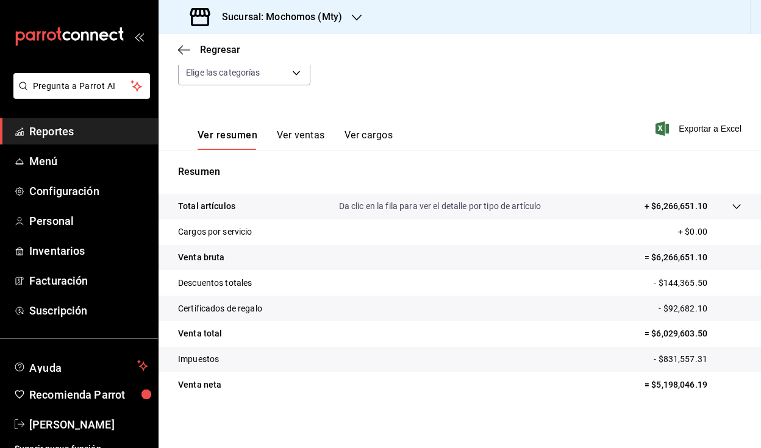
scroll to position [136, 0]
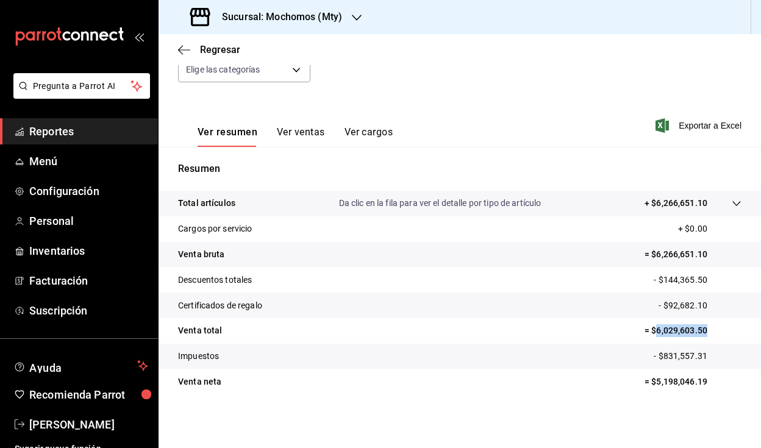
drag, startPoint x: 649, startPoint y: 331, endPoint x: 701, endPoint y: 327, distance: 52.0
click at [701, 327] on p "= $6,029,603.50" at bounding box center [693, 331] width 97 height 13
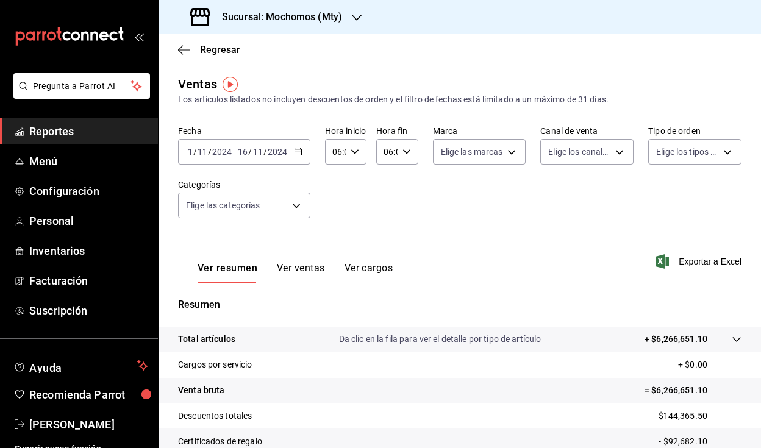
click at [300, 151] on icon "button" at bounding box center [298, 152] width 9 height 9
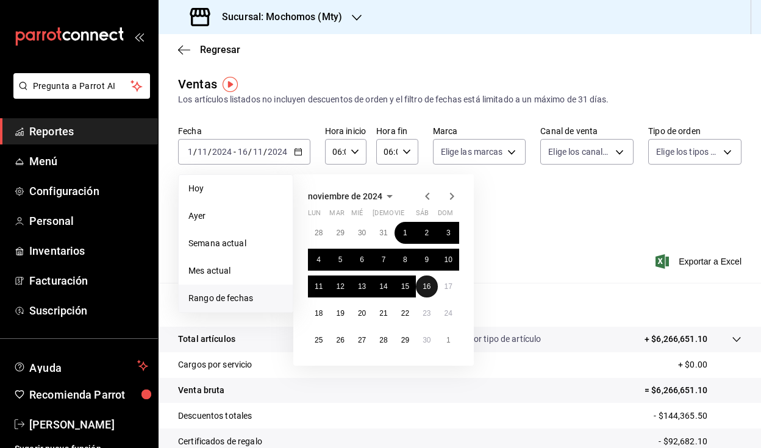
click at [422, 286] on button "16" at bounding box center [426, 287] width 21 height 22
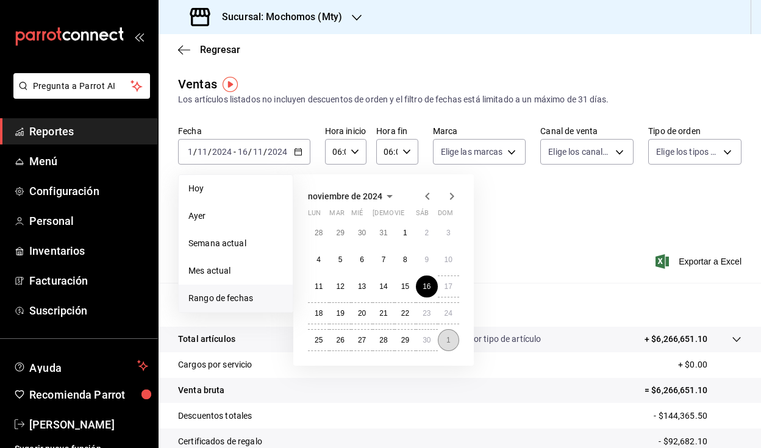
click at [444, 341] on button "1" at bounding box center [448, 340] width 21 height 22
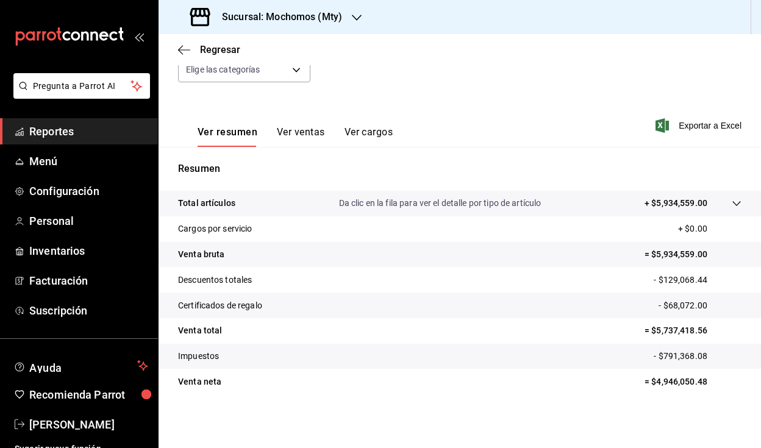
scroll to position [136, 0]
click at [649, 331] on p "= $5,737,418.56" at bounding box center [693, 331] width 97 height 13
drag, startPoint x: 649, startPoint y: 331, endPoint x: 703, endPoint y: 333, distance: 54.4
click at [703, 333] on p "= $5,737,418.56" at bounding box center [693, 331] width 97 height 13
click at [664, 334] on p "= $5,737,418.56" at bounding box center [693, 331] width 97 height 13
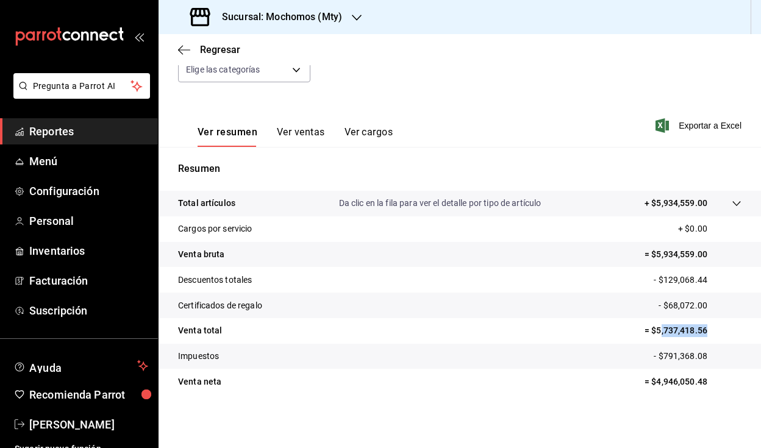
drag, startPoint x: 651, startPoint y: 332, endPoint x: 702, endPoint y: 334, distance: 50.7
click at [702, 334] on p "= $5,737,418.56" at bounding box center [693, 331] width 97 height 13
drag, startPoint x: 650, startPoint y: 331, endPoint x: 698, endPoint y: 330, distance: 48.2
click at [698, 330] on p "= $5,737,418.56" at bounding box center [693, 331] width 97 height 13
click at [308, 18] on h3 "Sucursal: Mochomos (Mty)" at bounding box center [277, 17] width 130 height 15
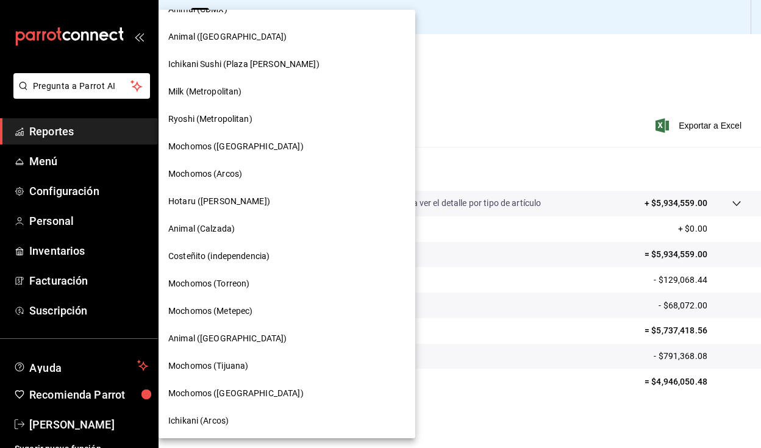
scroll to position [677, 0]
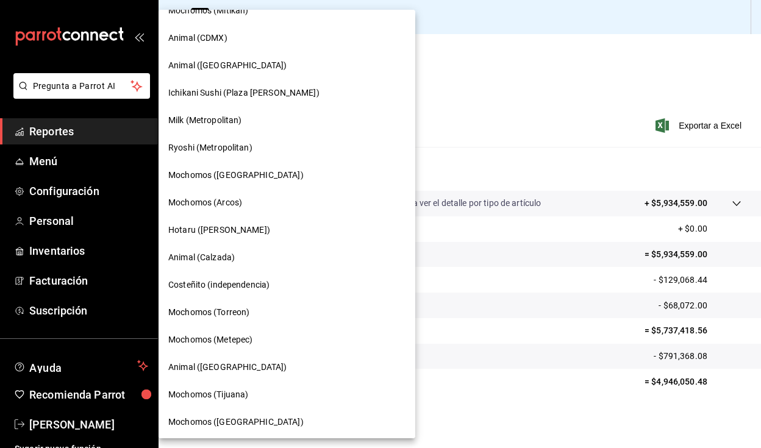
click at [249, 232] on div "Hotaru ([PERSON_NAME])" at bounding box center [286, 230] width 237 height 13
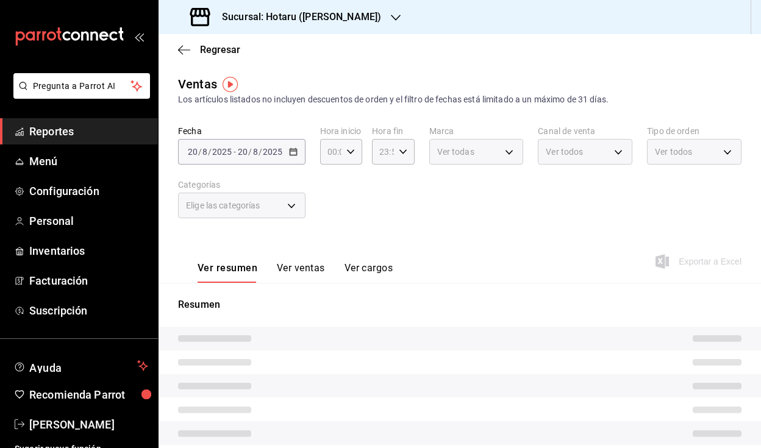
type input "06:00"
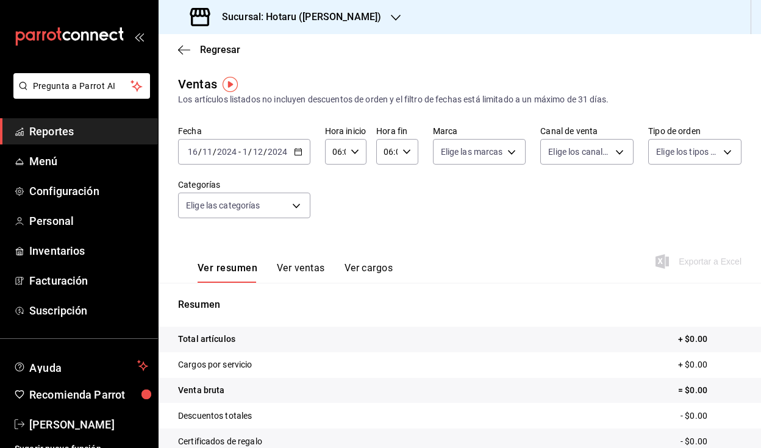
click at [296, 151] on \(Stroke\) "button" at bounding box center [298, 151] width 7 height 1
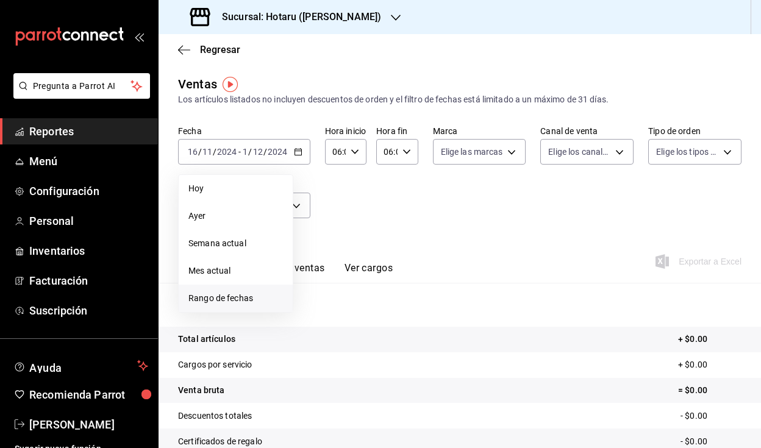
click at [226, 303] on span "Rango de fechas" at bounding box center [236, 298] width 95 height 13
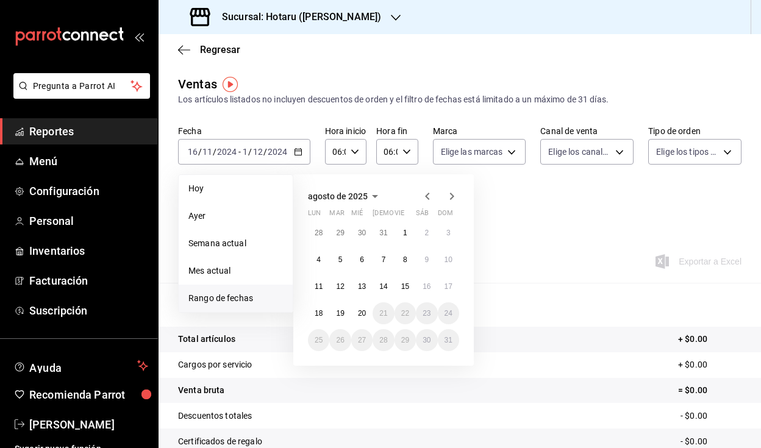
click at [433, 199] on icon "button" at bounding box center [427, 196] width 15 height 15
click at [422, 203] on icon "button" at bounding box center [427, 196] width 15 height 15
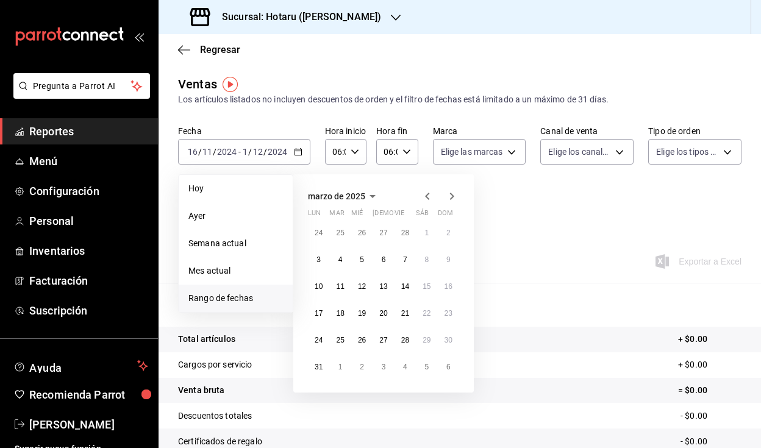
click at [422, 203] on icon "button" at bounding box center [427, 196] width 15 height 15
click at [442, 233] on button "1" at bounding box center [448, 233] width 21 height 22
click at [323, 315] on button "16" at bounding box center [318, 314] width 21 height 22
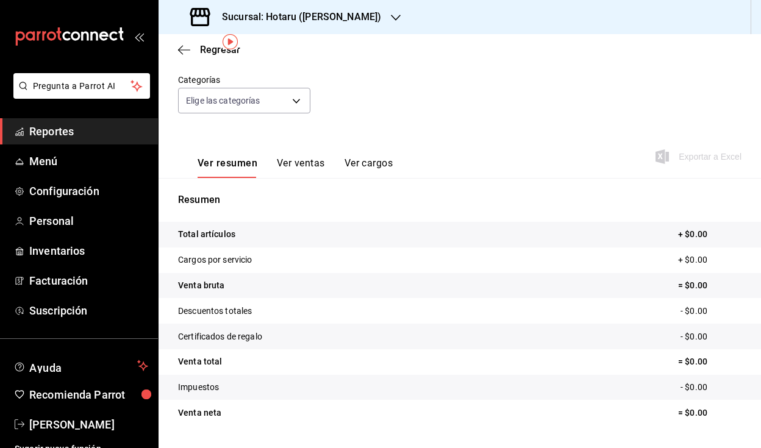
scroll to position [36, 0]
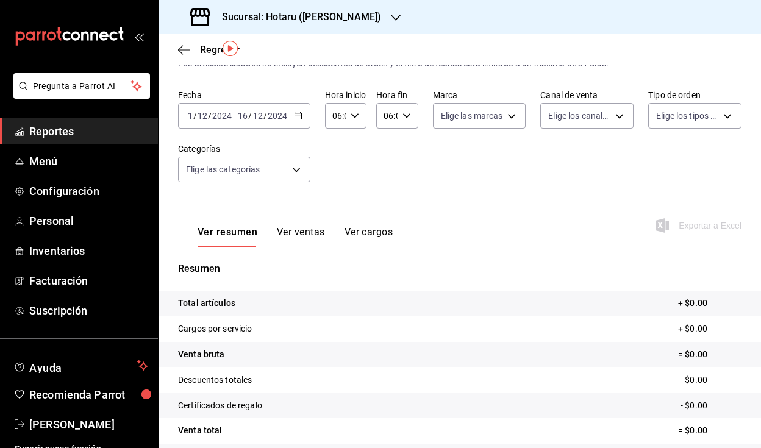
click at [300, 112] on icon "button" at bounding box center [298, 116] width 9 height 9
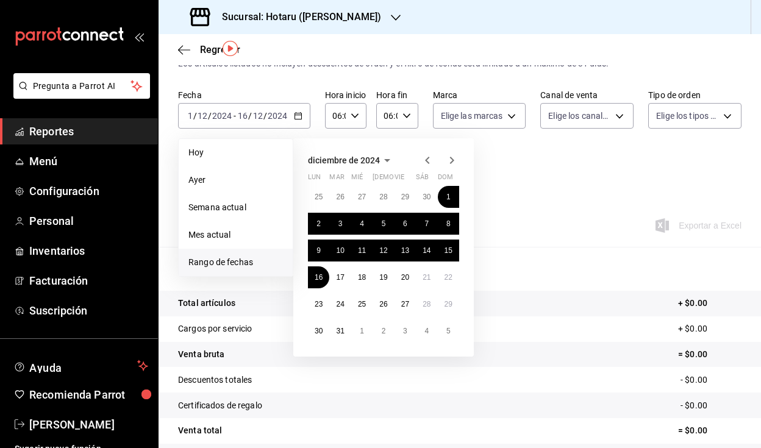
click at [428, 167] on icon "button" at bounding box center [427, 160] width 15 height 15
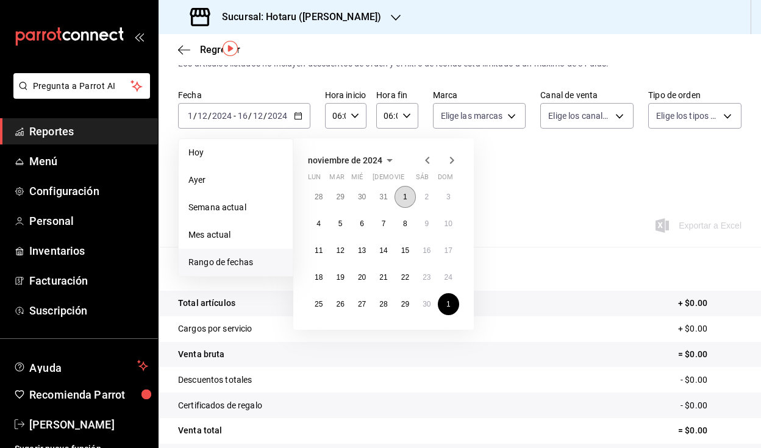
click at [411, 196] on button "1" at bounding box center [405, 197] width 21 height 22
click at [430, 246] on button "16" at bounding box center [426, 251] width 21 height 22
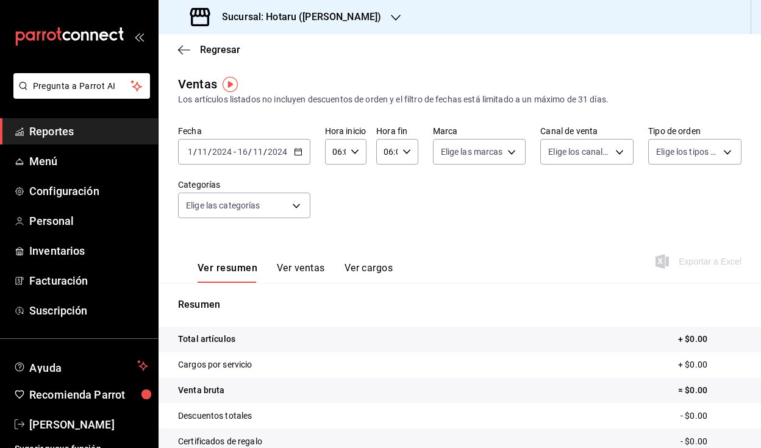
click at [298, 154] on icon "button" at bounding box center [298, 152] width 9 height 9
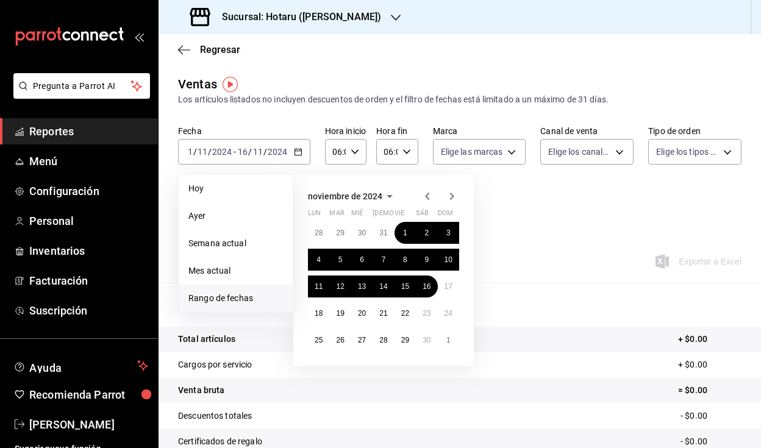
click at [451, 192] on icon "button" at bounding box center [452, 196] width 15 height 15
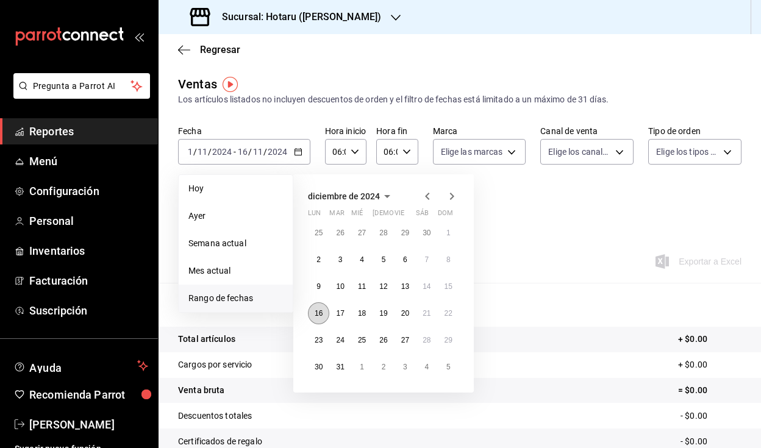
click at [322, 317] on abbr "16" at bounding box center [319, 313] width 8 height 9
click at [360, 367] on abbr "1" at bounding box center [362, 367] width 4 height 9
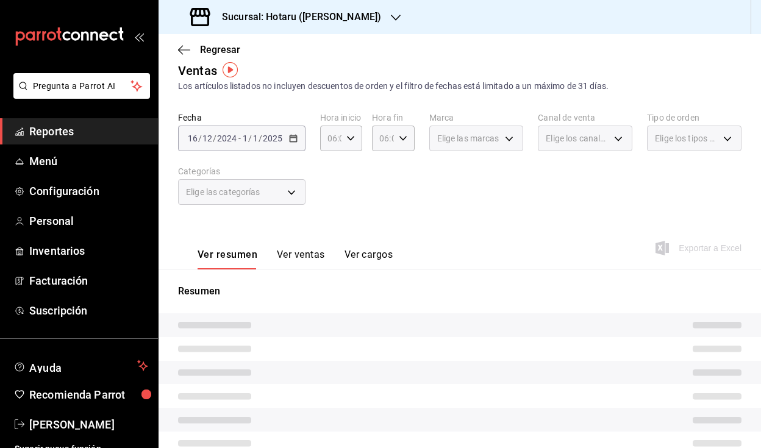
scroll to position [15, 0]
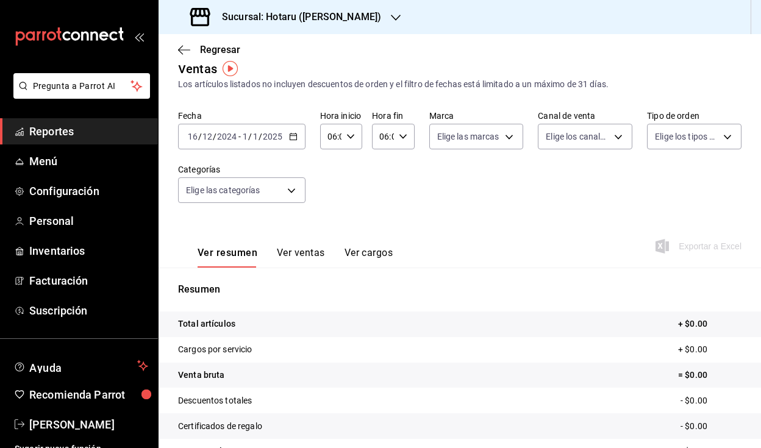
click at [262, 20] on h3 "Sucursal: Hotaru ([PERSON_NAME])" at bounding box center [296, 17] width 169 height 15
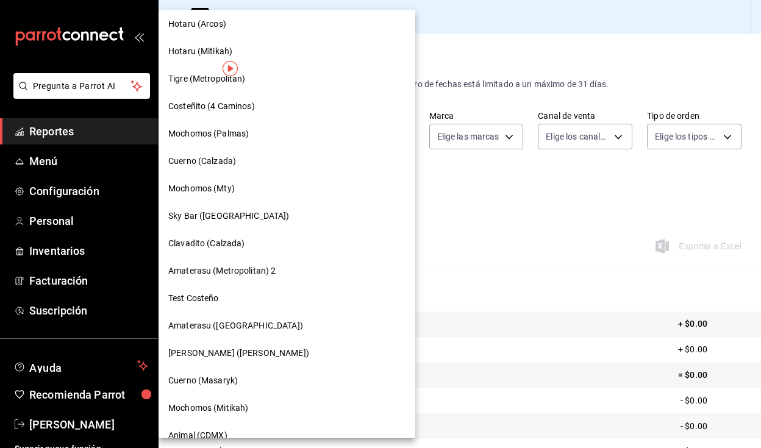
scroll to position [282, 0]
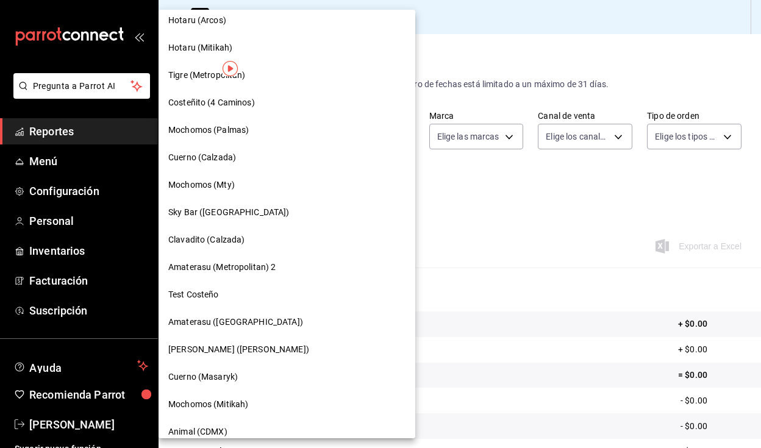
click at [265, 328] on span "Amaterasu ([GEOGRAPHIC_DATA])" at bounding box center [235, 322] width 135 height 13
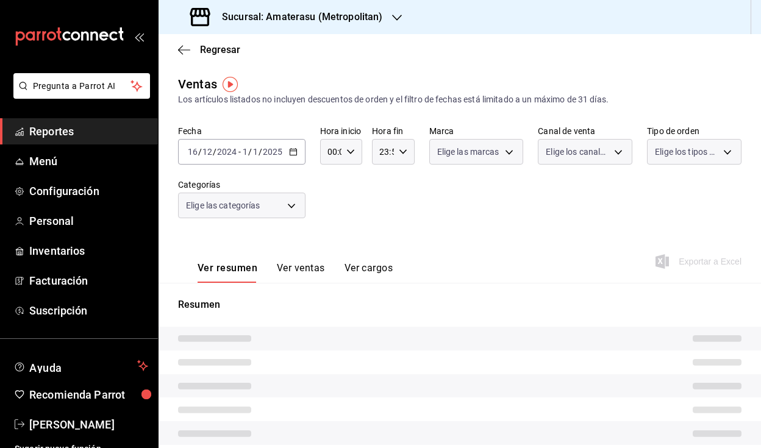
type input "06:00"
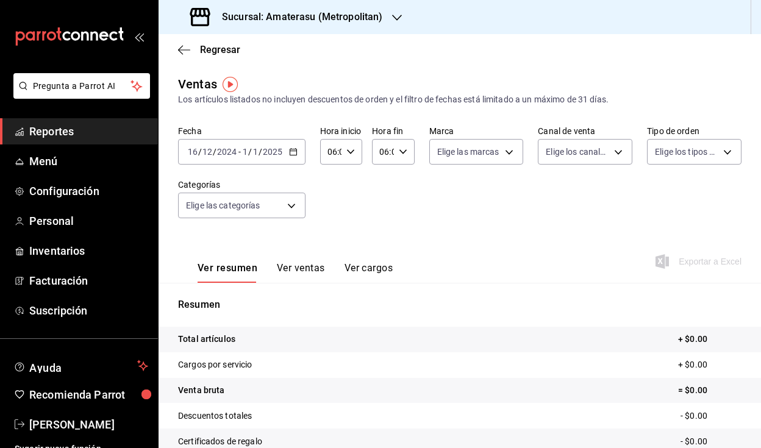
click at [290, 153] on icon "button" at bounding box center [293, 152] width 9 height 9
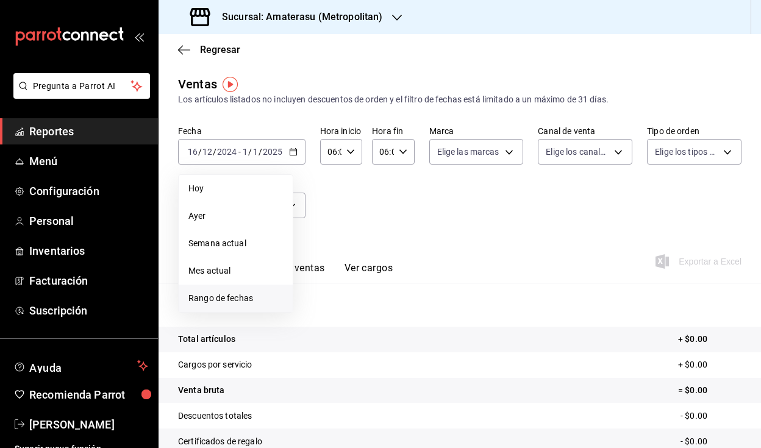
click at [242, 291] on li "Rango de fechas" at bounding box center [236, 298] width 114 height 27
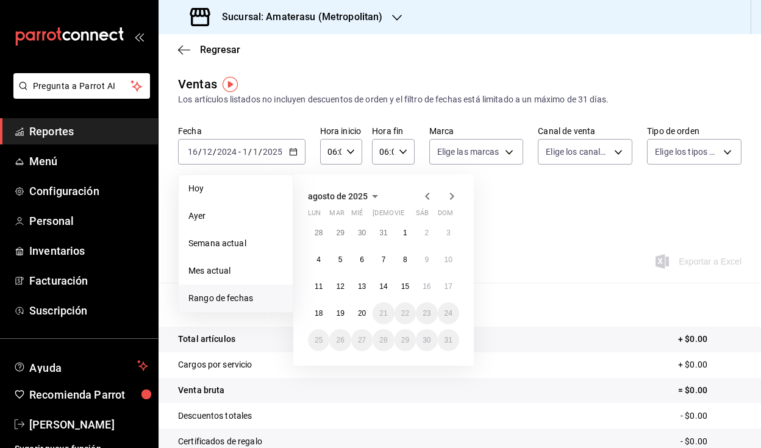
click at [429, 196] on icon "button" at bounding box center [427, 196] width 15 height 15
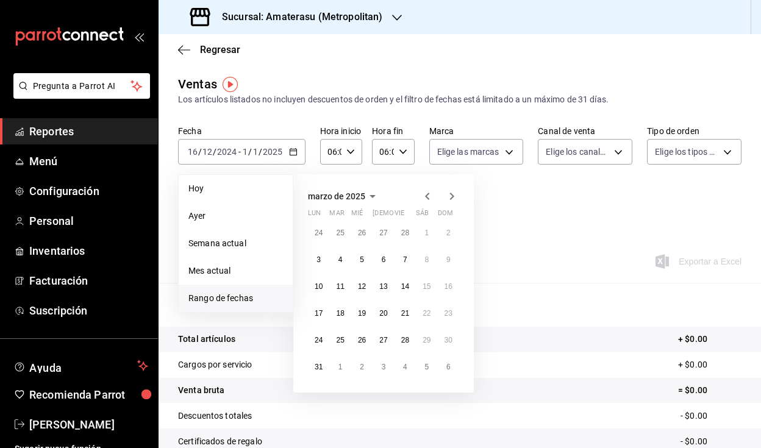
click at [430, 201] on icon "button" at bounding box center [427, 196] width 15 height 15
click at [423, 234] on button "1" at bounding box center [426, 233] width 21 height 22
click at [431, 199] on icon "button" at bounding box center [427, 196] width 15 height 15
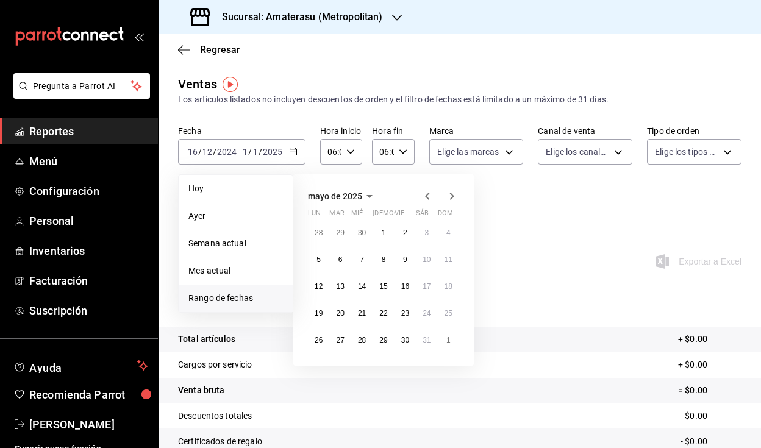
click at [431, 199] on icon "button" at bounding box center [427, 196] width 15 height 15
click at [454, 198] on icon "button" at bounding box center [452, 196] width 15 height 15
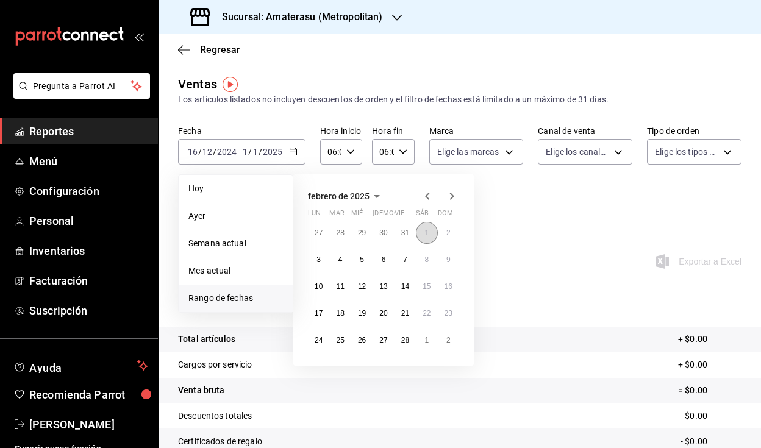
click at [423, 232] on button "1" at bounding box center [426, 233] width 21 height 22
click at [403, 344] on abbr "28" at bounding box center [405, 340] width 8 height 9
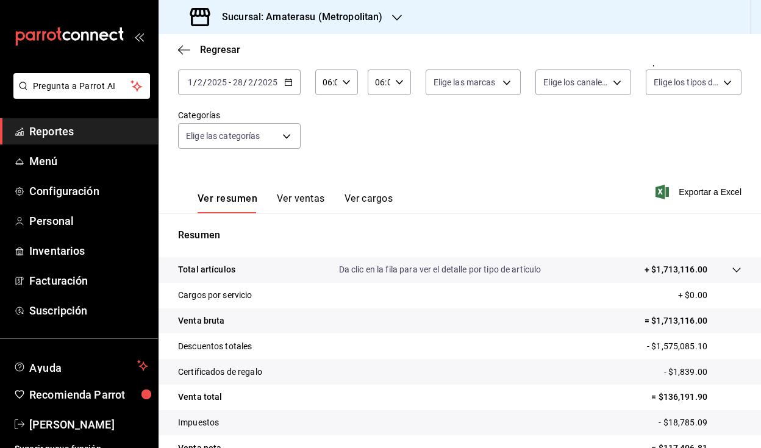
scroll to position [84, 0]
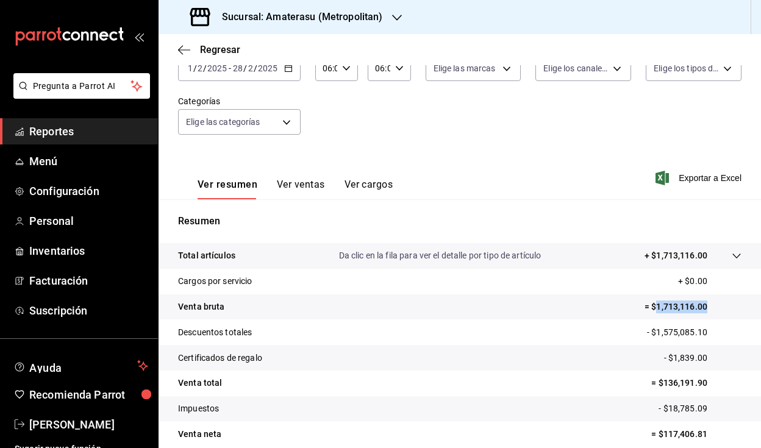
drag, startPoint x: 650, startPoint y: 309, endPoint x: 699, endPoint y: 308, distance: 48.8
click at [697, 305] on p "= $1,713,116.00" at bounding box center [693, 307] width 97 height 13
drag, startPoint x: 661, startPoint y: 381, endPoint x: 706, endPoint y: 373, distance: 46.3
click at [706, 373] on tr "Venta total = $136,191.90" at bounding box center [460, 384] width 603 height 26
click at [704, 380] on p "= $136,191.90" at bounding box center [697, 383] width 90 height 13
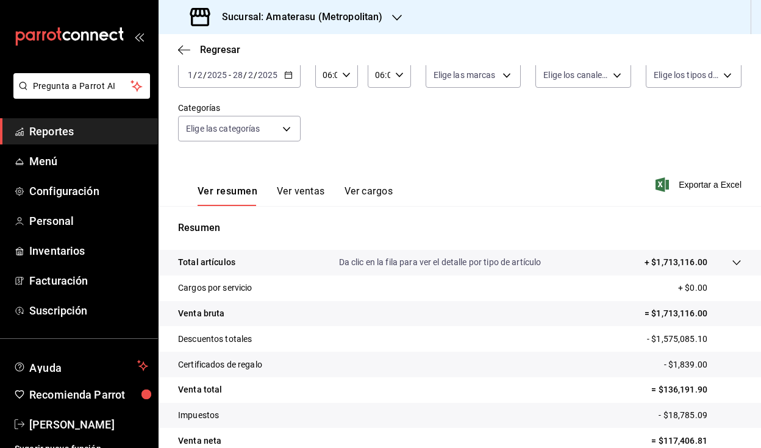
scroll to position [60, 0]
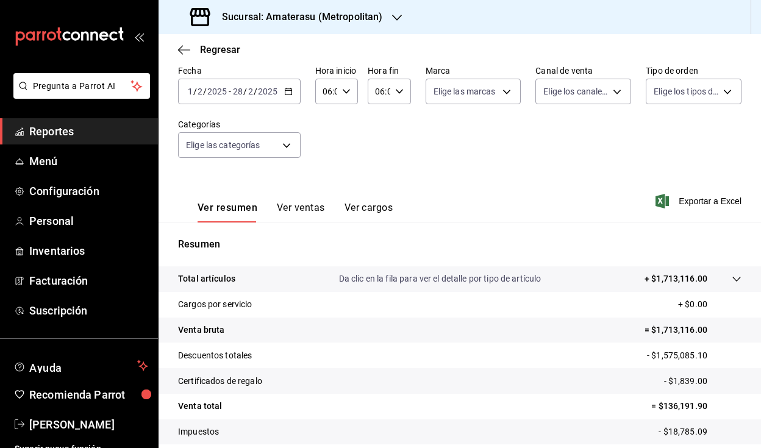
click at [287, 96] on div "[DATE] [DATE] - [DATE] [DATE]" at bounding box center [239, 92] width 123 height 26
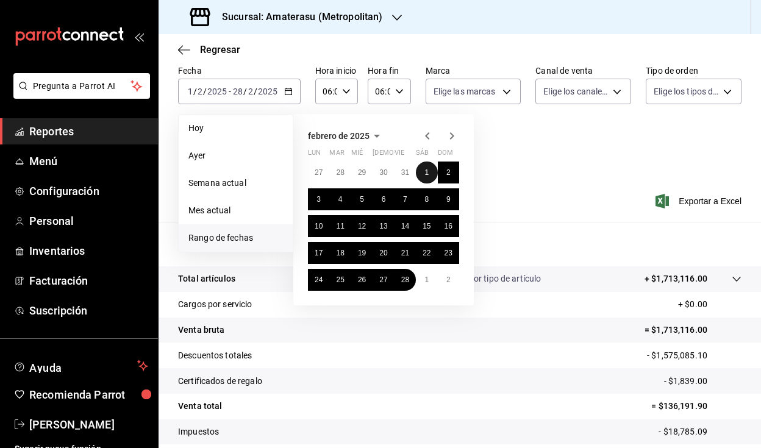
click at [433, 173] on button "1" at bounding box center [426, 173] width 21 height 22
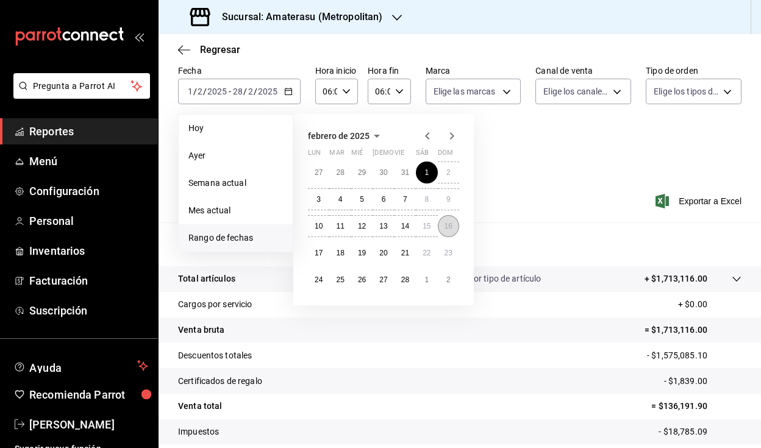
click at [445, 228] on abbr "16" at bounding box center [449, 226] width 8 height 9
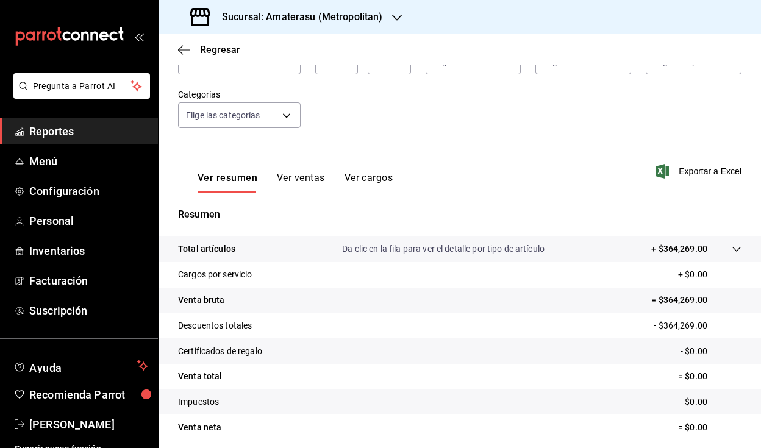
scroll to position [136, 0]
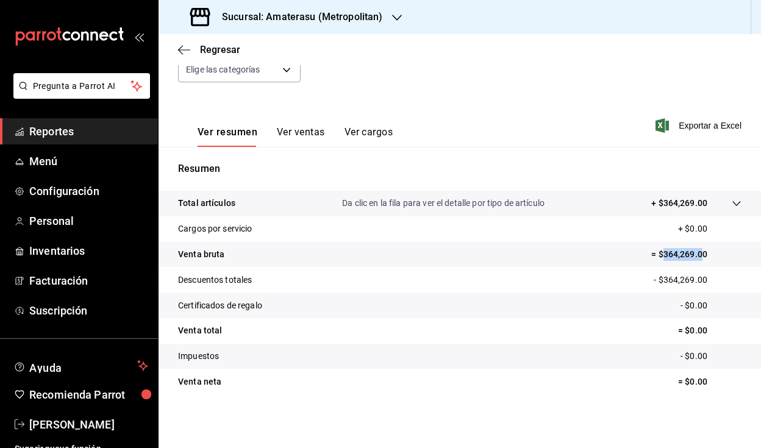
drag, startPoint x: 654, startPoint y: 251, endPoint x: 694, endPoint y: 253, distance: 40.3
click at [694, 253] on p "= $364,269.00" at bounding box center [697, 254] width 90 height 13
drag, startPoint x: 684, startPoint y: 330, endPoint x: 701, endPoint y: 329, distance: 16.5
click at [701, 329] on p "= $0.00" at bounding box center [709, 331] width 63 height 13
click at [714, 296] on tr "Certificados de regalo - $0.00" at bounding box center [460, 306] width 603 height 26
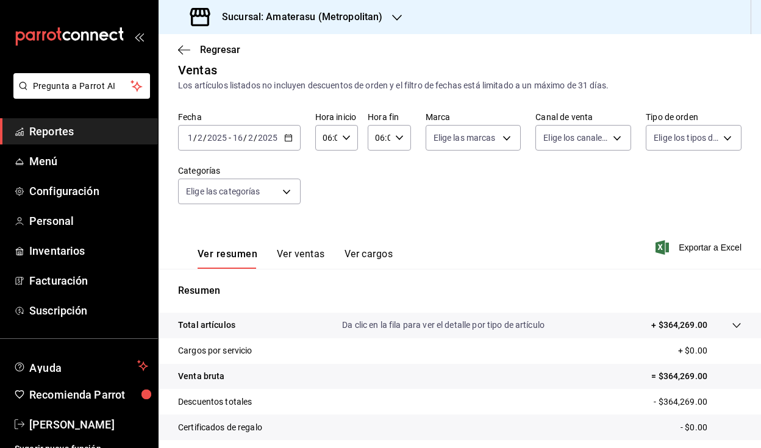
scroll to position [0, 0]
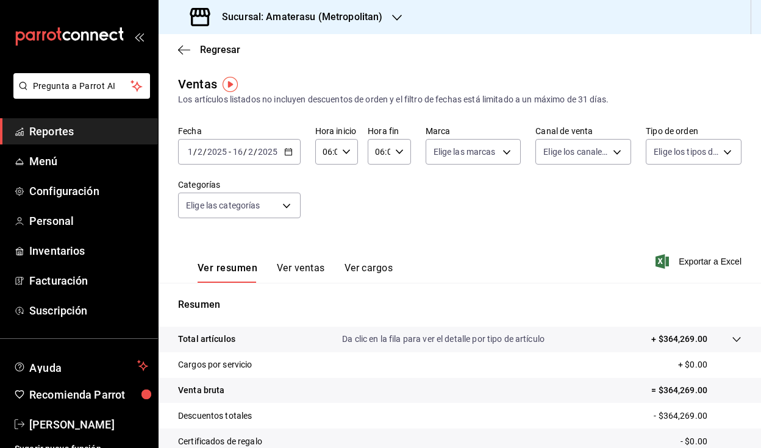
click at [292, 154] on div "[DATE] [DATE] - [DATE] [DATE]" at bounding box center [239, 152] width 123 height 26
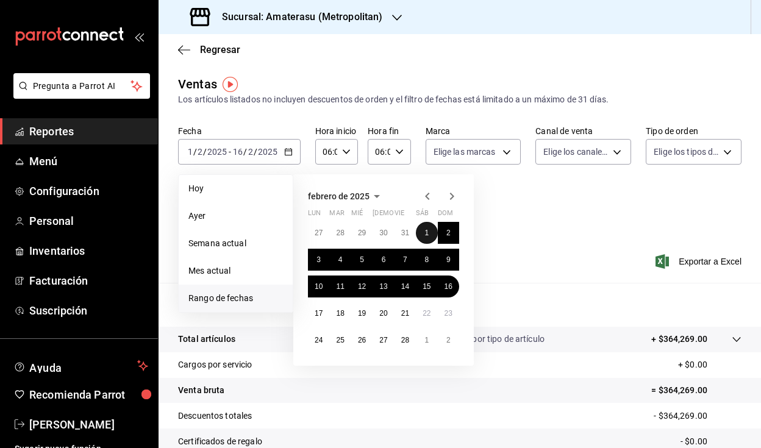
click at [430, 226] on button "1" at bounding box center [426, 233] width 21 height 22
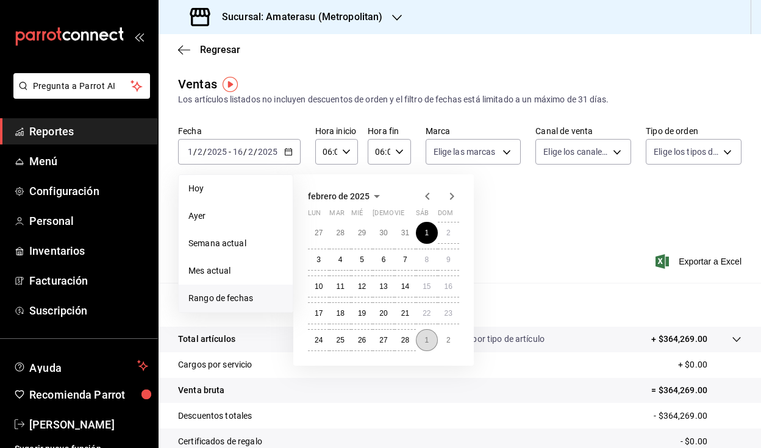
click at [426, 342] on abbr "1" at bounding box center [427, 340] width 4 height 9
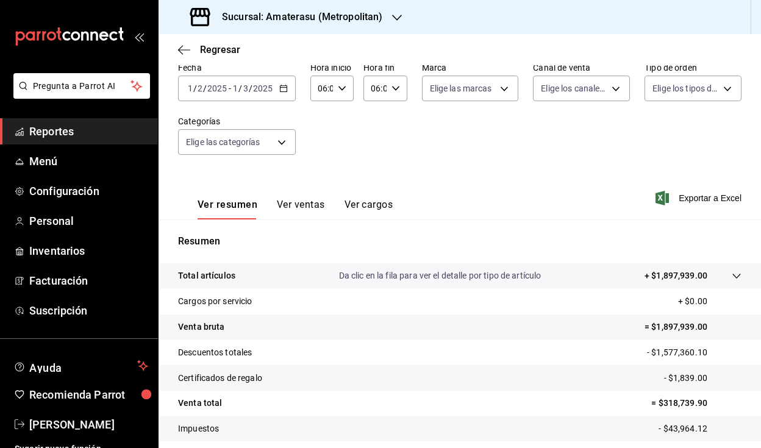
scroll to position [21, 0]
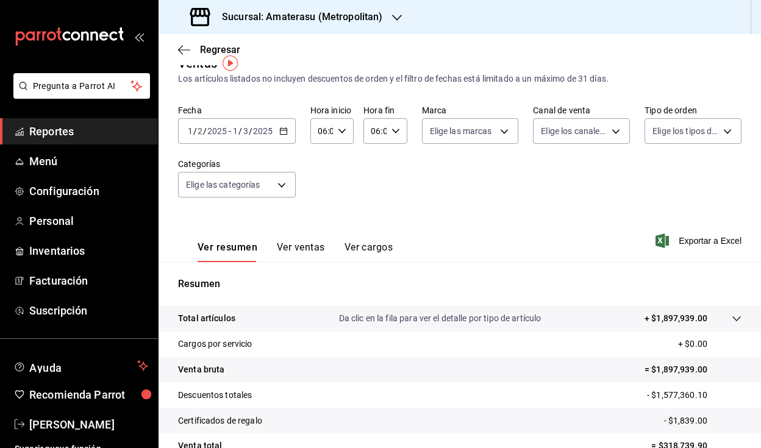
click at [288, 130] on div "[DATE] [DATE] - [DATE] [DATE]" at bounding box center [237, 131] width 118 height 26
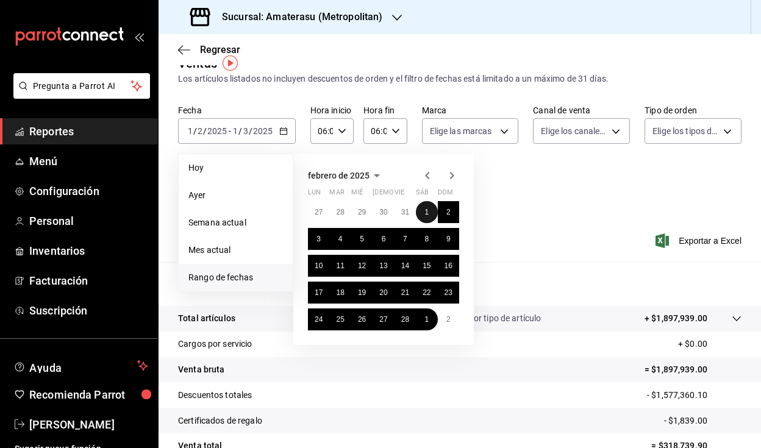
click at [431, 209] on button "1" at bounding box center [426, 212] width 21 height 22
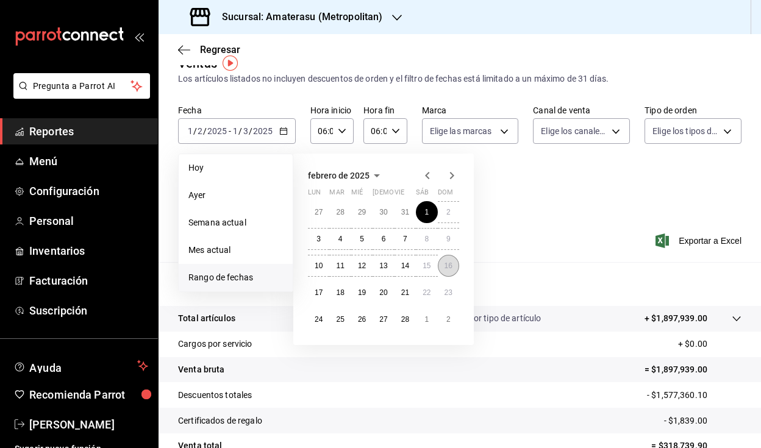
click at [446, 265] on abbr "16" at bounding box center [449, 266] width 8 height 9
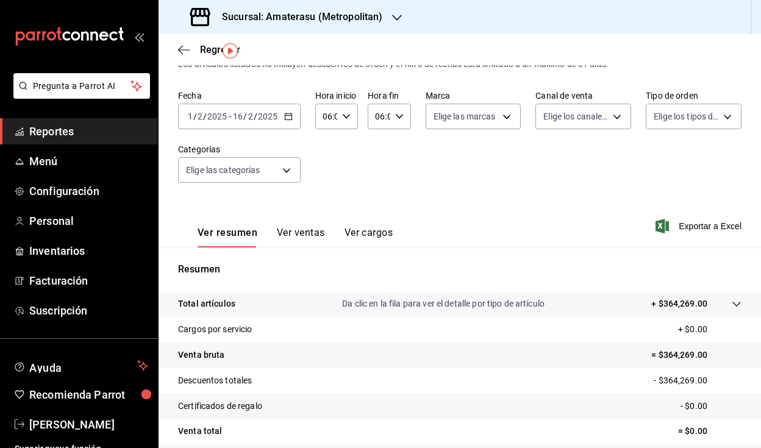
scroll to position [30, 0]
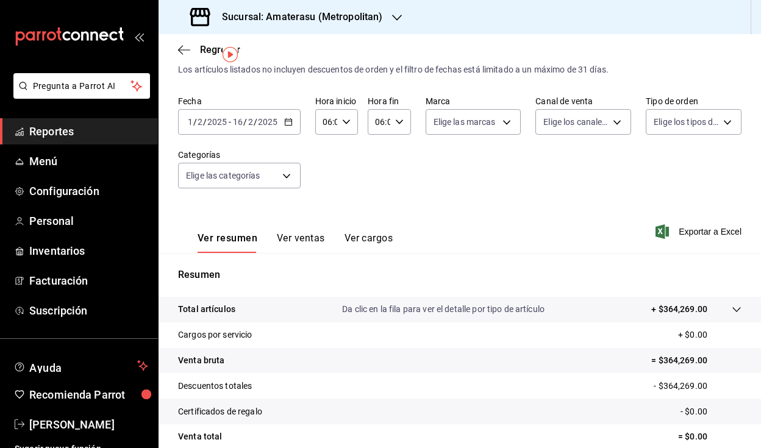
click at [286, 128] on div "[DATE] [DATE] - [DATE] [DATE]" at bounding box center [239, 122] width 123 height 26
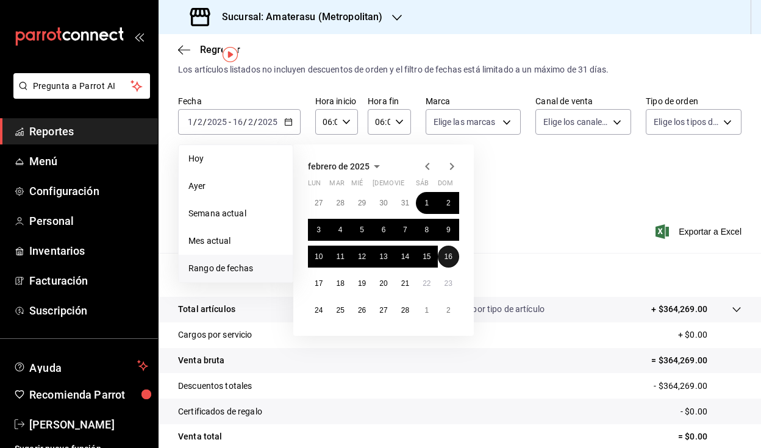
click at [449, 258] on abbr "16" at bounding box center [449, 257] width 8 height 9
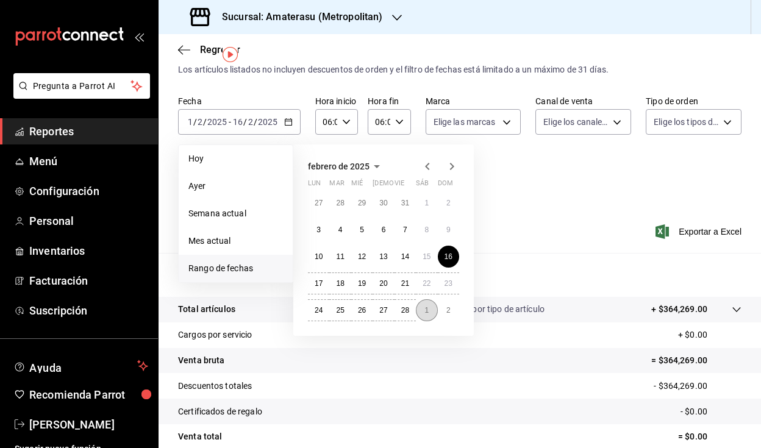
click at [423, 311] on button "1" at bounding box center [426, 311] width 21 height 22
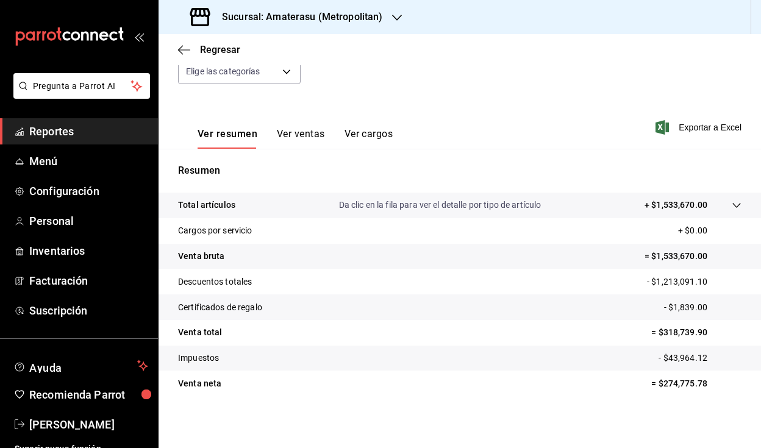
scroll to position [136, 0]
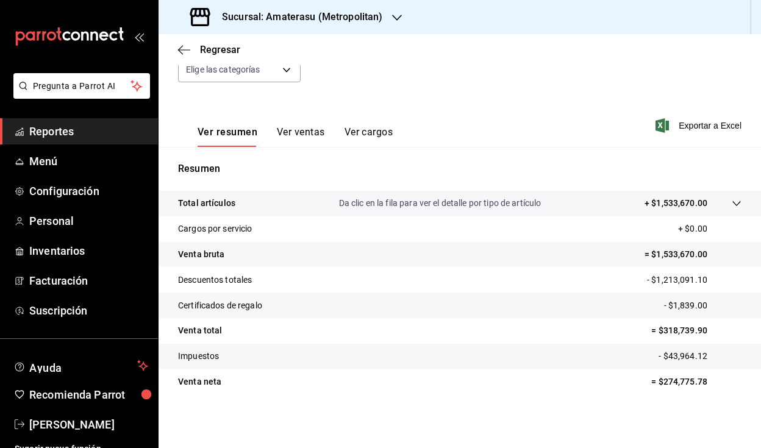
click at [725, 209] on div at bounding box center [725, 203] width 34 height 13
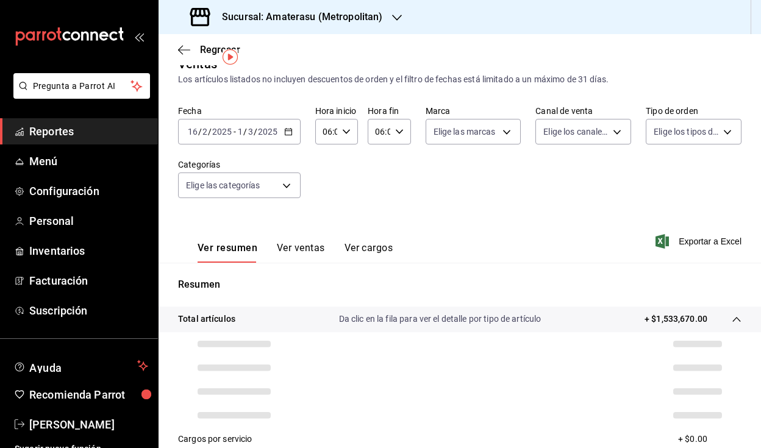
scroll to position [0, 0]
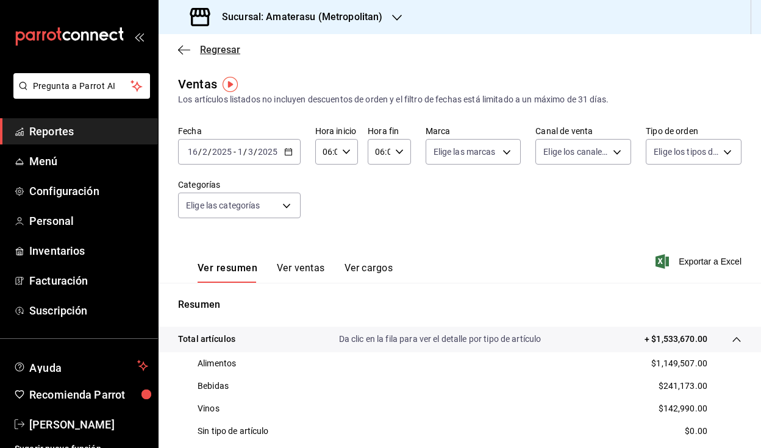
click at [181, 49] on icon "button" at bounding box center [184, 50] width 12 height 11
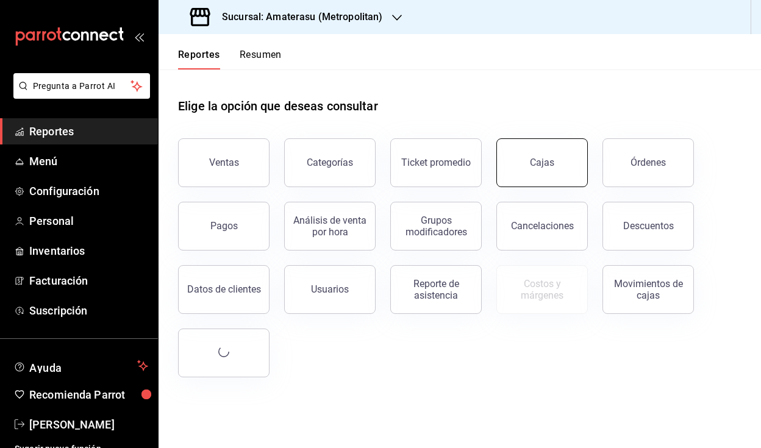
click at [555, 165] on button "Cajas" at bounding box center [543, 162] width 92 height 49
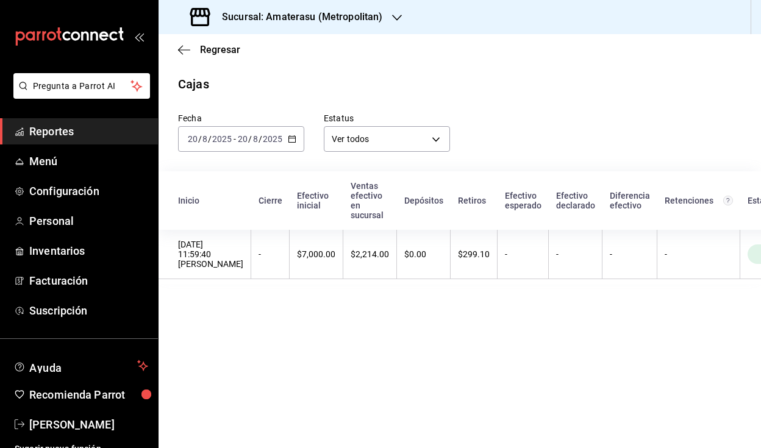
click at [293, 140] on icon "button" at bounding box center [292, 139] width 9 height 9
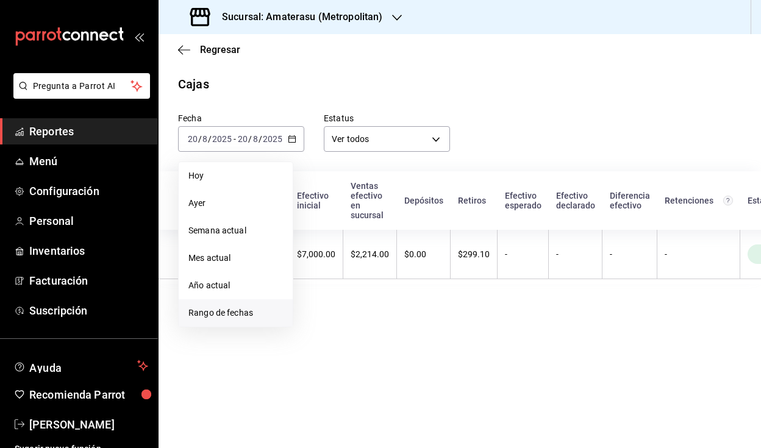
click at [222, 313] on span "Rango de fechas" at bounding box center [236, 313] width 95 height 13
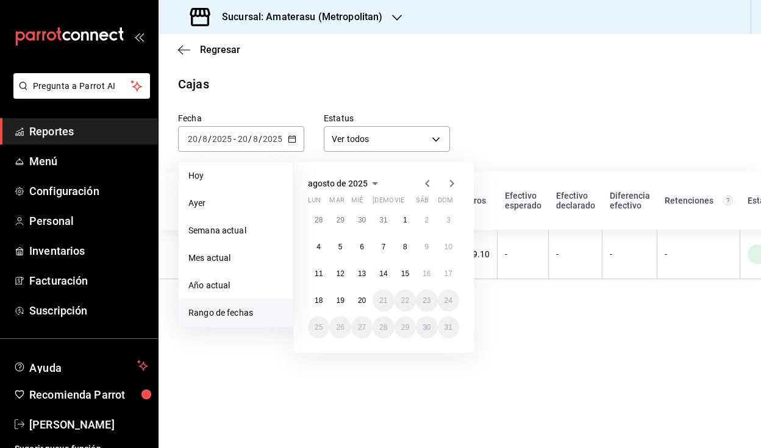
click at [426, 184] on icon "button" at bounding box center [427, 183] width 4 height 7
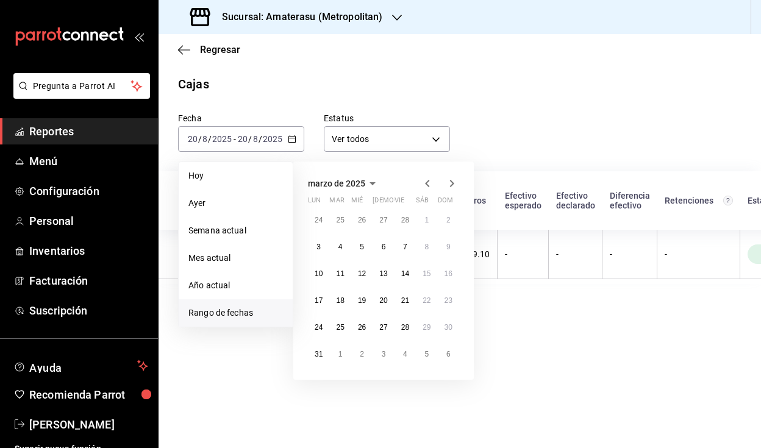
click at [426, 184] on icon "button" at bounding box center [427, 183] width 4 height 7
click at [423, 229] on button "1" at bounding box center [426, 220] width 21 height 22
click at [406, 332] on button "28" at bounding box center [405, 328] width 21 height 22
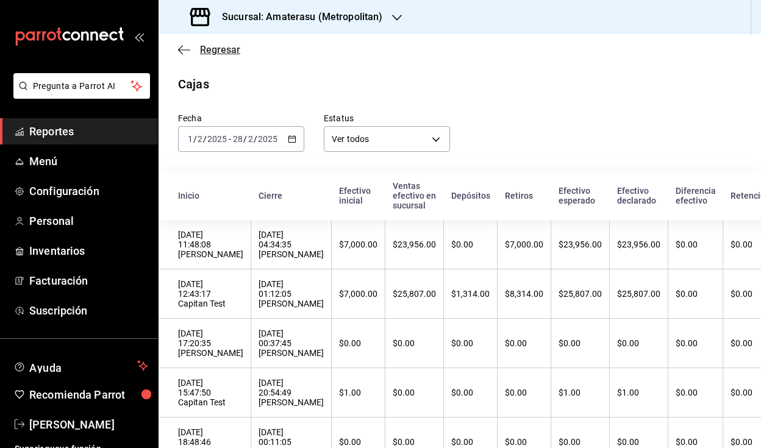
click at [181, 48] on icon "button" at bounding box center [184, 50] width 12 height 11
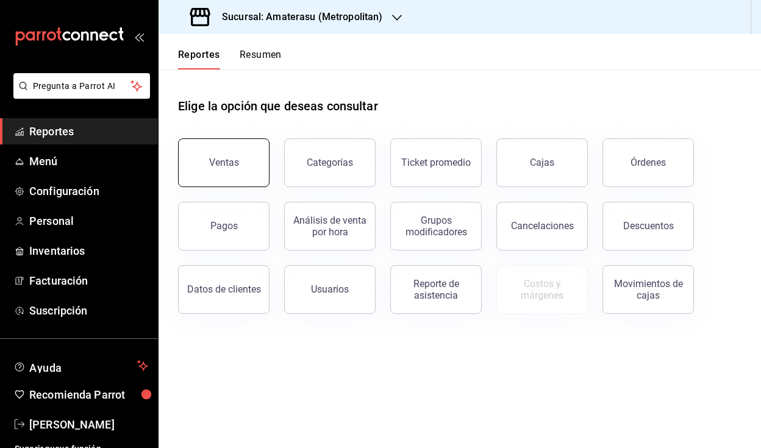
click at [231, 168] on button "Ventas" at bounding box center [224, 162] width 92 height 49
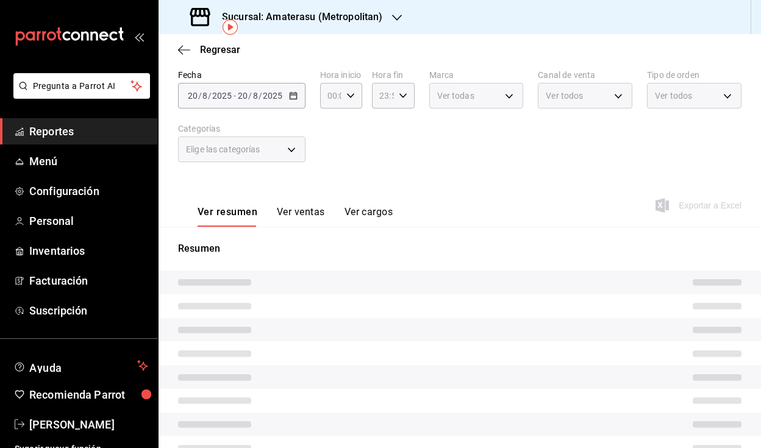
scroll to position [61, 0]
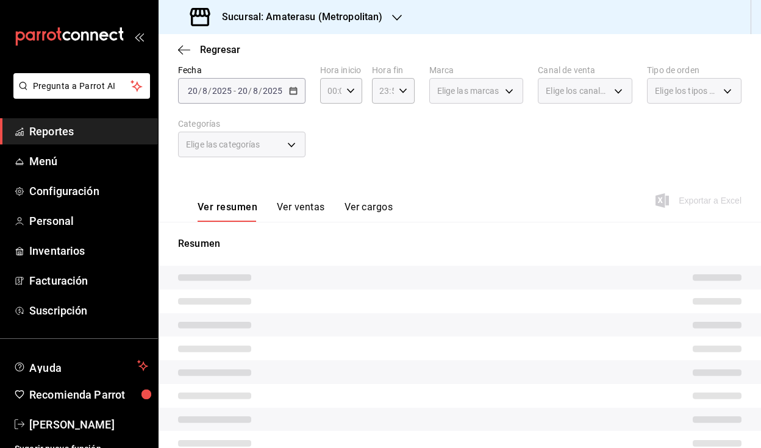
click at [287, 92] on div "[DATE] [DATE] - [DATE] [DATE]" at bounding box center [242, 91] width 128 height 26
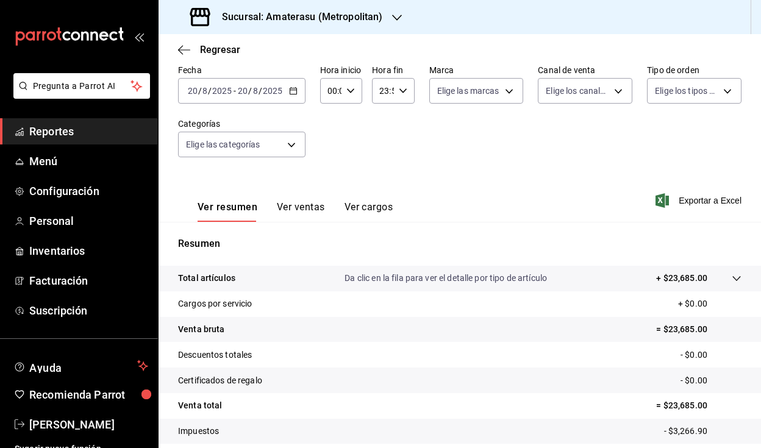
click at [293, 87] on icon "button" at bounding box center [293, 91] width 9 height 9
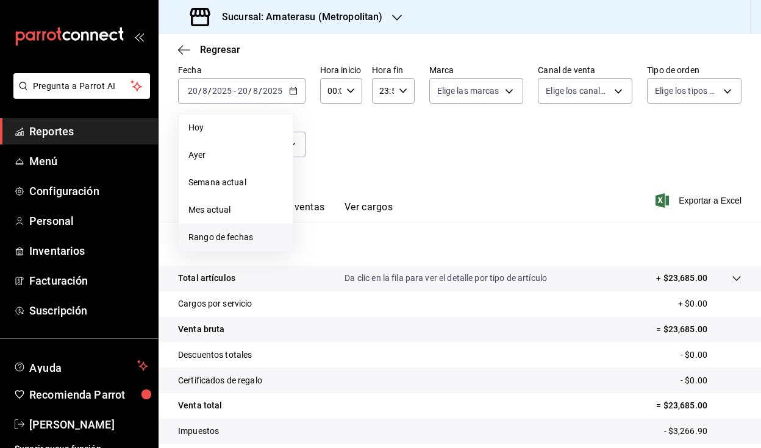
click at [218, 237] on span "Rango de fechas" at bounding box center [236, 237] width 95 height 13
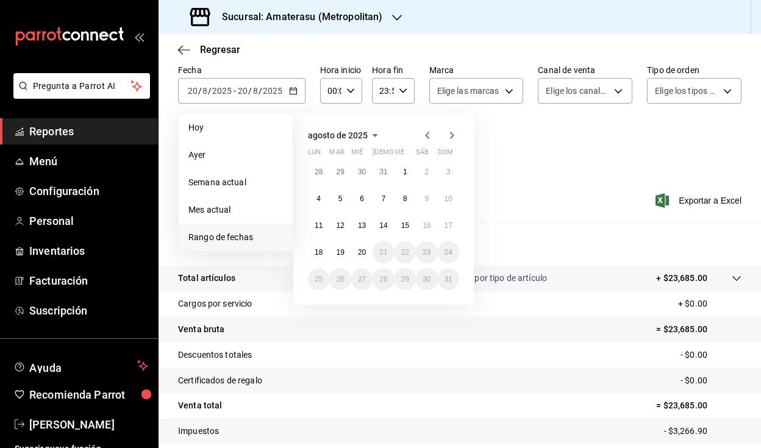
click at [429, 134] on icon "button" at bounding box center [427, 135] width 15 height 15
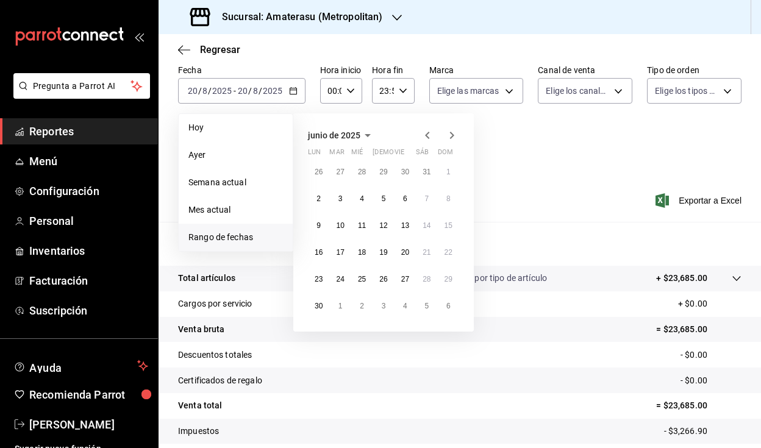
click at [429, 134] on icon "button" at bounding box center [427, 135] width 15 height 15
click at [422, 176] on button "1" at bounding box center [426, 172] width 21 height 22
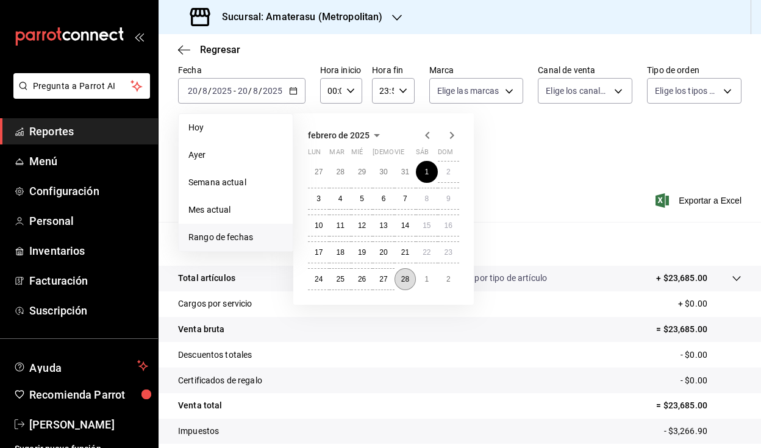
click at [405, 279] on abbr "28" at bounding box center [405, 279] width 8 height 9
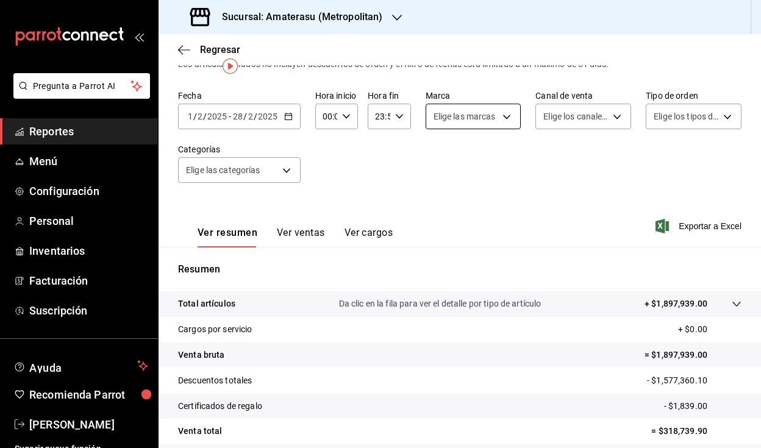
scroll to position [18, 0]
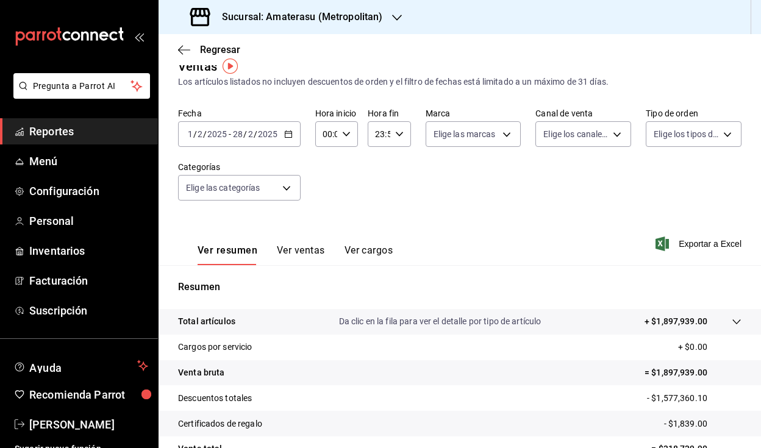
click at [295, 134] on div "[DATE] [DATE] - [DATE] [DATE]" at bounding box center [239, 134] width 123 height 26
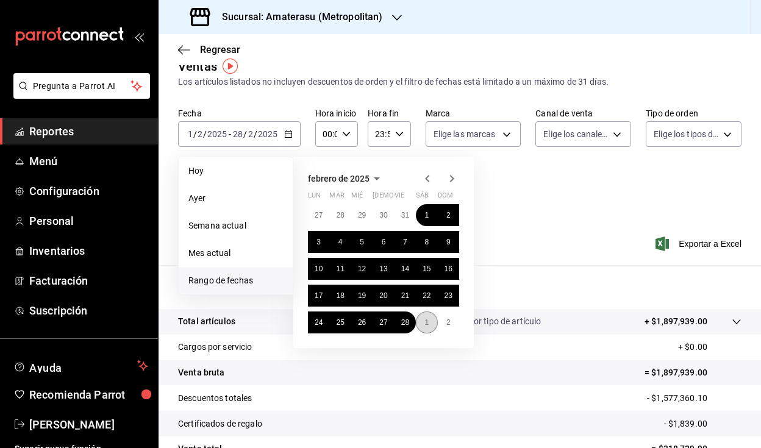
click at [426, 320] on abbr "1" at bounding box center [427, 322] width 4 height 9
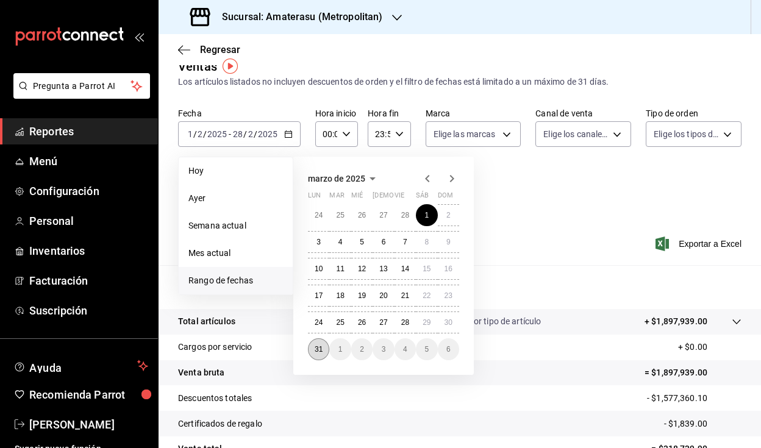
click at [323, 349] on button "31" at bounding box center [318, 350] width 21 height 22
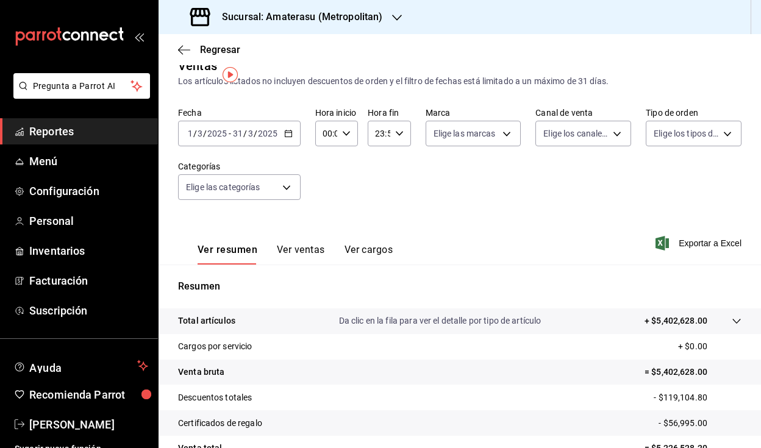
scroll to position [9, 0]
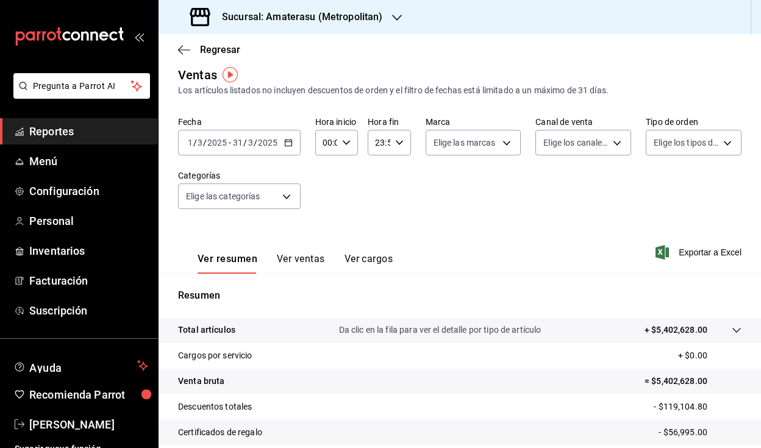
click at [289, 145] on icon "button" at bounding box center [288, 142] width 9 height 9
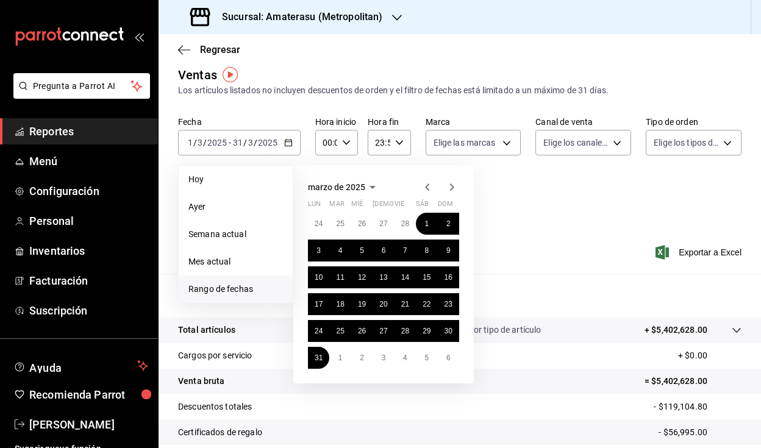
click at [428, 186] on icon "button" at bounding box center [427, 187] width 15 height 15
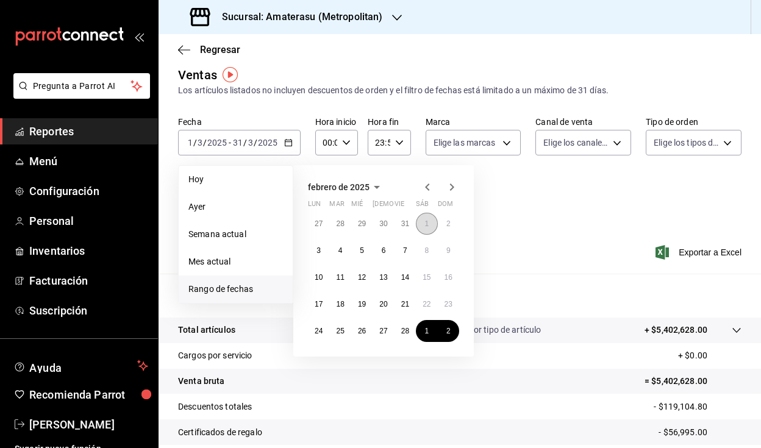
click at [426, 228] on button "1" at bounding box center [426, 224] width 21 height 22
click at [406, 331] on abbr "28" at bounding box center [405, 331] width 8 height 9
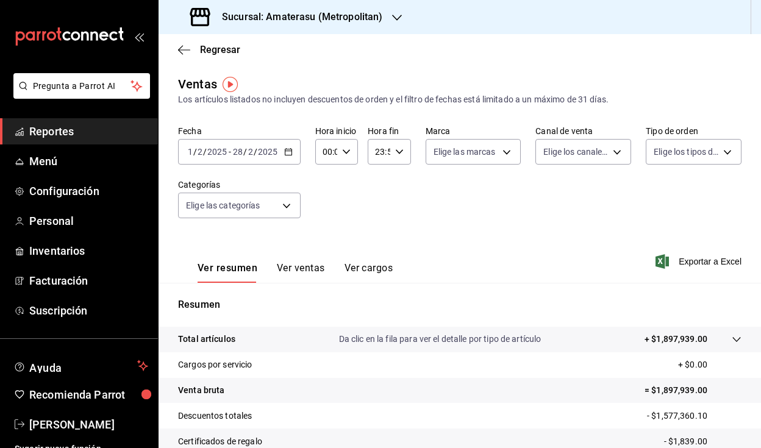
click at [347, 145] on div "00:00 Hora inicio" at bounding box center [336, 152] width 43 height 26
click at [324, 190] on span "06" at bounding box center [325, 193] width 2 height 10
type input "06:00"
click at [398, 153] on div at bounding box center [380, 224] width 761 height 448
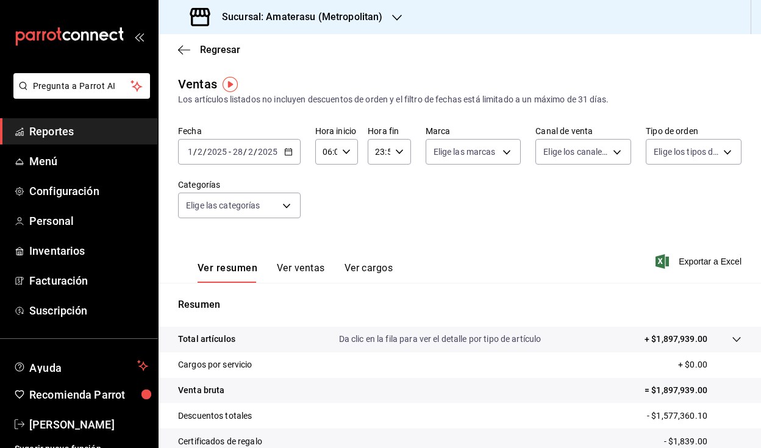
click at [398, 153] on icon "button" at bounding box center [399, 152] width 9 height 9
click at [378, 231] on span "05" at bounding box center [377, 232] width 2 height 10
type input "05:59"
click at [540, 221] on div at bounding box center [380, 224] width 761 height 448
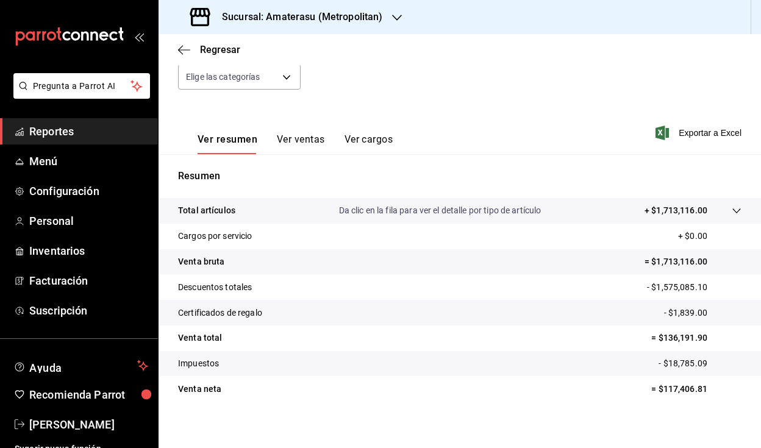
scroll to position [43, 0]
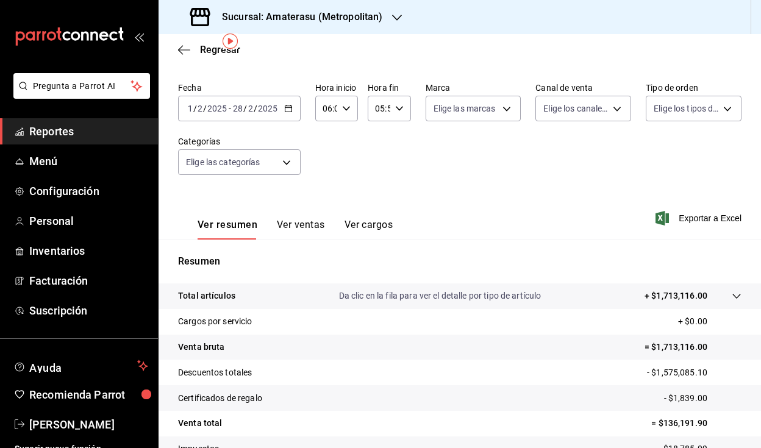
click at [343, 107] on \(Stroke\) "button" at bounding box center [346, 108] width 7 height 4
click at [343, 107] on div at bounding box center [380, 224] width 761 height 448
click at [394, 115] on div "05:59 Hora fin" at bounding box center [389, 109] width 43 height 26
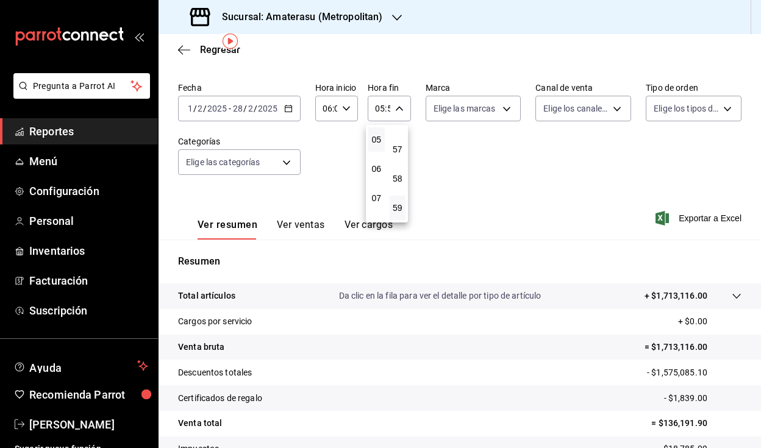
click at [439, 149] on div at bounding box center [380, 224] width 761 height 448
click at [289, 111] on icon "button" at bounding box center [288, 108] width 9 height 9
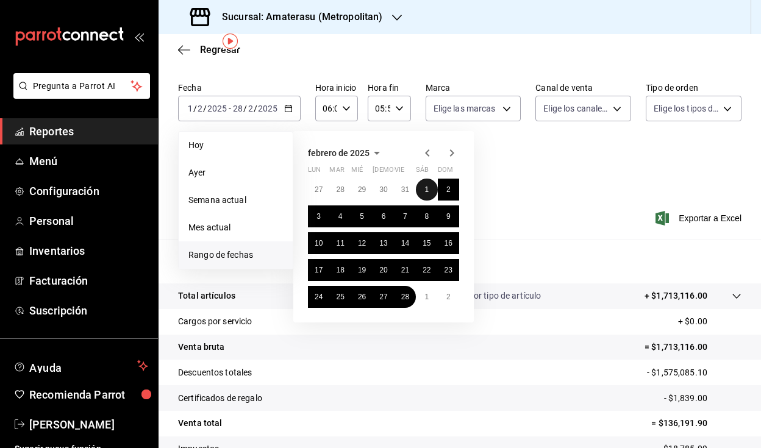
click at [424, 193] on button "1" at bounding box center [426, 190] width 21 height 22
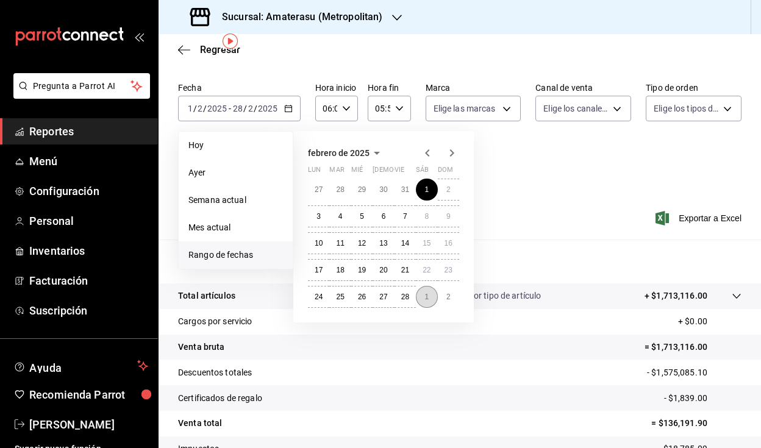
click at [429, 299] on button "1" at bounding box center [426, 297] width 21 height 22
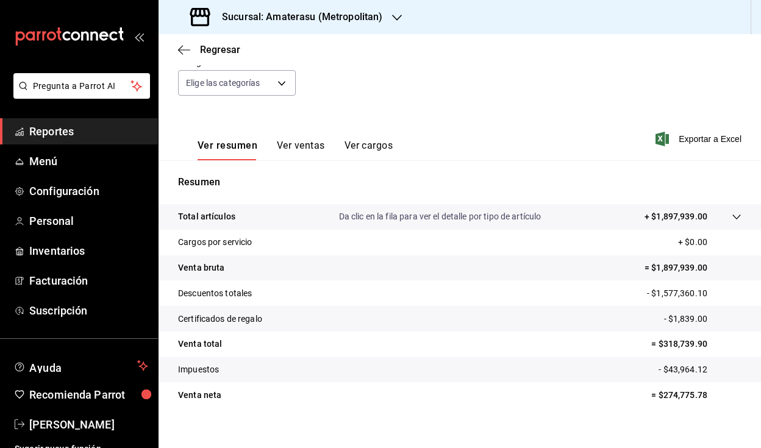
scroll to position [124, 0]
click at [660, 344] on p "= $318,739.90" at bounding box center [697, 343] width 90 height 13
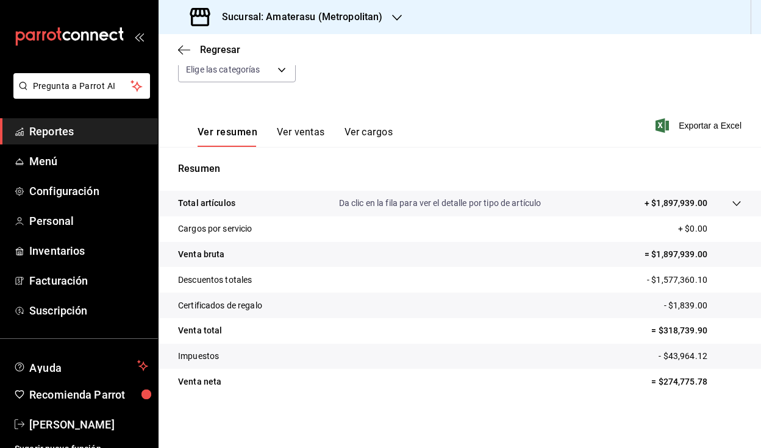
click at [732, 198] on div at bounding box center [725, 203] width 34 height 13
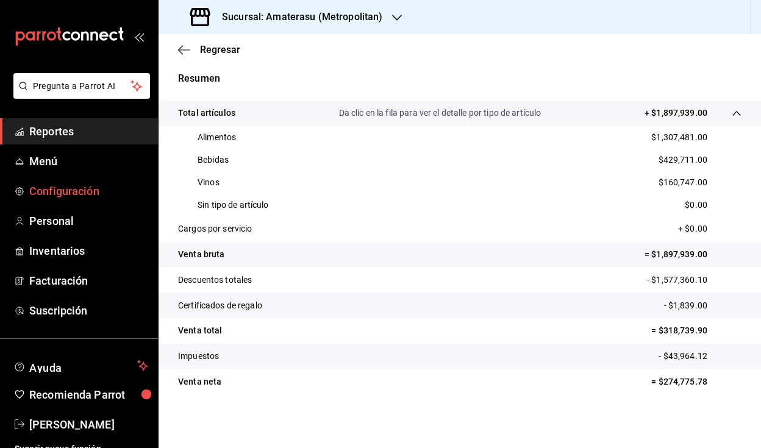
scroll to position [226, 0]
